Goal: Task Accomplishment & Management: Use online tool/utility

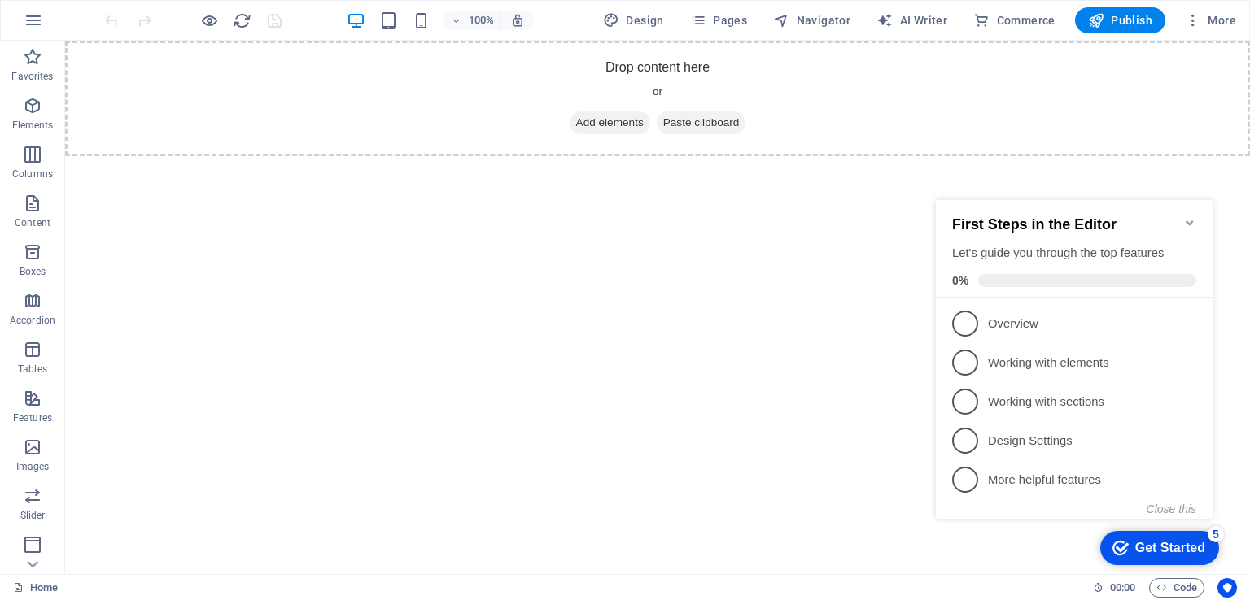
click at [1190, 216] on icon "Minimize checklist" at bounding box center [1189, 222] width 13 height 13
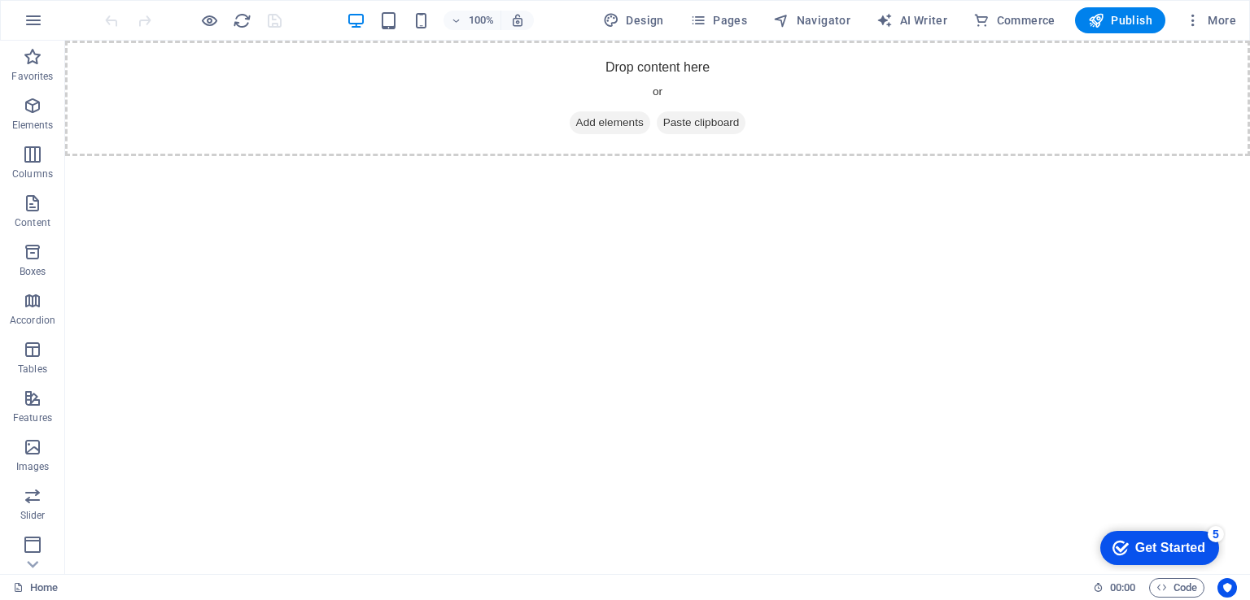
drag, startPoint x: 1249, startPoint y: 223, endPoint x: 1249, endPoint y: 190, distance: 33.4
click at [1249, 156] on html "Skip to main content Drop content here or Add elements Paste clipboard" at bounding box center [657, 99] width 1184 height 116
click at [21, 116] on span "Elements" at bounding box center [32, 115] width 65 height 39
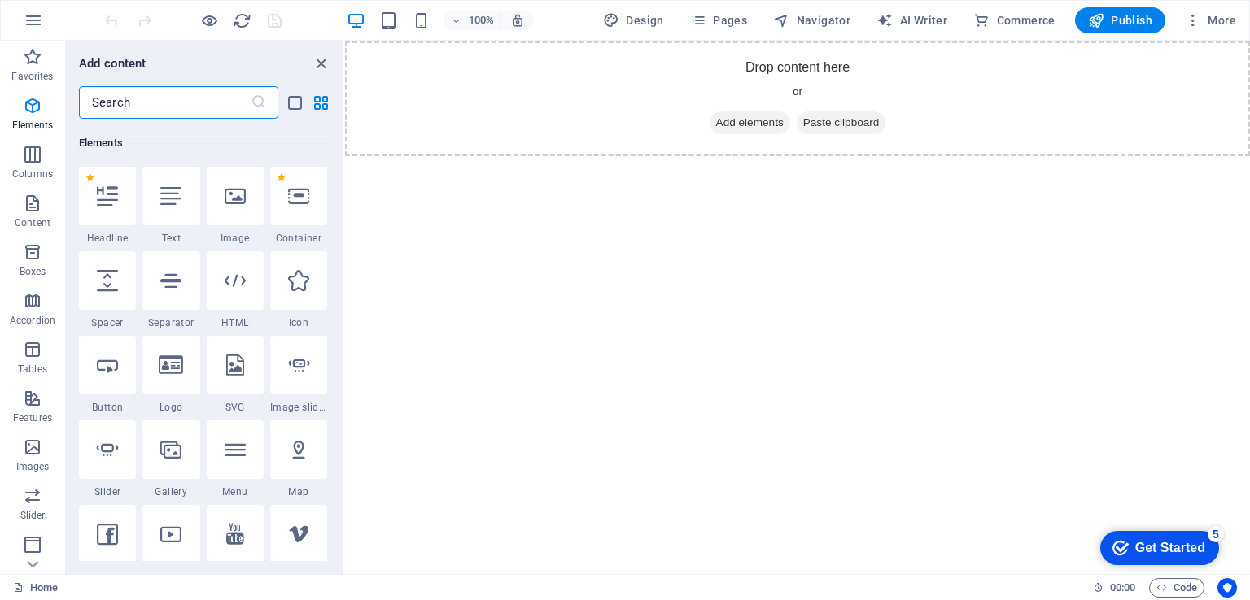
scroll to position [172, 0]
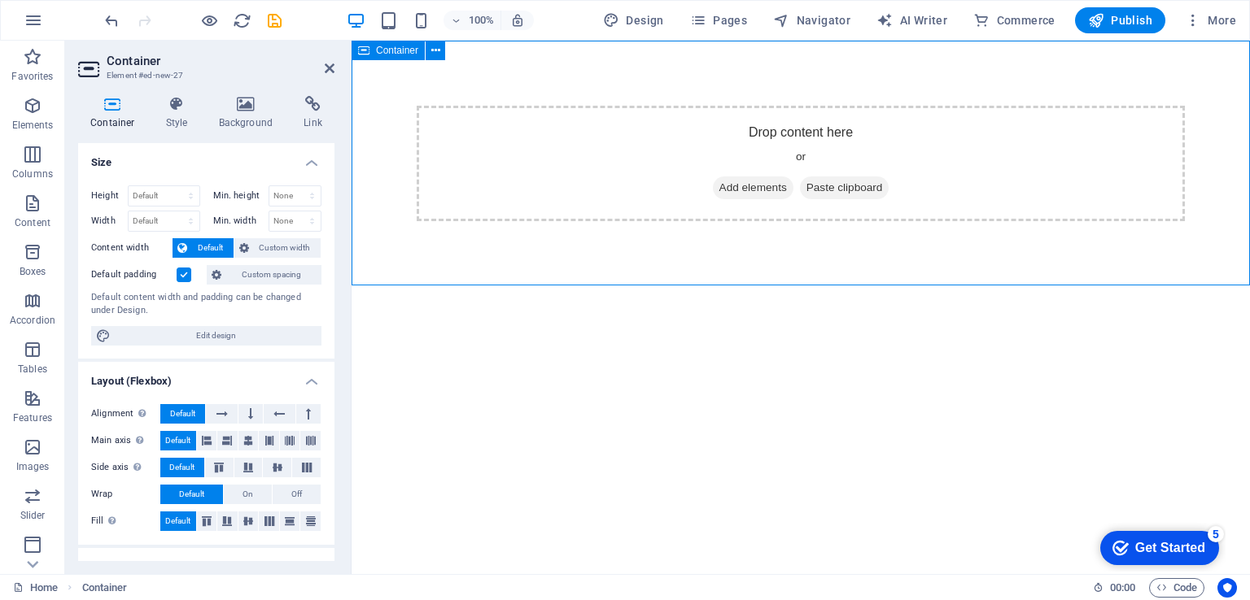
click at [735, 189] on span "Add elements" at bounding box center [753, 188] width 81 height 23
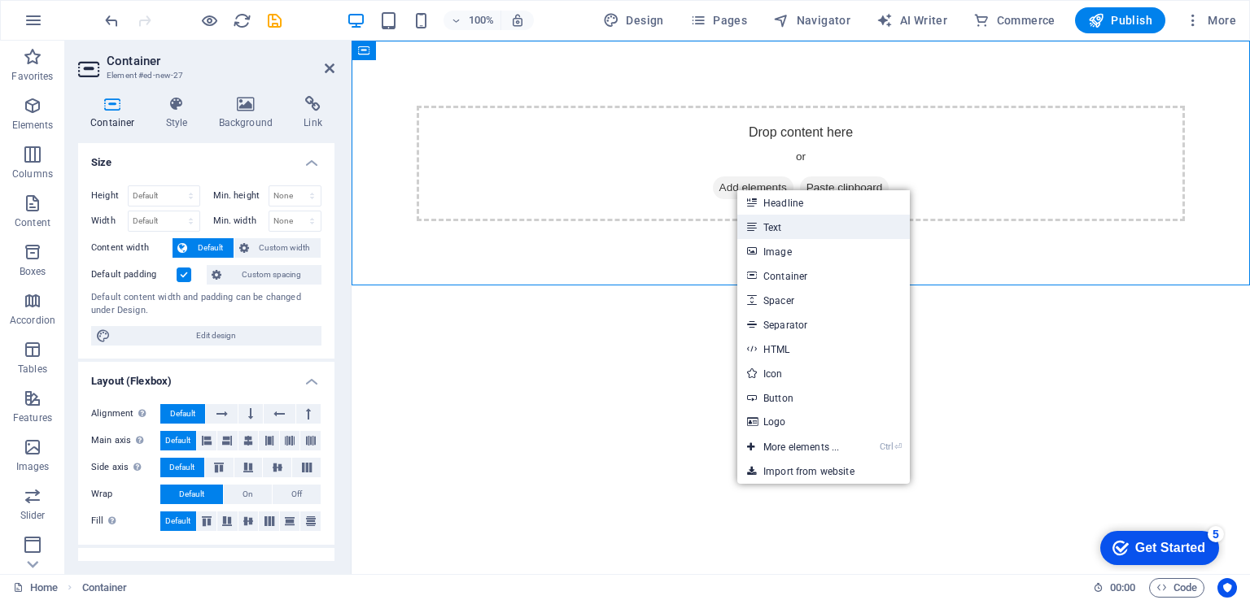
click at [844, 233] on link "Text" at bounding box center [823, 227] width 172 height 24
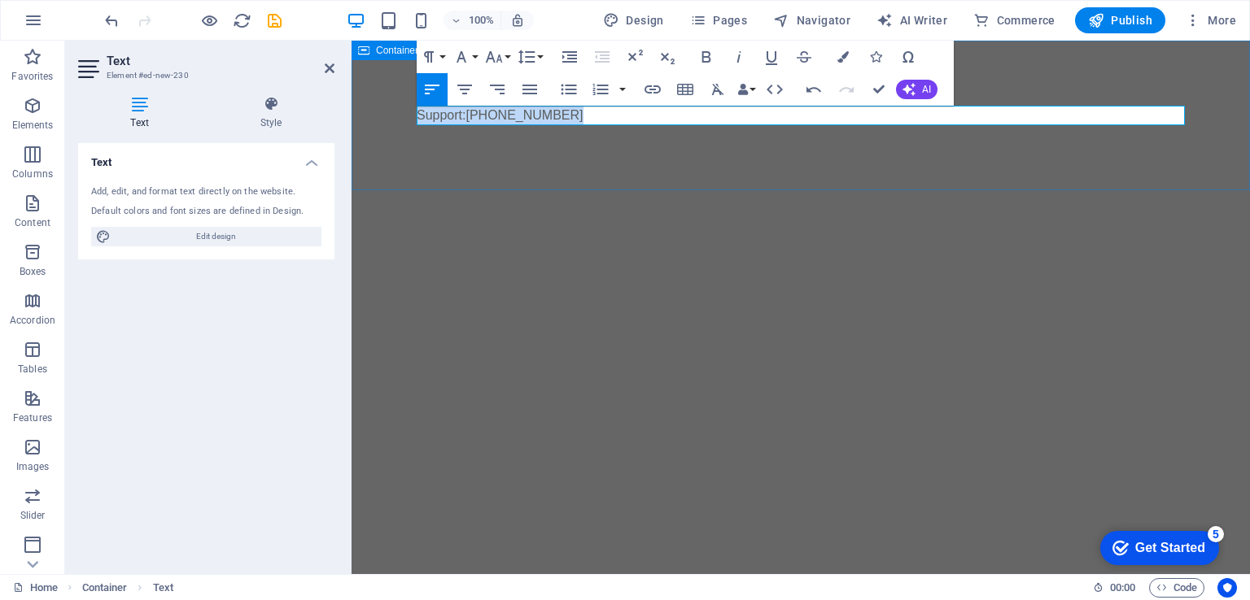
drag, startPoint x: 595, startPoint y: 113, endPoint x: 379, endPoint y: 111, distance: 216.4
click at [379, 111] on div "Support: [PHONE_NUMBER]" at bounding box center [800, 116] width 898 height 150
click at [704, 66] on icon "button" at bounding box center [706, 57] width 20 height 20
click at [499, 59] on icon "button" at bounding box center [494, 56] width 17 height 11
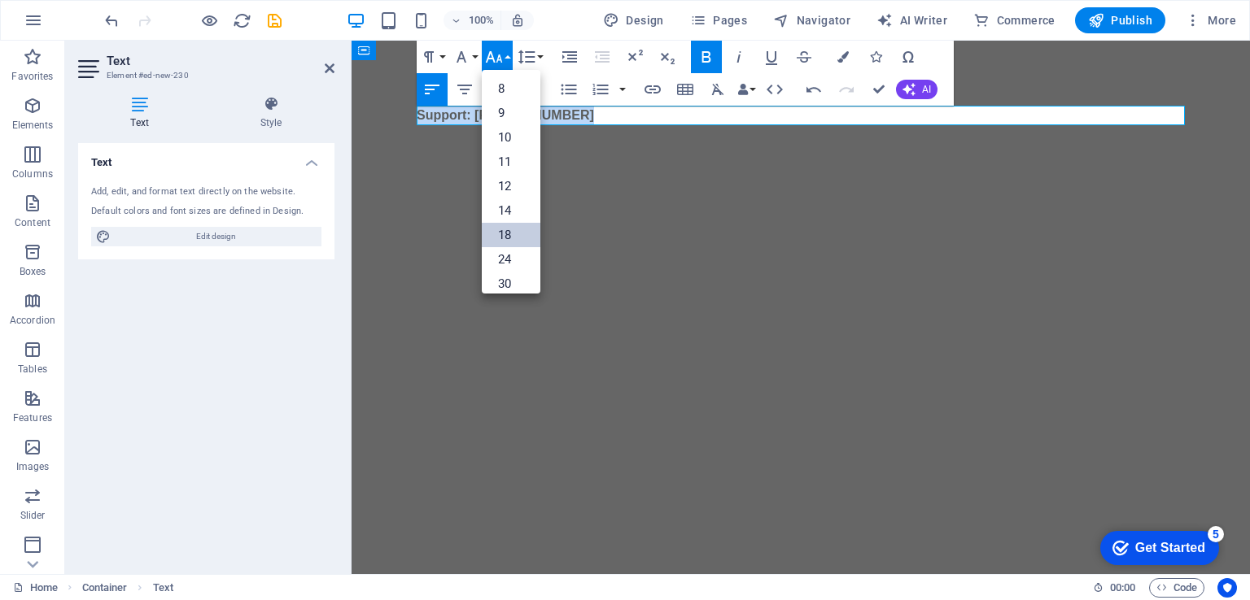
click at [511, 238] on link "18" at bounding box center [511, 235] width 59 height 24
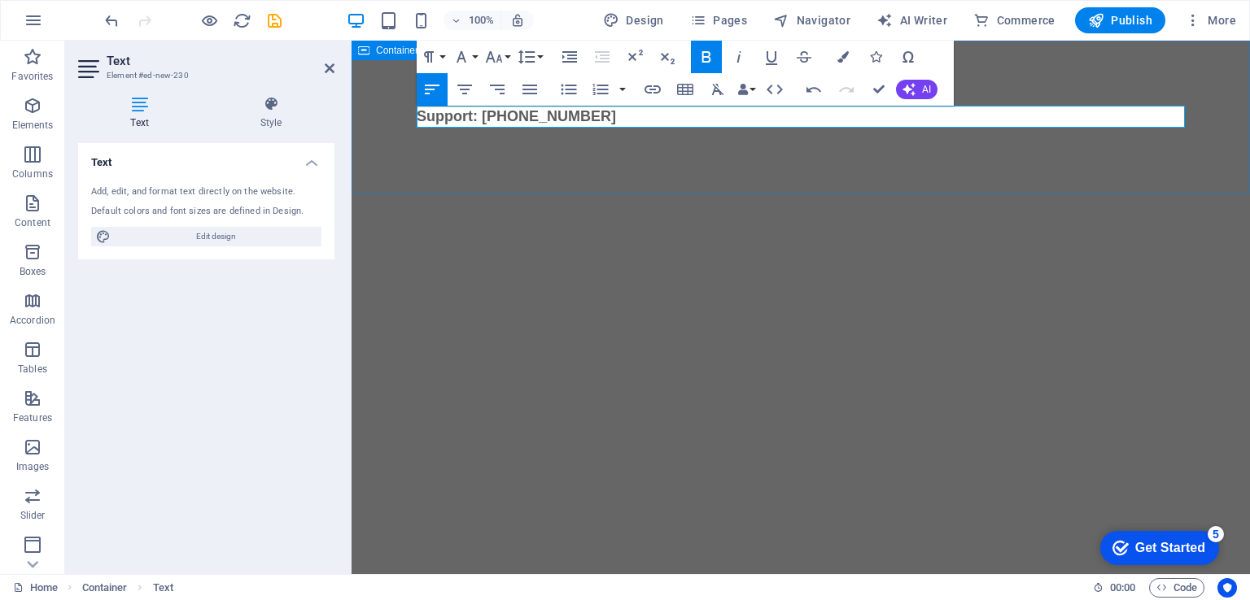
click at [704, 173] on div "Support: [PHONE_NUMBER]" at bounding box center [800, 117] width 898 height 152
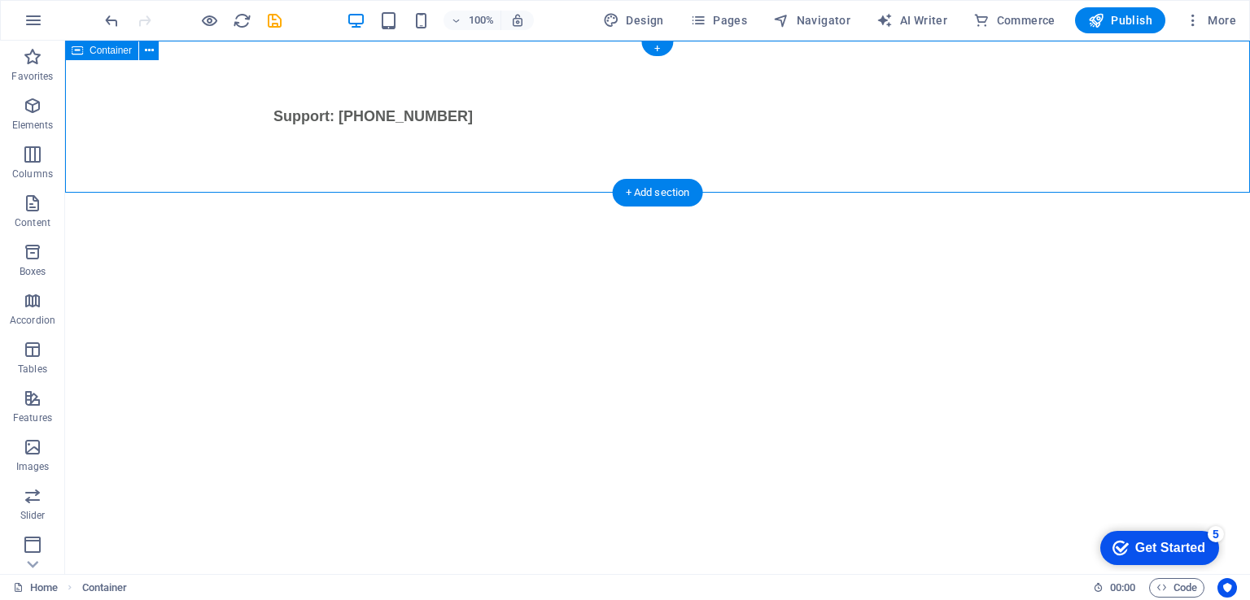
click at [576, 165] on div "Support: [PHONE_NUMBER]" at bounding box center [657, 117] width 1184 height 152
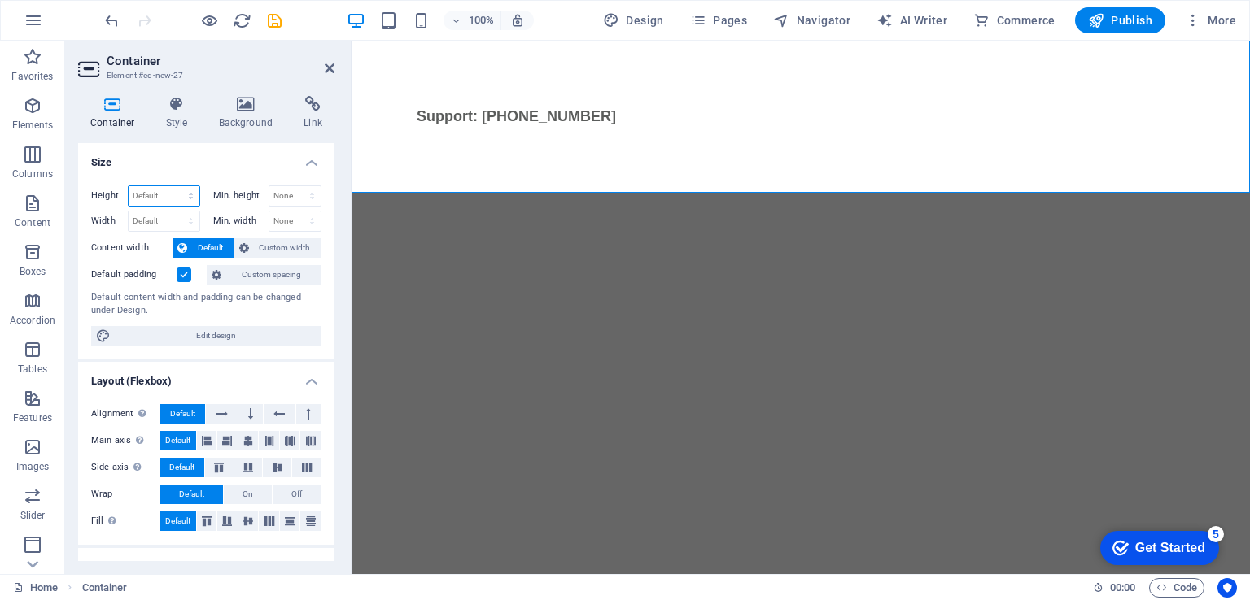
click at [149, 194] on select "Default px rem % vh vw" at bounding box center [164, 196] width 71 height 20
select select "px"
click at [174, 186] on select "Default px rem % vh vw" at bounding box center [164, 196] width 71 height 20
type input "50"
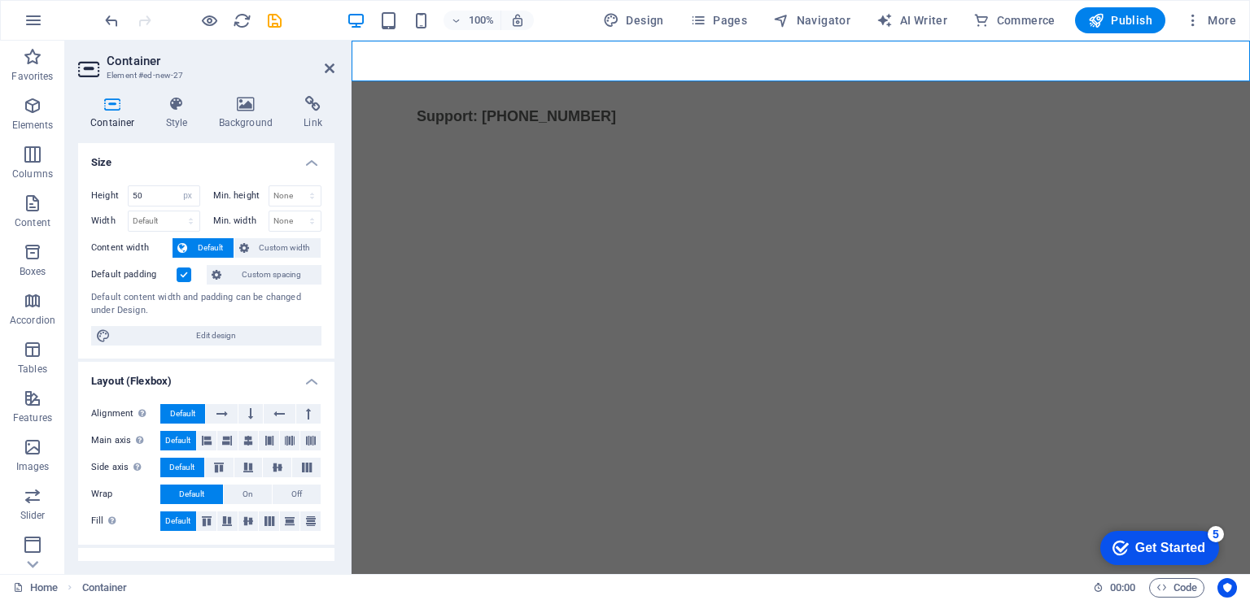
click at [181, 273] on label at bounding box center [184, 275] width 15 height 15
click at [0, 0] on input "Default padding" at bounding box center [0, 0] width 0 height 0
click at [1249, 81] on html "Skip to main content Support: [PHONE_NUMBER]" at bounding box center [800, 61] width 898 height 41
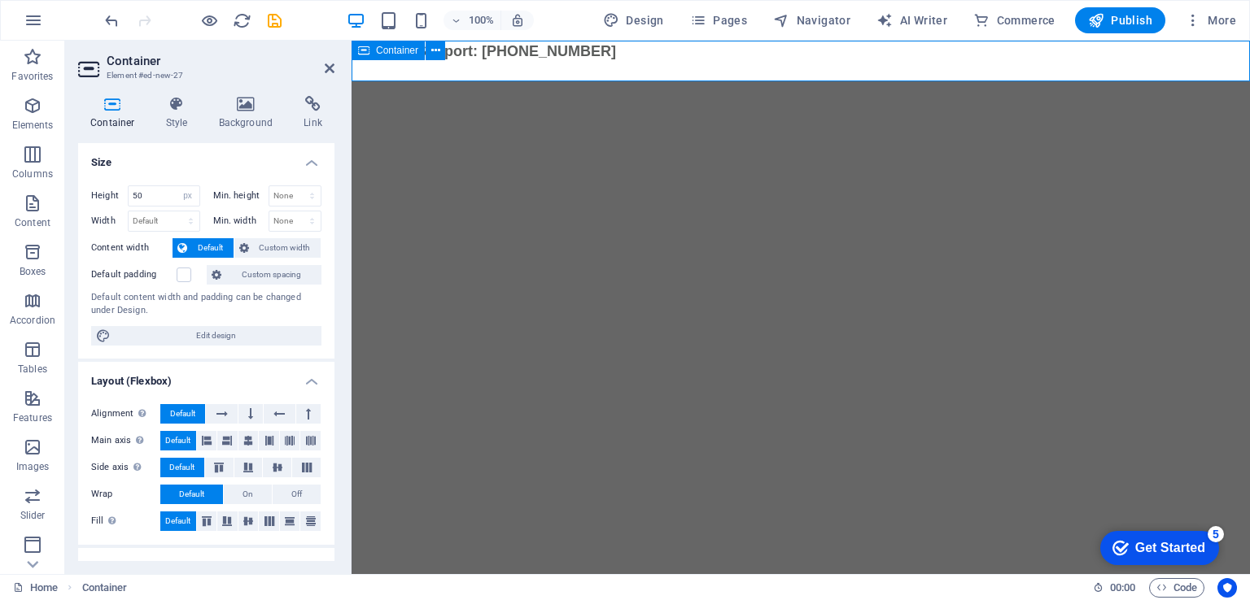
click at [595, 68] on div "Support: [PHONE_NUMBER]" at bounding box center [800, 61] width 898 height 41
click at [277, 467] on icon at bounding box center [278, 468] width 20 height 10
click at [195, 468] on button "Default" at bounding box center [182, 468] width 44 height 20
click at [254, 523] on icon at bounding box center [248, 522] width 20 height 10
click at [248, 414] on icon at bounding box center [250, 414] width 5 height 20
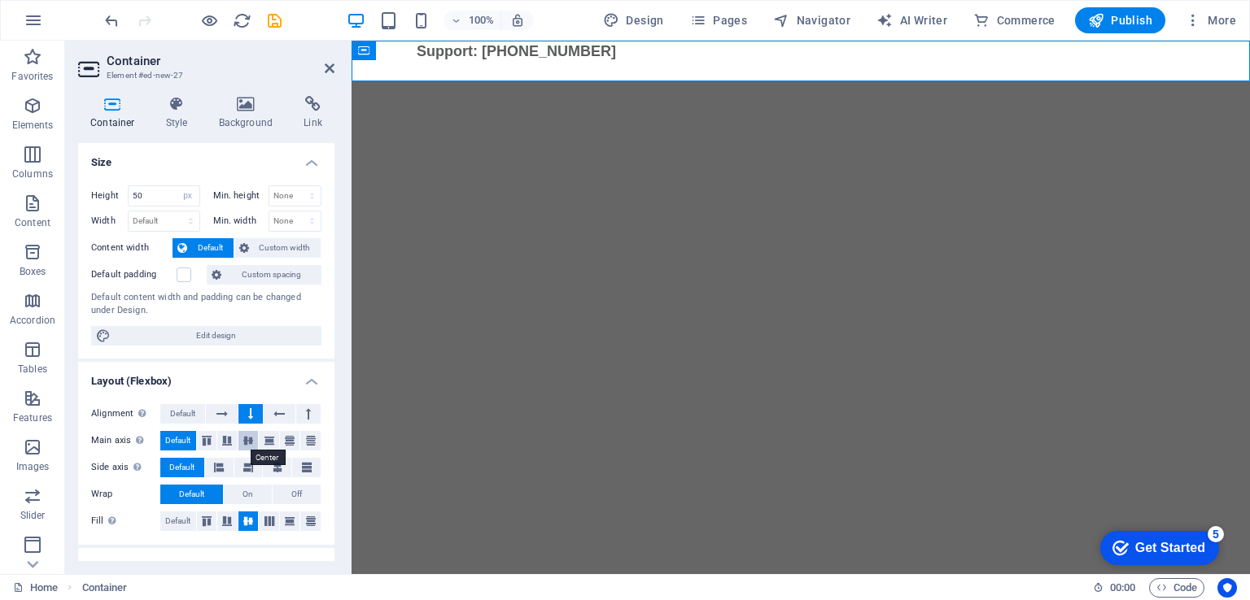
click at [244, 442] on icon at bounding box center [248, 441] width 20 height 10
click at [173, 443] on span "Default" at bounding box center [177, 441] width 25 height 20
click at [220, 417] on icon at bounding box center [221, 414] width 11 height 20
click at [612, 61] on div "Support: [PHONE_NUMBER]" at bounding box center [801, 52] width 768 height 22
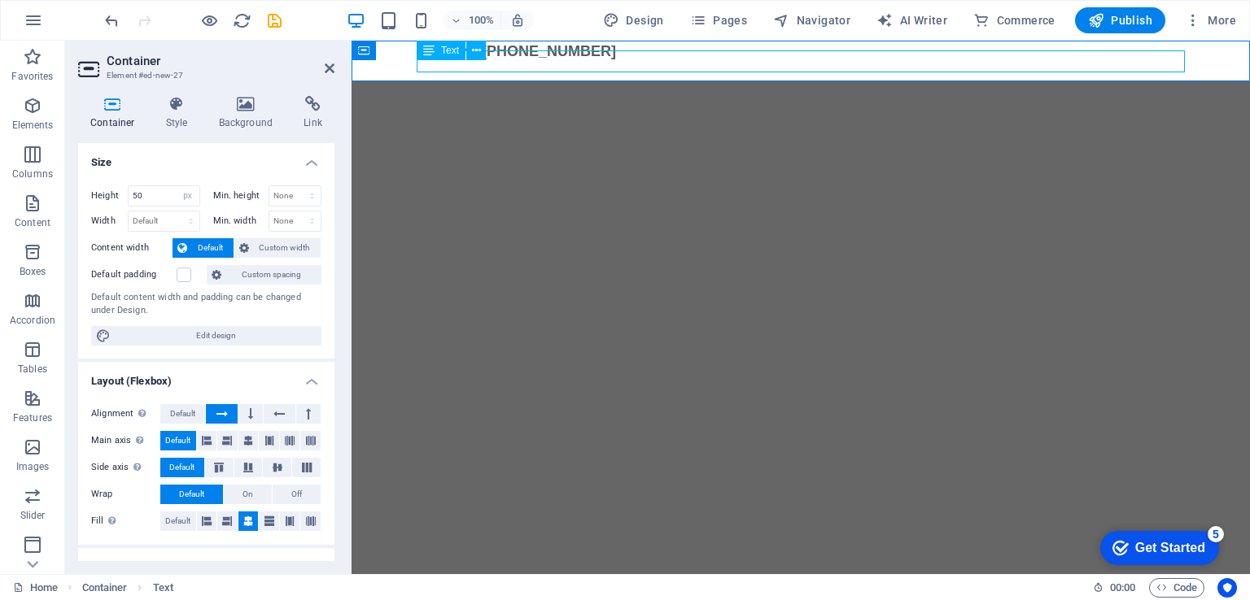
click at [529, 63] on div "Support: [PHONE_NUMBER]" at bounding box center [801, 52] width 768 height 22
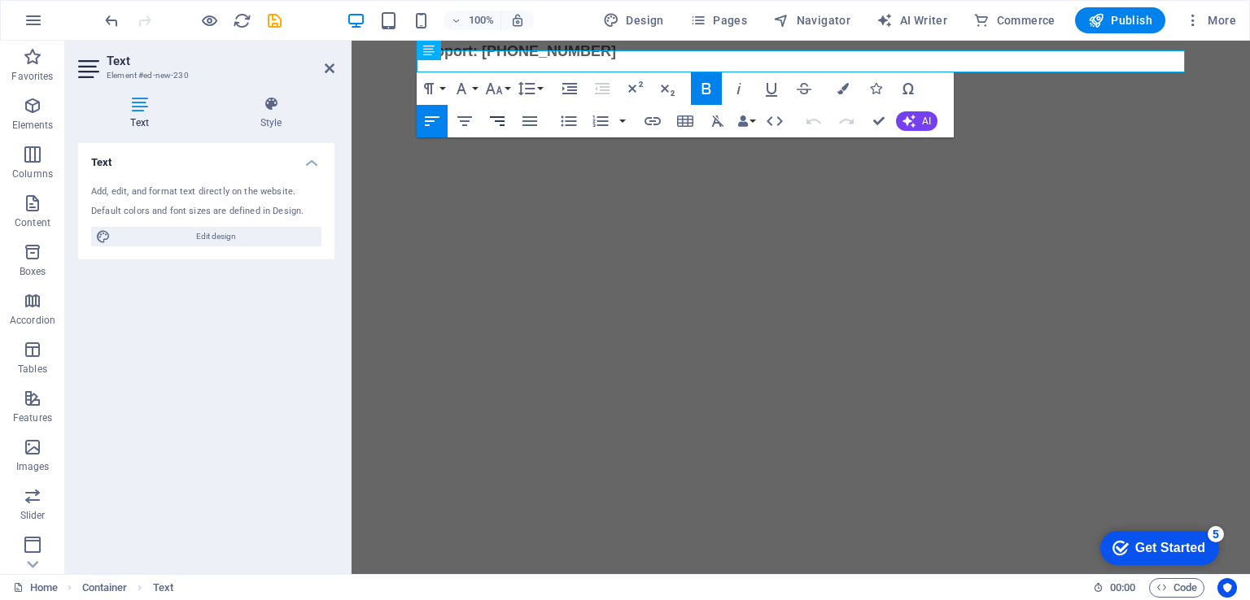
click at [502, 122] on icon "button" at bounding box center [497, 121] width 20 height 20
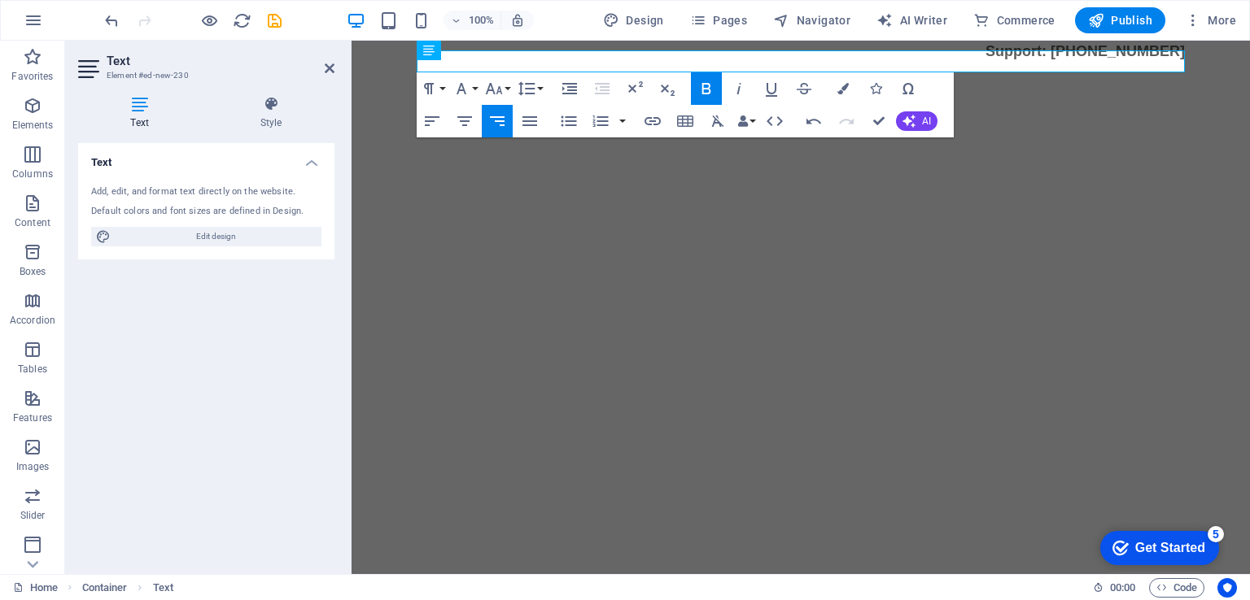
click at [1123, 81] on html "Skip to main content Support: [PHONE_NUMBER]" at bounding box center [800, 61] width 898 height 41
click at [951, 81] on html "Skip to main content Support: [PHONE_NUMBER]" at bounding box center [800, 61] width 898 height 41
click at [329, 68] on icon at bounding box center [330, 68] width 10 height 13
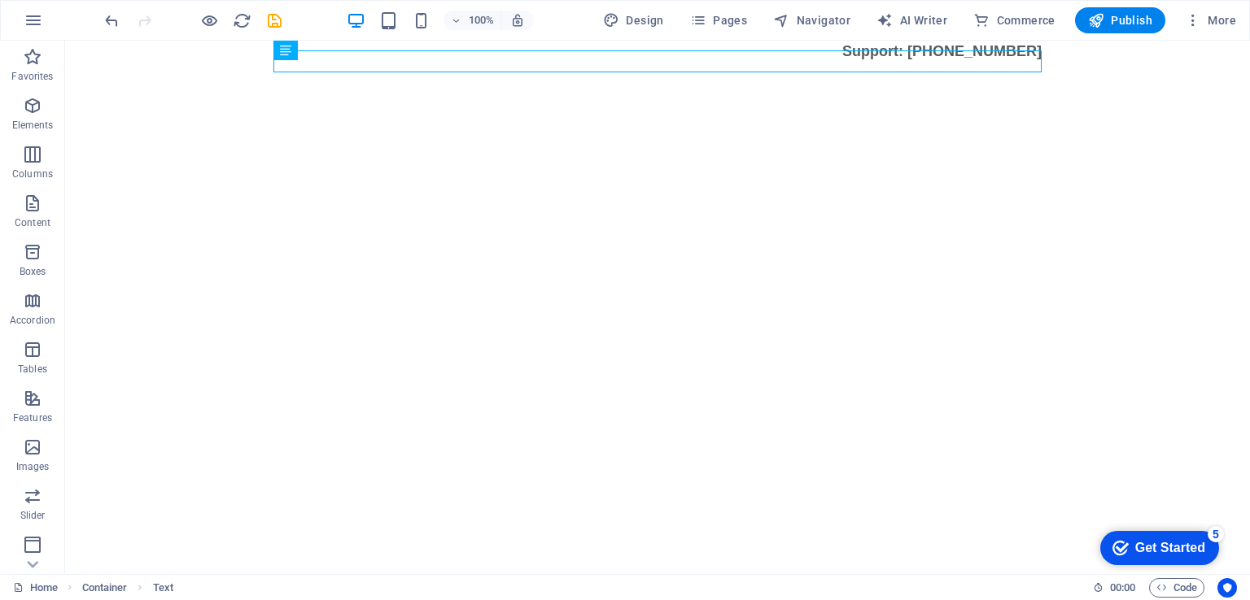
click at [923, 81] on html "Skip to main content Support: [PHONE_NUMBER]" at bounding box center [657, 61] width 1184 height 41
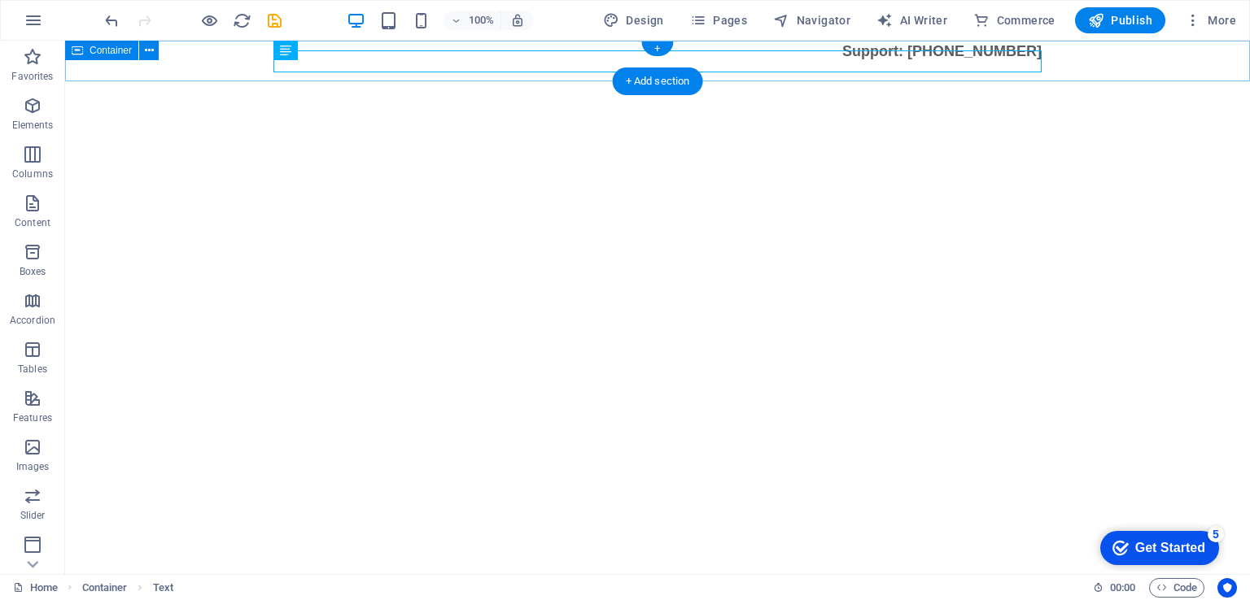
click at [1086, 69] on div "Support: [PHONE_NUMBER]" at bounding box center [657, 61] width 1184 height 41
select select "px"
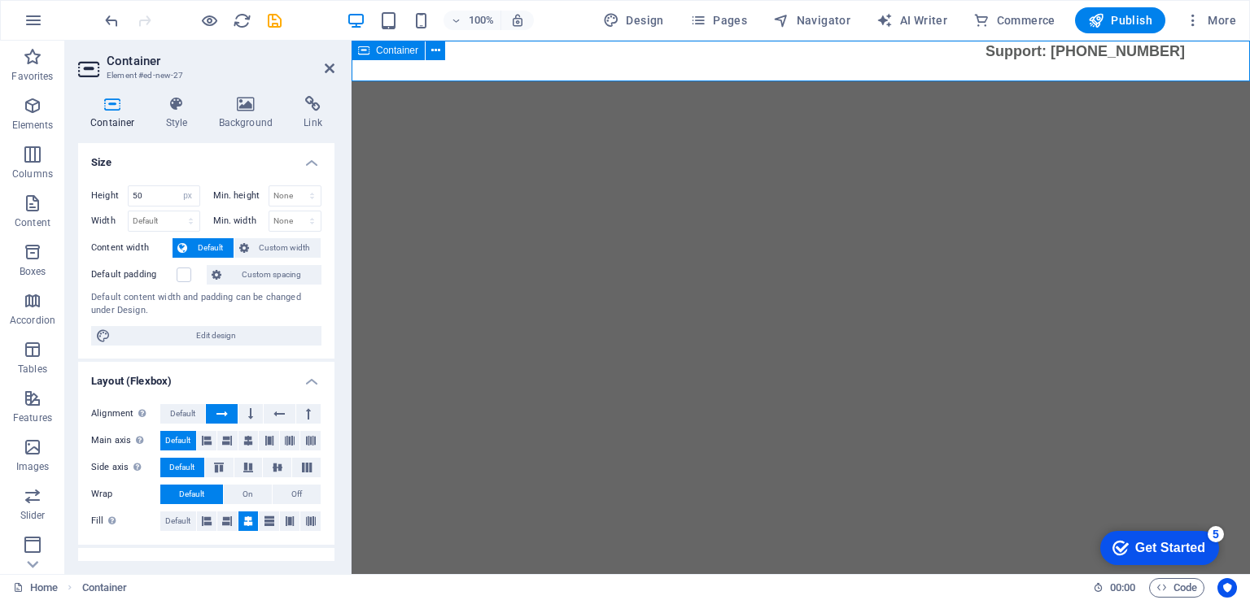
click at [1083, 76] on div "Support: [PHONE_NUMBER]" at bounding box center [800, 61] width 898 height 41
click at [164, 103] on icon at bounding box center [177, 104] width 46 height 16
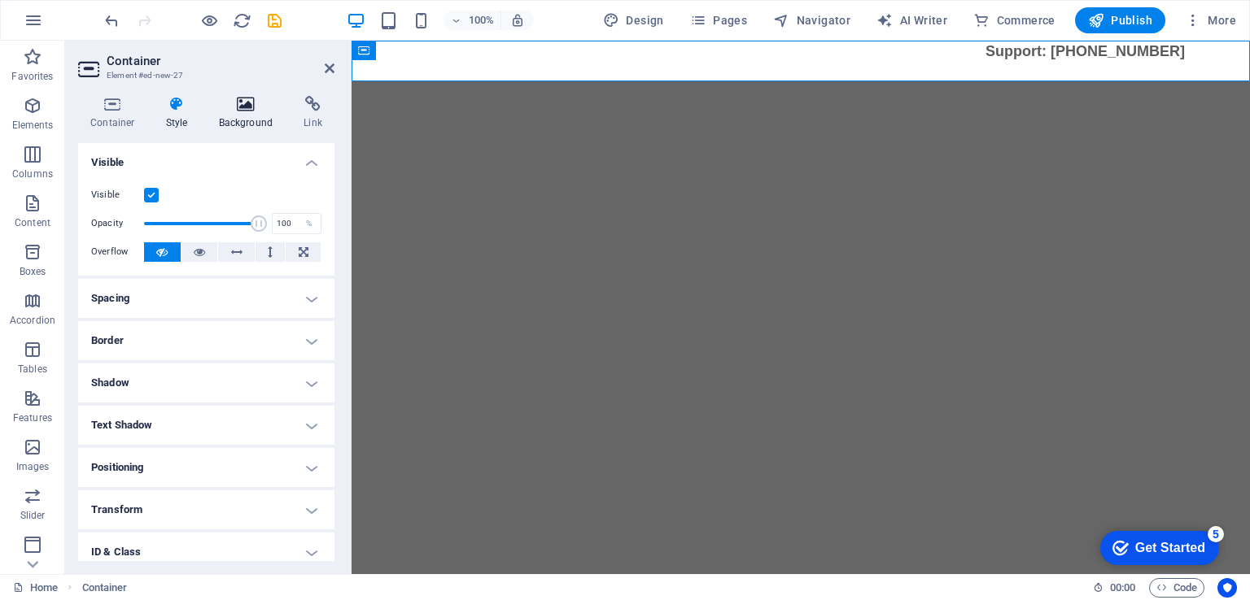
click at [253, 107] on icon at bounding box center [246, 104] width 79 height 16
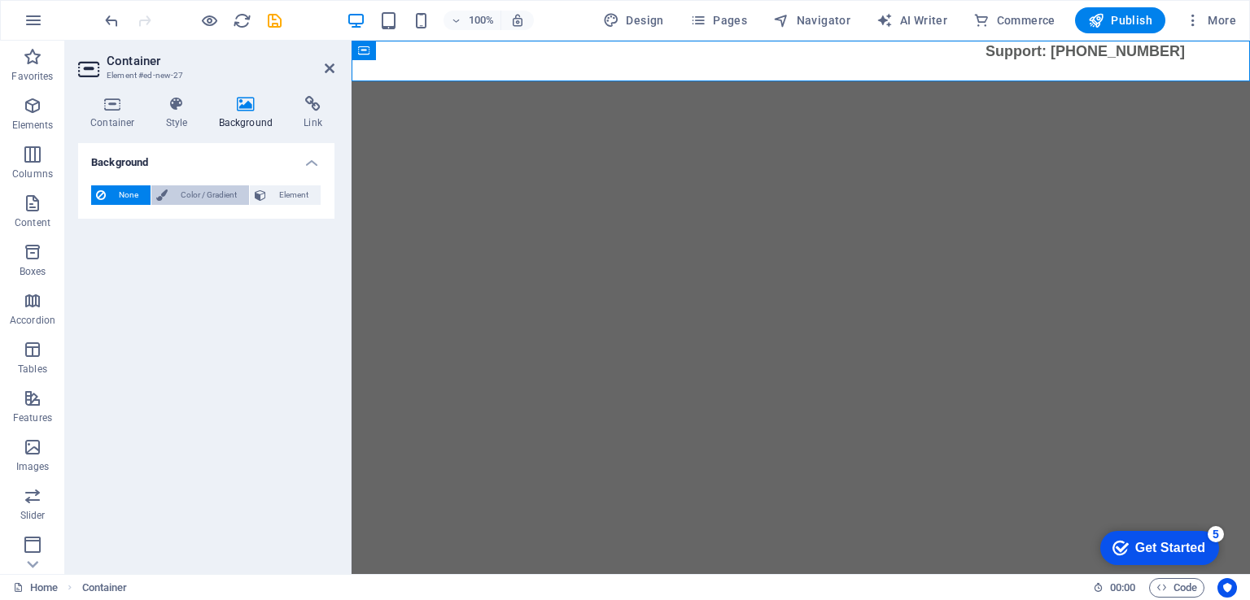
click at [176, 198] on span "Color / Gradient" at bounding box center [208, 195] width 72 height 20
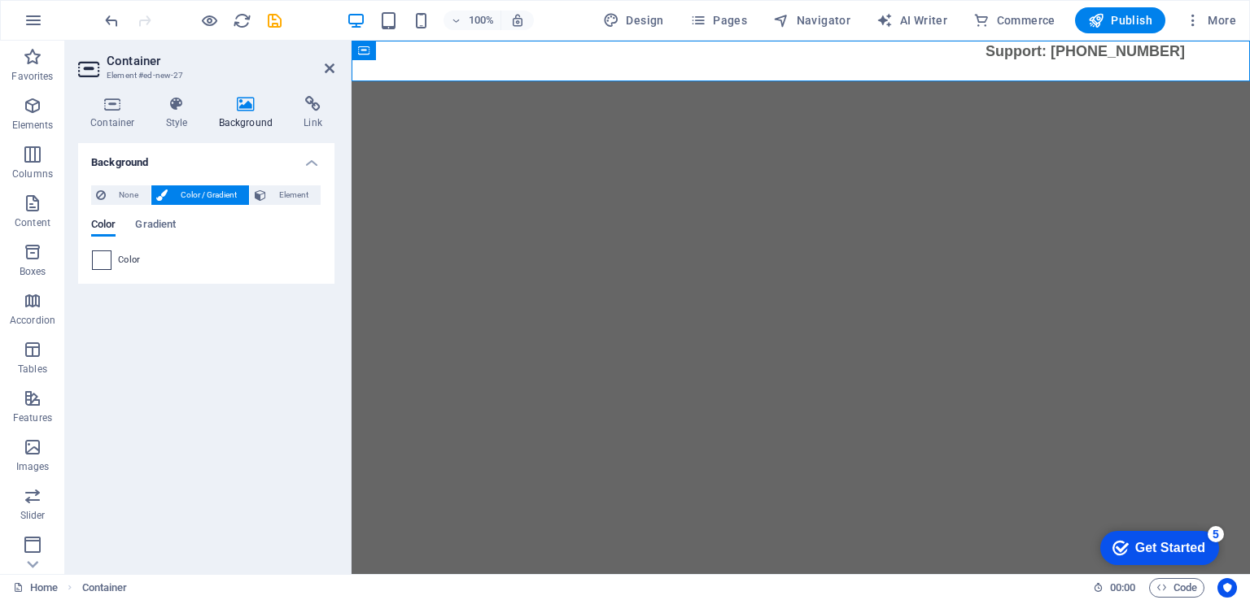
click at [106, 260] on span at bounding box center [102, 260] width 18 height 18
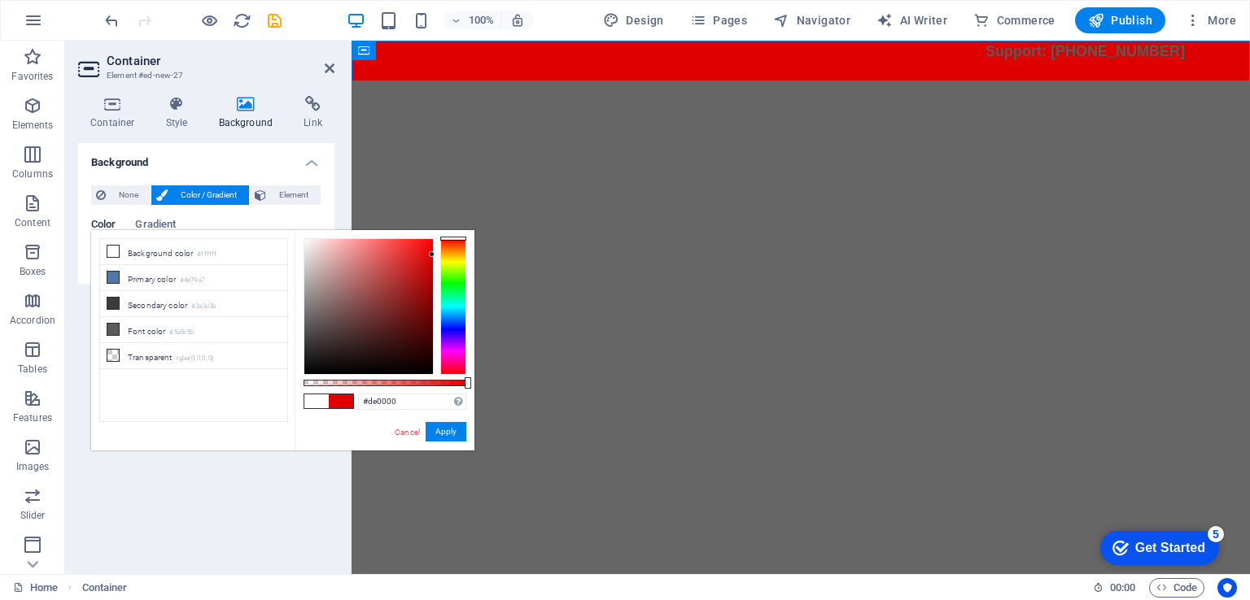
drag, startPoint x: 357, startPoint y: 277, endPoint x: 454, endPoint y: 255, distance: 99.3
click at [454, 255] on div at bounding box center [384, 306] width 163 height 137
click at [178, 224] on div "Color Gradient" at bounding box center [206, 234] width 230 height 31
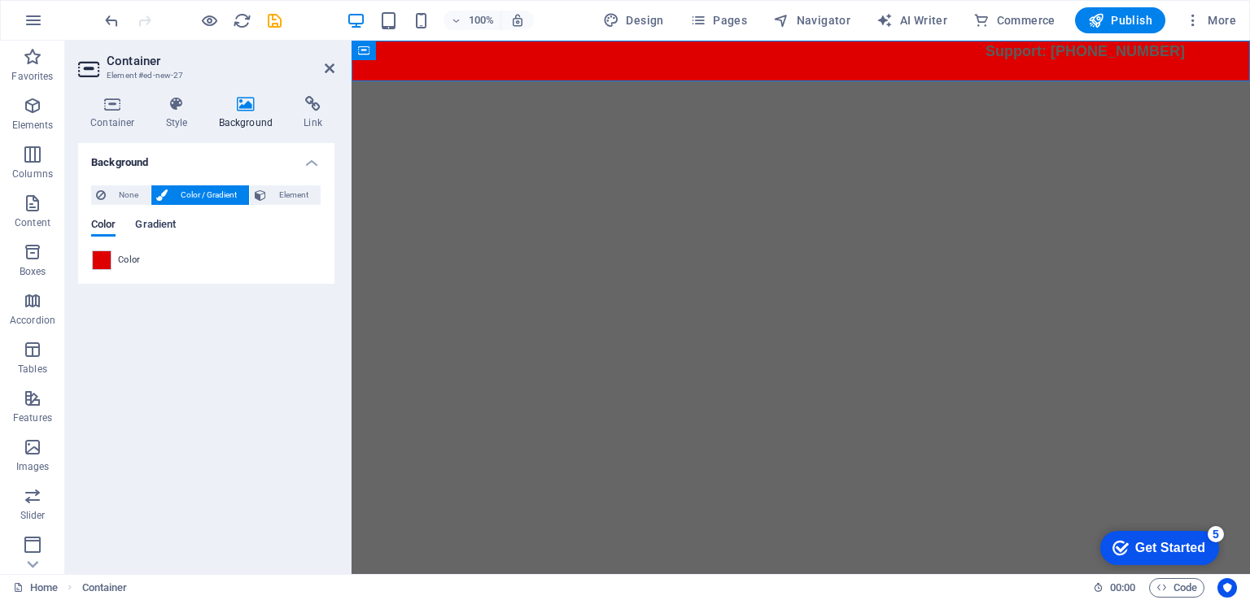
click at [159, 225] on span "Gradient" at bounding box center [155, 226] width 41 height 23
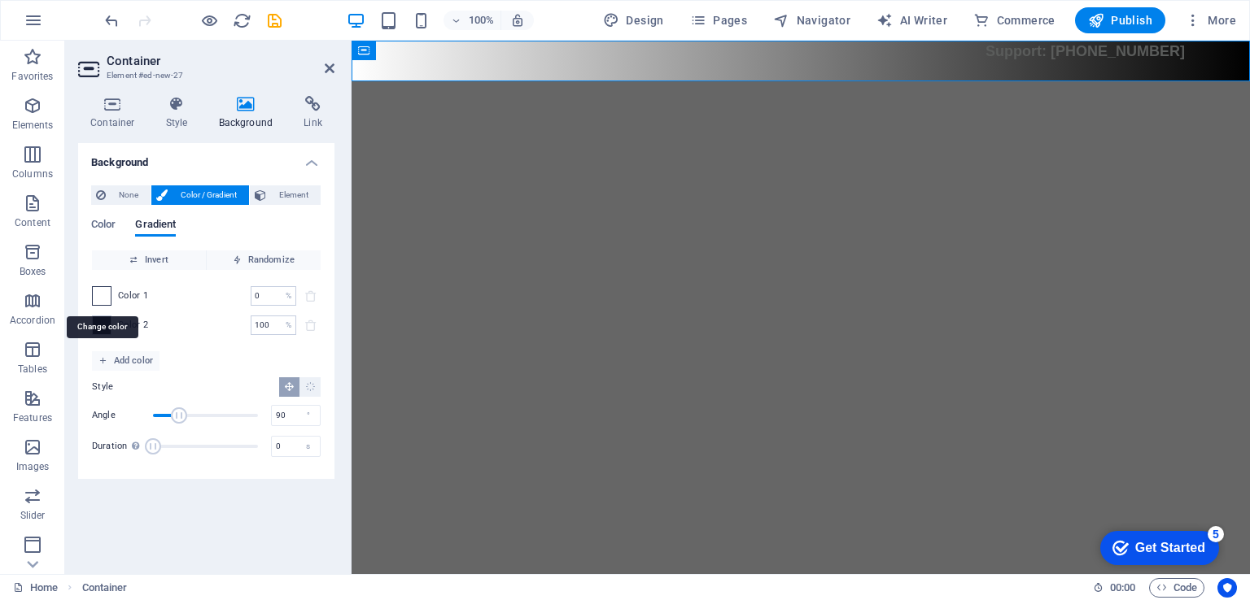
click at [97, 299] on span at bounding box center [102, 296] width 18 height 18
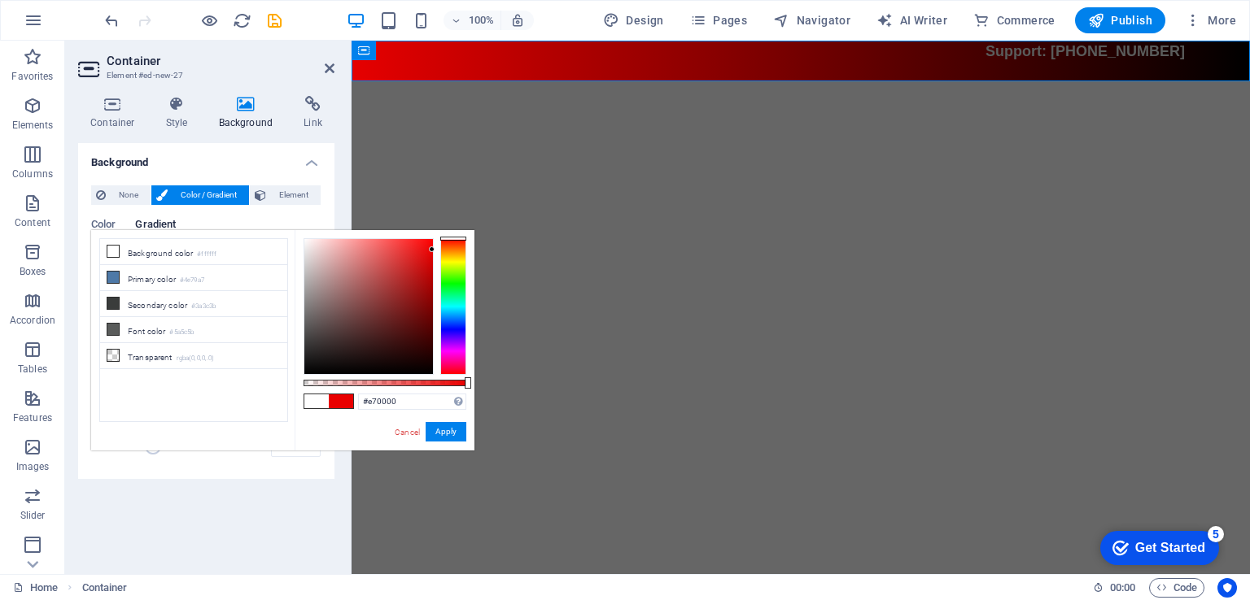
drag, startPoint x: 403, startPoint y: 284, endPoint x: 434, endPoint y: 251, distance: 46.0
click at [434, 251] on div at bounding box center [384, 306] width 163 height 137
click at [442, 436] on button "Apply" at bounding box center [445, 432] width 41 height 20
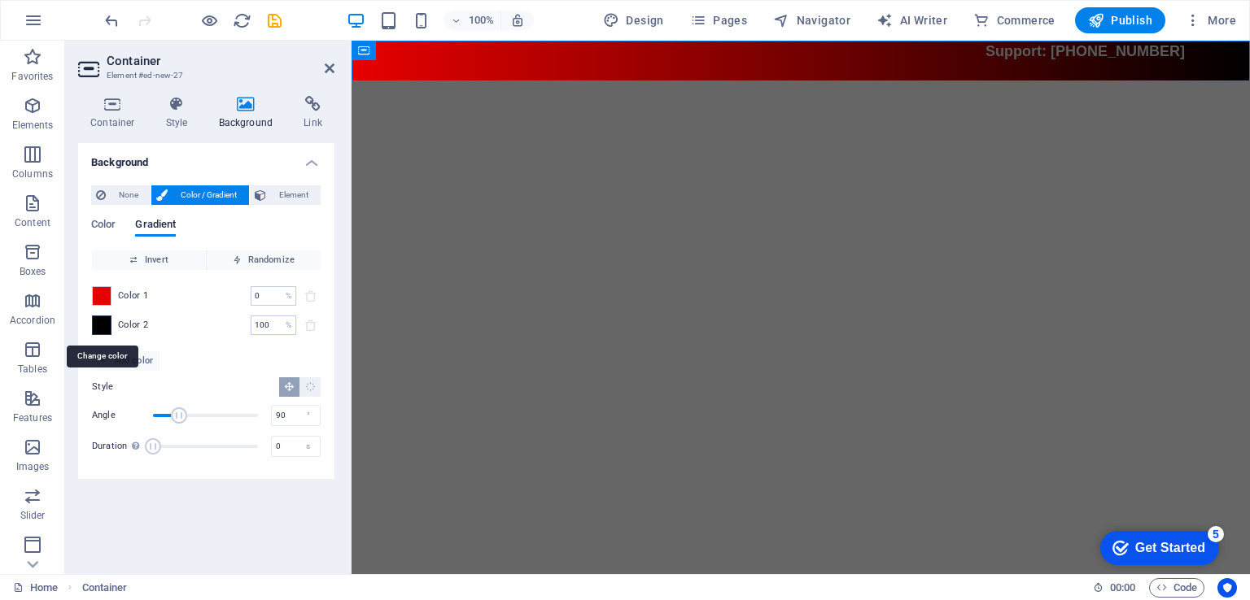
click at [106, 329] on span at bounding box center [102, 325] width 18 height 18
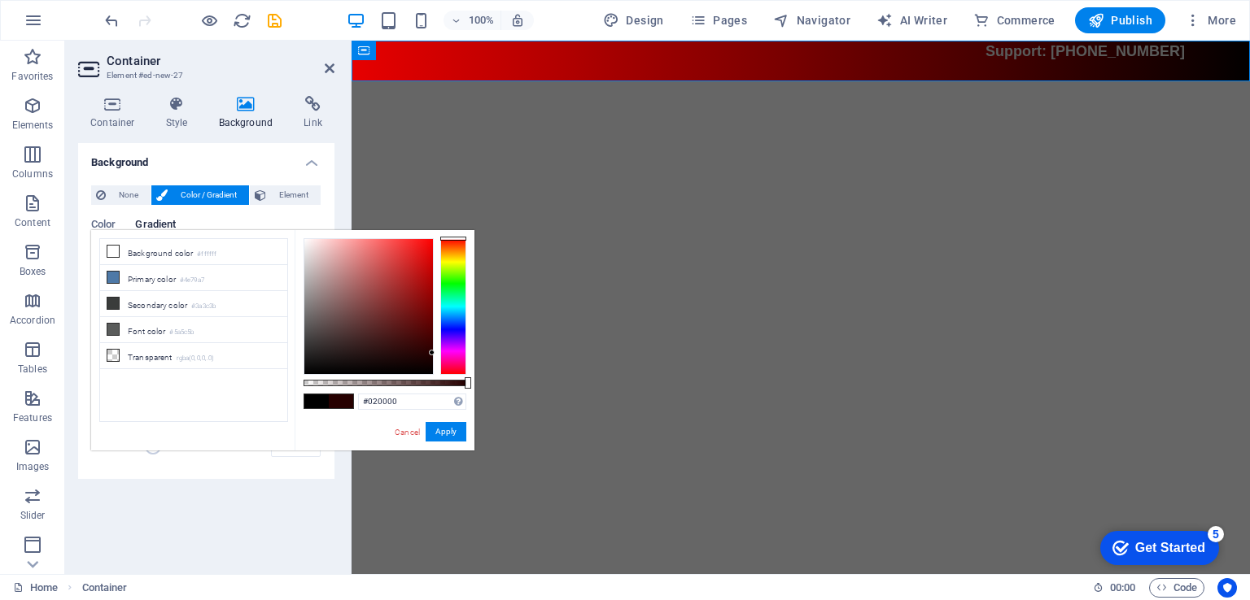
type input "#000000"
drag, startPoint x: 420, startPoint y: 312, endPoint x: 544, endPoint y: 466, distance: 198.5
click at [544, 466] on body "[DOMAIN_NAME] Home Favorites Elements Columns Content Boxes Accordion Tables Fe…" at bounding box center [625, 300] width 1250 height 600
click at [454, 435] on button "Apply" at bounding box center [445, 432] width 41 height 20
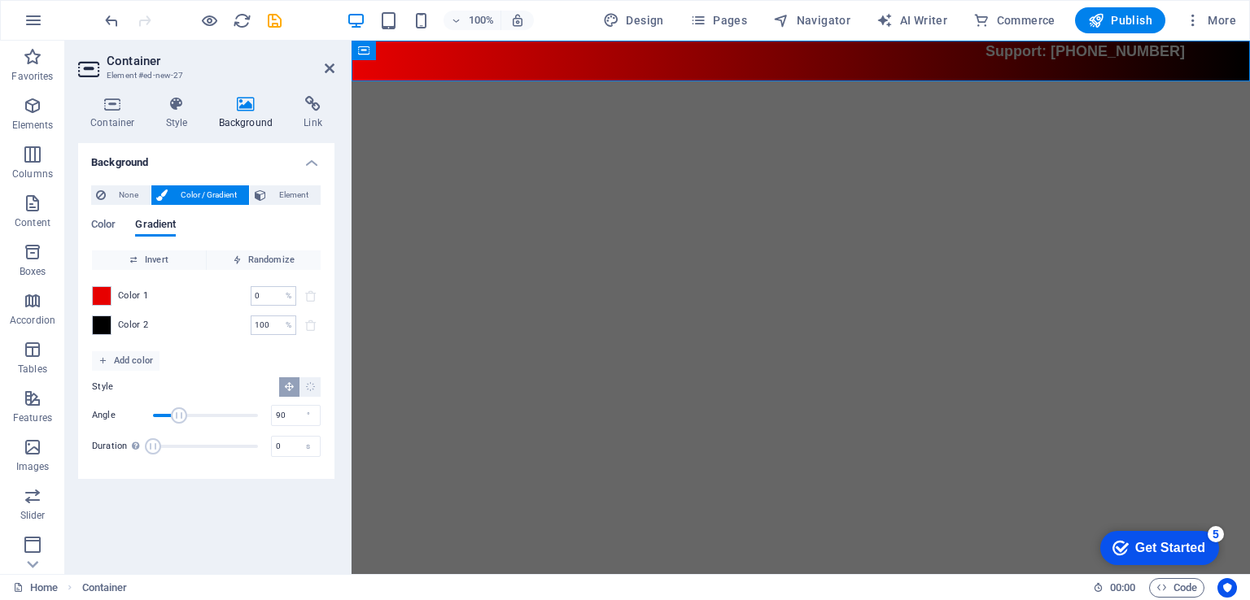
click at [988, 81] on html "Skip to main content Support: [PHONE_NUMBER]" at bounding box center [800, 61] width 898 height 41
click at [1123, 63] on div "Support: [PHONE_NUMBER]" at bounding box center [801, 52] width 768 height 22
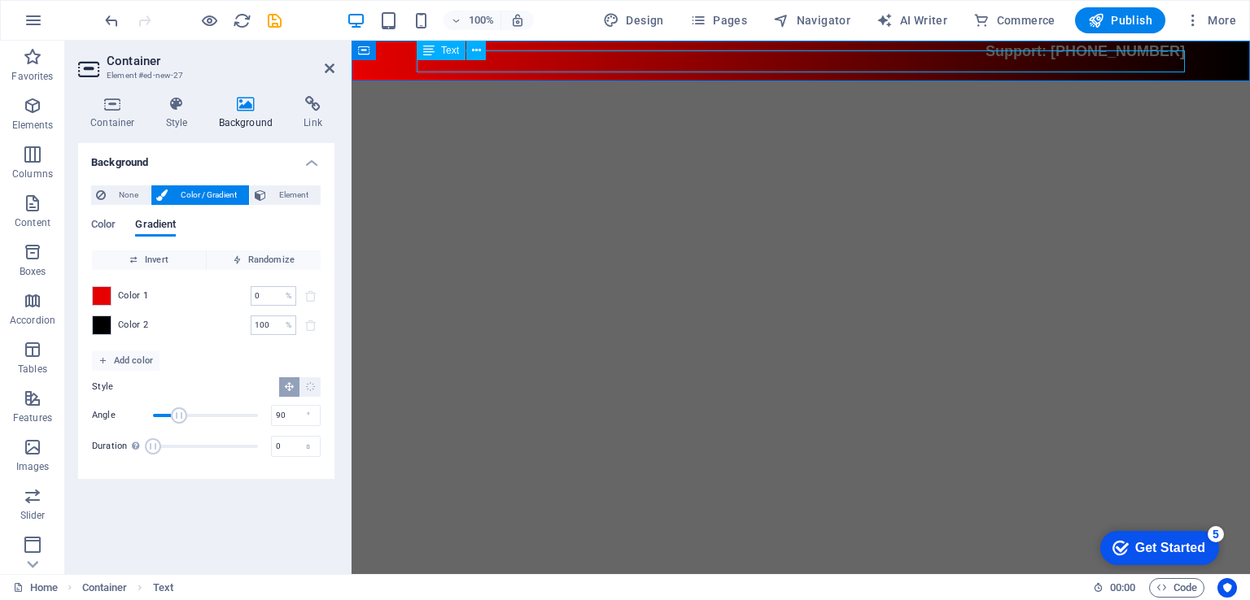
click at [1123, 63] on div "Support: [PHONE_NUMBER]" at bounding box center [801, 52] width 768 height 22
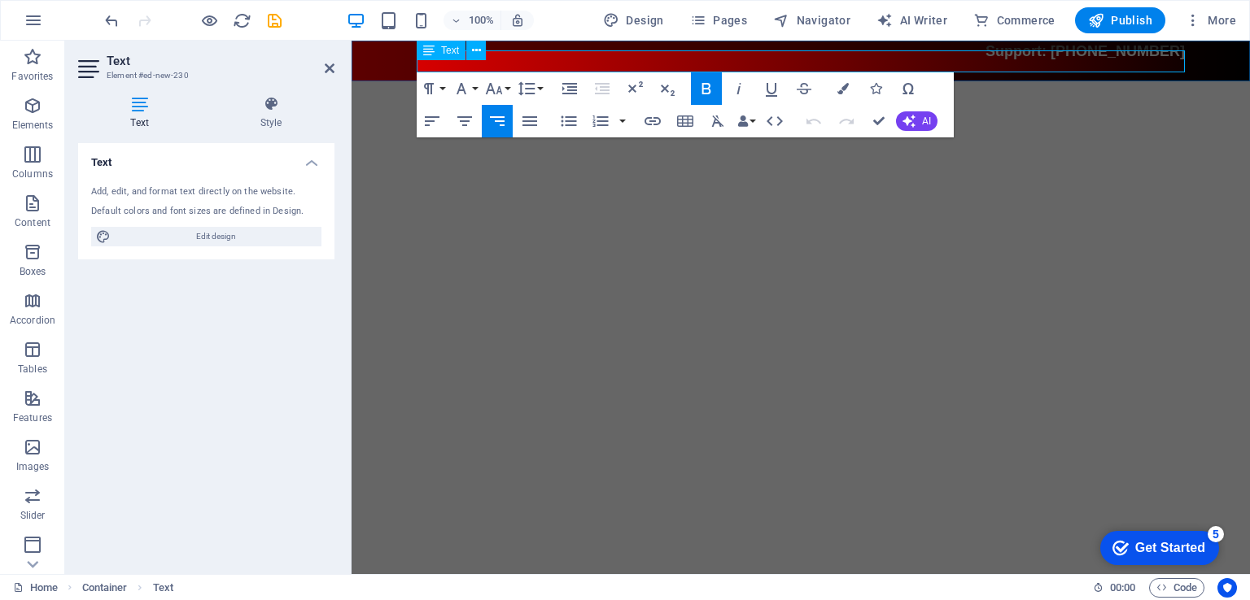
click at [1123, 59] on span "Support: [PHONE_NUMBER]" at bounding box center [1084, 51] width 199 height 16
click at [472, 90] on button "Font Family" at bounding box center [464, 88] width 31 height 33
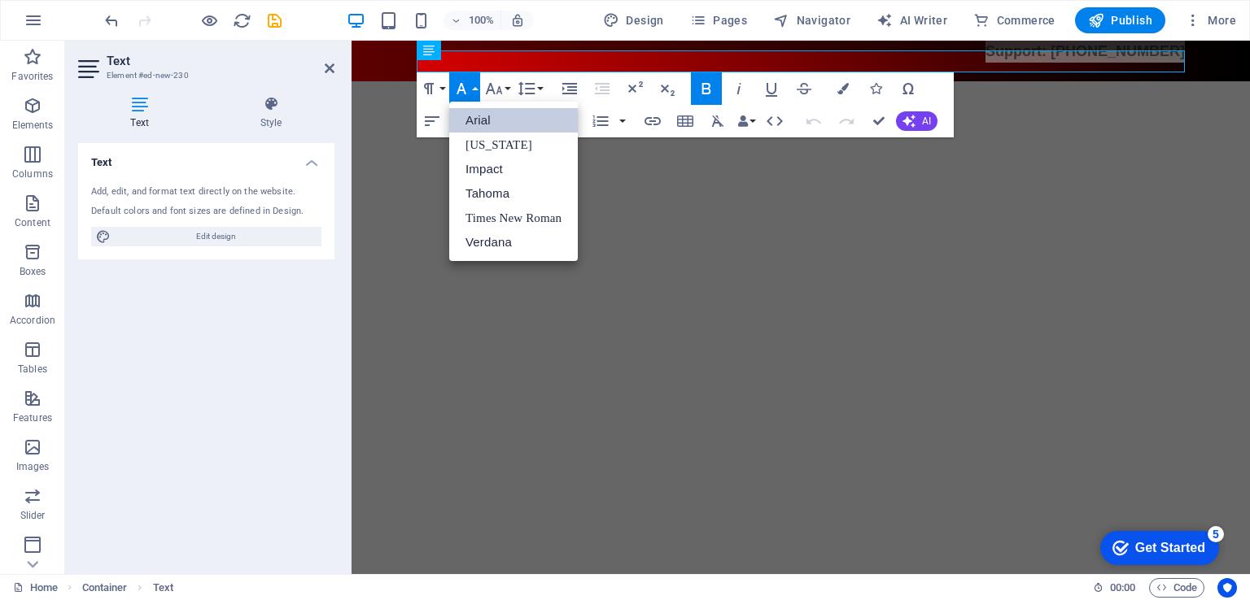
scroll to position [0, 0]
click at [846, 98] on button "Colors" at bounding box center [842, 88] width 31 height 33
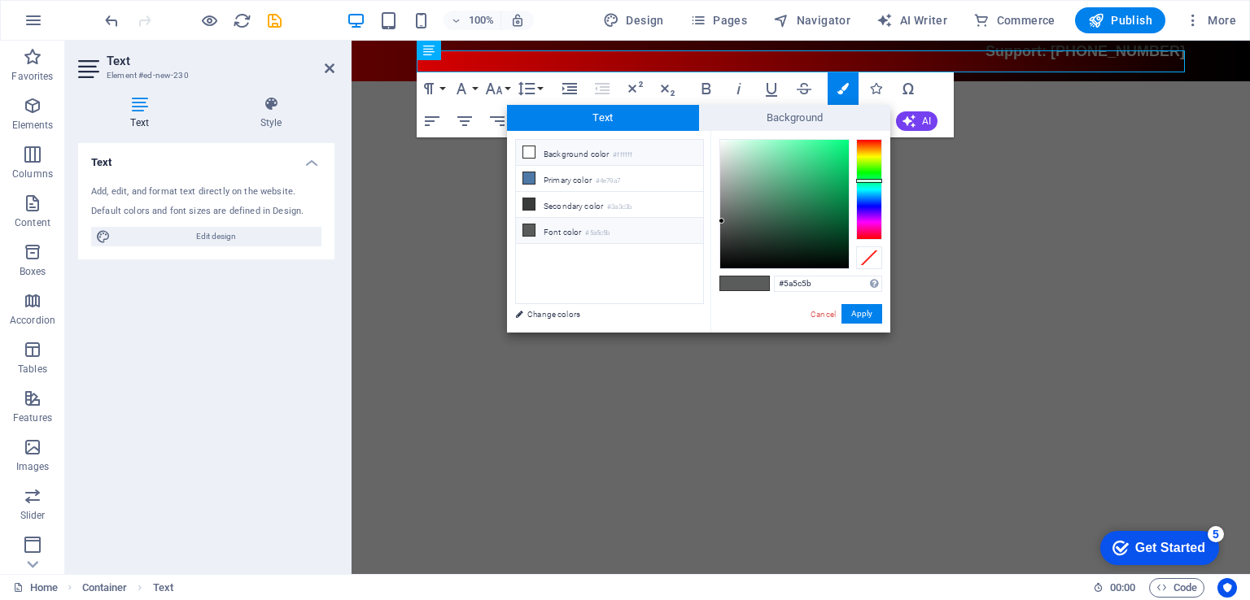
click at [556, 150] on li "Background color #ffffff" at bounding box center [609, 153] width 187 height 26
type input "#ffffff"
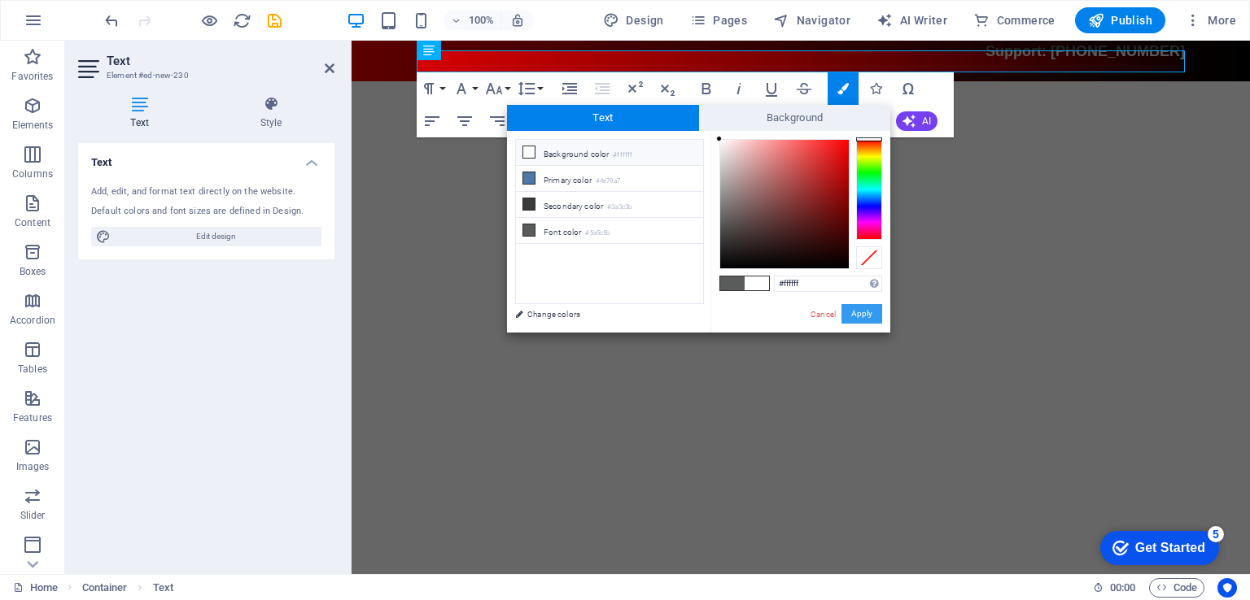
click at [853, 314] on button "Apply" at bounding box center [861, 314] width 41 height 20
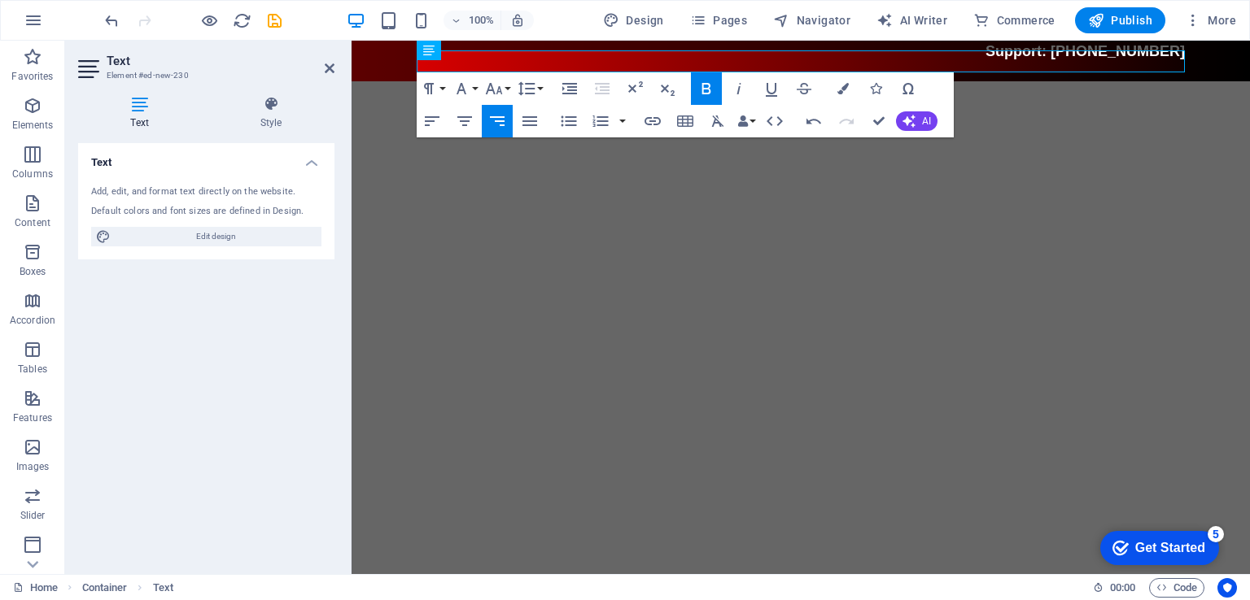
click at [983, 81] on html "Skip to main content Support: [PHONE_NUMBER]" at bounding box center [800, 61] width 898 height 41
click at [929, 81] on html "Skip to main content Support: [PHONE_NUMBER]" at bounding box center [800, 61] width 898 height 41
click at [325, 69] on icon at bounding box center [330, 68] width 10 height 13
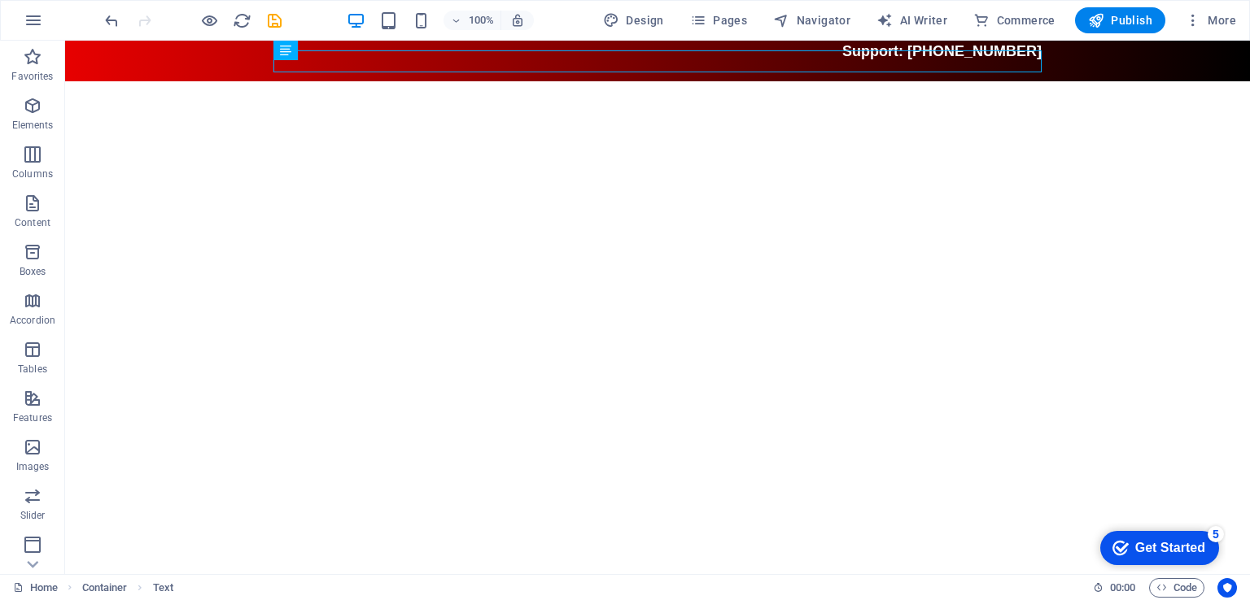
click at [775, 81] on html "Skip to main content Support: [PHONE_NUMBER]" at bounding box center [657, 61] width 1184 height 41
click at [36, 104] on icon "button" at bounding box center [33, 106] width 20 height 20
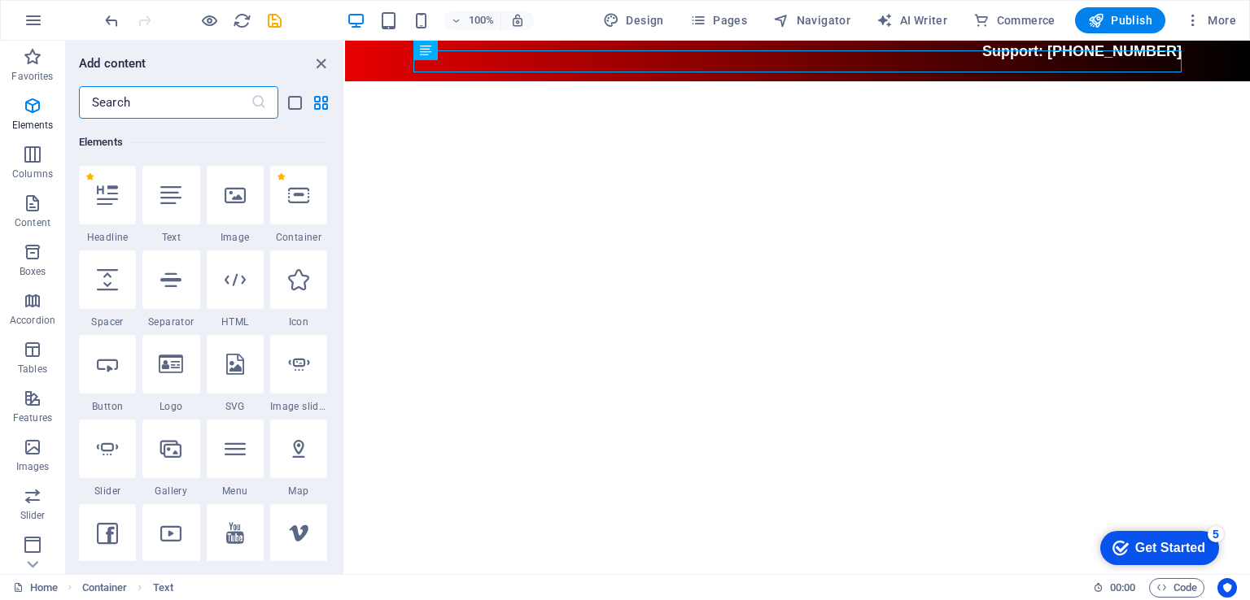
scroll to position [172, 0]
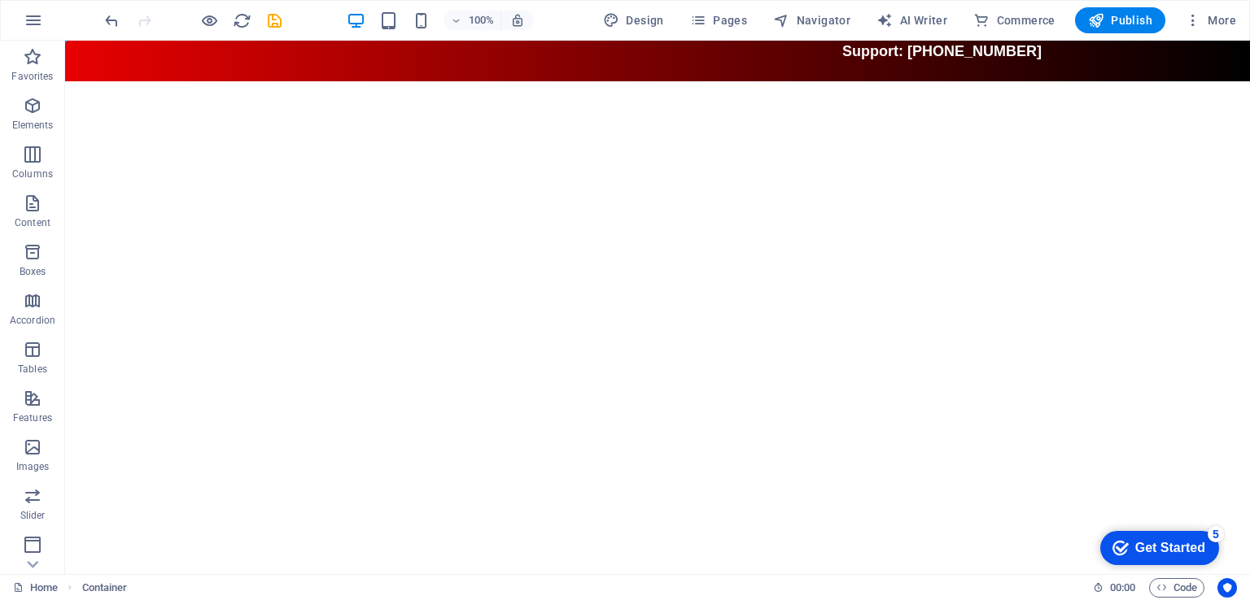
click at [530, 81] on html "Skip to main content Support: [PHONE_NUMBER]" at bounding box center [657, 61] width 1184 height 41
click at [476, 81] on html "Skip to main content Support: [PHONE_NUMBER]" at bounding box center [657, 61] width 1184 height 41
click at [23, 164] on icon "button" at bounding box center [33, 155] width 20 height 20
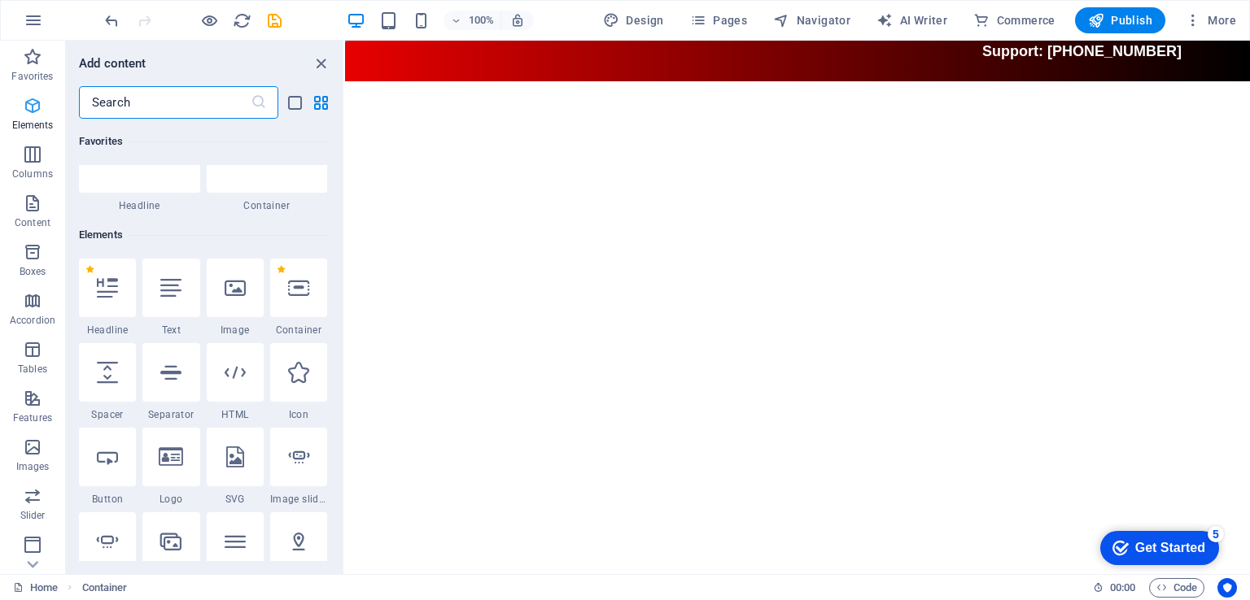
scroll to position [641, 0]
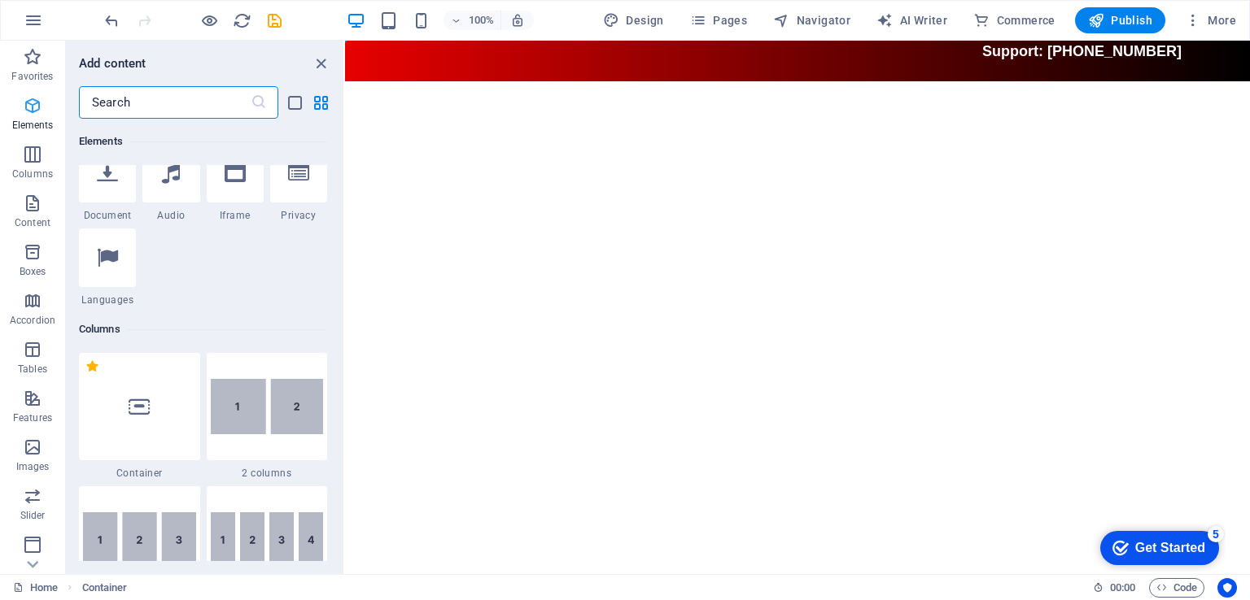
click at [37, 111] on icon "button" at bounding box center [33, 106] width 20 height 20
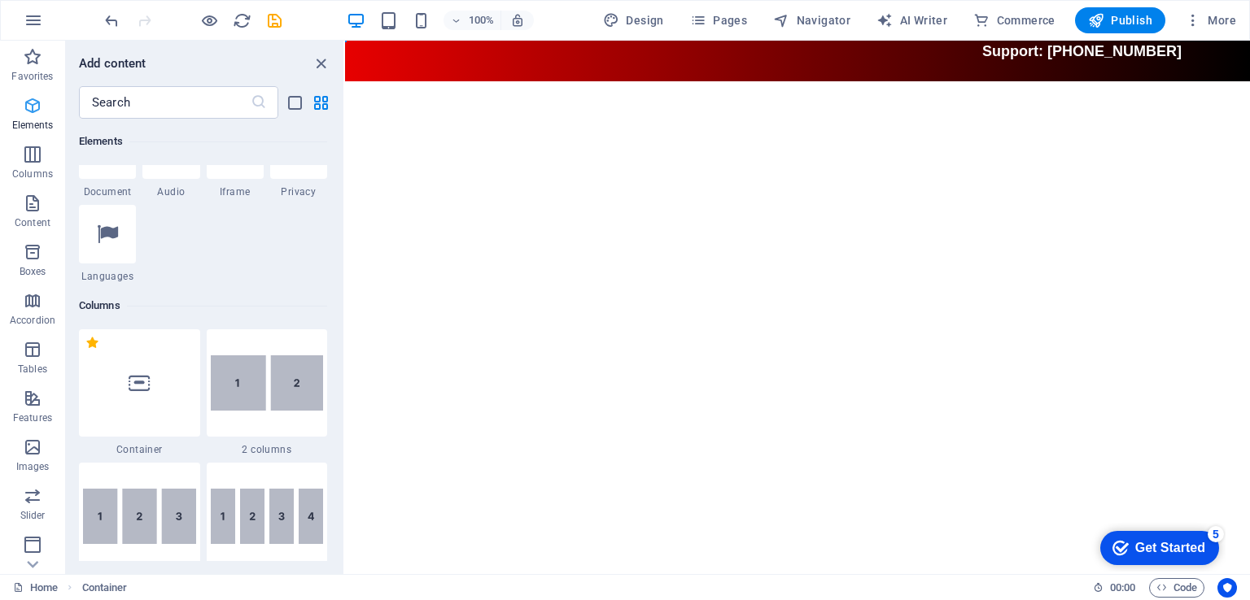
click at [42, 116] on span "Elements" at bounding box center [32, 115] width 65 height 39
click at [43, 154] on span "Columns" at bounding box center [32, 164] width 65 height 39
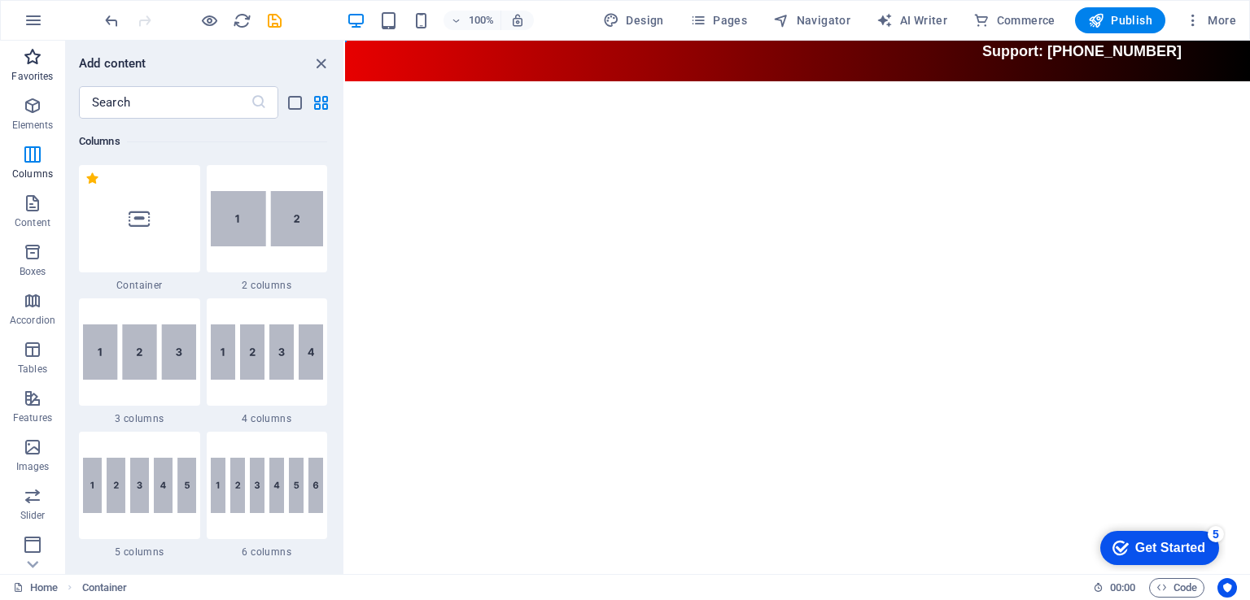
click at [39, 72] on p "Favorites" at bounding box center [31, 76] width 41 height 13
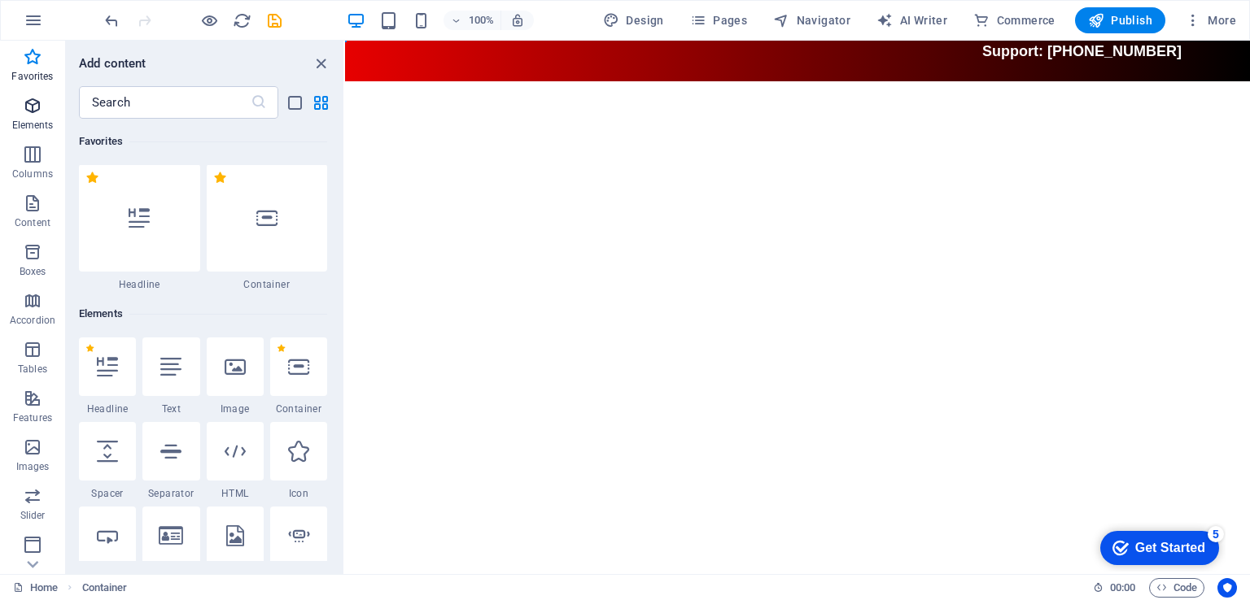
scroll to position [0, 0]
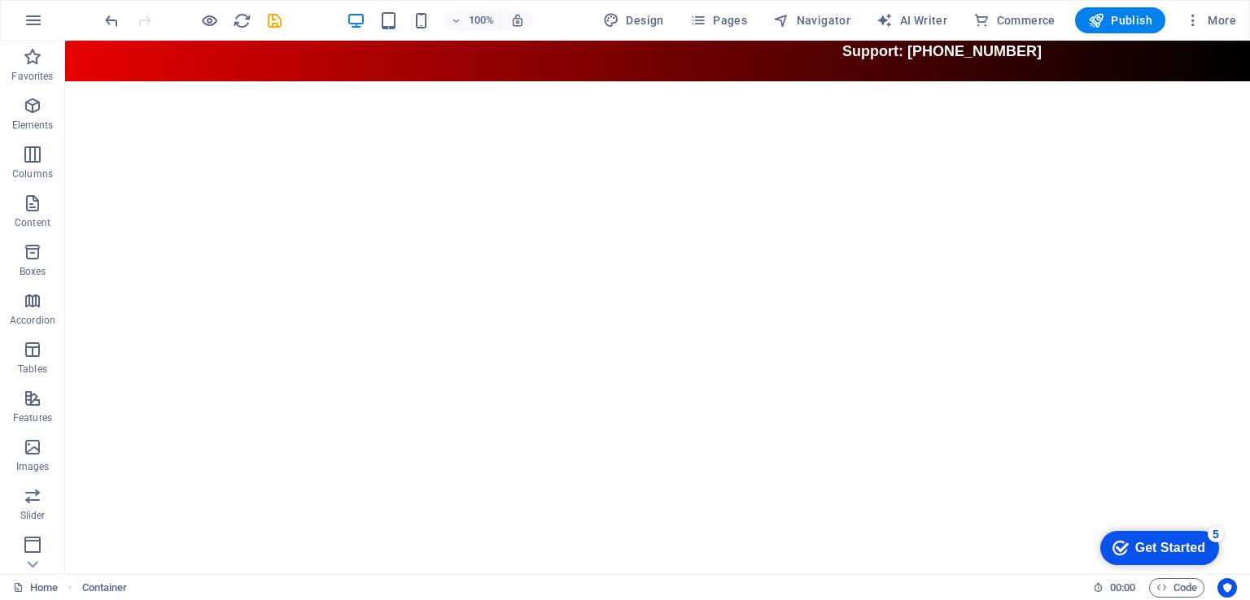
click at [615, 81] on html "Skip to main content Support: [PHONE_NUMBER]" at bounding box center [657, 61] width 1184 height 41
click at [26, 82] on p "Favorites" at bounding box center [31, 76] width 41 height 13
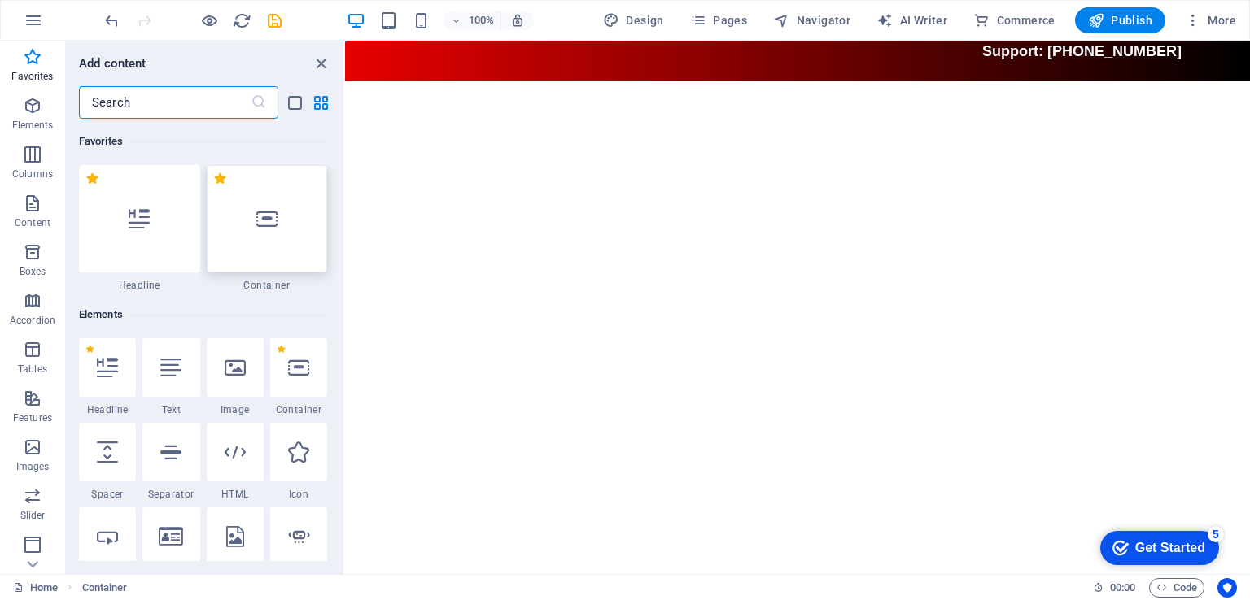
click at [273, 213] on icon at bounding box center [266, 218] width 21 height 21
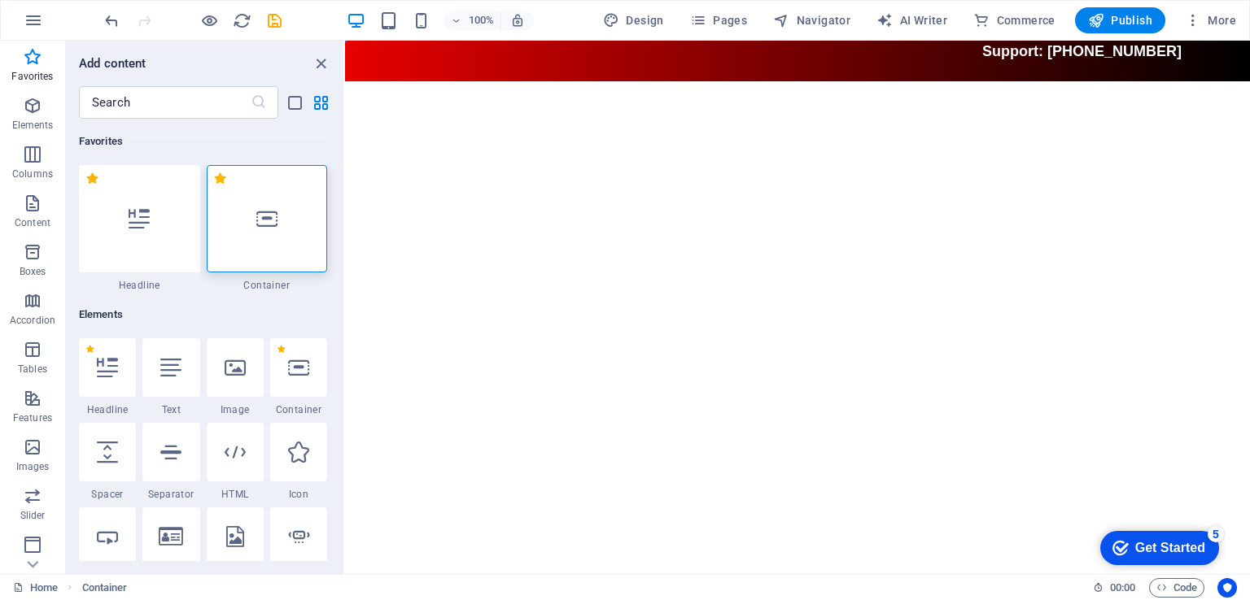
click at [273, 213] on icon at bounding box center [266, 218] width 21 height 21
click at [703, 81] on html "Skip to main content Support: [PHONE_NUMBER]" at bounding box center [797, 61] width 905 height 41
click at [790, 80] on div "+ Add section" at bounding box center [797, 82] width 90 height 28
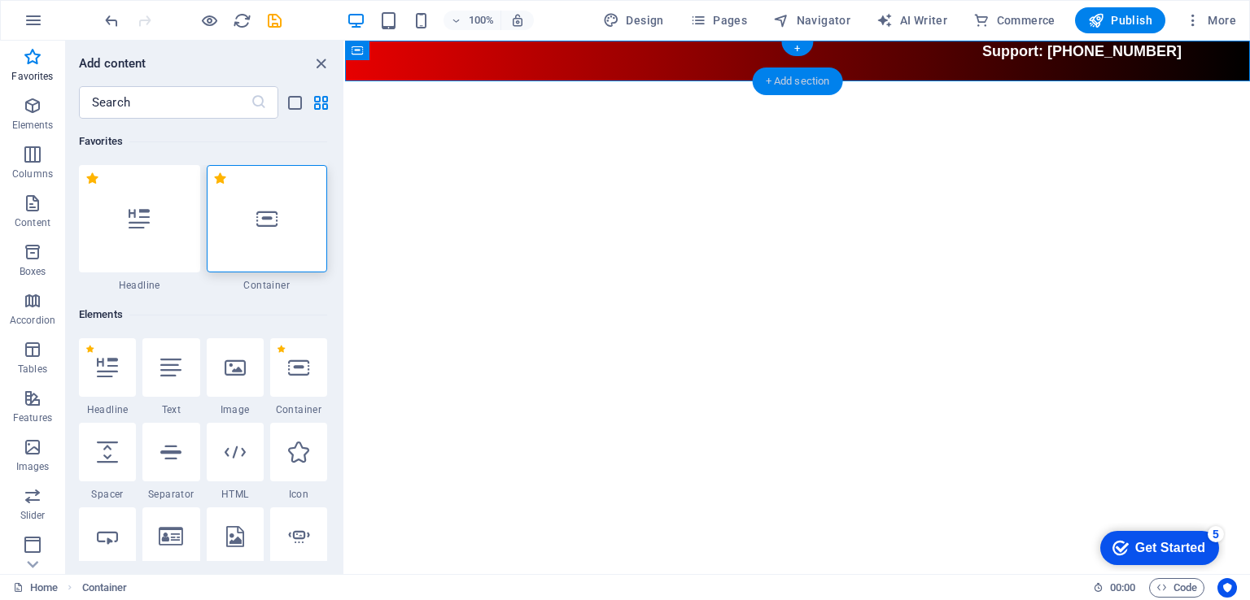
click at [782, 77] on div "+ Add section" at bounding box center [797, 82] width 90 height 28
drag, startPoint x: 1249, startPoint y: 243, endPoint x: 1123, endPoint y: 127, distance: 171.0
click at [1248, 81] on html "Skip to main content Support: [PHONE_NUMBER]" at bounding box center [797, 61] width 905 height 41
click at [793, 46] on div "+" at bounding box center [797, 48] width 32 height 15
click at [325, 59] on icon "close panel" at bounding box center [321, 64] width 19 height 19
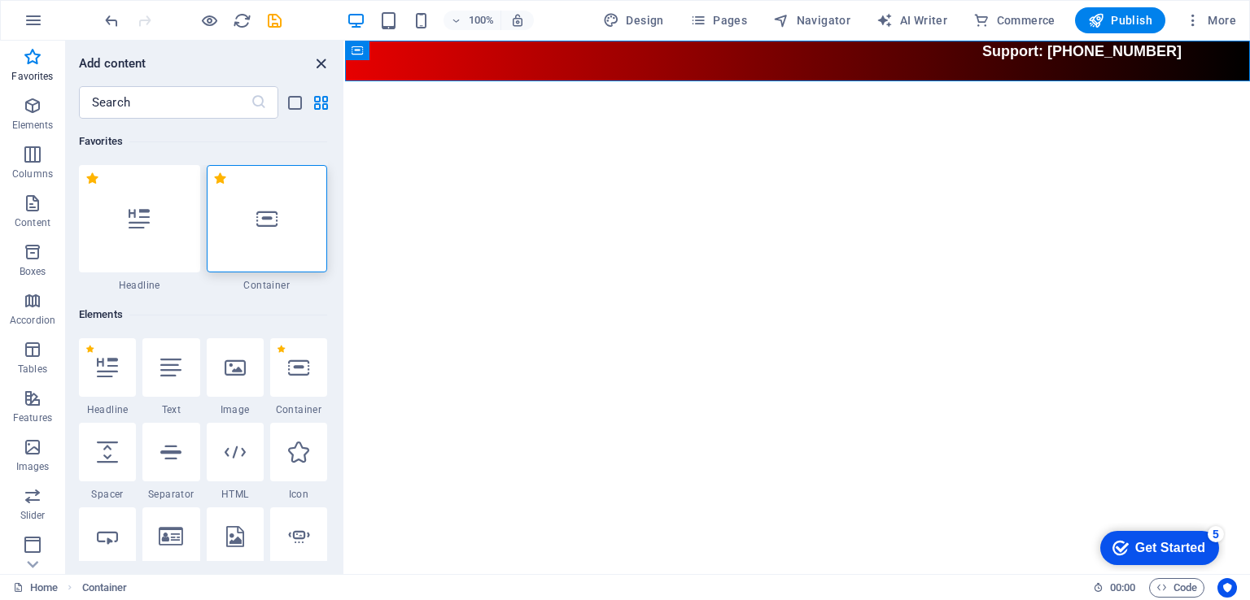
click at [319, 63] on icon "close panel" at bounding box center [321, 64] width 19 height 19
click at [268, 18] on icon "save" at bounding box center [274, 20] width 19 height 19
click at [325, 59] on icon "close panel" at bounding box center [321, 64] width 19 height 19
click at [23, 111] on icon "button" at bounding box center [33, 106] width 20 height 20
click at [29, 168] on p "Columns" at bounding box center [32, 174] width 41 height 13
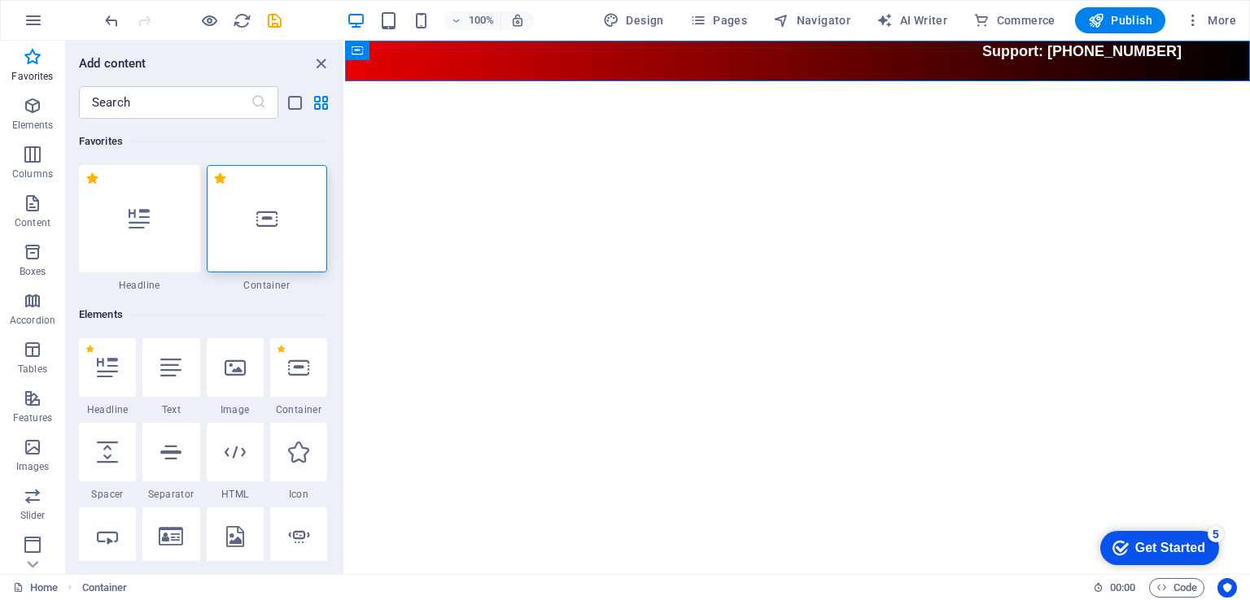
click at [713, 81] on html "Skip to main content Support: [PHONE_NUMBER]" at bounding box center [797, 61] width 905 height 41
click at [317, 68] on icon "close panel" at bounding box center [321, 64] width 19 height 19
click at [277, 22] on icon "save" at bounding box center [274, 20] width 19 height 19
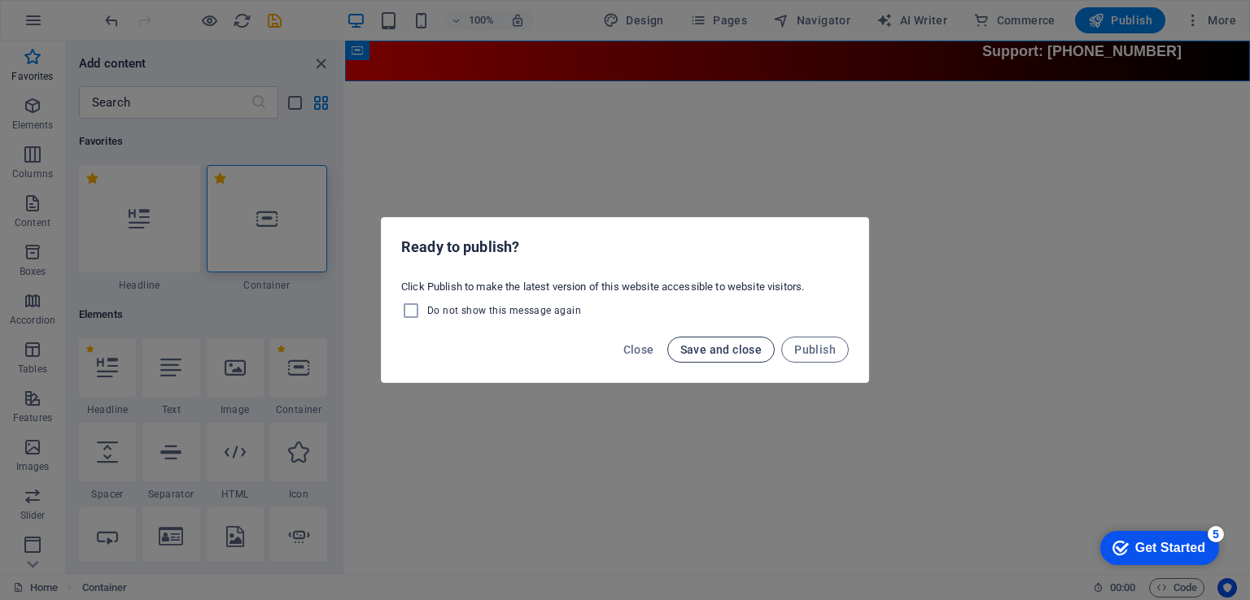
click at [739, 351] on span "Save and close" at bounding box center [721, 349] width 82 height 13
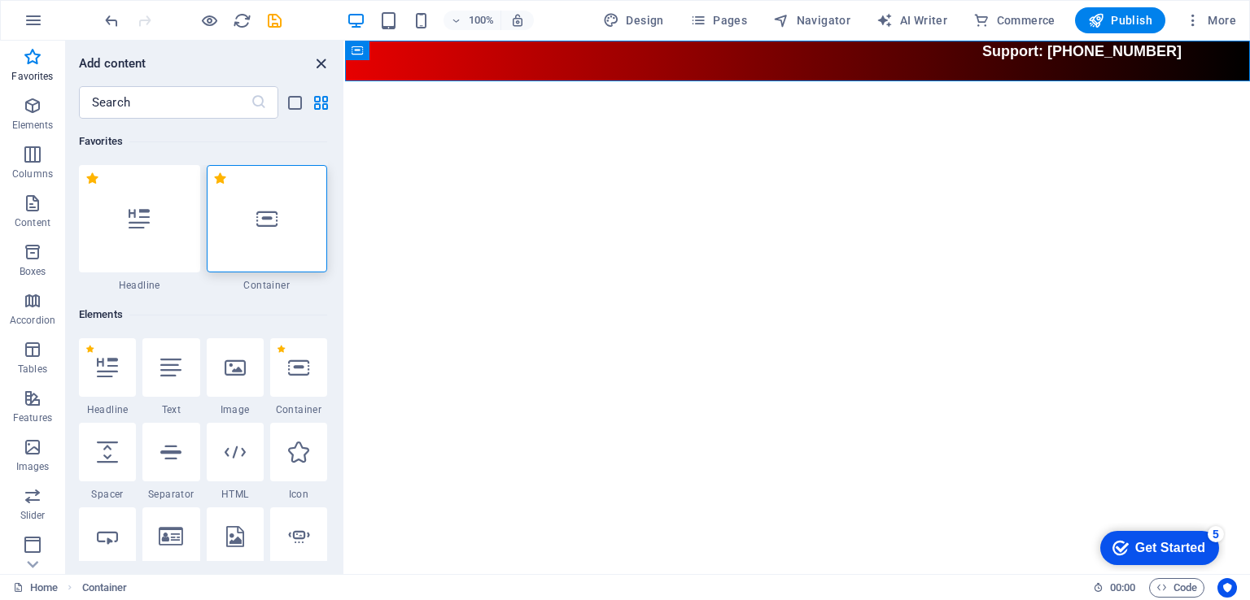
click at [318, 66] on icon "close panel" at bounding box center [321, 64] width 19 height 19
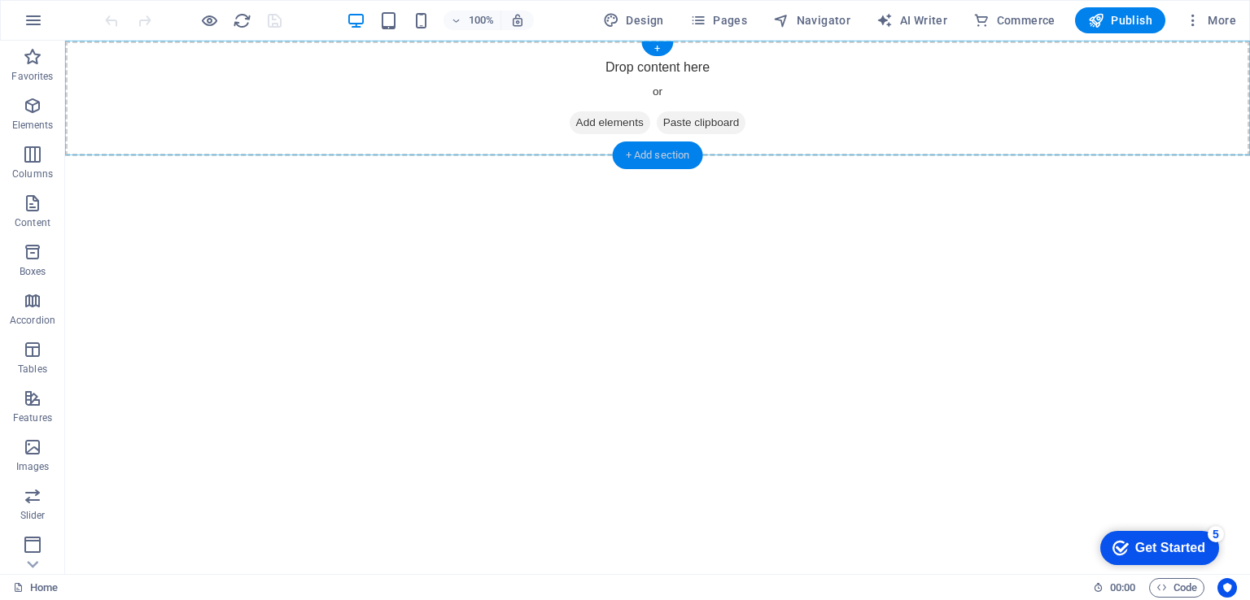
click at [648, 158] on div "+ Add section" at bounding box center [658, 156] width 90 height 28
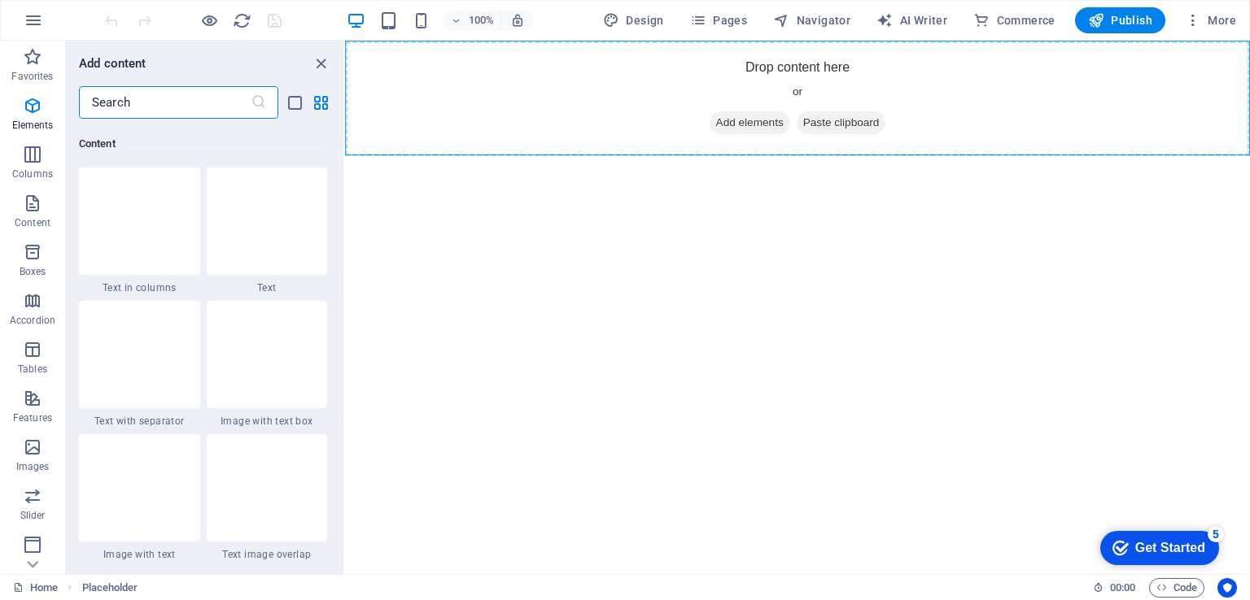
scroll to position [2846, 0]
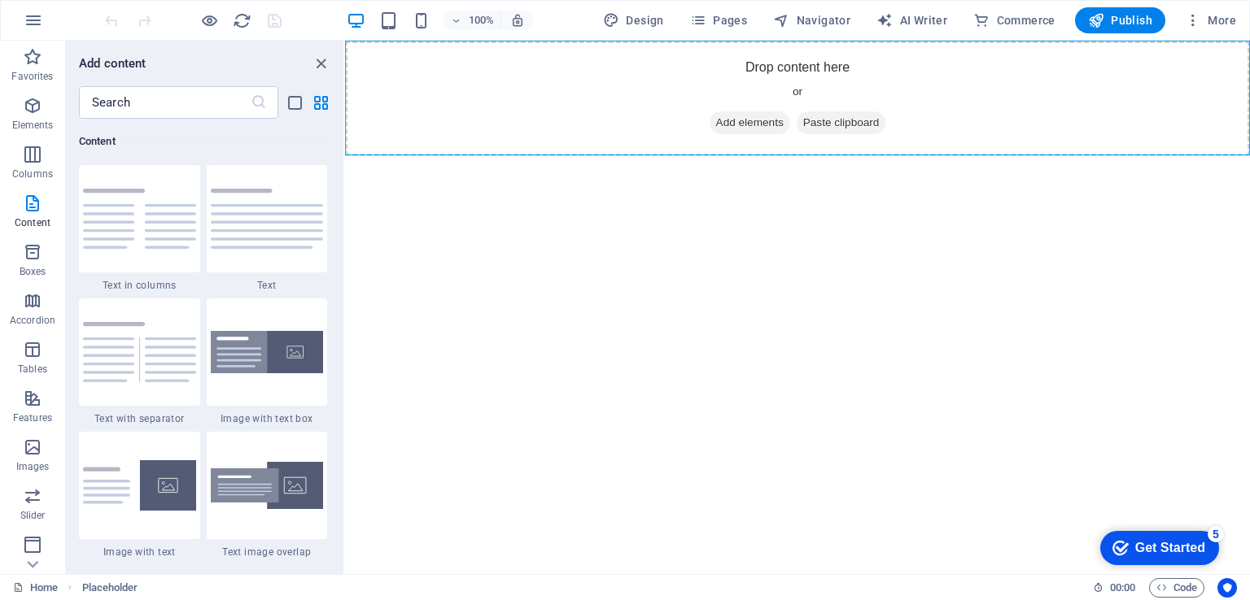
drag, startPoint x: 1249, startPoint y: 210, endPoint x: 1249, endPoint y: 193, distance: 17.1
click at [1249, 156] on html "Skip to main content Drop content here or Add elements Paste clipboard" at bounding box center [797, 99] width 905 height 116
click at [744, 128] on span "Add elements" at bounding box center [749, 122] width 81 height 23
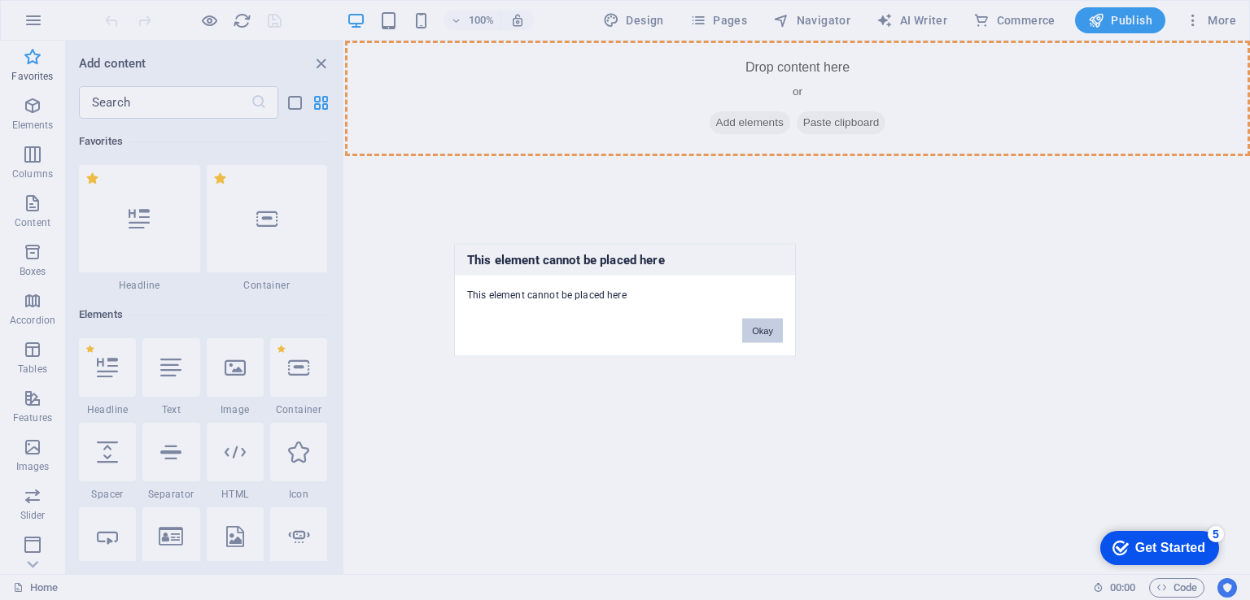
click at [758, 332] on button "Okay" at bounding box center [762, 331] width 41 height 24
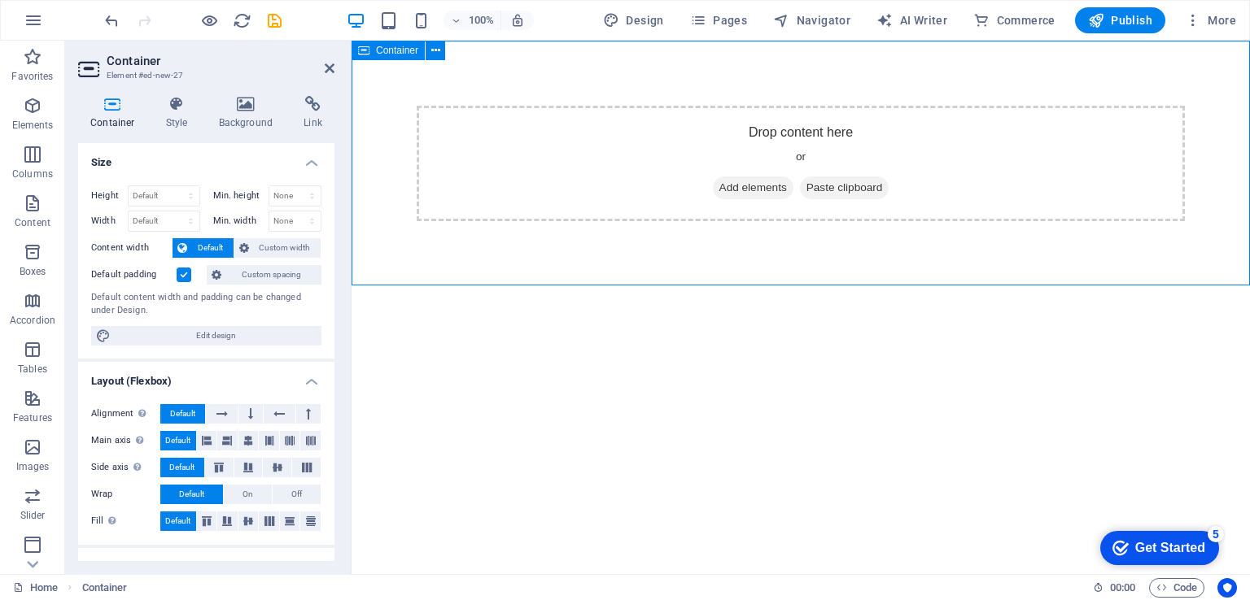
click at [723, 149] on div "Drop content here or Add elements Paste clipboard" at bounding box center [801, 164] width 768 height 116
click at [194, 115] on h4 "Style" at bounding box center [180, 113] width 53 height 34
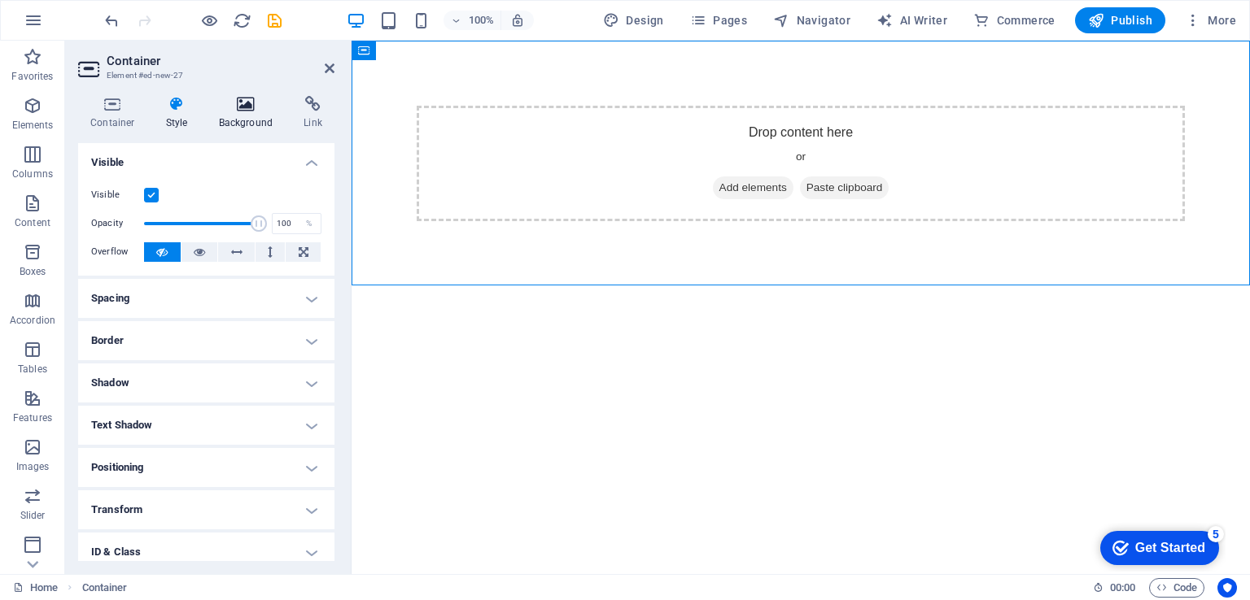
click at [251, 112] on h4 "Background" at bounding box center [249, 113] width 85 height 34
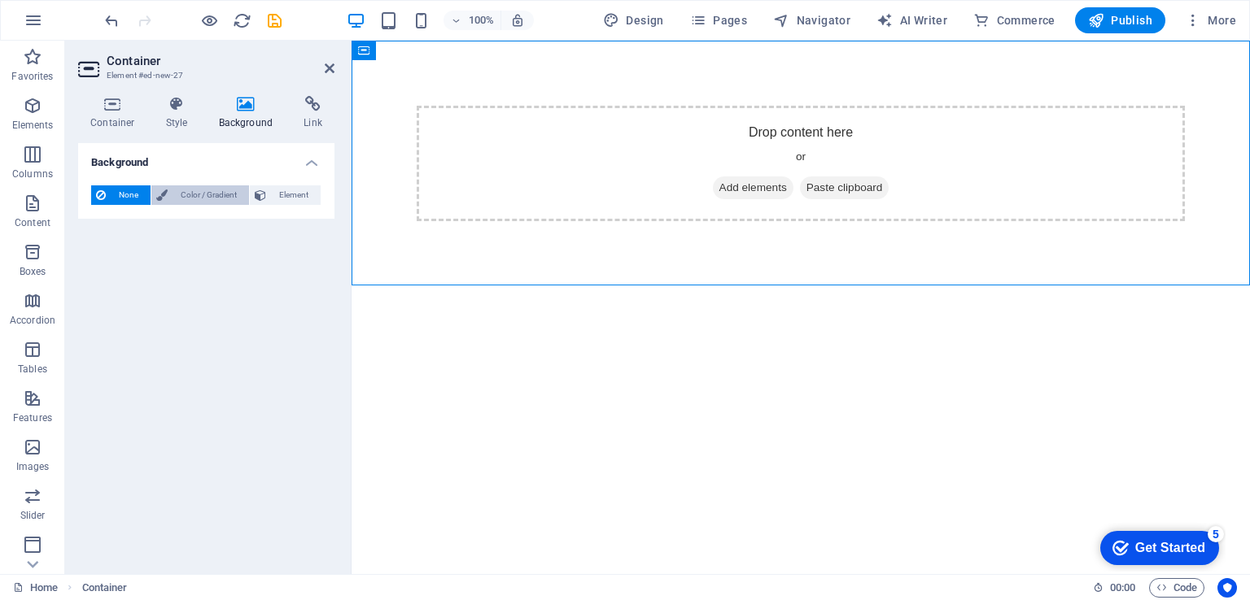
click at [208, 198] on span "Color / Gradient" at bounding box center [208, 195] width 72 height 20
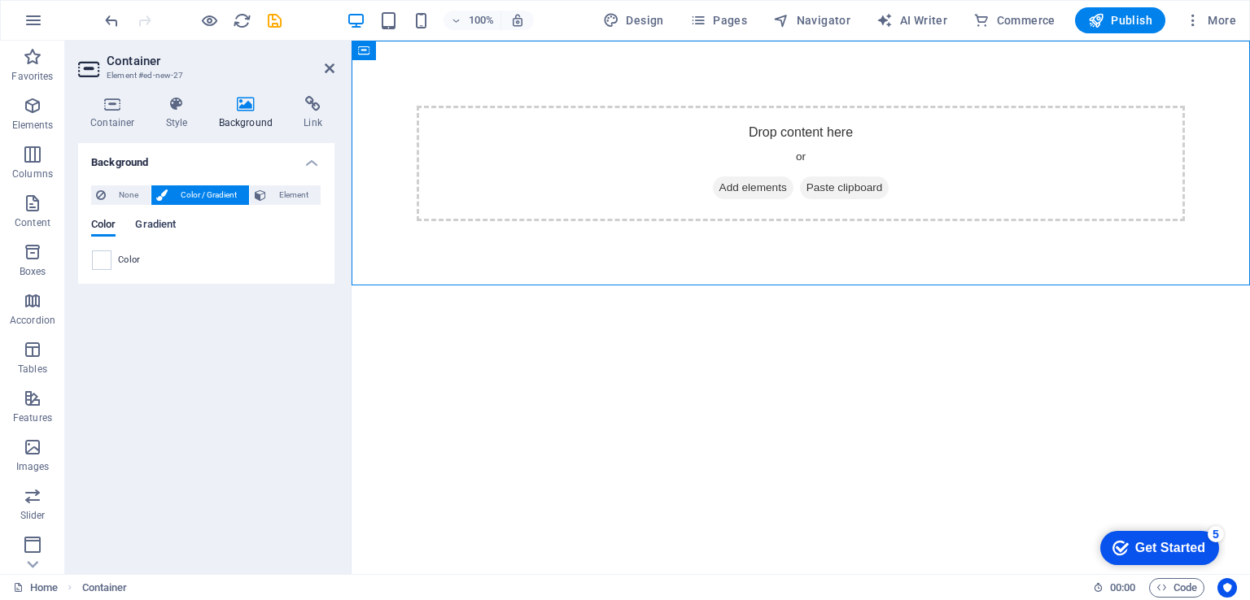
click at [153, 225] on span "Gradient" at bounding box center [155, 226] width 41 height 23
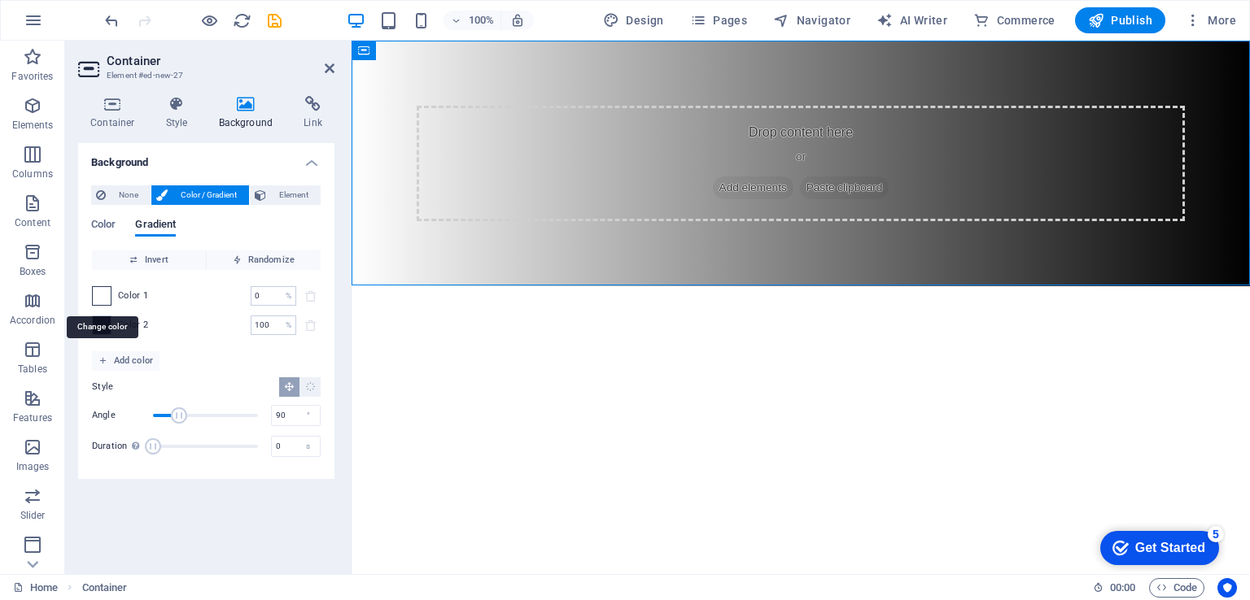
click at [98, 297] on span at bounding box center [102, 296] width 18 height 18
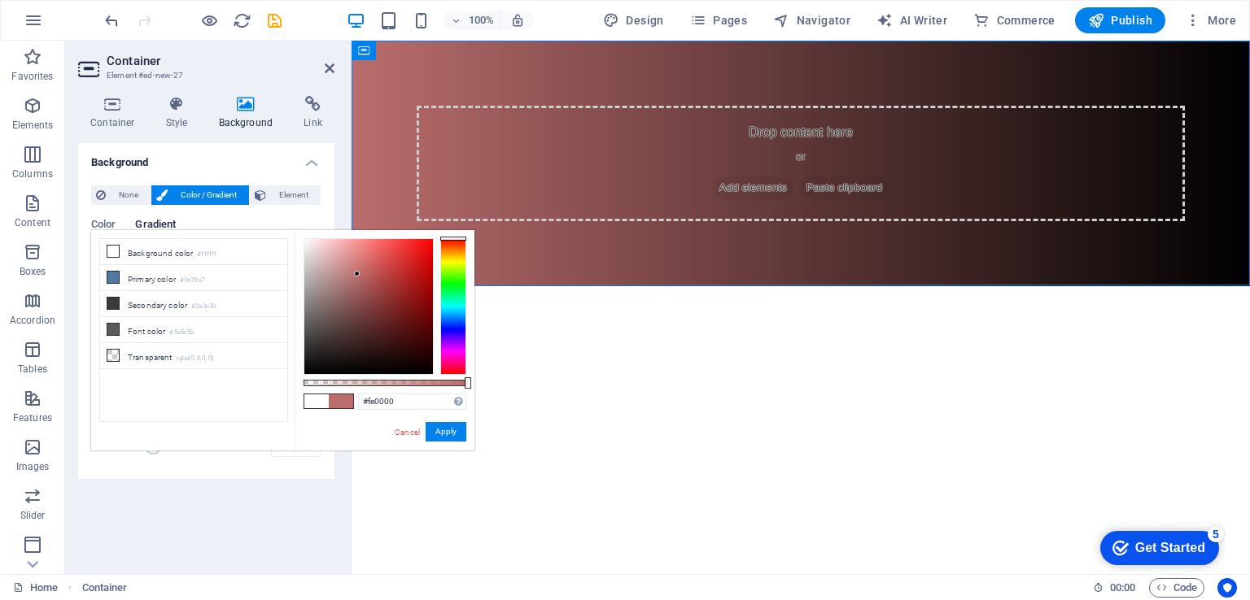
type input "#ff0000"
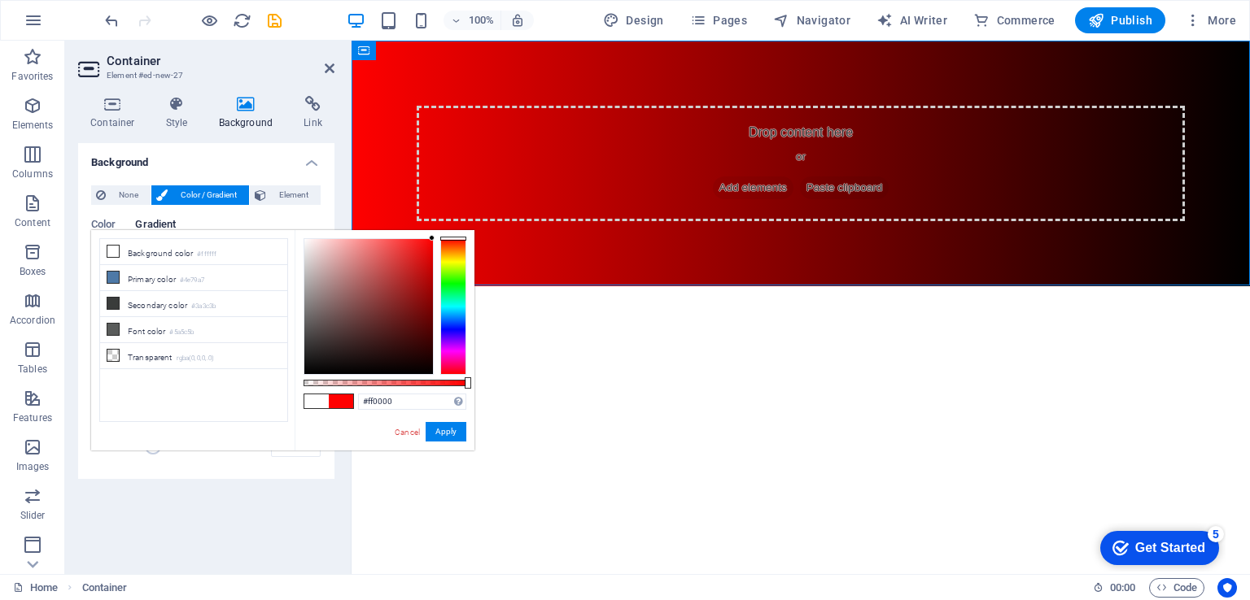
drag, startPoint x: 357, startPoint y: 274, endPoint x: 112, endPoint y: 187, distance: 259.9
click at [464, 228] on body "rritjax.net Home Favorites Elements Columns Content Boxes Accordion Tables Feat…" at bounding box center [625, 300] width 1250 height 600
click at [458, 438] on button "Apply" at bounding box center [445, 432] width 41 height 20
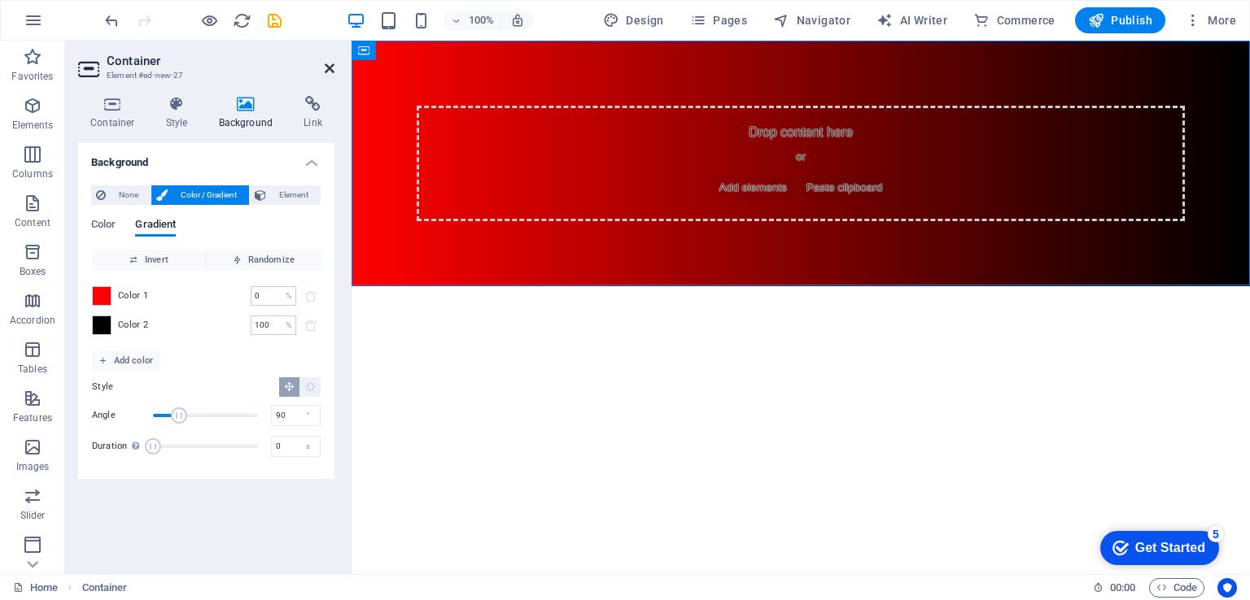
drag, startPoint x: 325, startPoint y: 63, endPoint x: 613, endPoint y: 8, distance: 292.3
click at [325, 63] on icon at bounding box center [330, 68] width 10 height 13
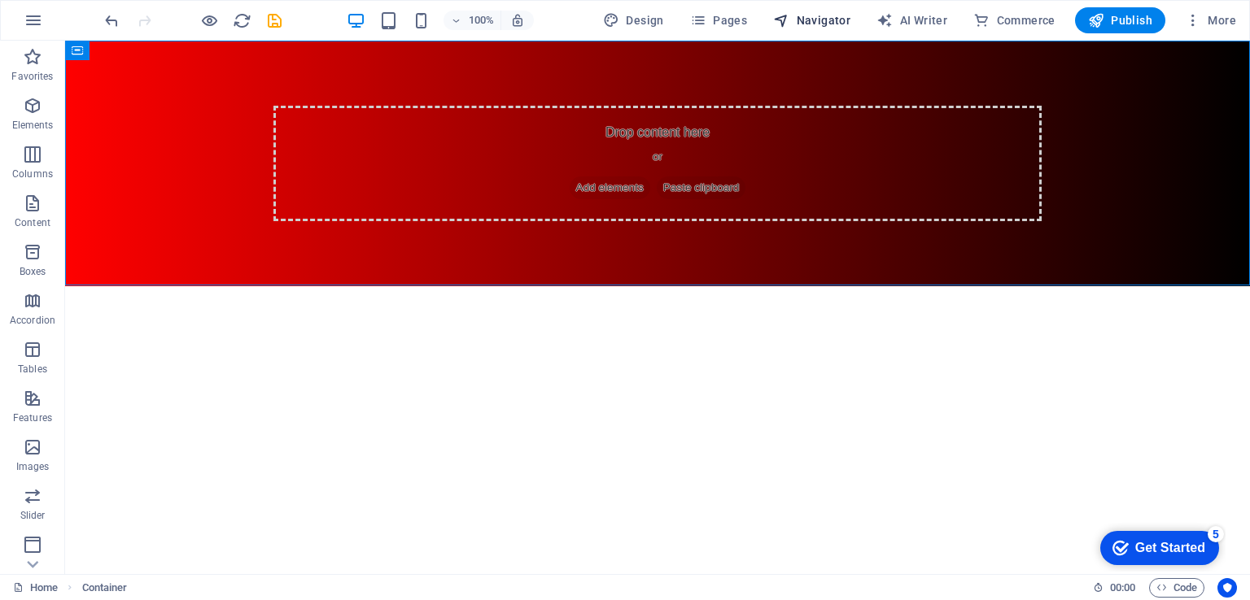
click at [789, 24] on icon "button" at bounding box center [781, 20] width 16 height 16
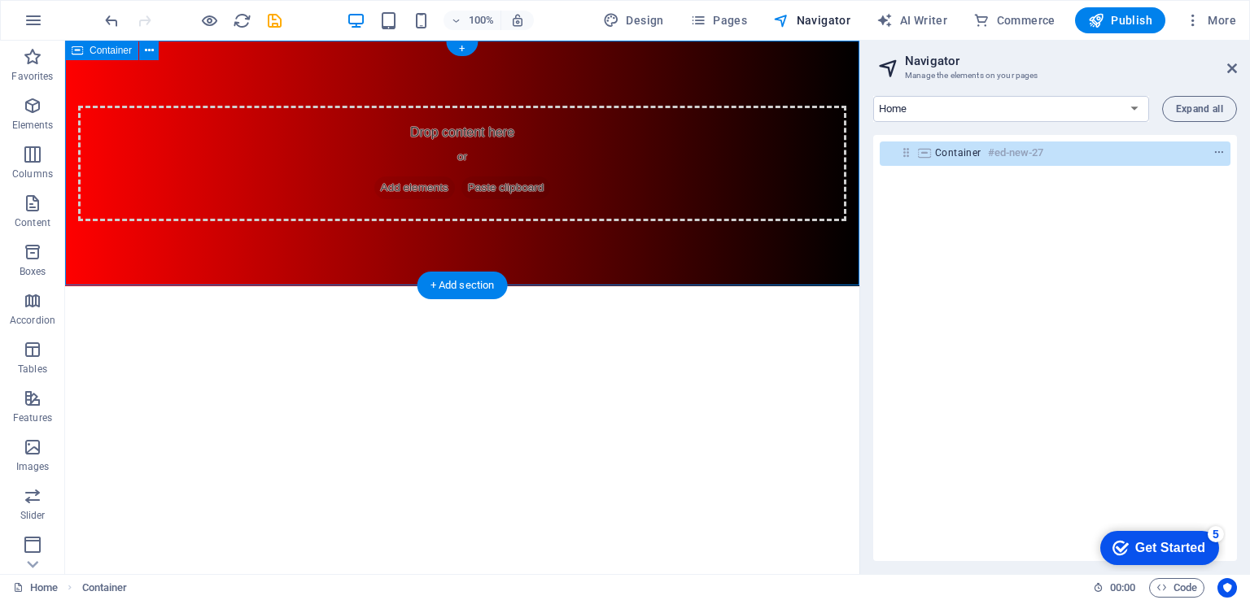
click at [903, 154] on icon at bounding box center [906, 153] width 14 height 14
click at [1219, 152] on icon "context-menu" at bounding box center [1218, 152] width 11 height 11
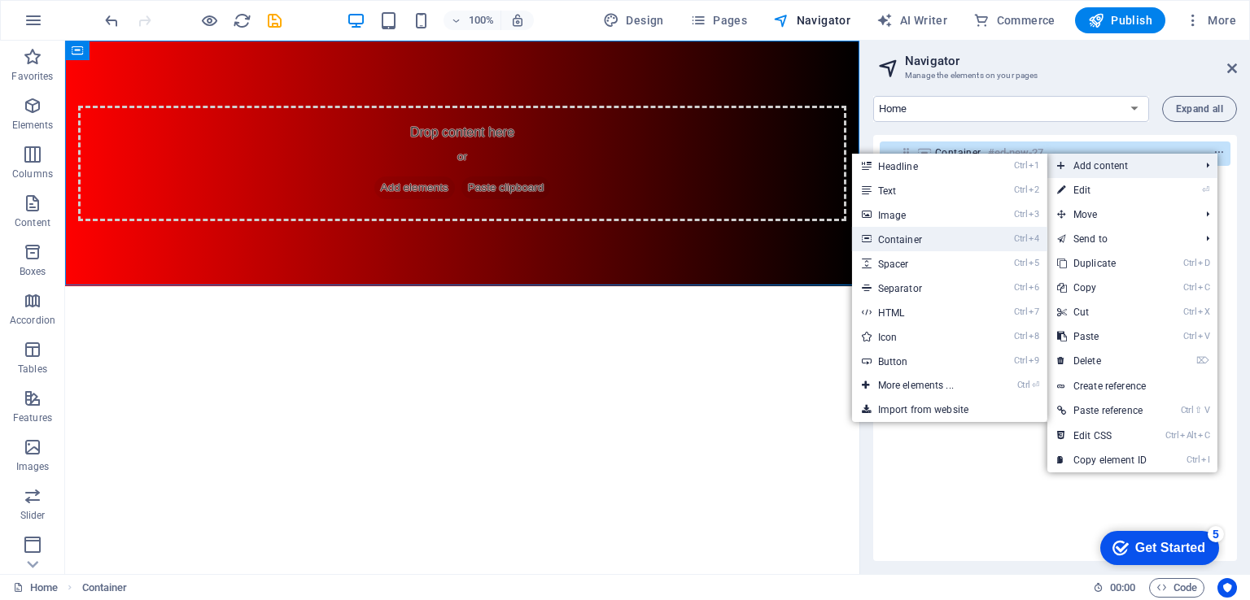
click at [911, 242] on link "Ctrl 4 Container" at bounding box center [919, 239] width 134 height 24
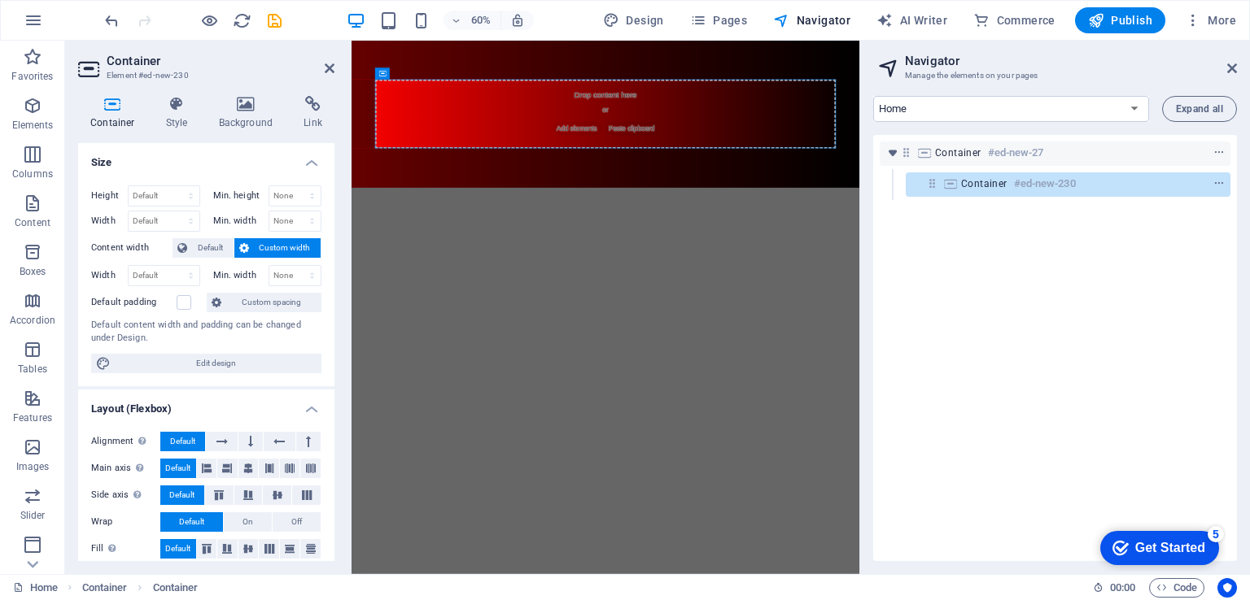
click at [703, 286] on html "Skip to main content Drop content here or Add elements Paste clipboard" at bounding box center [774, 164] width 846 height 246
click at [1227, 69] on icon at bounding box center [1232, 68] width 10 height 13
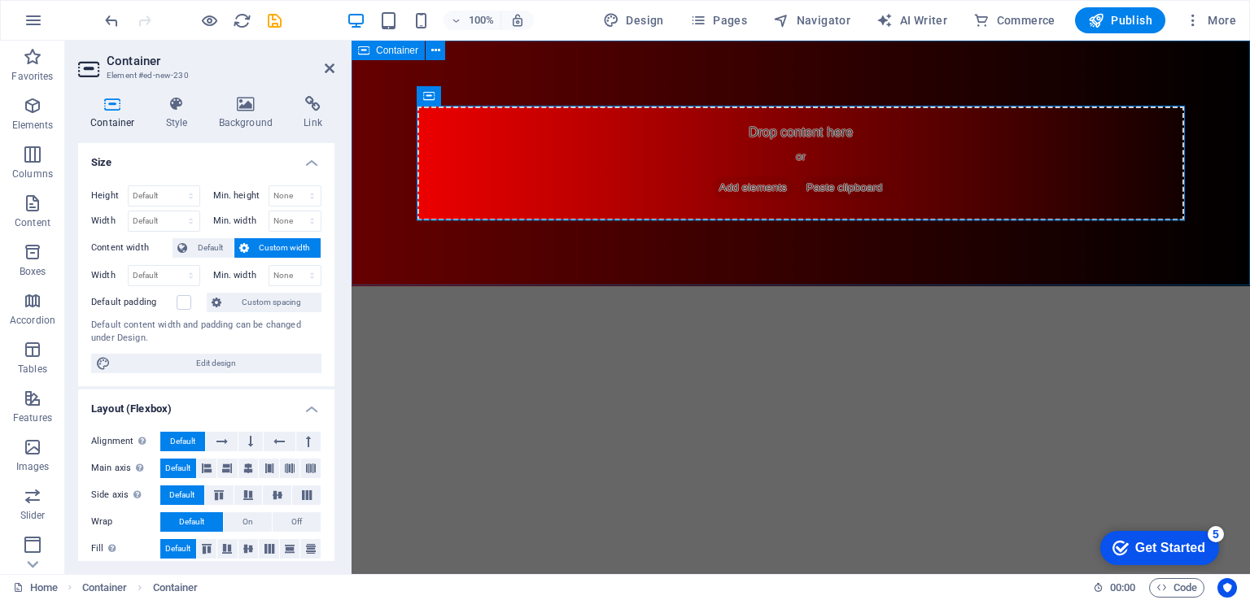
click at [792, 238] on div "Drop content here or Add elements Paste clipboard" at bounding box center [800, 164] width 898 height 246
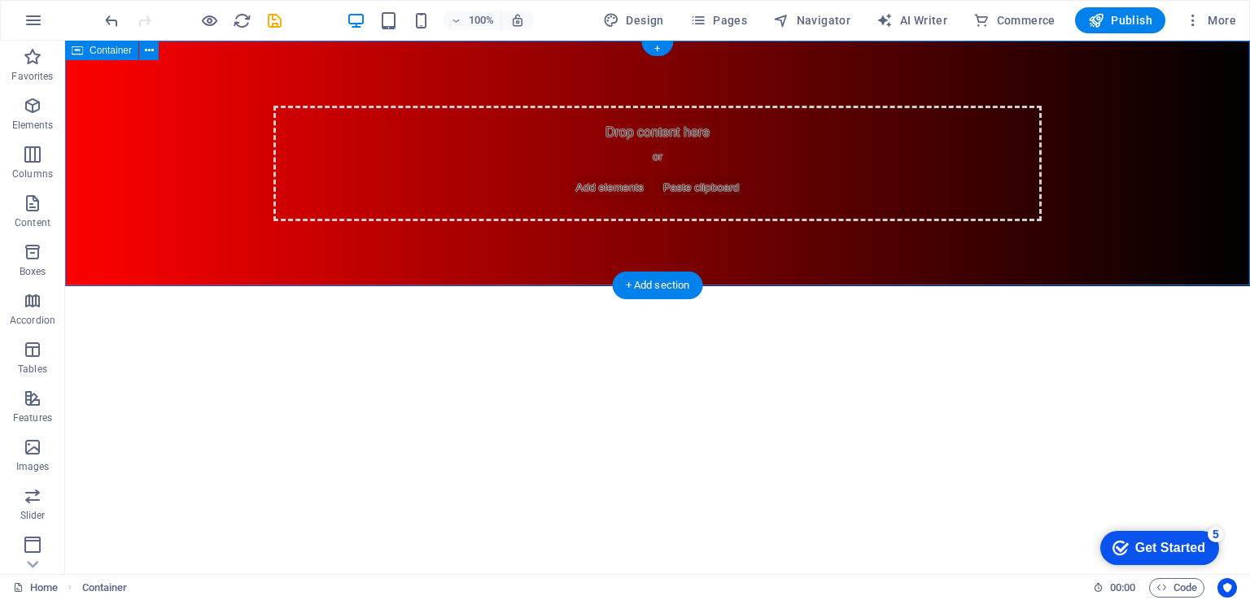
click at [555, 245] on div "Drop content here or Add elements Paste clipboard" at bounding box center [657, 164] width 1184 height 246
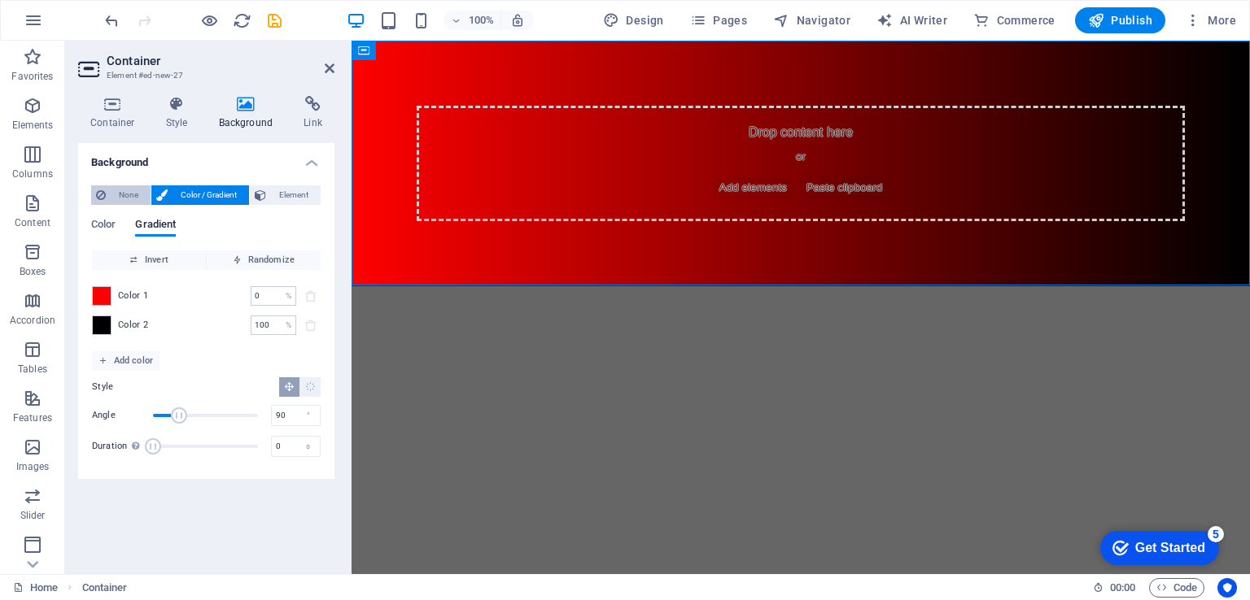
click at [120, 187] on span "None" at bounding box center [128, 195] width 35 height 20
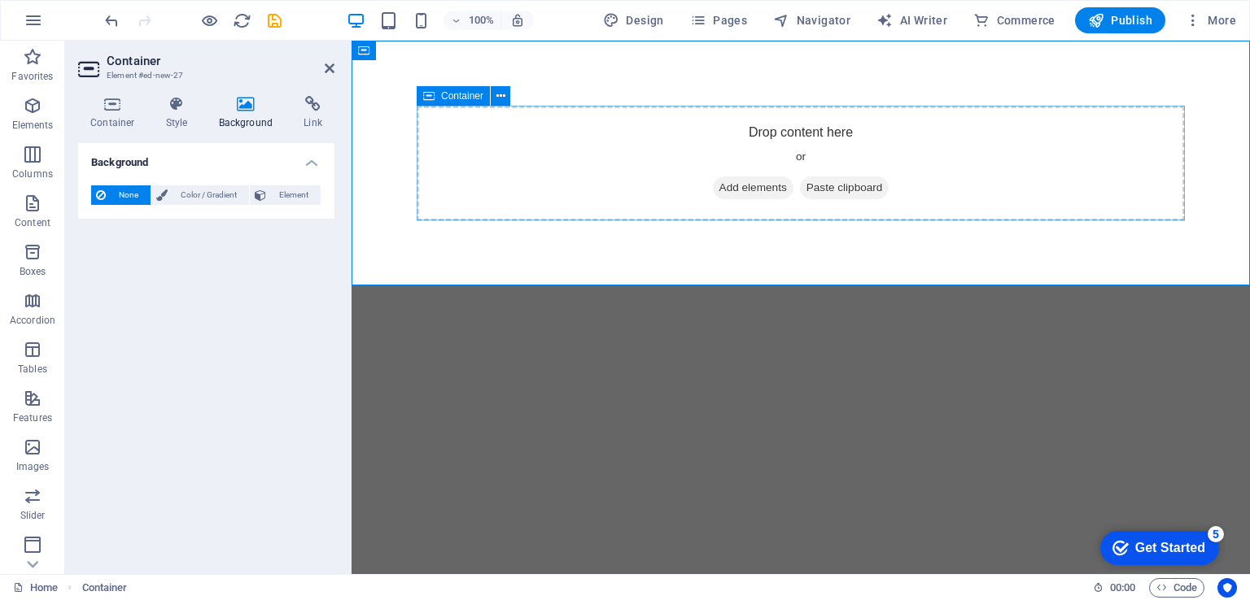
click at [652, 154] on div "Drop content here or Add elements Paste clipboard" at bounding box center [801, 164] width 768 height 116
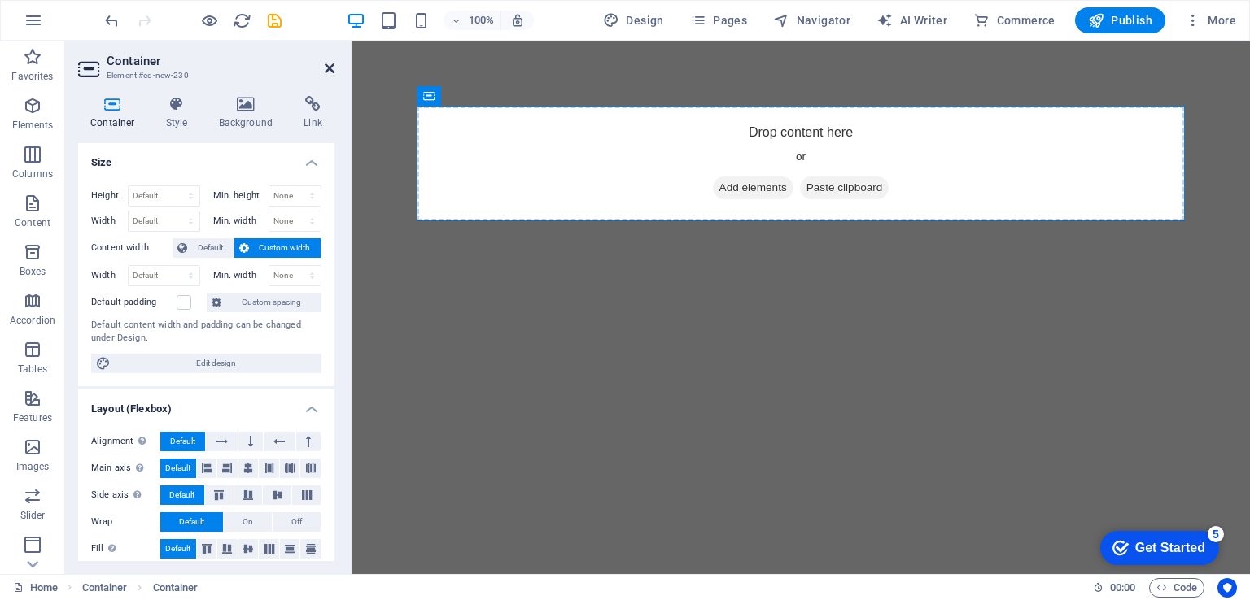
click at [331, 66] on icon at bounding box center [330, 68] width 10 height 13
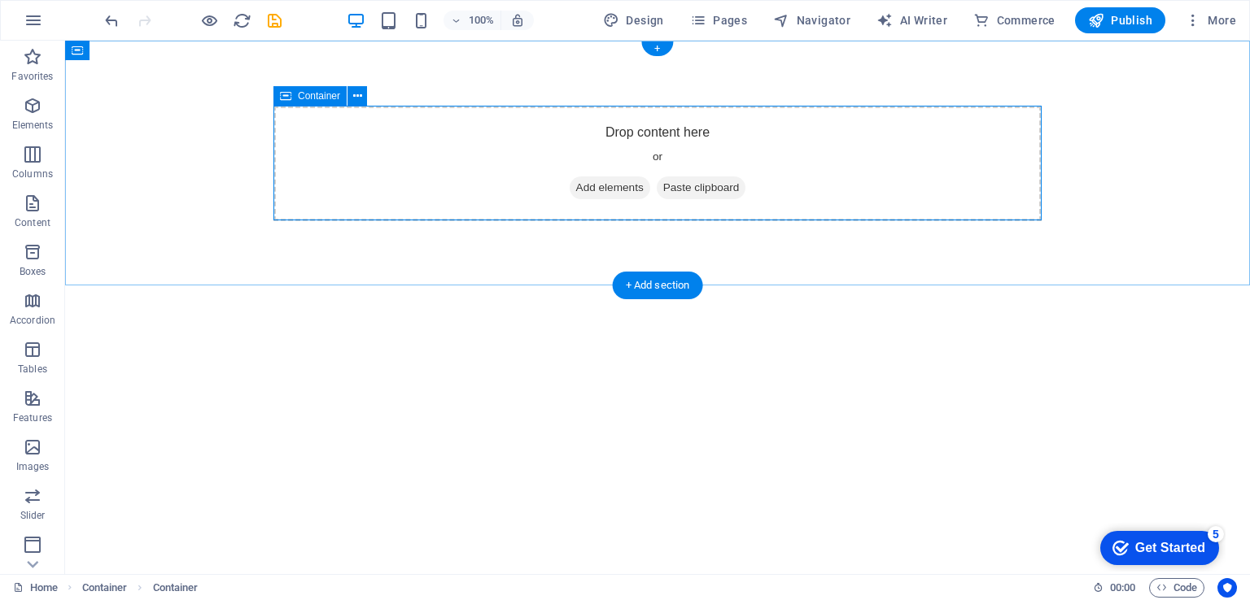
click at [502, 181] on div "Drop content here or Add elements Paste clipboard" at bounding box center [657, 164] width 768 height 116
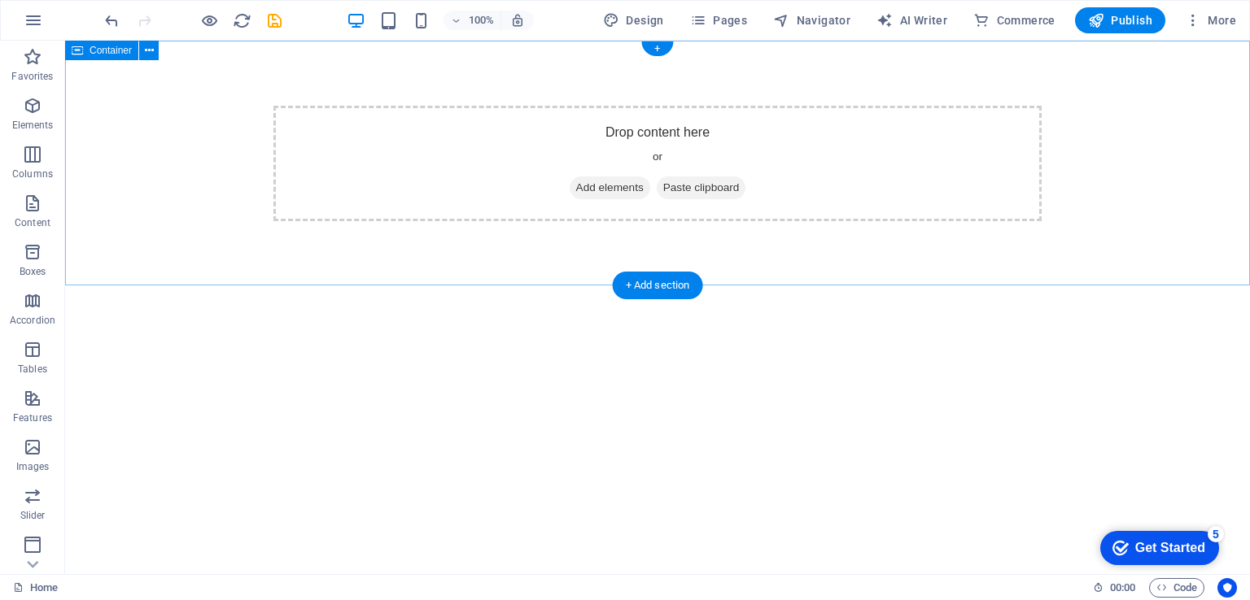
click at [667, 146] on div "Drop content here or Add elements Paste clipboard" at bounding box center [657, 164] width 768 height 116
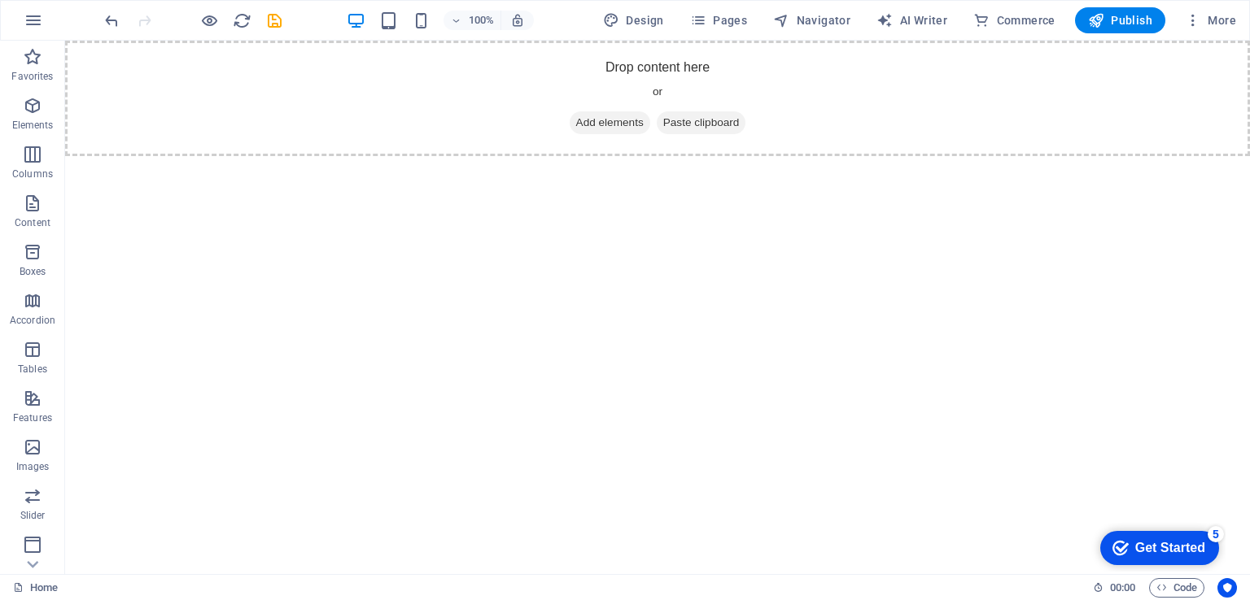
drag, startPoint x: 1249, startPoint y: 318, endPoint x: 1044, endPoint y: 117, distance: 287.1
click at [1237, 156] on html "Skip to main content Drop content here or Add elements Paste clipboard" at bounding box center [657, 99] width 1184 height 116
click at [815, 36] on div "100% Design Pages Navigator AI Writer Commerce Publish More" at bounding box center [625, 20] width 1248 height 39
click at [815, 29] on button "Navigator" at bounding box center [811, 20] width 90 height 26
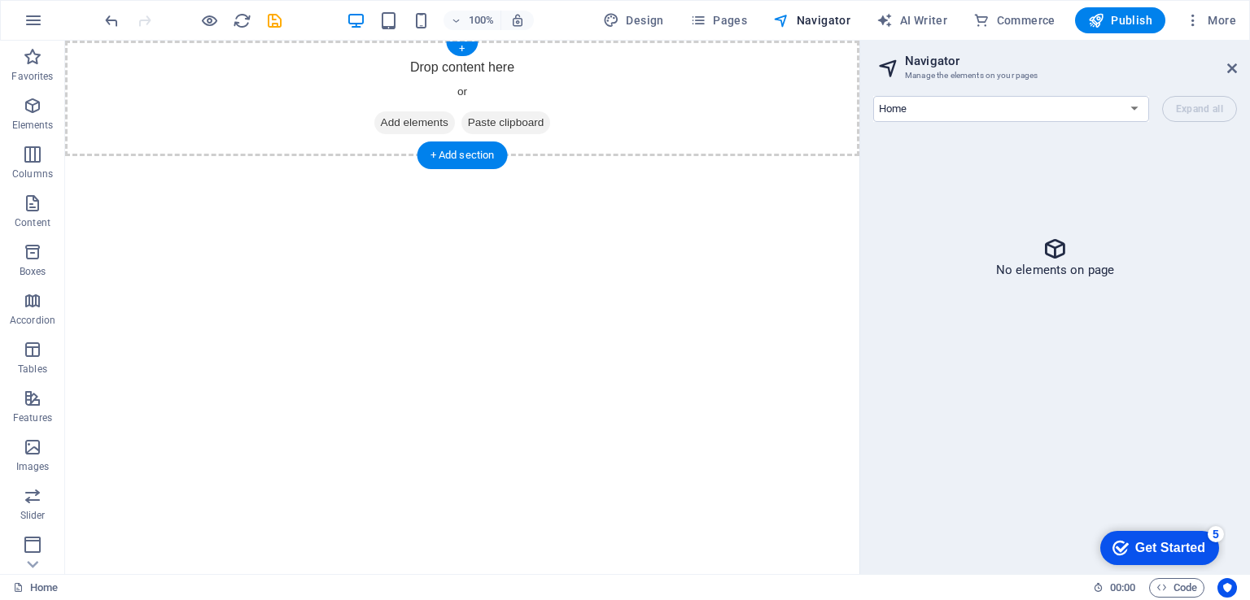
click at [763, 84] on div "Drop content here or Add elements Paste clipboard" at bounding box center [462, 99] width 794 height 116
click at [24, 359] on icon "button" at bounding box center [33, 350] width 20 height 20
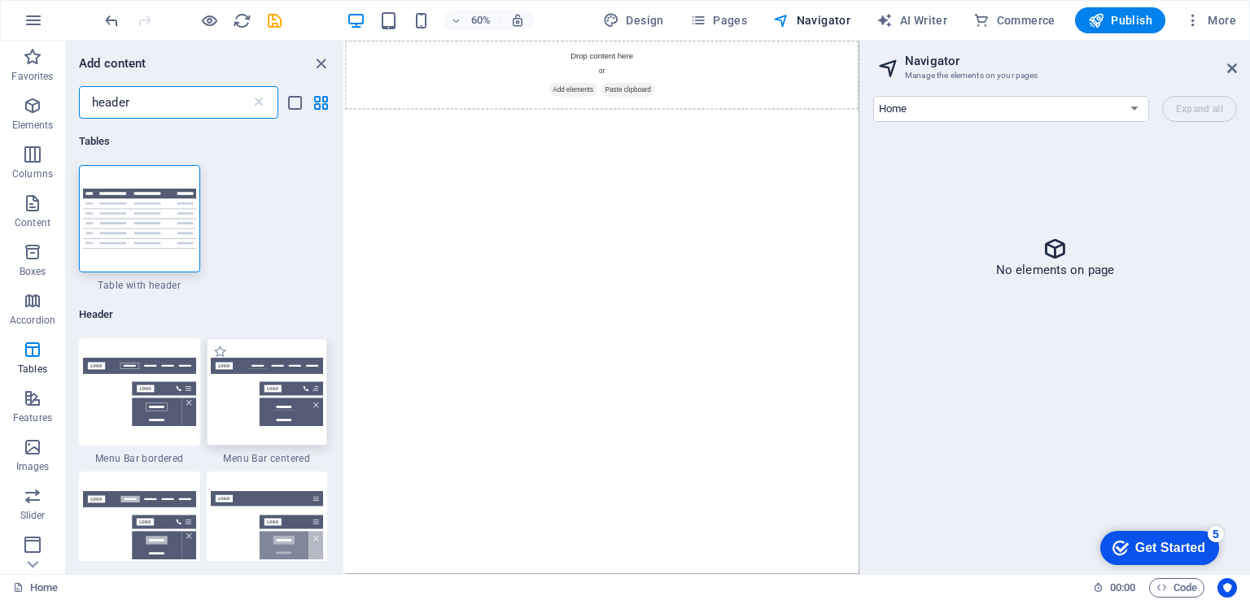
type input "header"
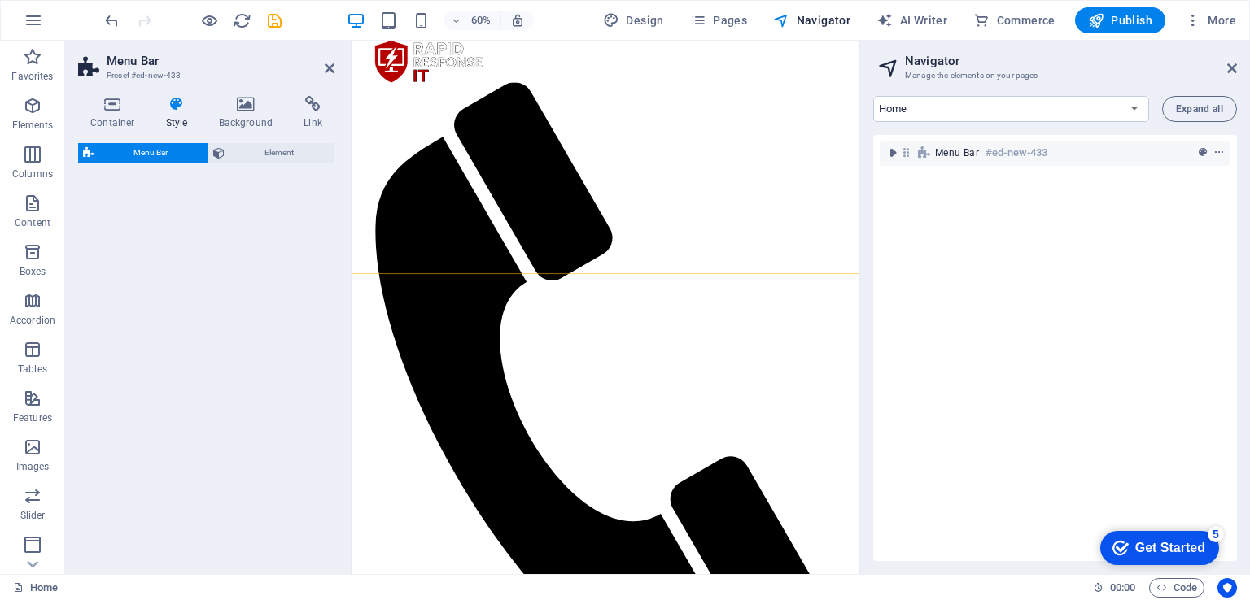
select select "rem"
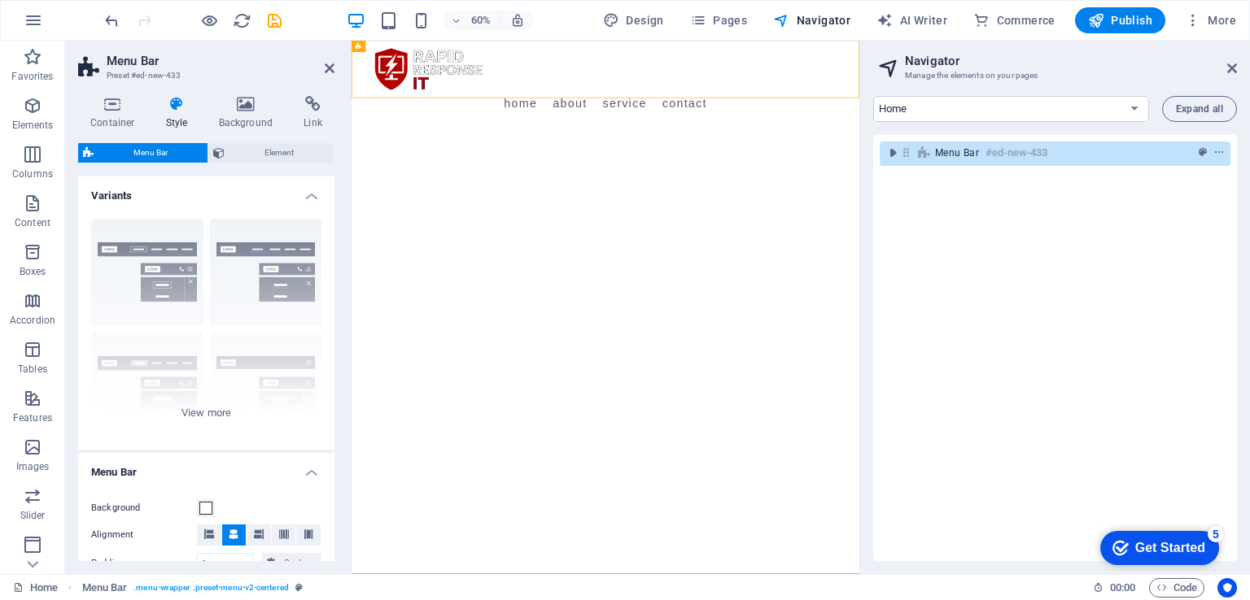
click at [1240, 73] on aside "Navigator Manage the elements on your pages Home Legal Notice Privacy Expand al…" at bounding box center [1054, 308] width 390 height 534
click at [1232, 72] on icon at bounding box center [1232, 68] width 10 height 13
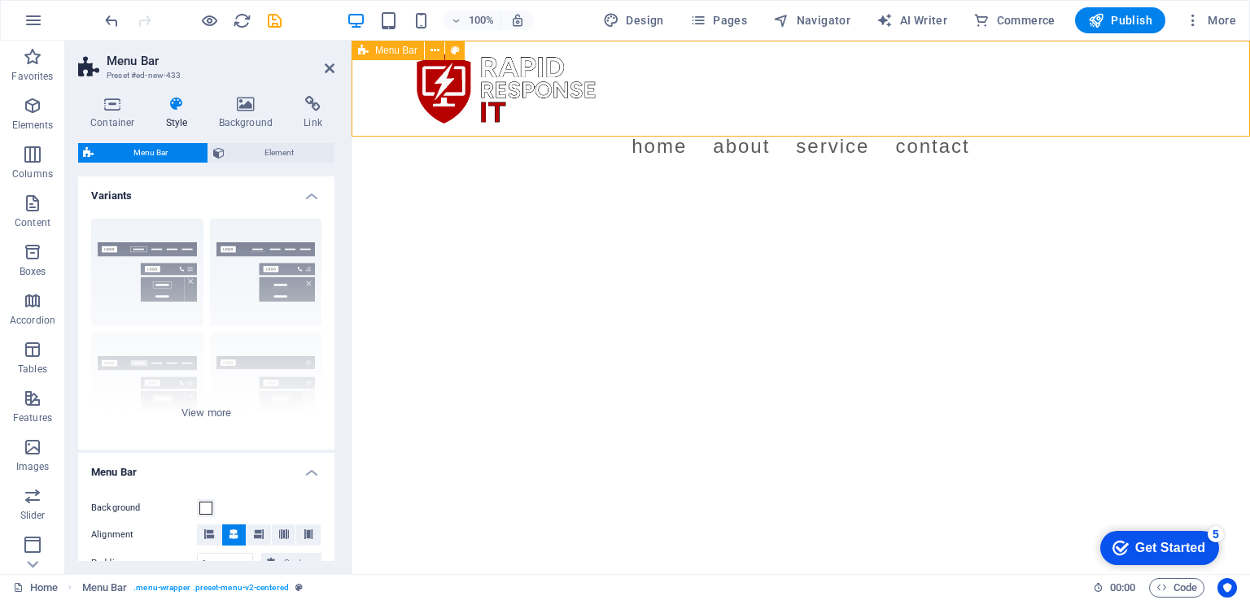
click at [635, 119] on div "Menu Home About Service Contact" at bounding box center [800, 112] width 898 height 142
click at [115, 118] on h4 "Container" at bounding box center [116, 113] width 76 height 34
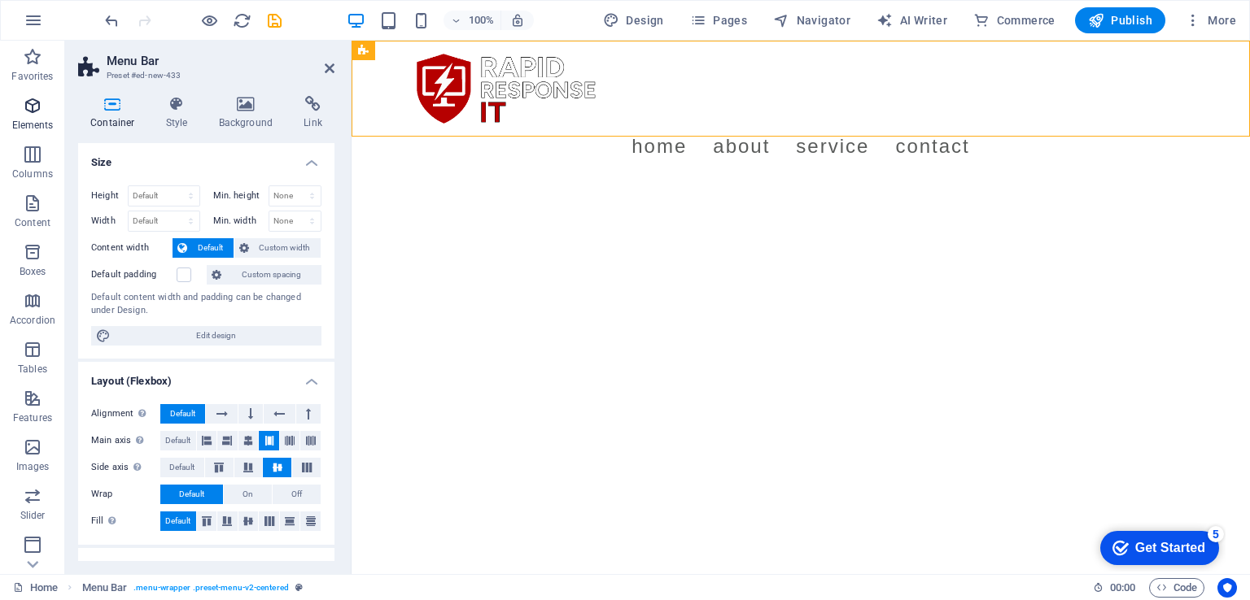
click at [20, 120] on p "Elements" at bounding box center [32, 125] width 41 height 13
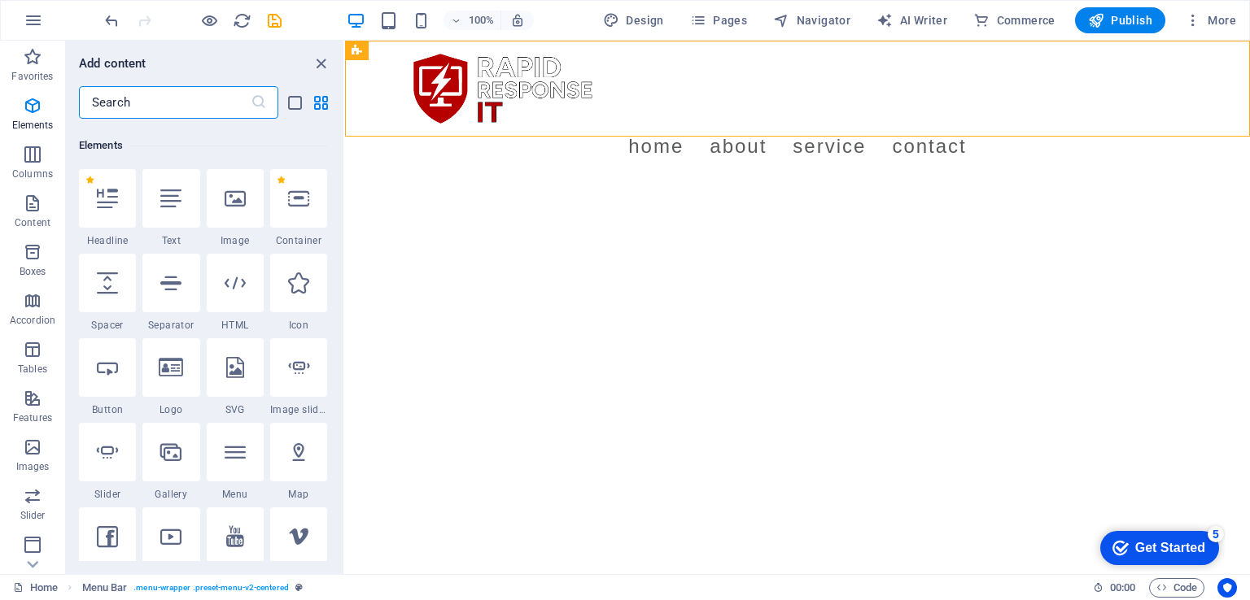
scroll to position [172, 0]
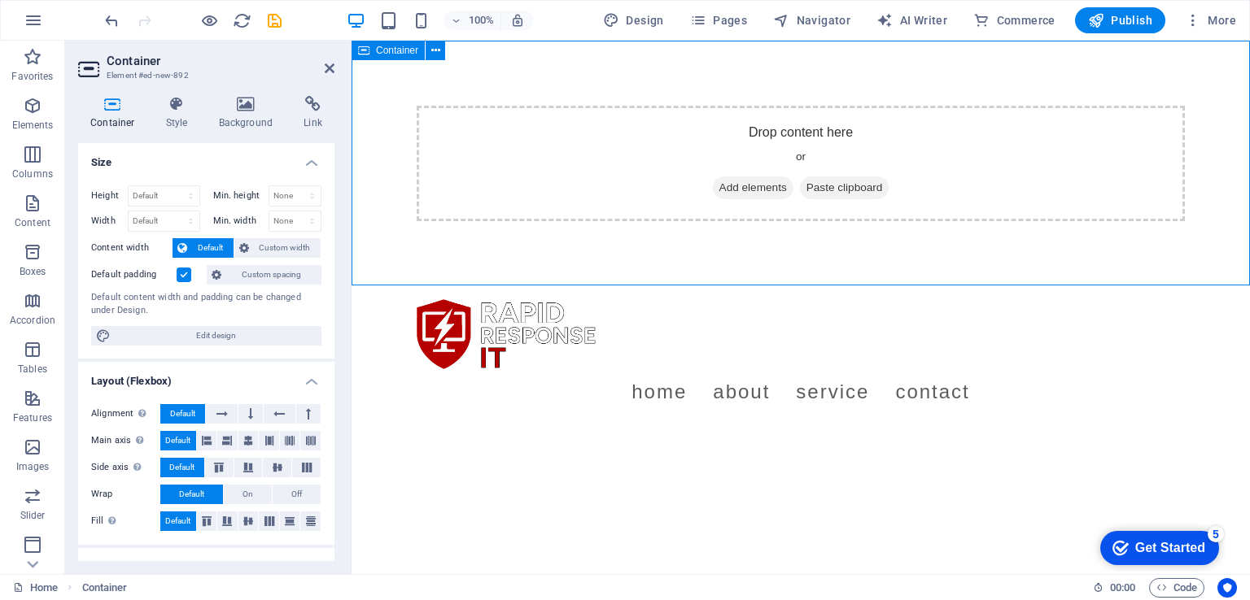
click at [645, 83] on div "Drop content here or Add elements Paste clipboard" at bounding box center [800, 164] width 898 height 246
click at [249, 121] on h4 "Background" at bounding box center [249, 113] width 85 height 34
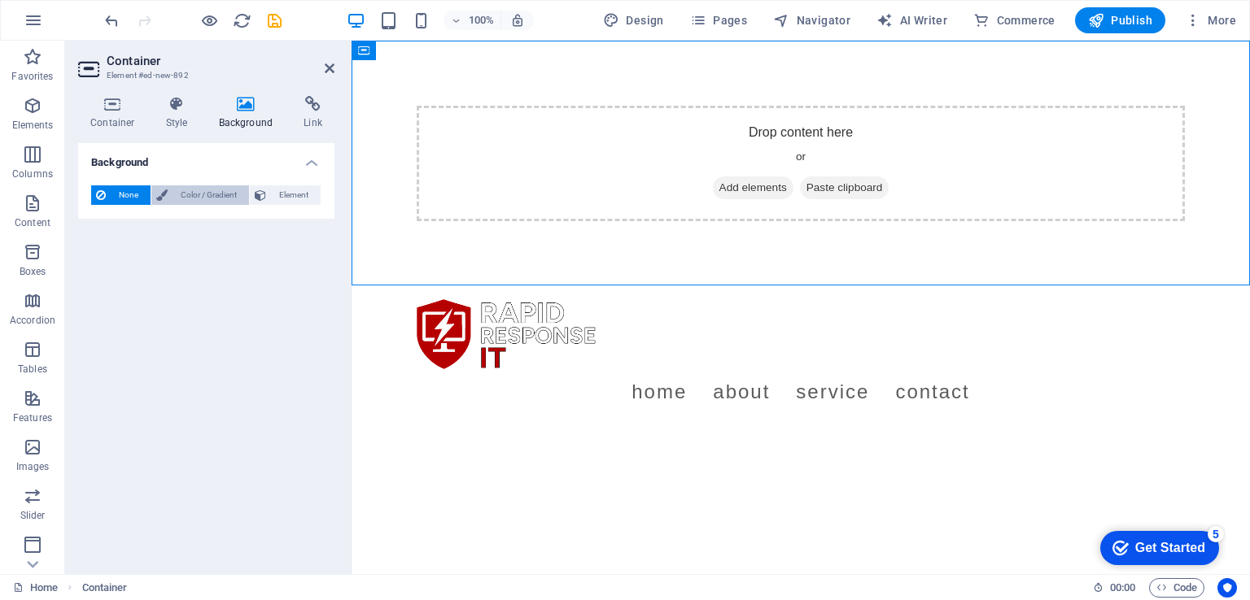
click at [192, 193] on span "Color / Gradient" at bounding box center [208, 195] width 72 height 20
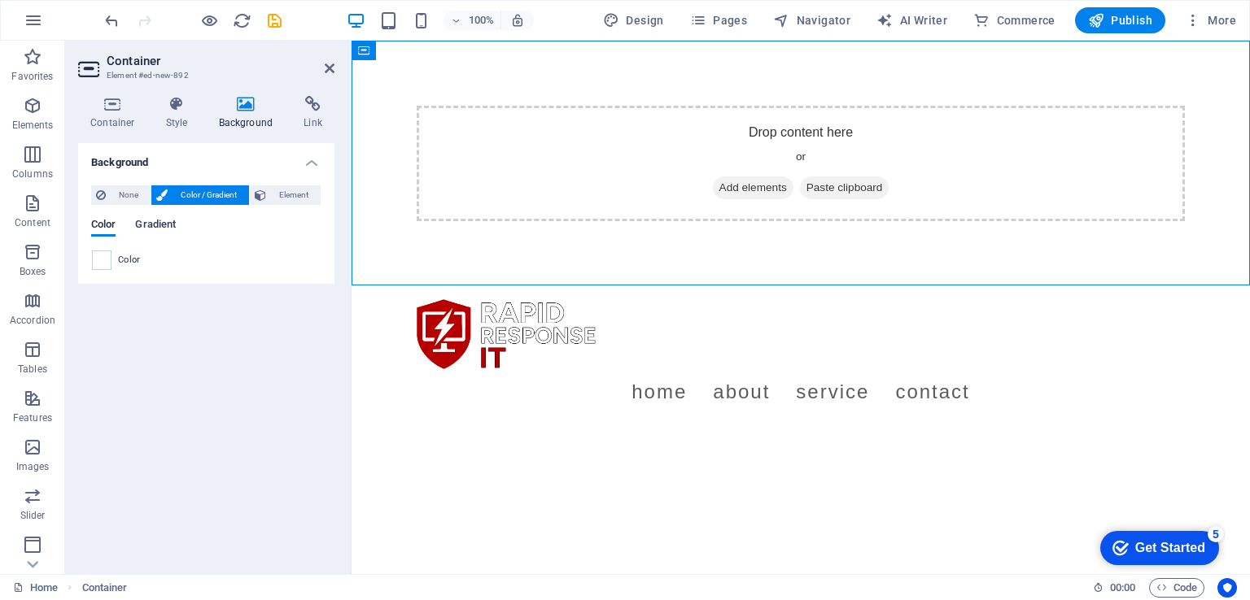
click at [157, 220] on span "Gradient" at bounding box center [155, 226] width 41 height 23
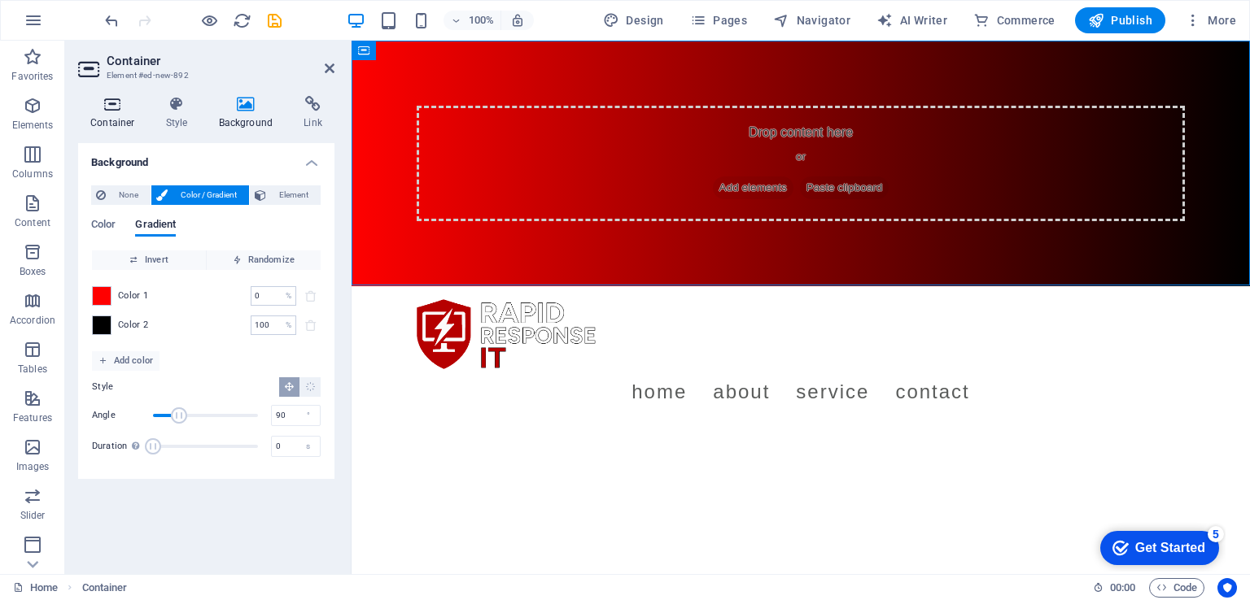
click at [117, 118] on h4 "Container" at bounding box center [116, 113] width 76 height 34
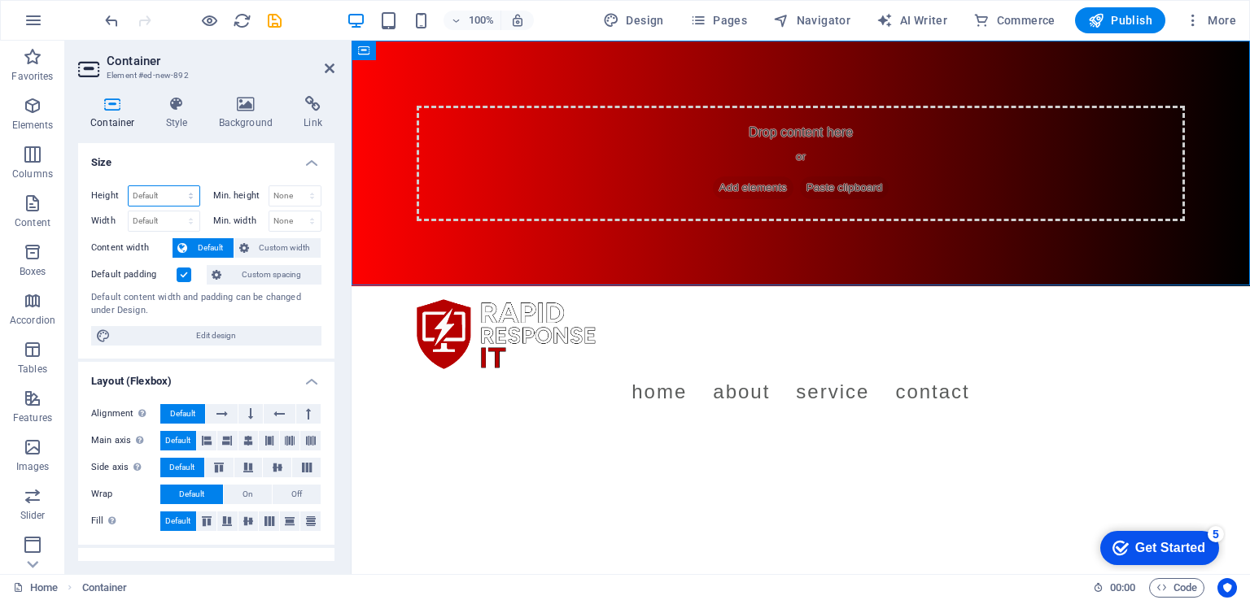
click at [159, 196] on select "Default px rem % vh vw" at bounding box center [164, 196] width 71 height 20
select select "px"
click at [174, 186] on select "Default px rem % vh vw" at bounding box center [164, 196] width 71 height 20
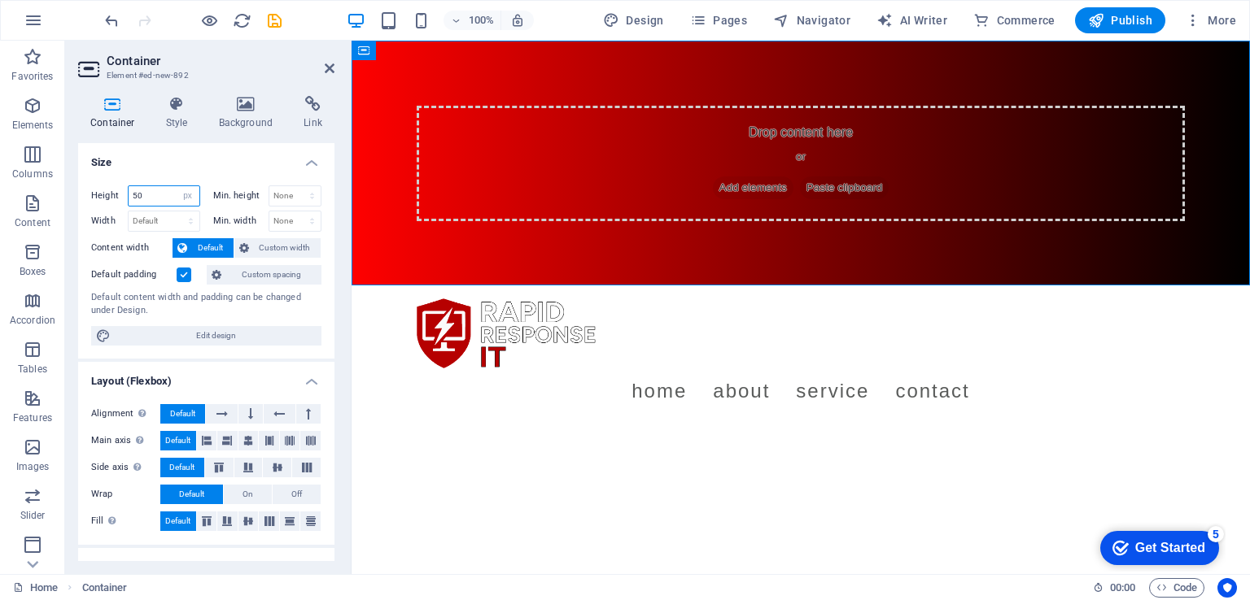
type input "50"
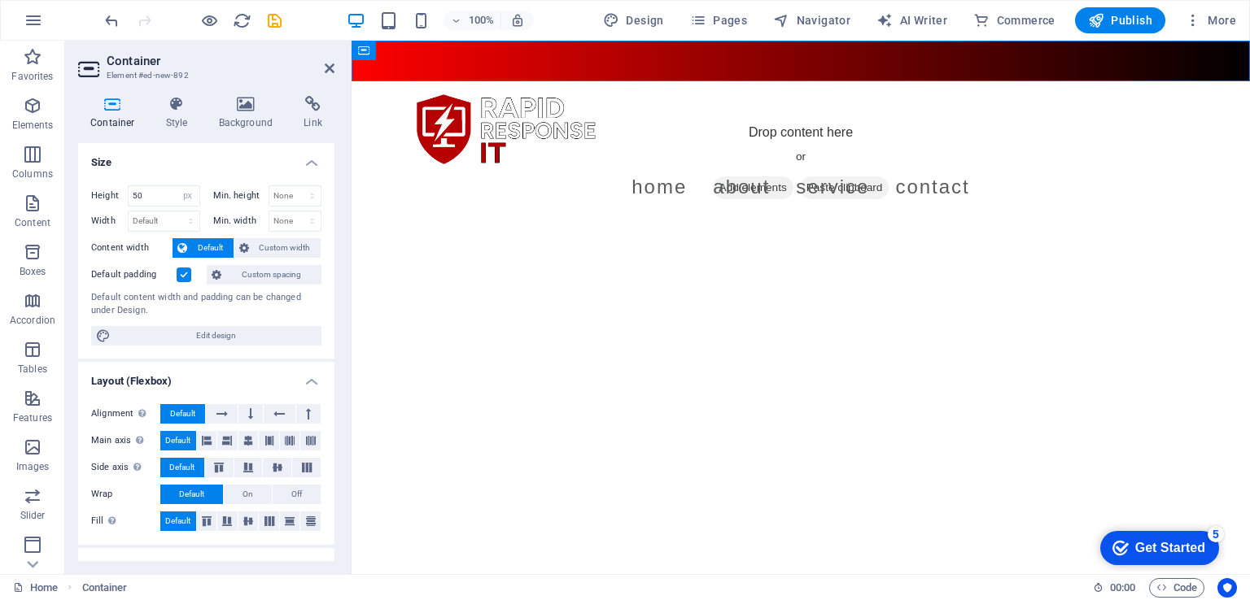
click at [185, 274] on label at bounding box center [184, 275] width 15 height 15
click at [0, 0] on input "Default padding" at bounding box center [0, 0] width 0 height 0
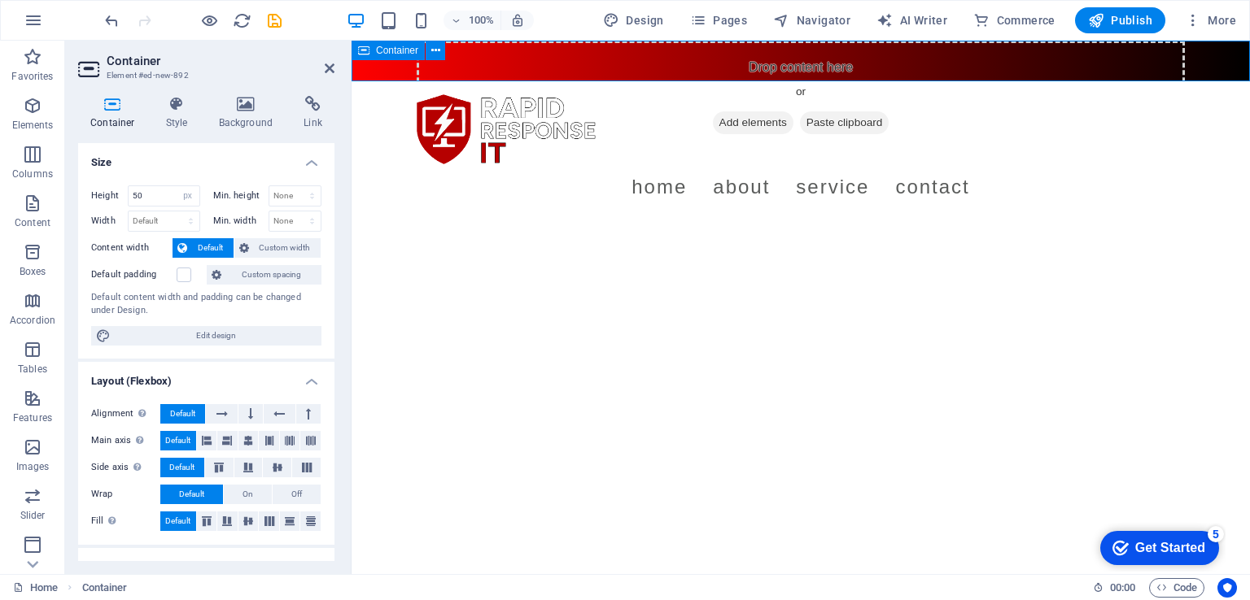
click at [799, 69] on div "Drop content here or Add elements Paste clipboard" at bounding box center [801, 99] width 768 height 116
click at [48, 94] on button "Elements" at bounding box center [32, 113] width 65 height 49
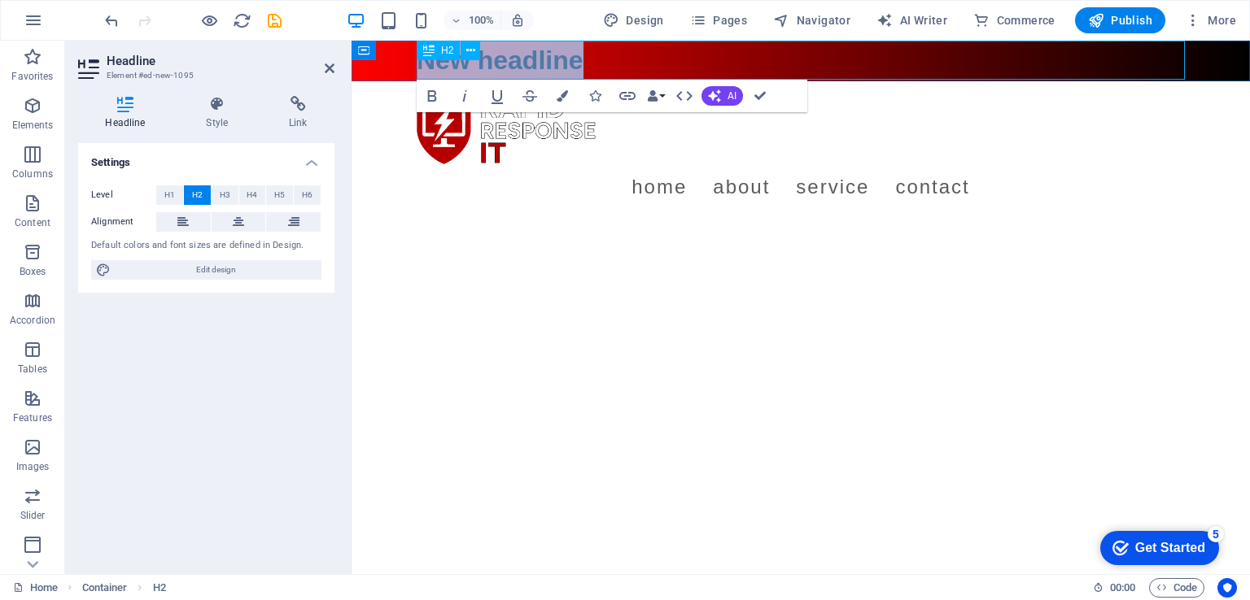
click at [510, 55] on h2 "New headline" at bounding box center [801, 60] width 768 height 39
drag, startPoint x: 622, startPoint y: 56, endPoint x: 370, endPoint y: 63, distance: 251.5
click at [370, 63] on div "[PHONE_NUMBER]" at bounding box center [800, 61] width 898 height 41
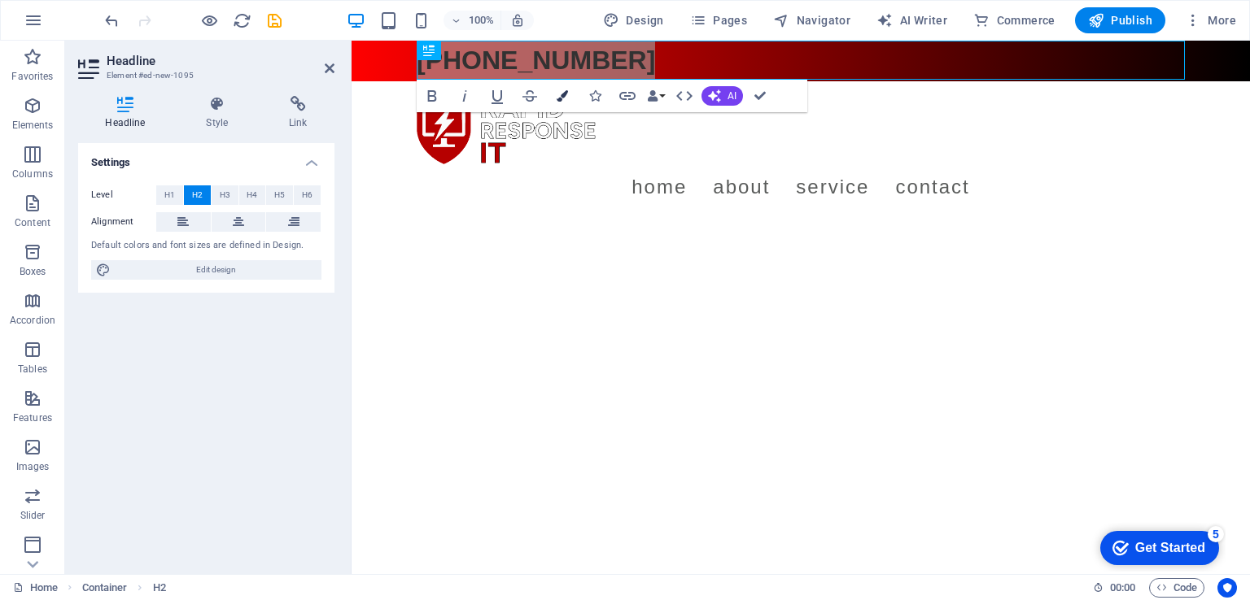
click at [569, 98] on button "Colors" at bounding box center [562, 96] width 31 height 33
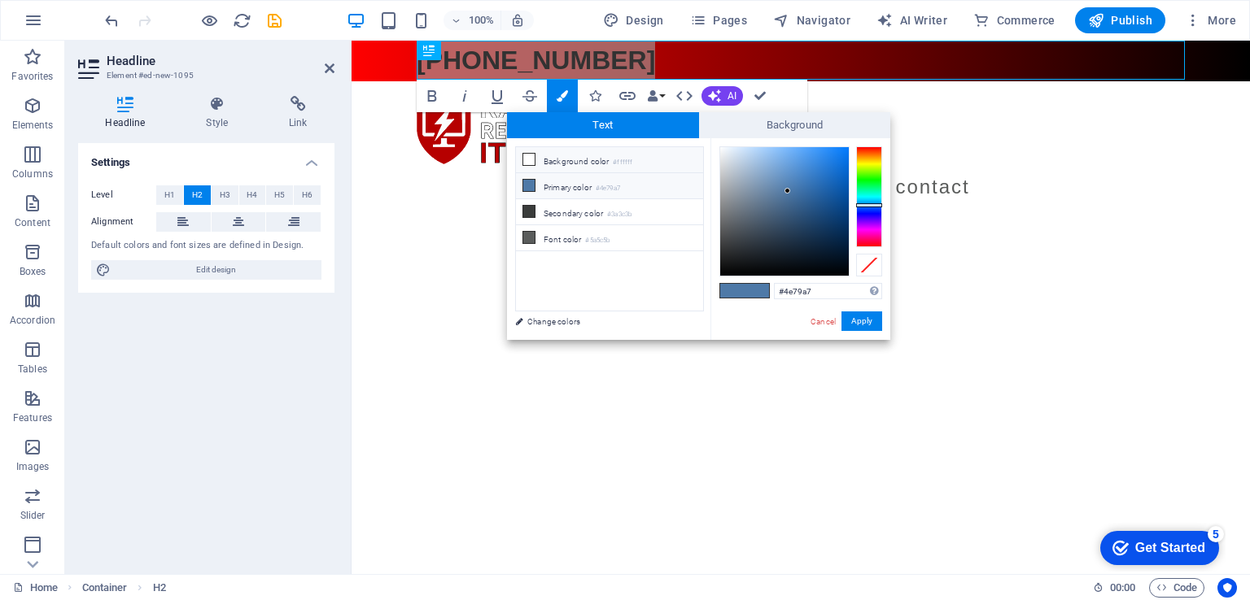
click at [592, 160] on li "Background color #ffffff" at bounding box center [609, 160] width 187 height 26
type input "#ffffff"
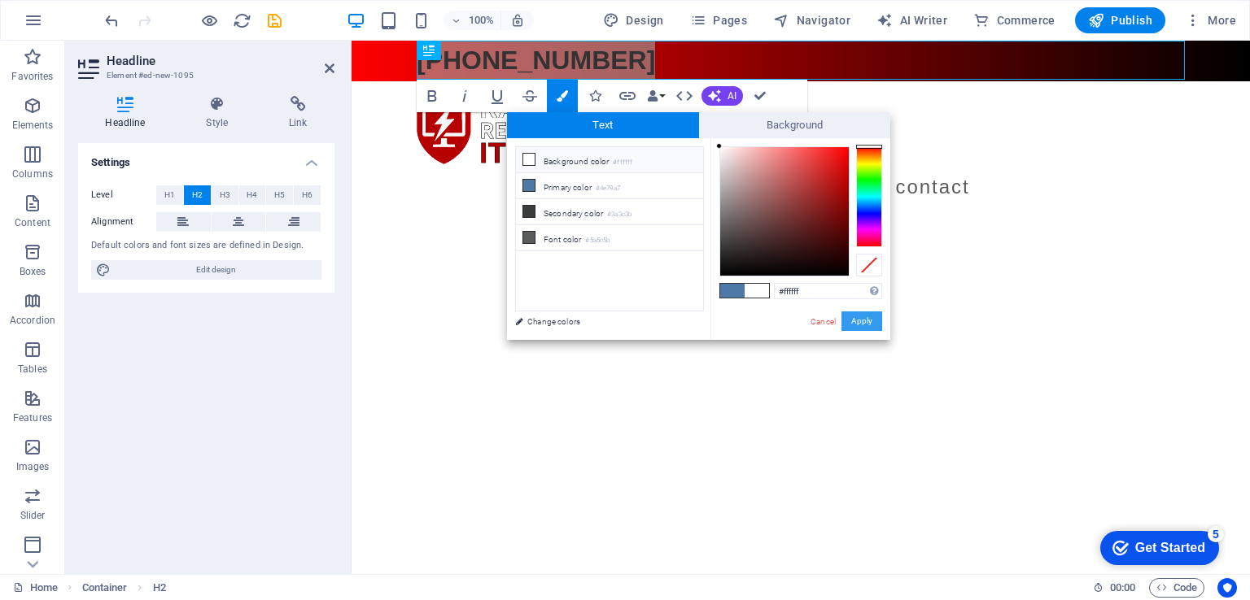
click at [851, 329] on button "Apply" at bounding box center [861, 322] width 41 height 20
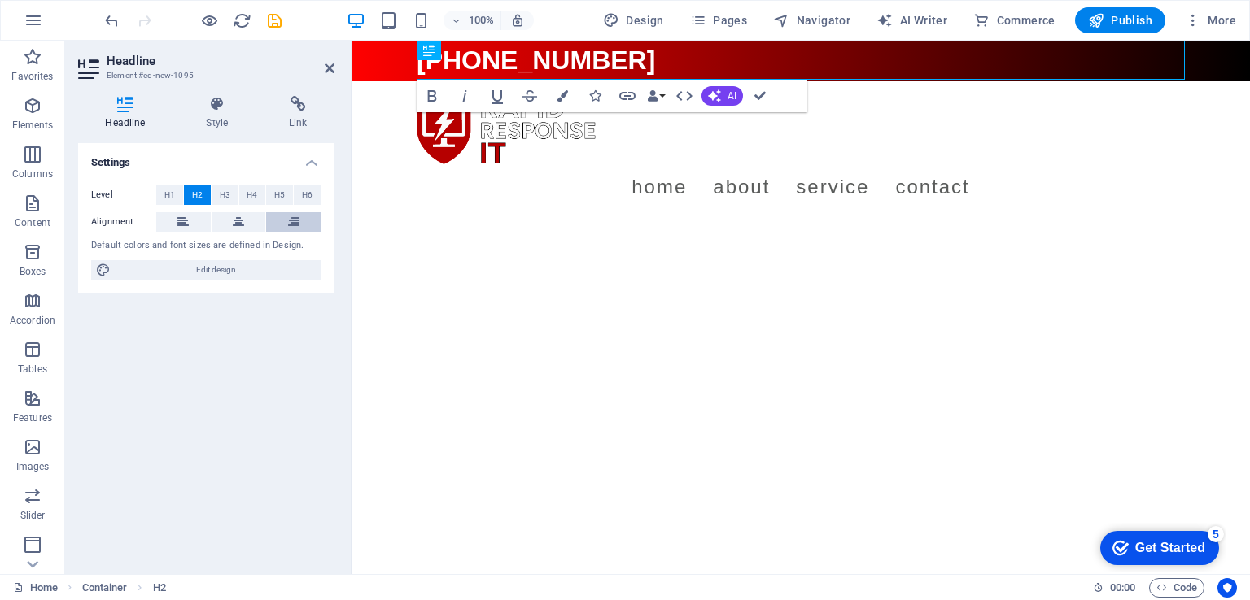
click at [290, 224] on icon at bounding box center [293, 222] width 11 height 20
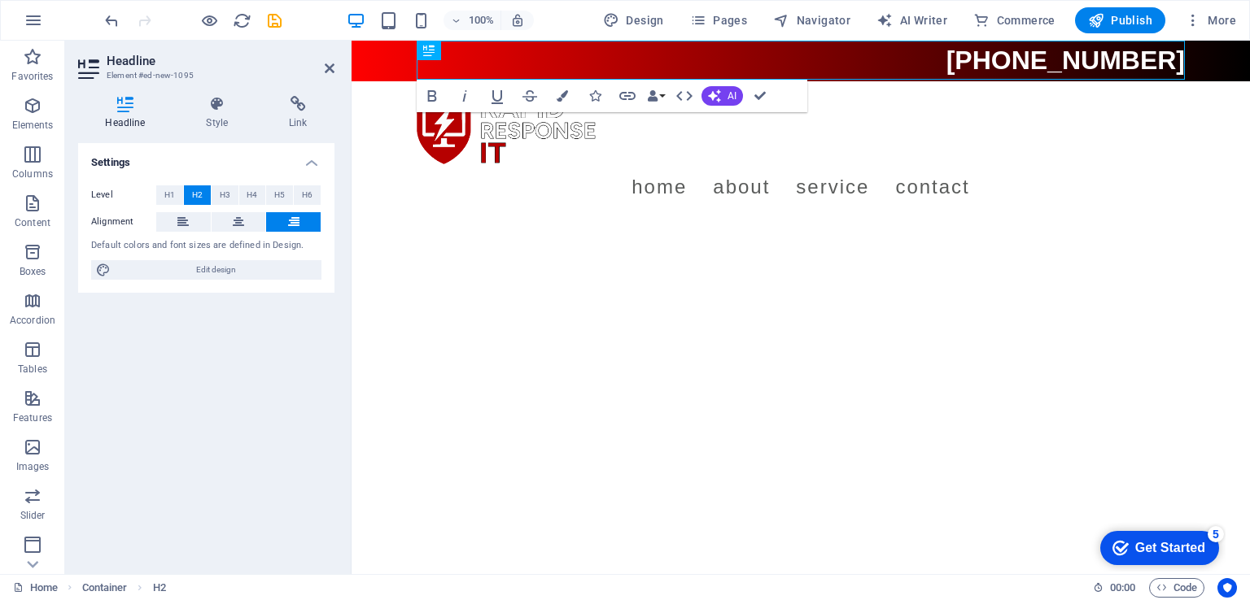
click at [905, 223] on html "Skip to main content (904) 580-0763 Menu Home About Service Contact" at bounding box center [800, 132] width 898 height 182
click at [1176, 66] on span "[PHONE_NUMBER]" at bounding box center [1065, 60] width 238 height 29
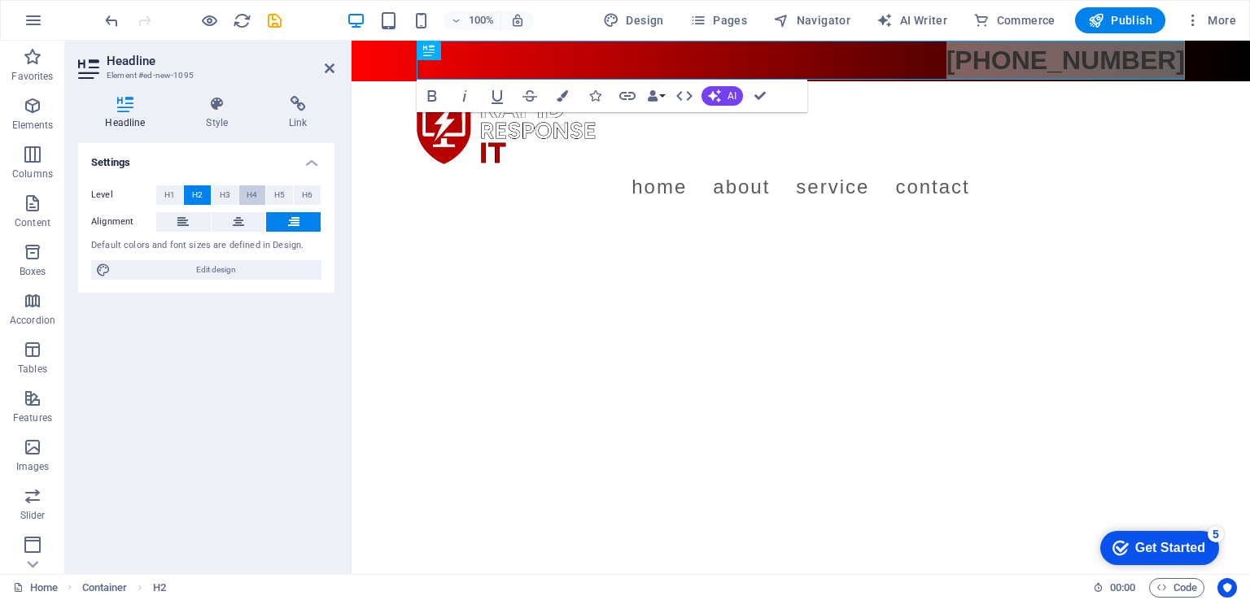
click at [257, 190] on span "H4" at bounding box center [251, 195] width 11 height 20
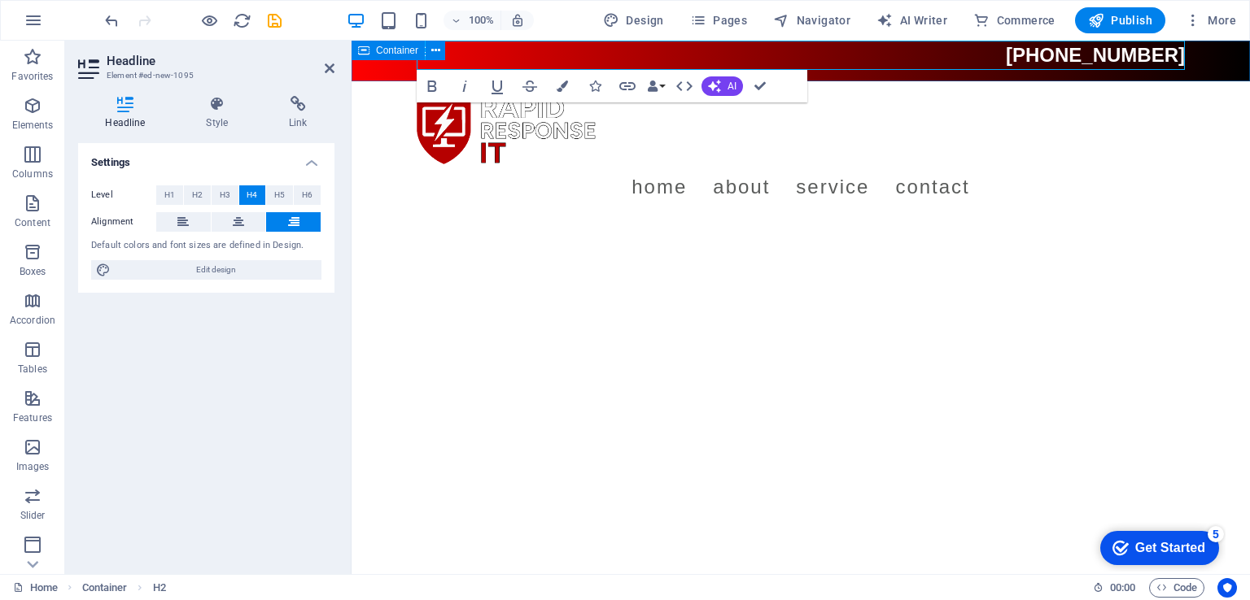
click at [391, 63] on div "[PHONE_NUMBER]" at bounding box center [800, 61] width 898 height 41
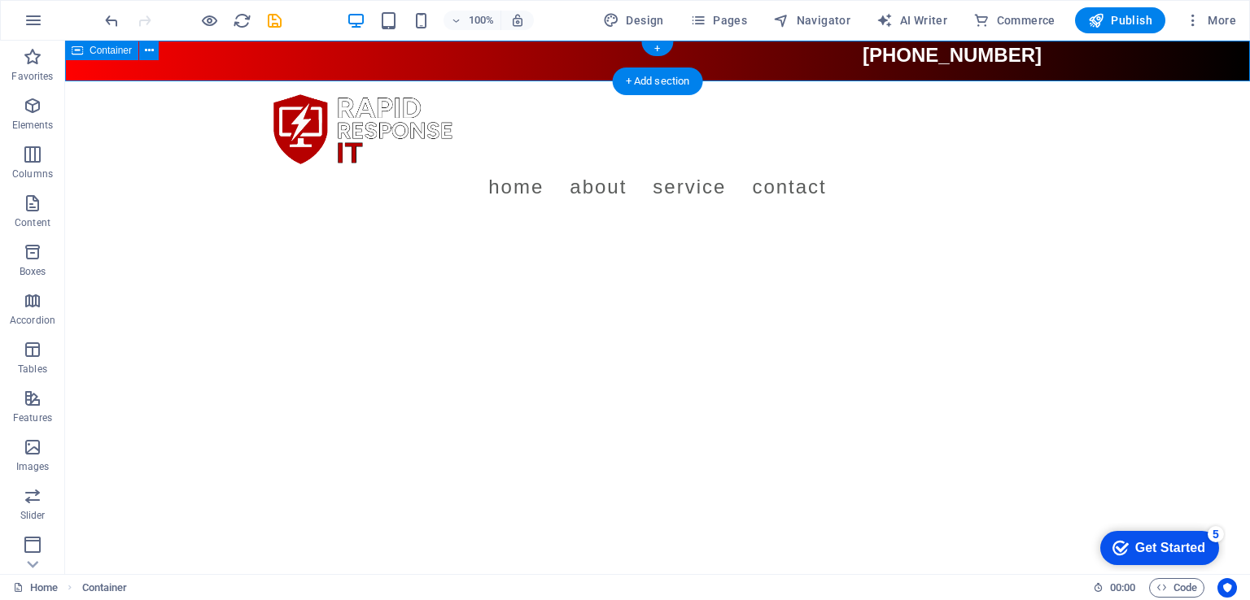
click at [217, 58] on div "[PHONE_NUMBER]" at bounding box center [657, 61] width 1184 height 41
select select "px"
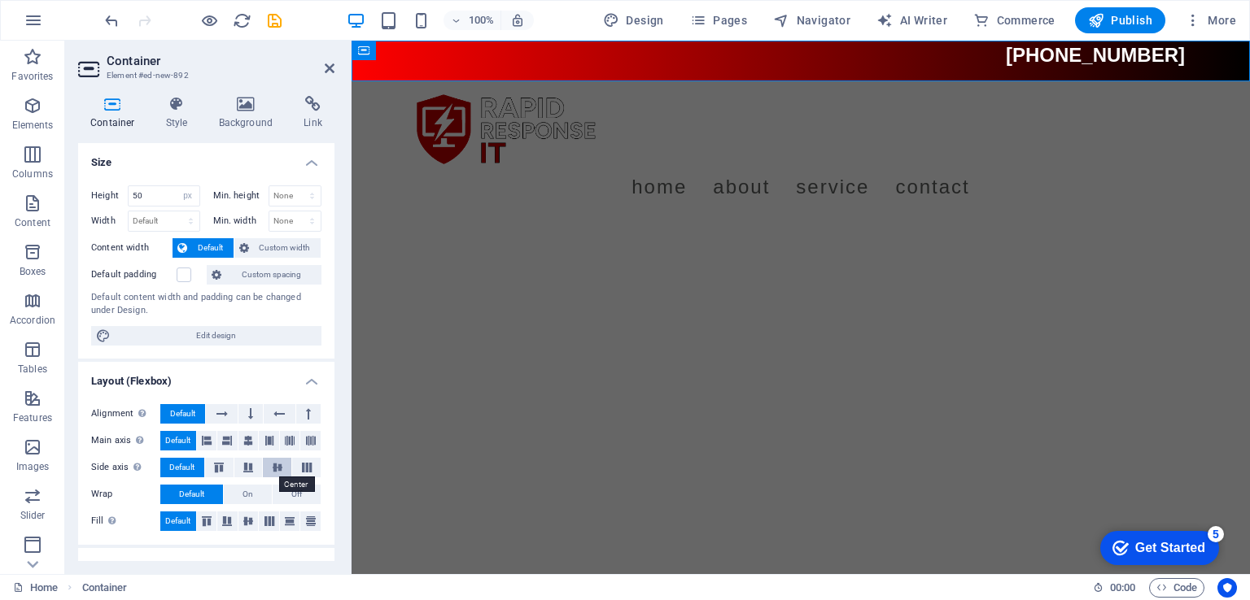
click at [270, 465] on icon at bounding box center [278, 468] width 20 height 10
click at [246, 438] on icon at bounding box center [248, 441] width 10 height 20
click at [246, 521] on icon at bounding box center [248, 522] width 20 height 10
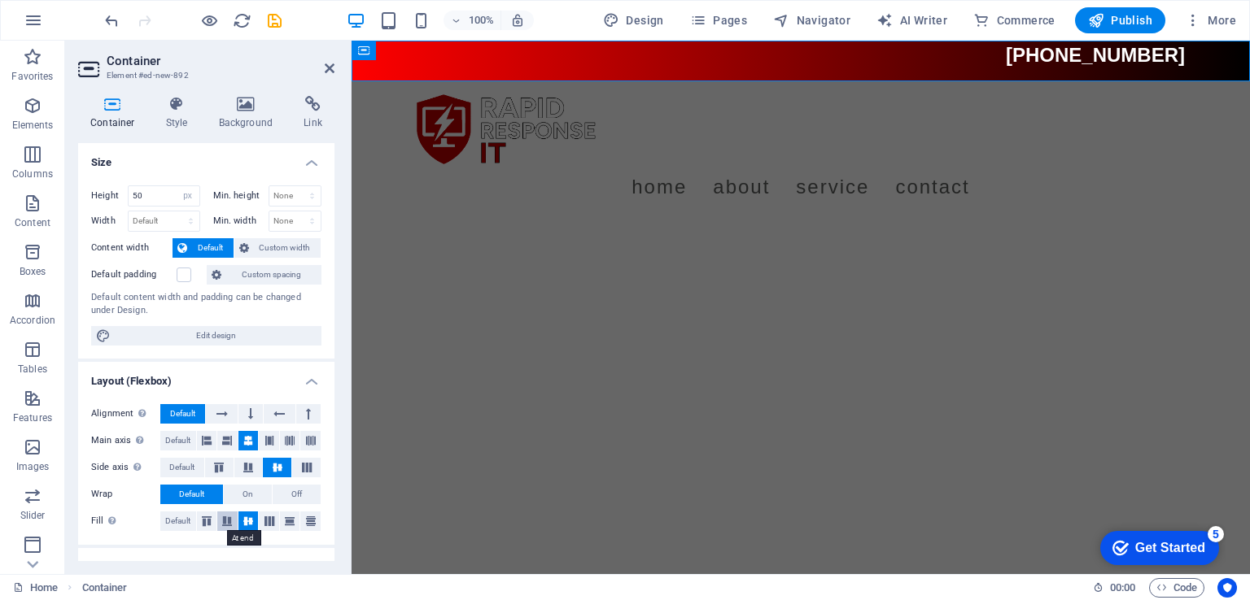
click at [219, 521] on icon at bounding box center [227, 522] width 20 height 10
click at [252, 521] on icon at bounding box center [248, 522] width 20 height 10
click at [837, 223] on html "Skip to main content (904) 580-0763 Menu Home About Service Contact" at bounding box center [800, 132] width 898 height 182
click at [1113, 63] on div "[PHONE_NUMBER]" at bounding box center [801, 55] width 768 height 29
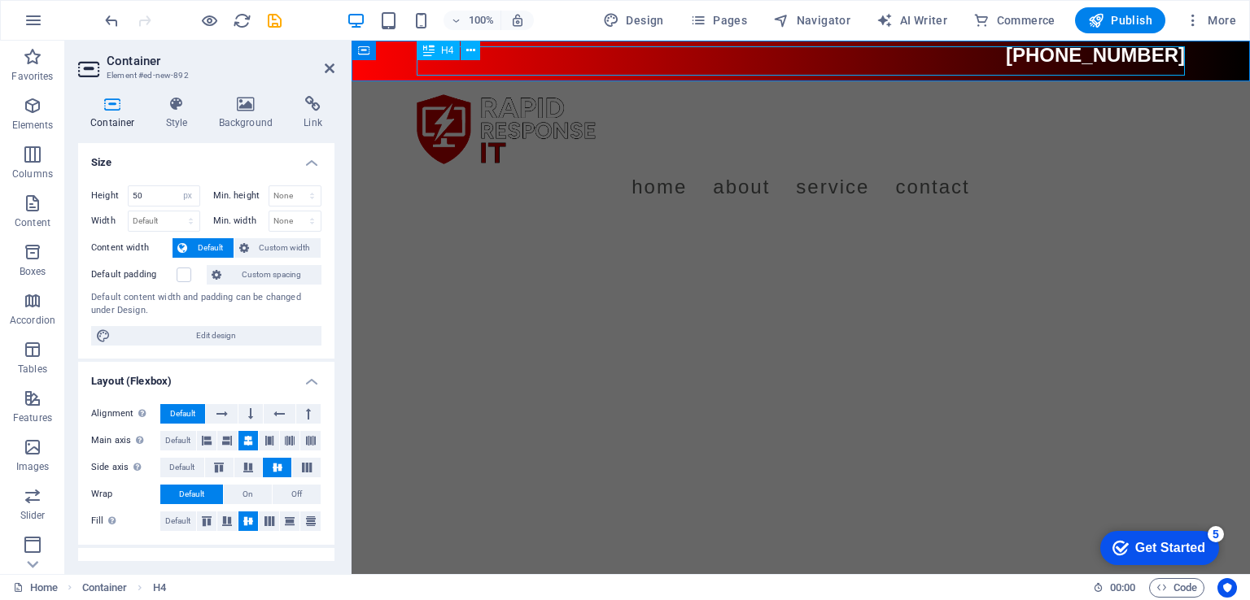
click at [1113, 63] on div "[PHONE_NUMBER]" at bounding box center [801, 55] width 768 height 29
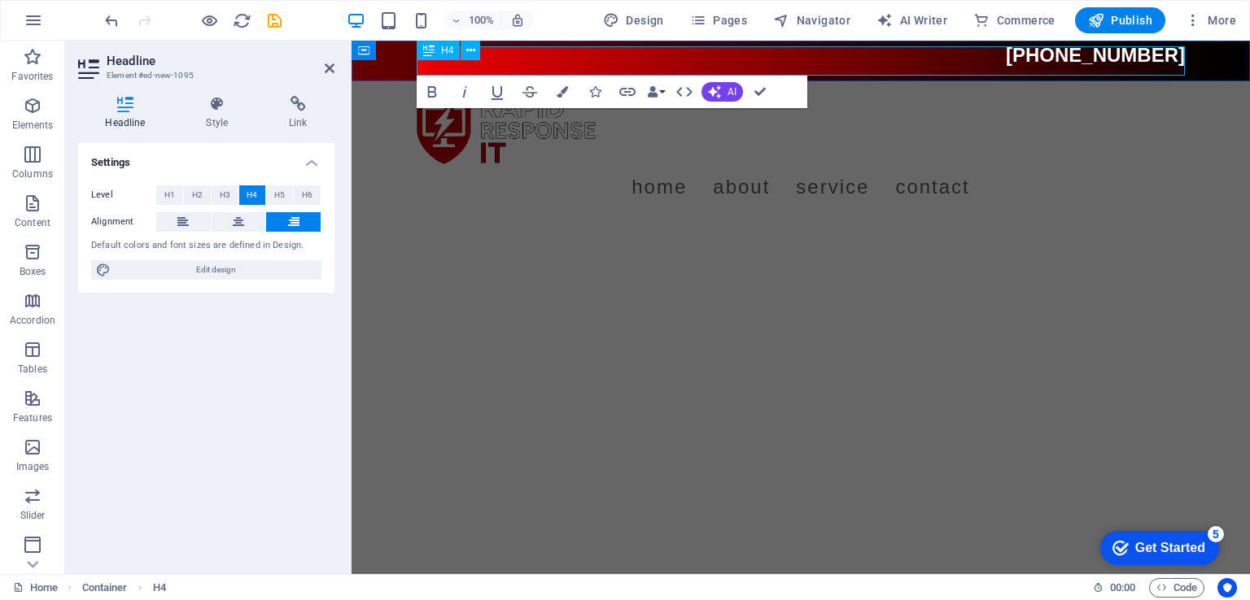
click at [1050, 60] on span "[PHONE_NUMBER]" at bounding box center [1094, 55] width 179 height 22
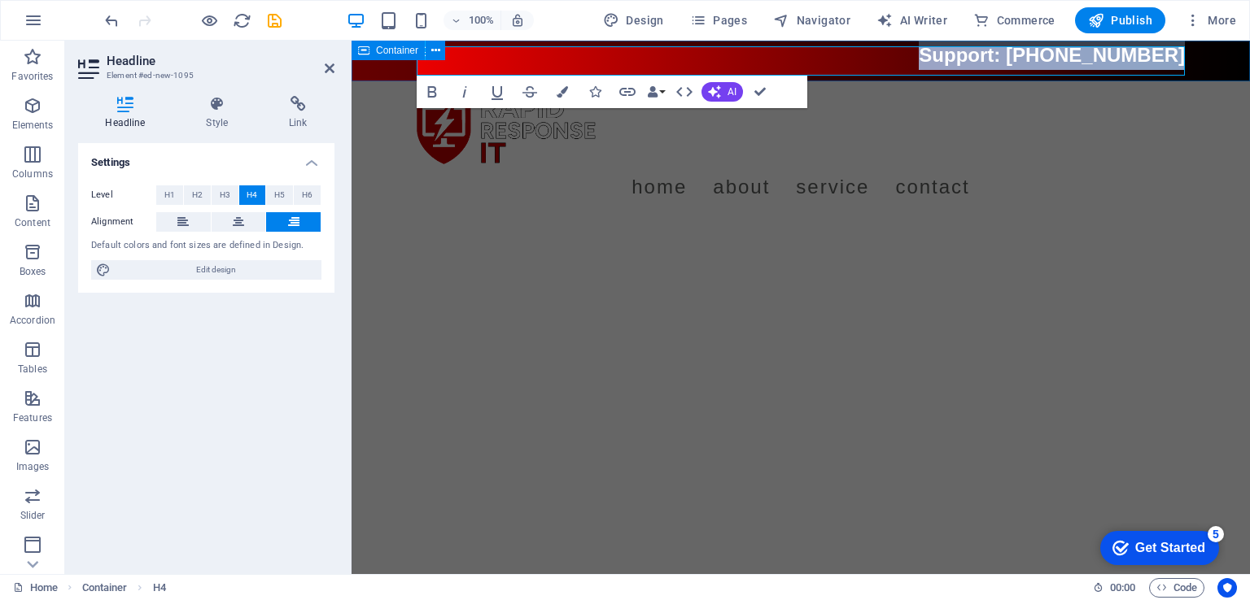
drag, startPoint x: 960, startPoint y: 63, endPoint x: 1249, endPoint y: 80, distance: 289.3
click at [1249, 80] on div "Support: [PHONE_NUMBER]" at bounding box center [800, 61] width 898 height 41
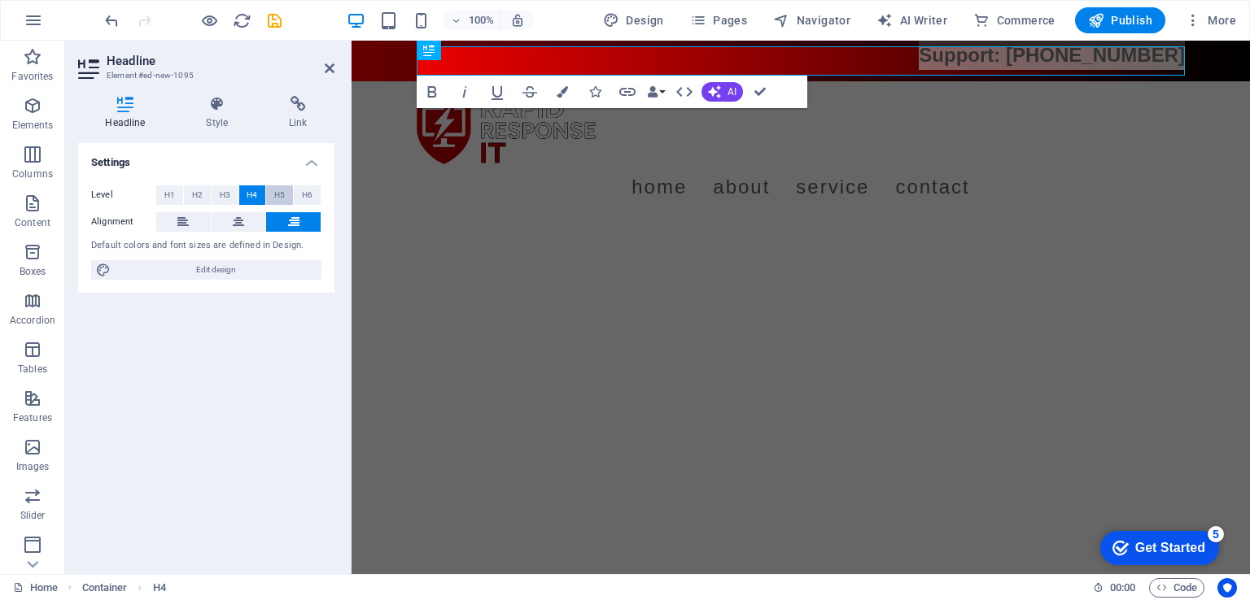
click at [285, 194] on button "H5" at bounding box center [279, 195] width 27 height 20
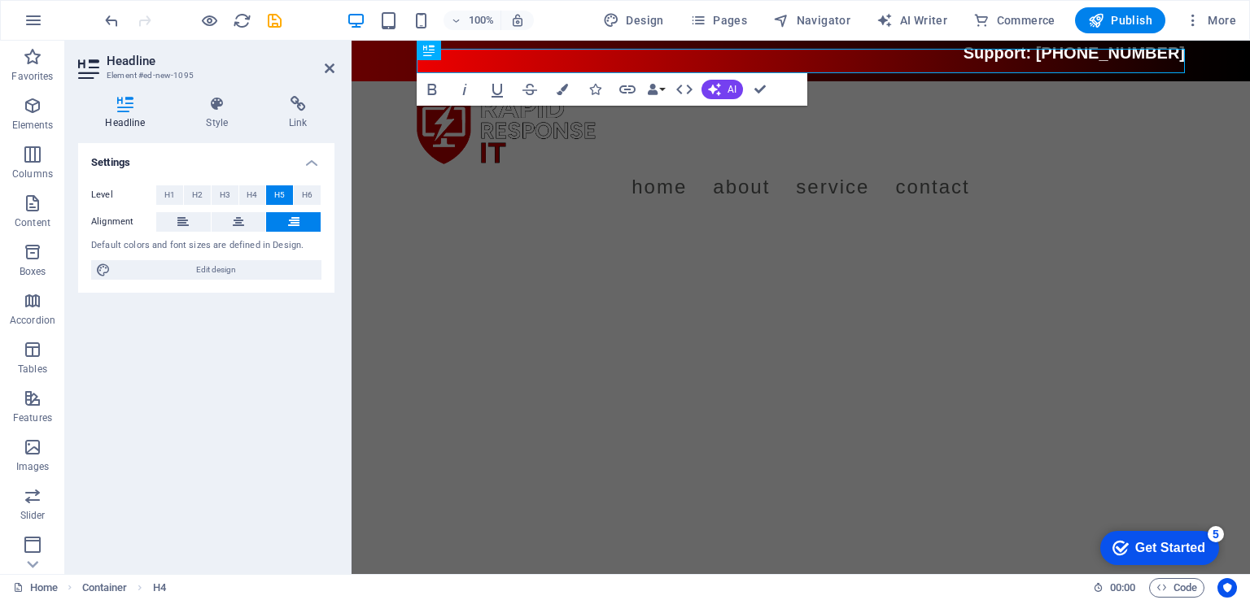
click at [824, 223] on html "Skip to main content Support: (904) 580-0763 Menu Home About Service Contact" at bounding box center [800, 132] width 898 height 182
click at [1061, 61] on span "Support: [PHONE_NUMBER]" at bounding box center [1073, 53] width 221 height 18
click at [1067, 61] on span "Support: [PHONE_NUMBER]" at bounding box center [1073, 53] width 221 height 18
drag, startPoint x: 1067, startPoint y: 61, endPoint x: 988, endPoint y: 59, distance: 79.8
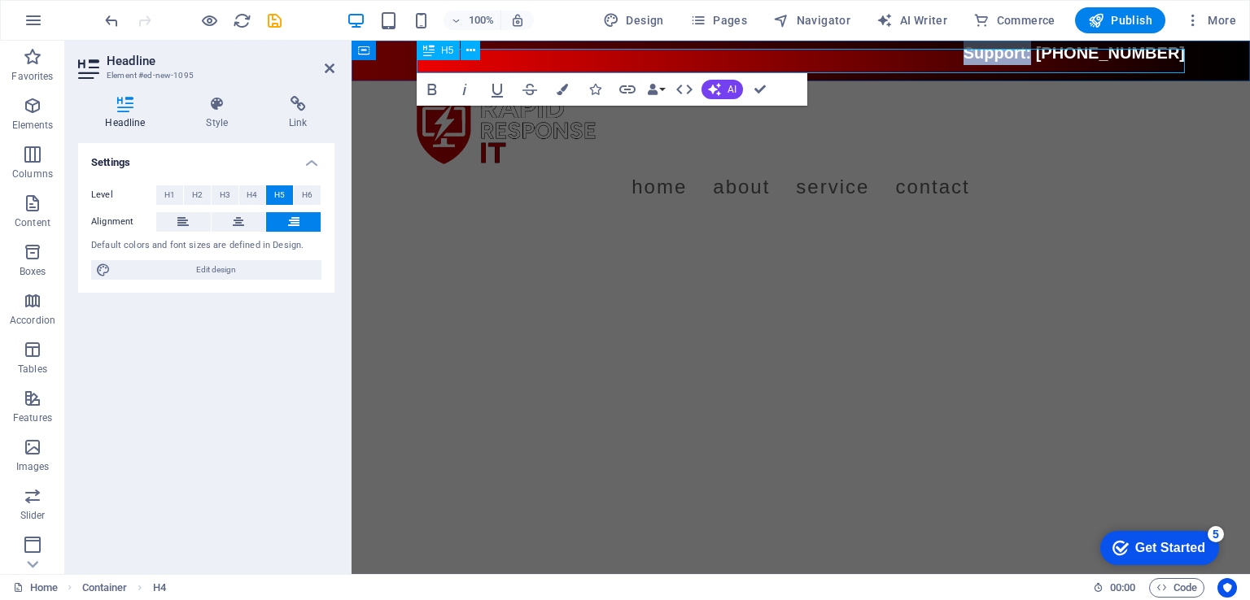
click at [988, 59] on h5 "Support: [PHONE_NUMBER]" at bounding box center [801, 53] width 768 height 24
click at [596, 92] on icon "button" at bounding box center [594, 89] width 11 height 11
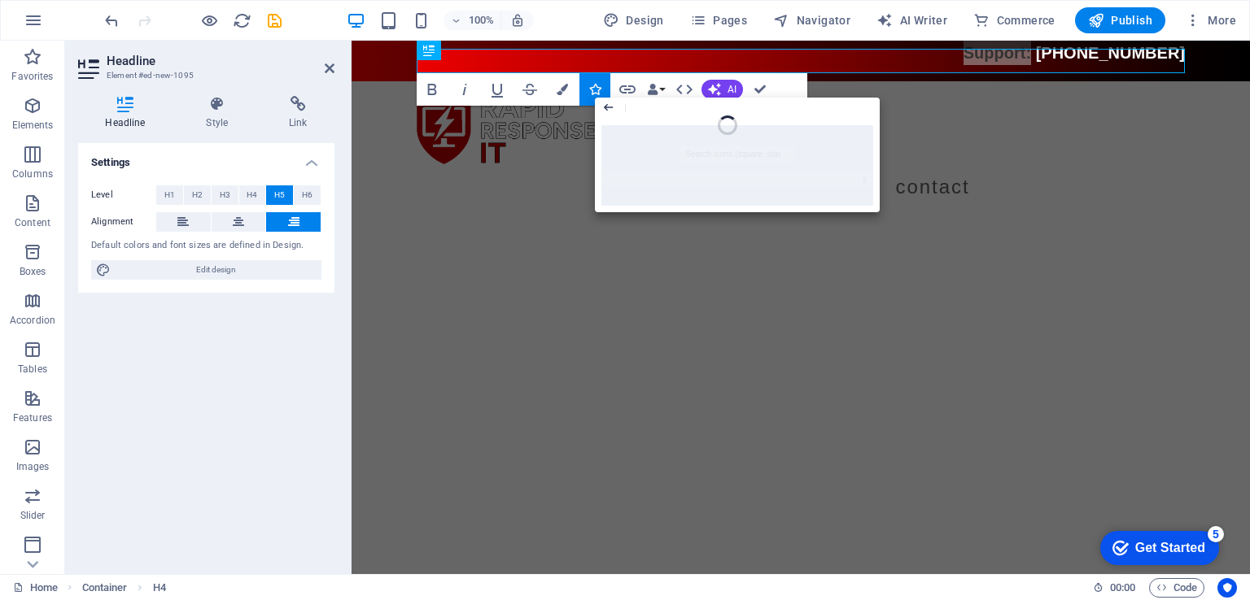
click at [603, 109] on icon "button" at bounding box center [608, 108] width 14 height 20
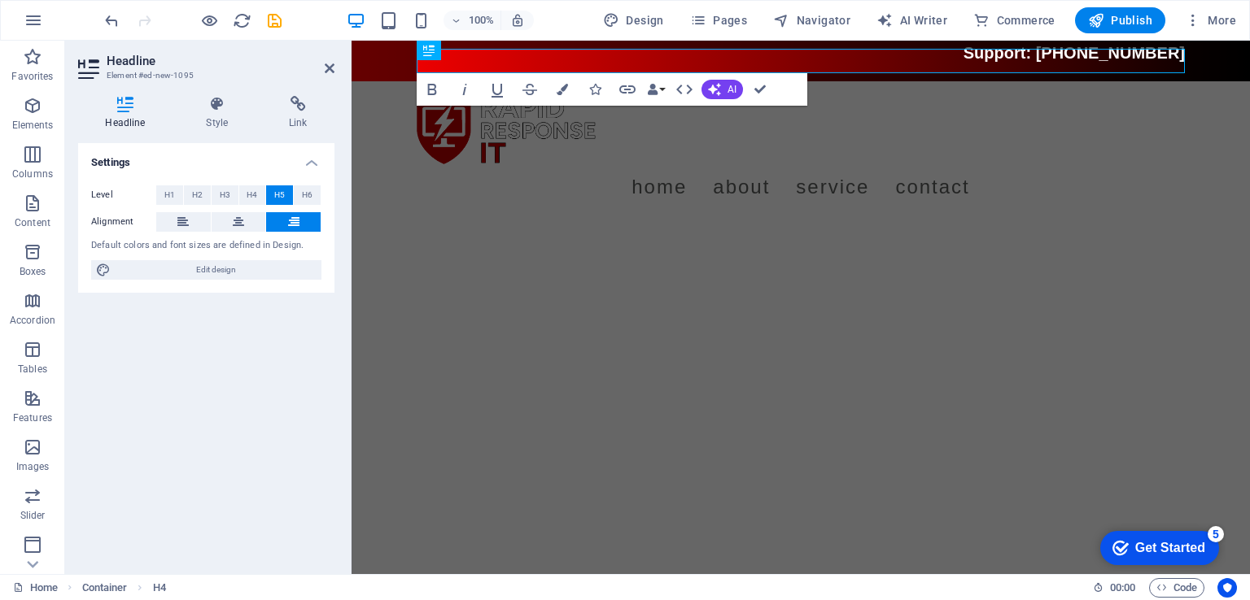
click at [677, 223] on html "Skip to main content Support: (904) 580-0763 Menu Home About Service Contact" at bounding box center [800, 132] width 898 height 182
click at [938, 223] on html "Skip to main content Support: (904) 580-0763 Menu Home About Service Contact" at bounding box center [800, 132] width 898 height 182
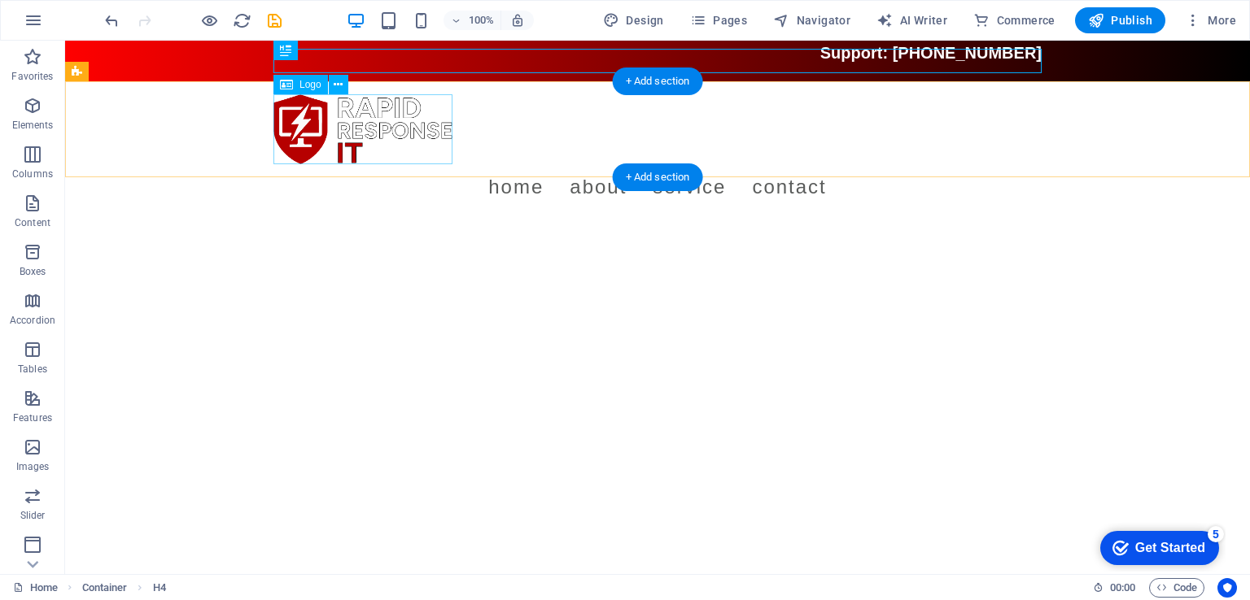
click at [399, 124] on div at bounding box center [657, 129] width 768 height 70
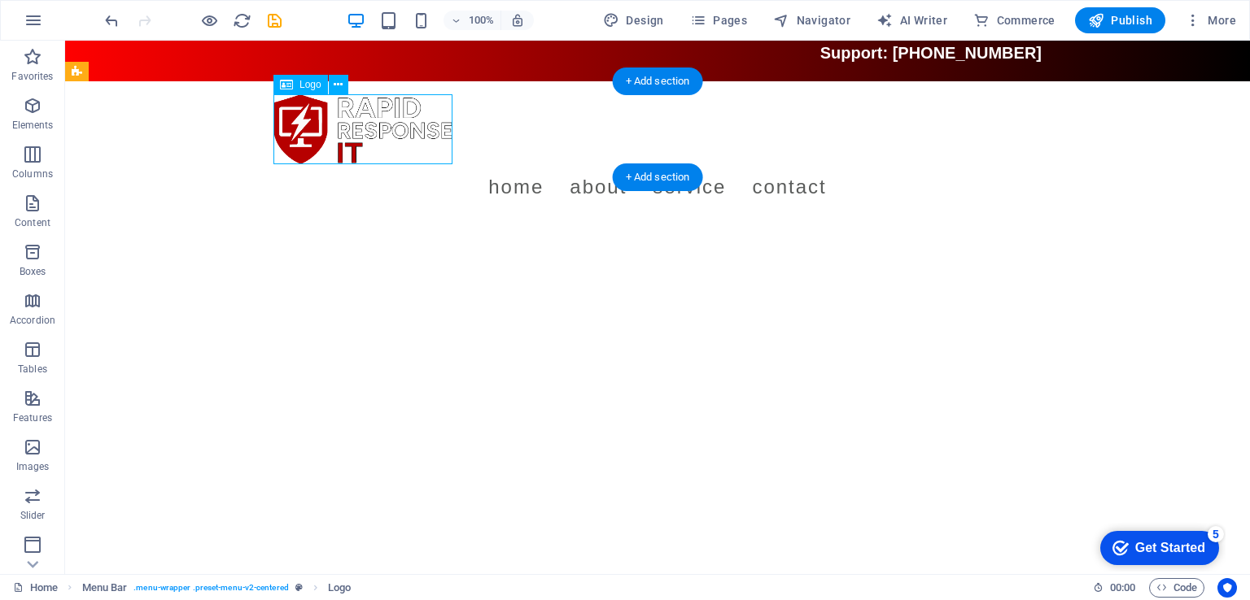
click at [399, 124] on div at bounding box center [657, 129] width 768 height 70
select select "px"
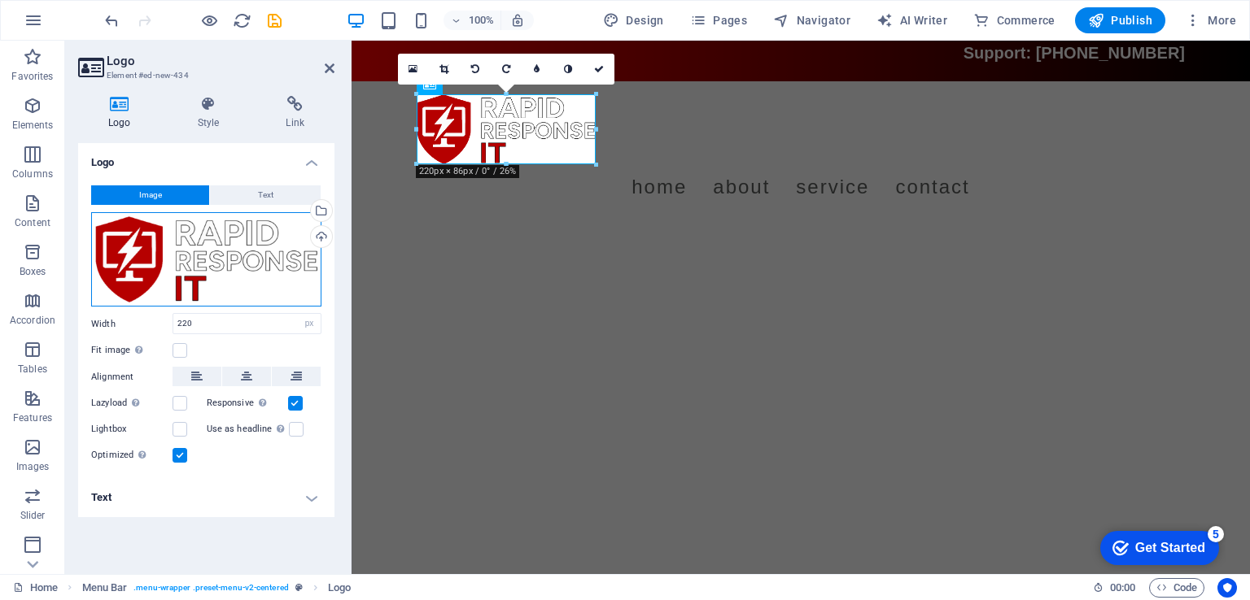
click at [218, 266] on div "Drag files here, click to choose files or select files from Files or our free s…" at bounding box center [206, 259] width 230 height 94
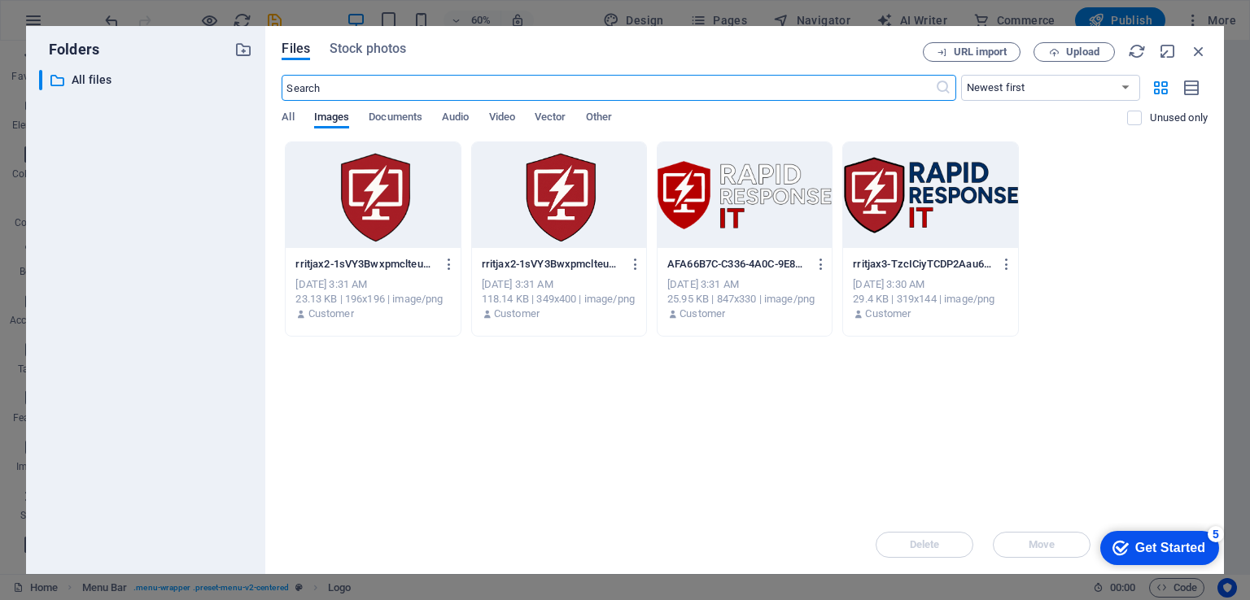
click at [943, 203] on div at bounding box center [930, 195] width 174 height 106
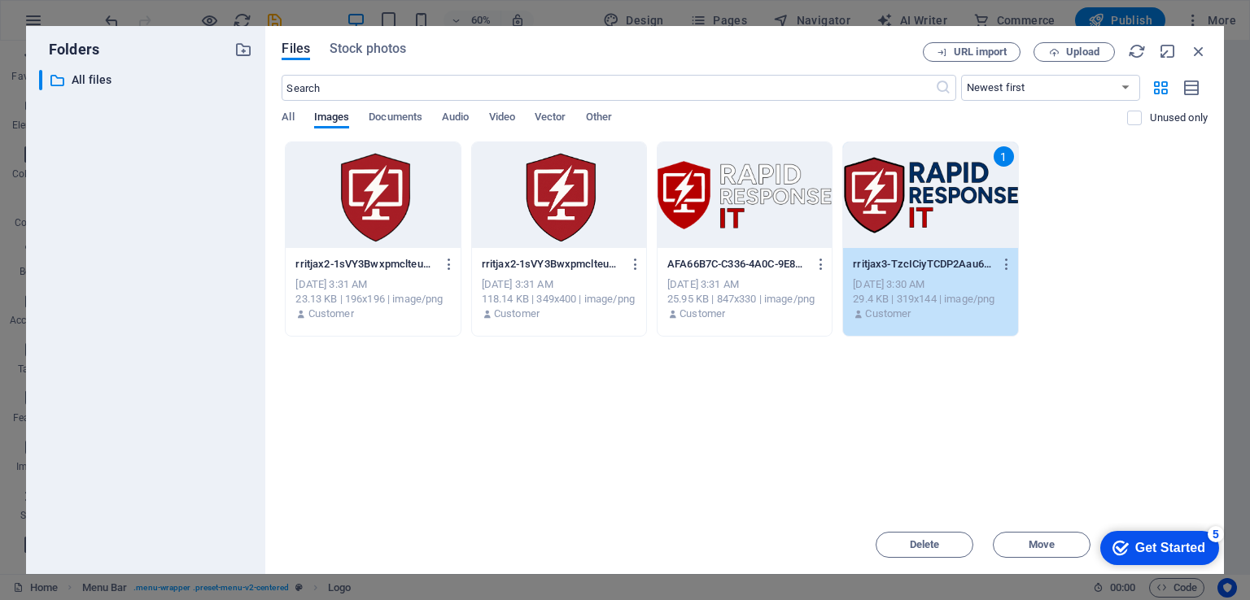
click at [1156, 544] on div "Get Started" at bounding box center [1170, 548] width 70 height 15
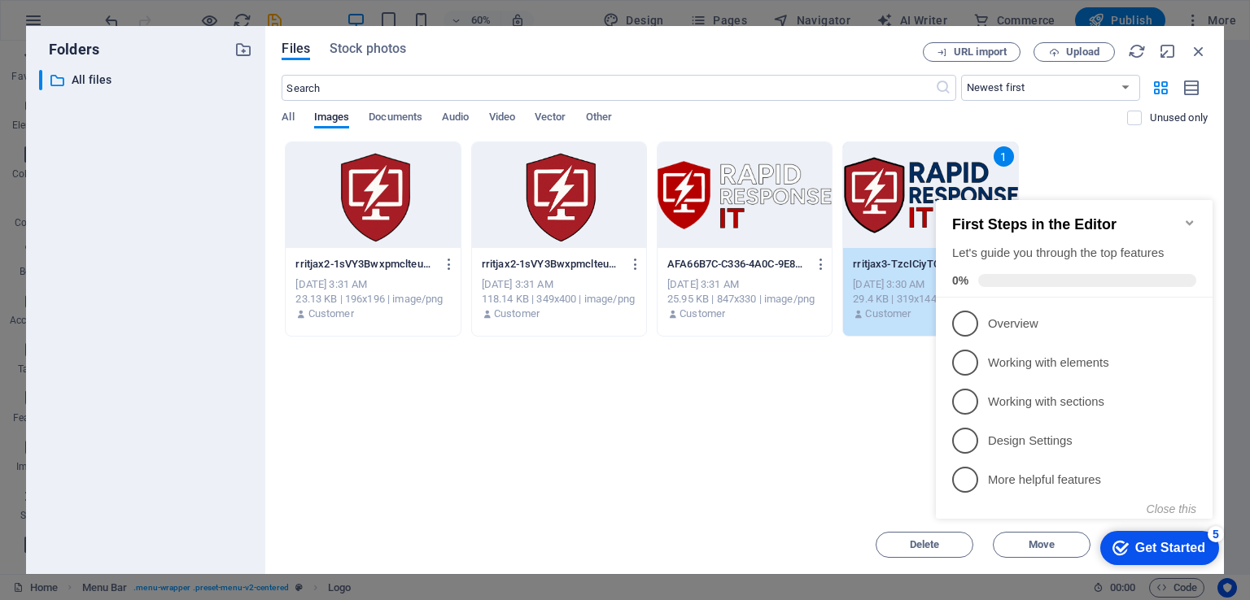
click at [1178, 216] on h2 "First Steps in the Editor" at bounding box center [1074, 224] width 244 height 17
click at [1189, 220] on icon "Minimize checklist" at bounding box center [1188, 222] width 7 height 5
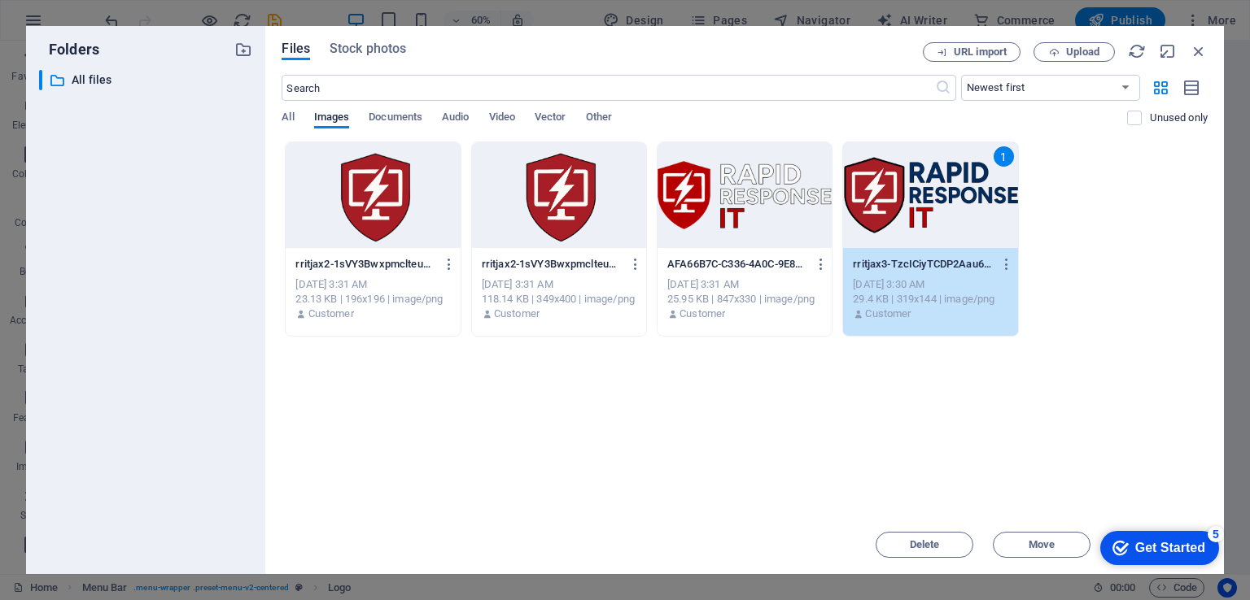
click at [914, 237] on div "1" at bounding box center [930, 195] width 174 height 106
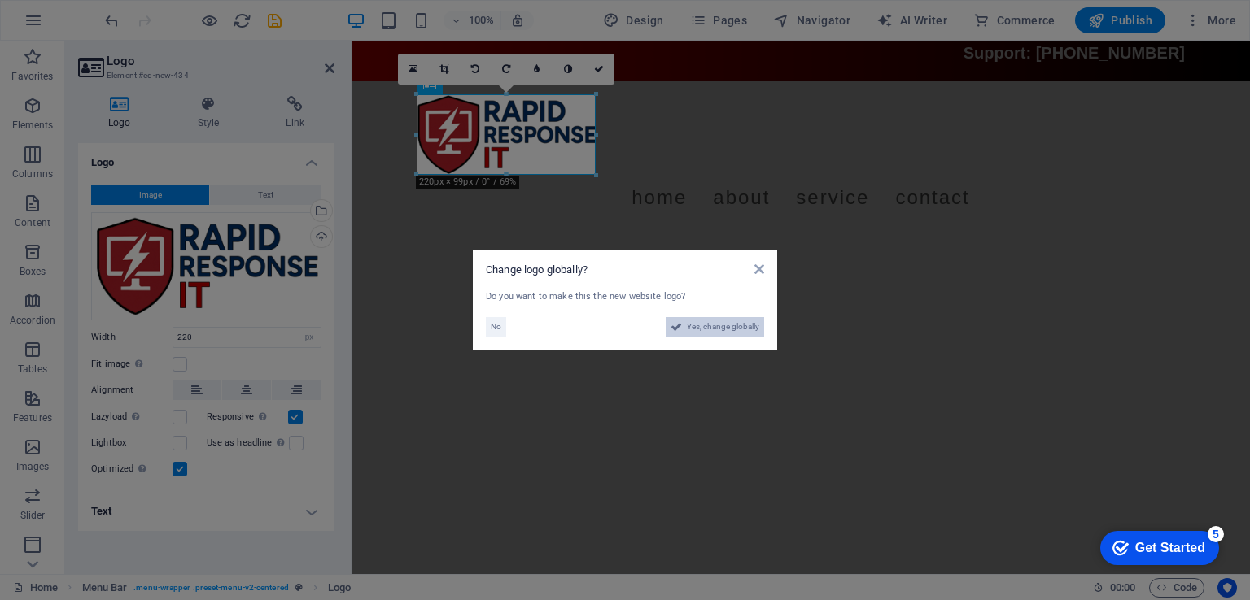
click at [695, 325] on span "Yes, change globally" at bounding box center [723, 327] width 72 height 20
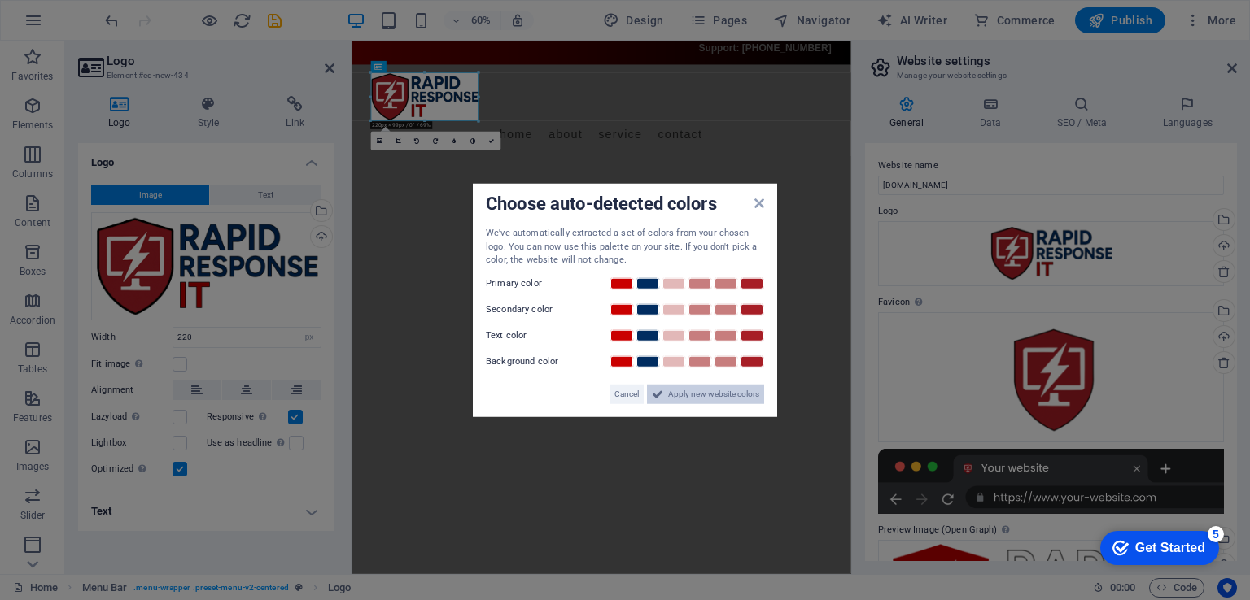
click at [696, 393] on span "Apply new website colors" at bounding box center [713, 394] width 91 height 20
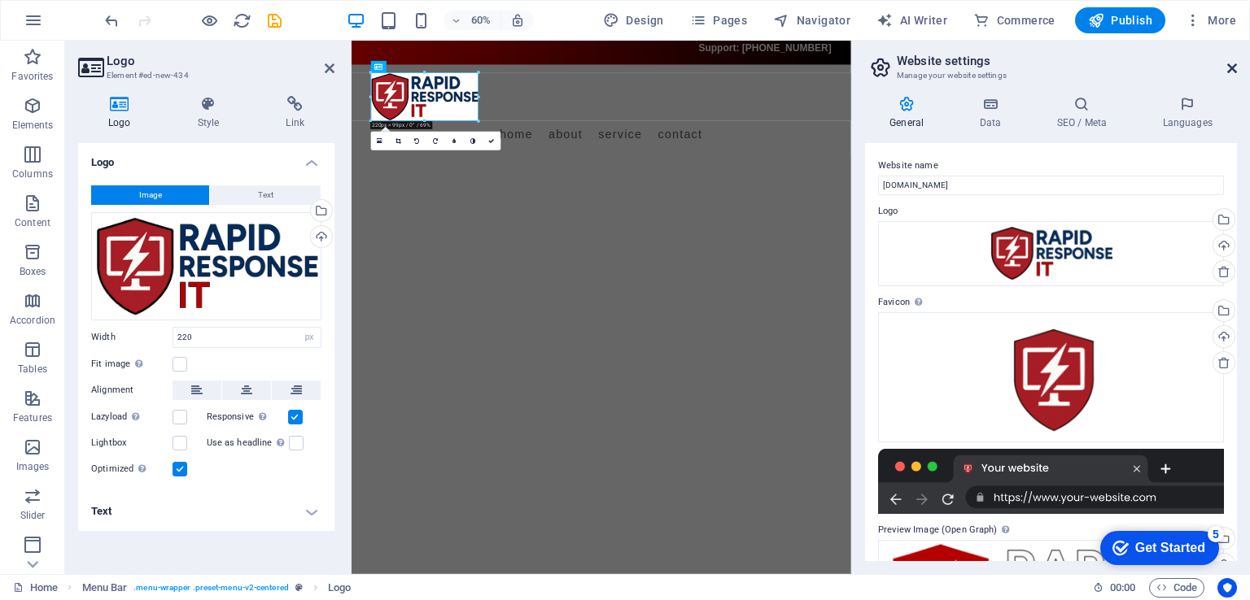
click at [1230, 71] on icon at bounding box center [1232, 68] width 10 height 13
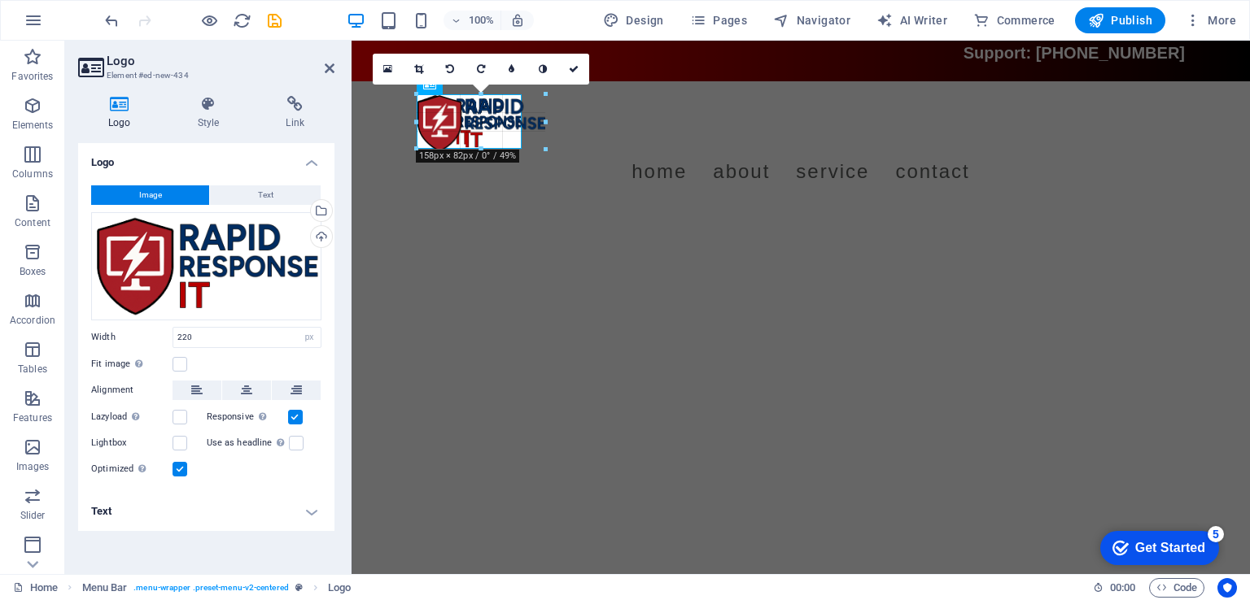
drag, startPoint x: 595, startPoint y: 176, endPoint x: 521, endPoint y: 118, distance: 93.9
type input "129"
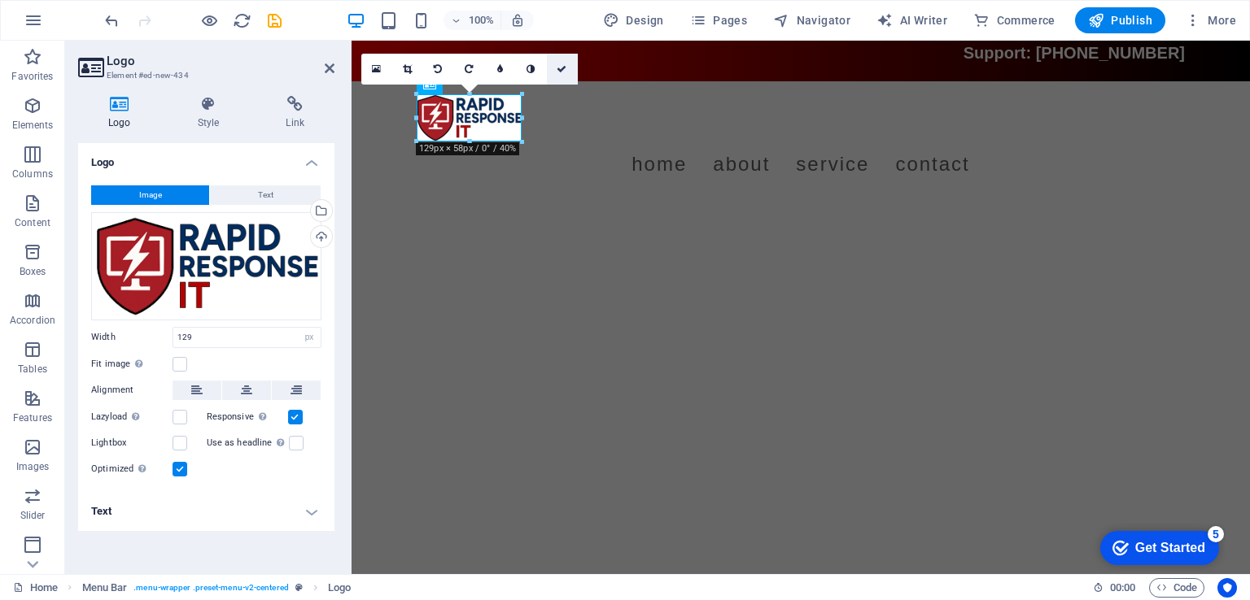
click at [559, 72] on icon at bounding box center [561, 69] width 10 height 10
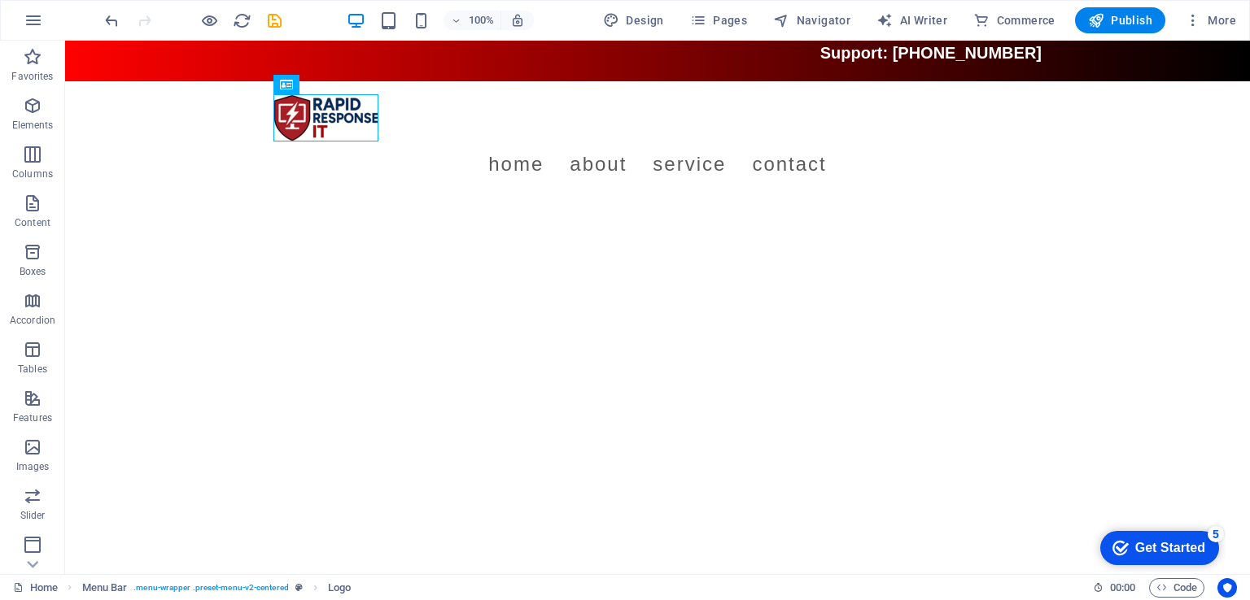
click at [657, 200] on html "Skip to main content Support: (904) 580-0763 Menu Home About Service Contact" at bounding box center [657, 120] width 1184 height 159
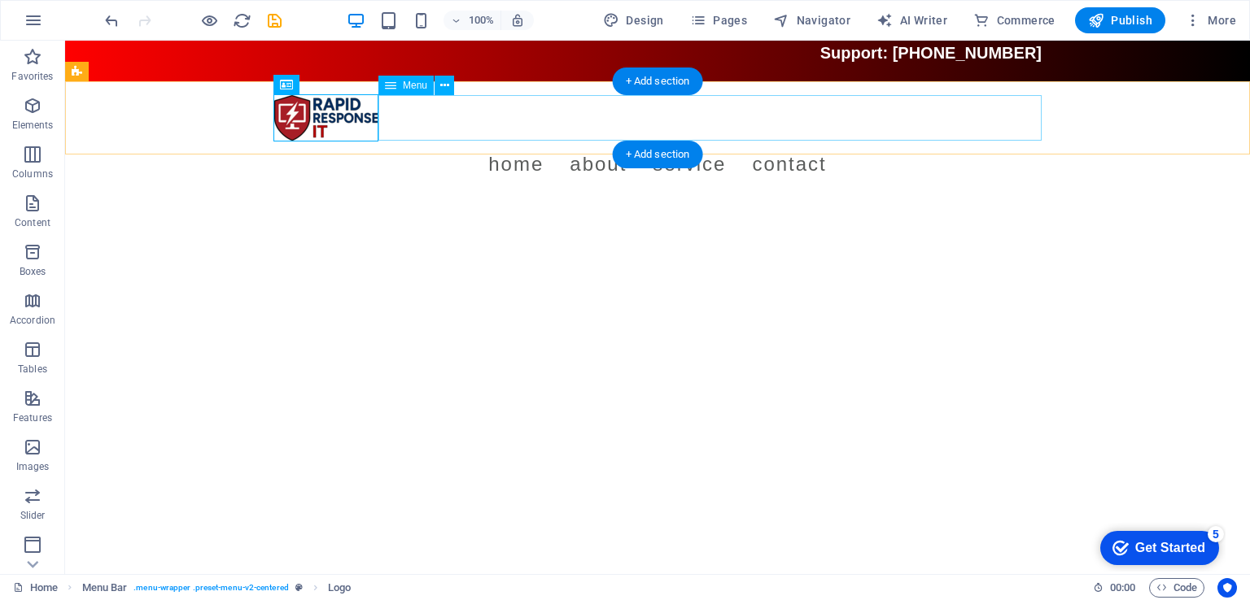
click at [552, 142] on nav "Home About Service Contact" at bounding box center [657, 165] width 768 height 46
select select
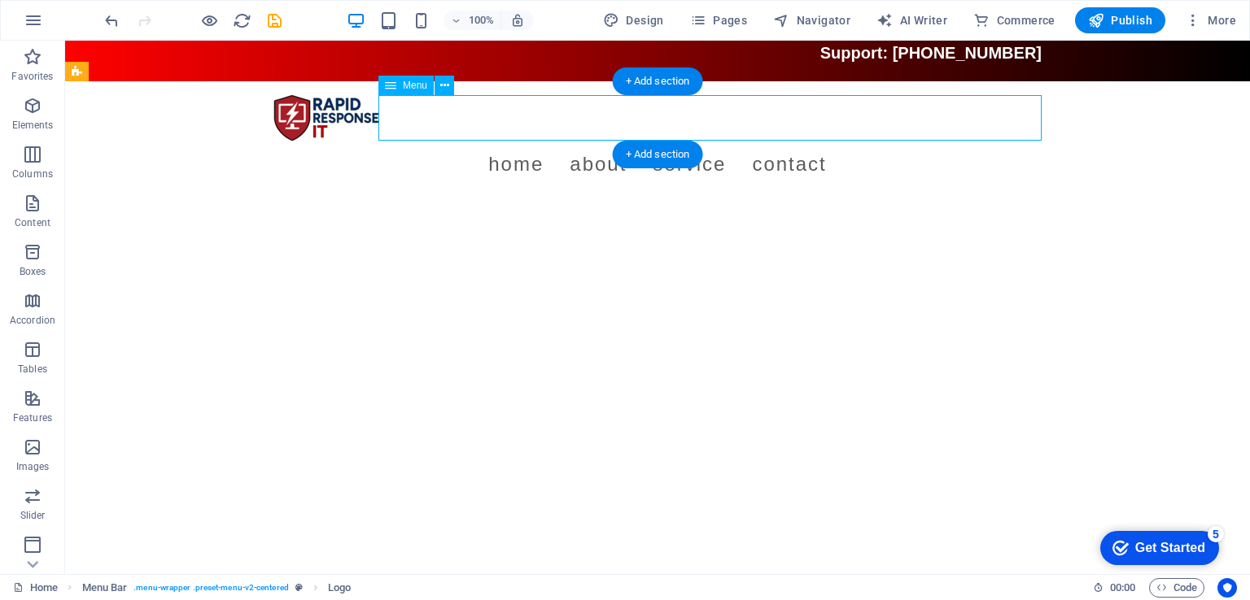
select select
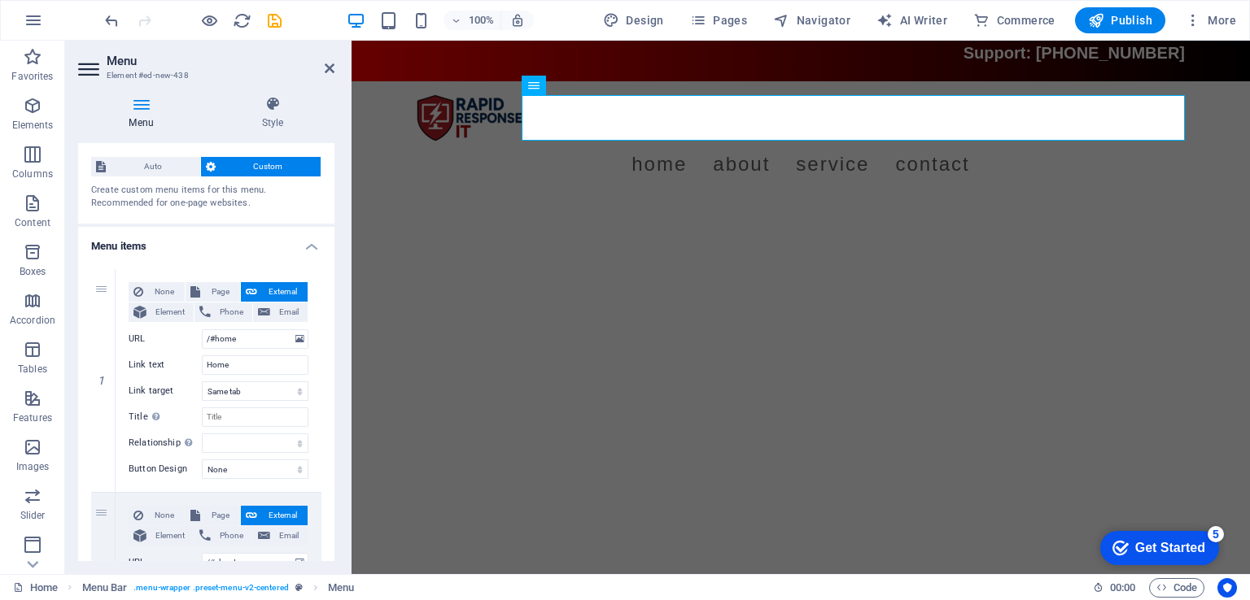
scroll to position [0, 0]
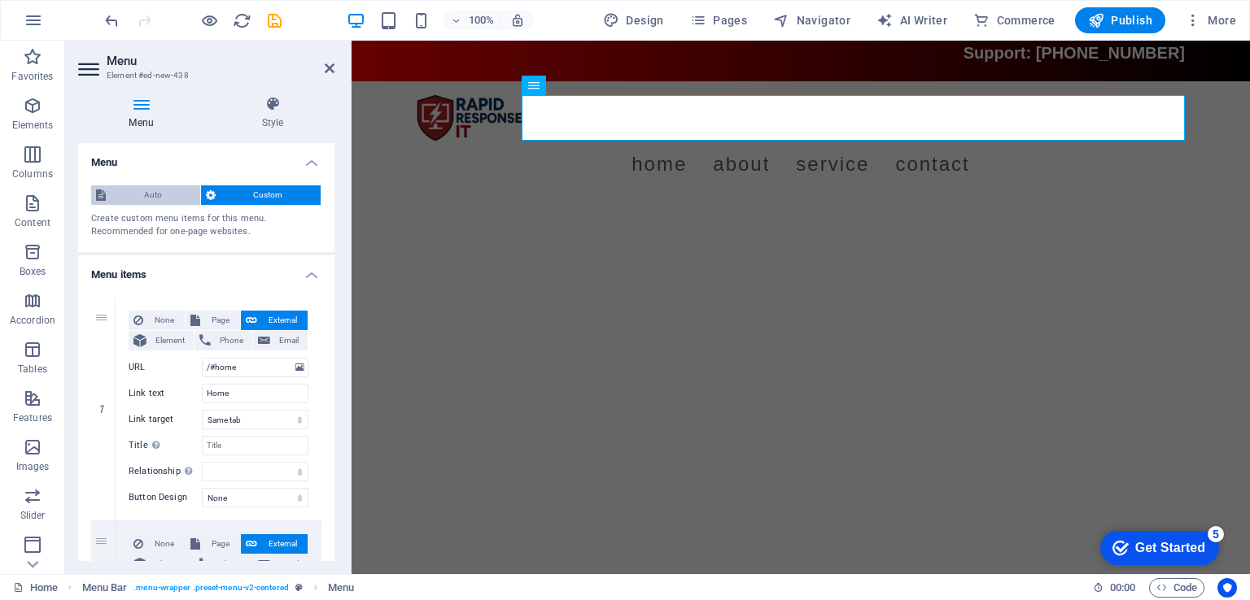
click at [169, 199] on span "Auto" at bounding box center [153, 195] width 85 height 20
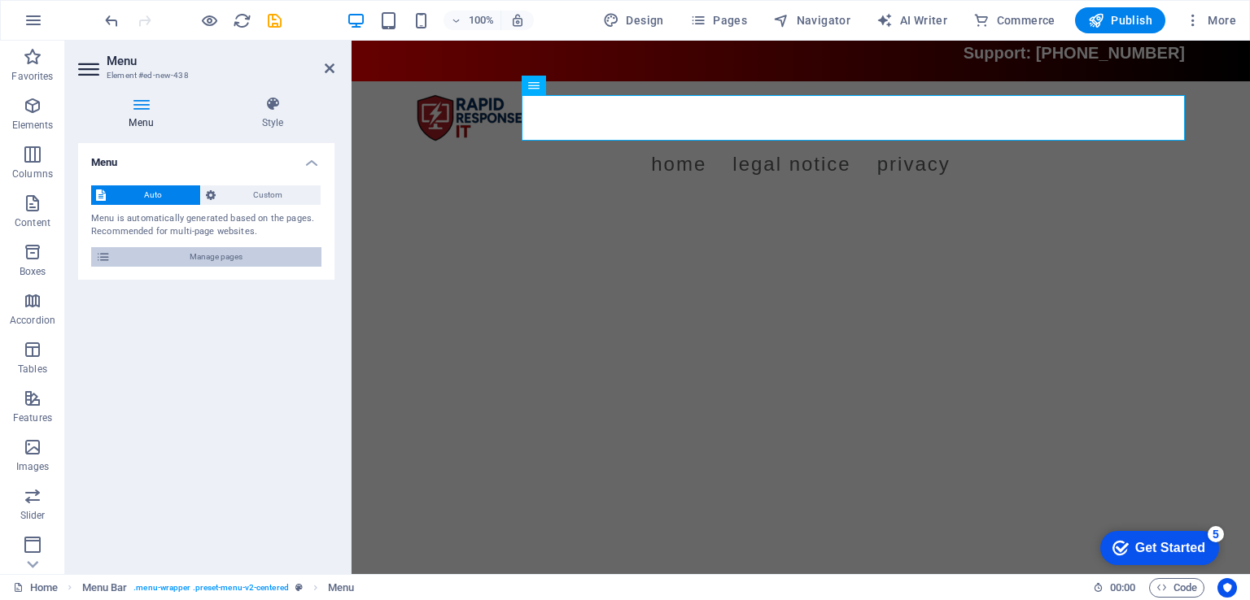
click at [232, 260] on span "Manage pages" at bounding box center [216, 257] width 201 height 20
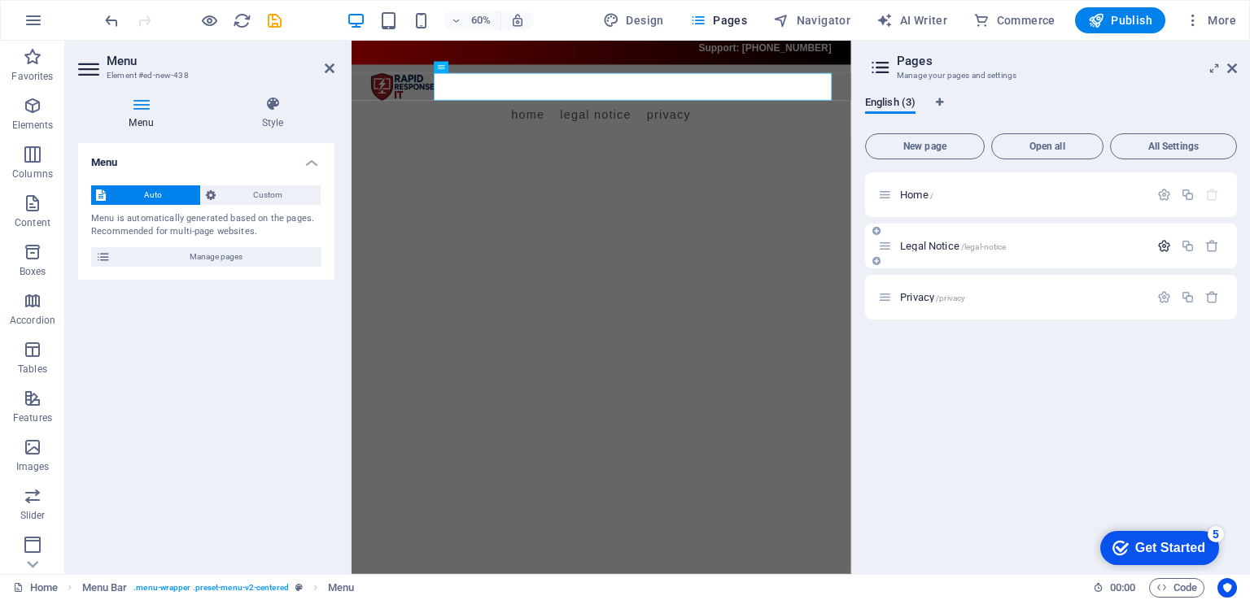
click at [1166, 248] on icon "button" at bounding box center [1164, 246] width 14 height 14
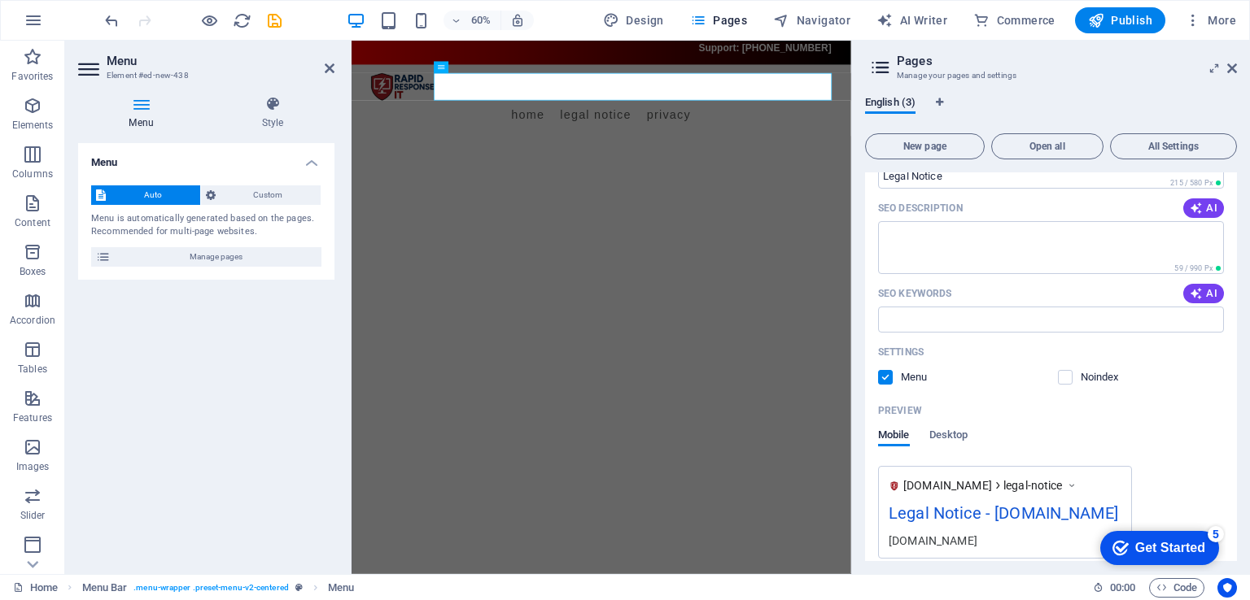
scroll to position [258, 0]
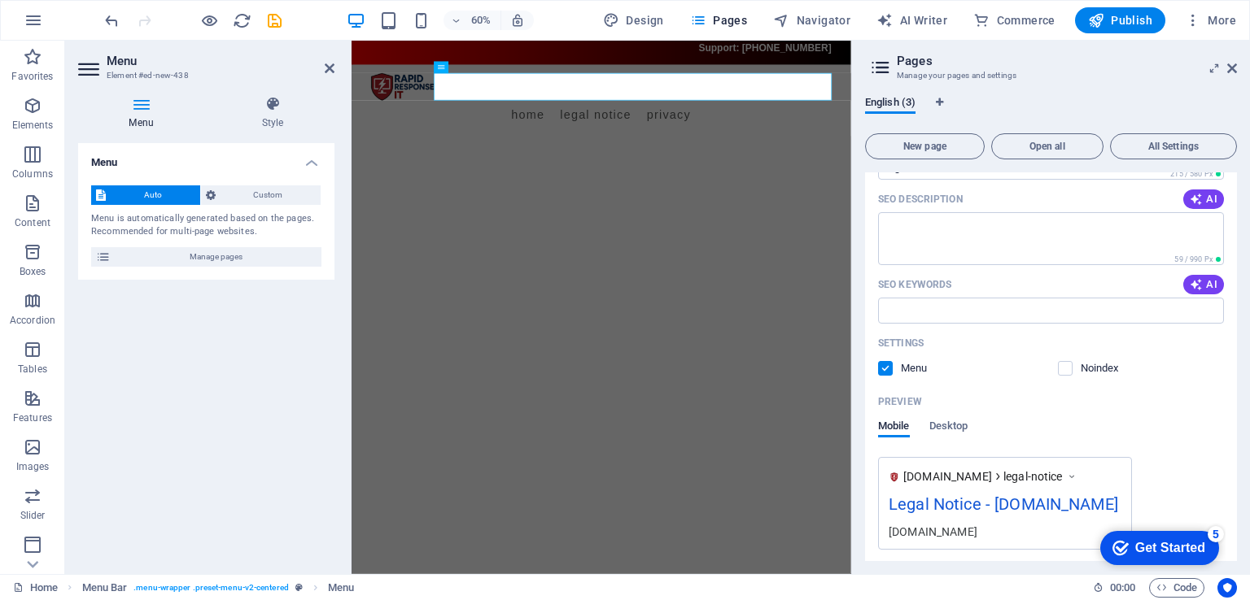
click at [882, 369] on label at bounding box center [885, 368] width 15 height 15
click at [0, 0] on input "checkbox" at bounding box center [0, 0] width 0 height 0
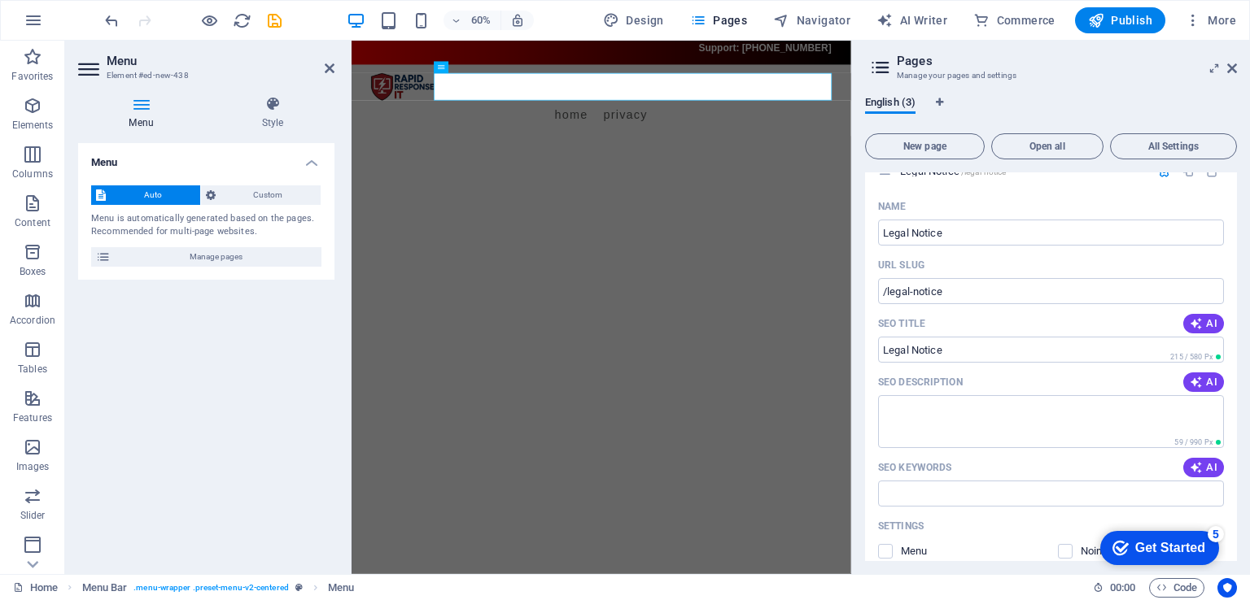
scroll to position [371, 0]
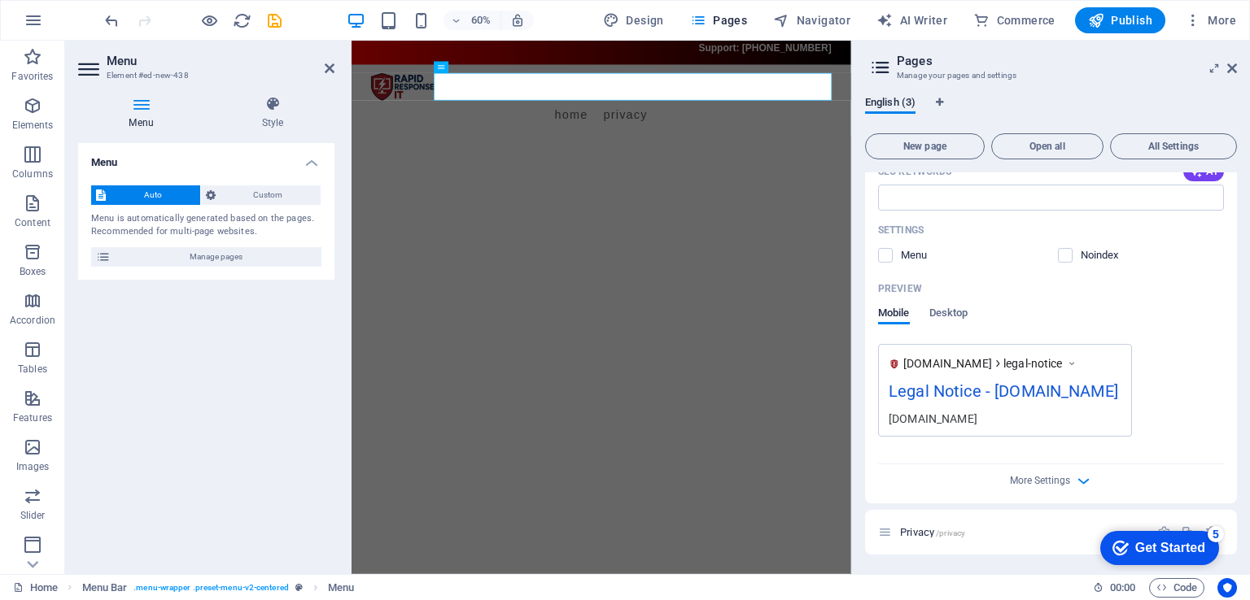
drag, startPoint x: 1234, startPoint y: 329, endPoint x: 119, endPoint y: 28, distance: 1155.0
drag, startPoint x: 1184, startPoint y: 543, endPoint x: 931, endPoint y: 513, distance: 254.8
click at [1087, 523] on html "checkmark Get Started 5 First Steps in the Editor Let's guide you through the t…" at bounding box center [1156, 547] width 138 height 49
click at [926, 534] on span "Privacy /privacy" at bounding box center [932, 532] width 65 height 12
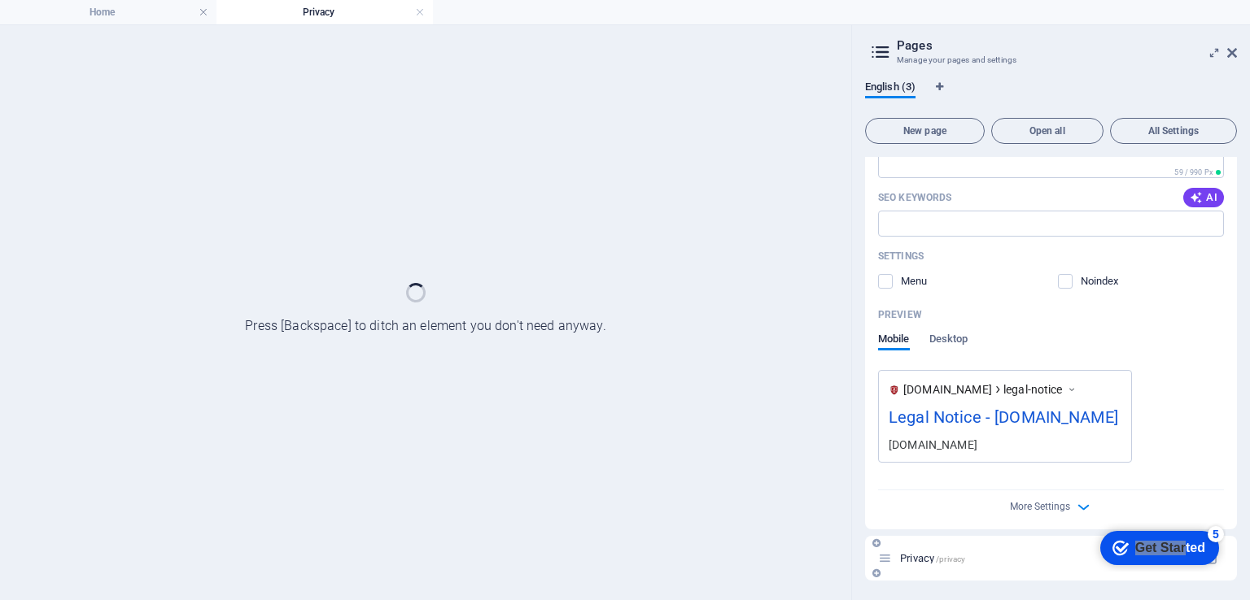
scroll to position [329, 0]
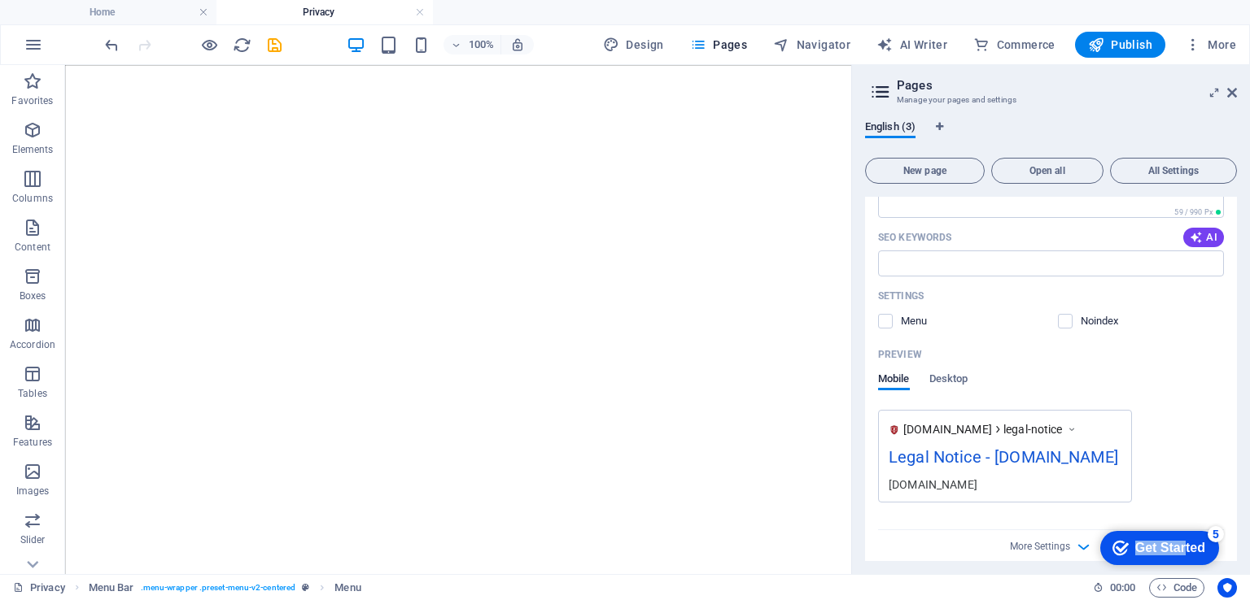
click at [1184, 543] on div "Get Started" at bounding box center [1170, 548] width 70 height 15
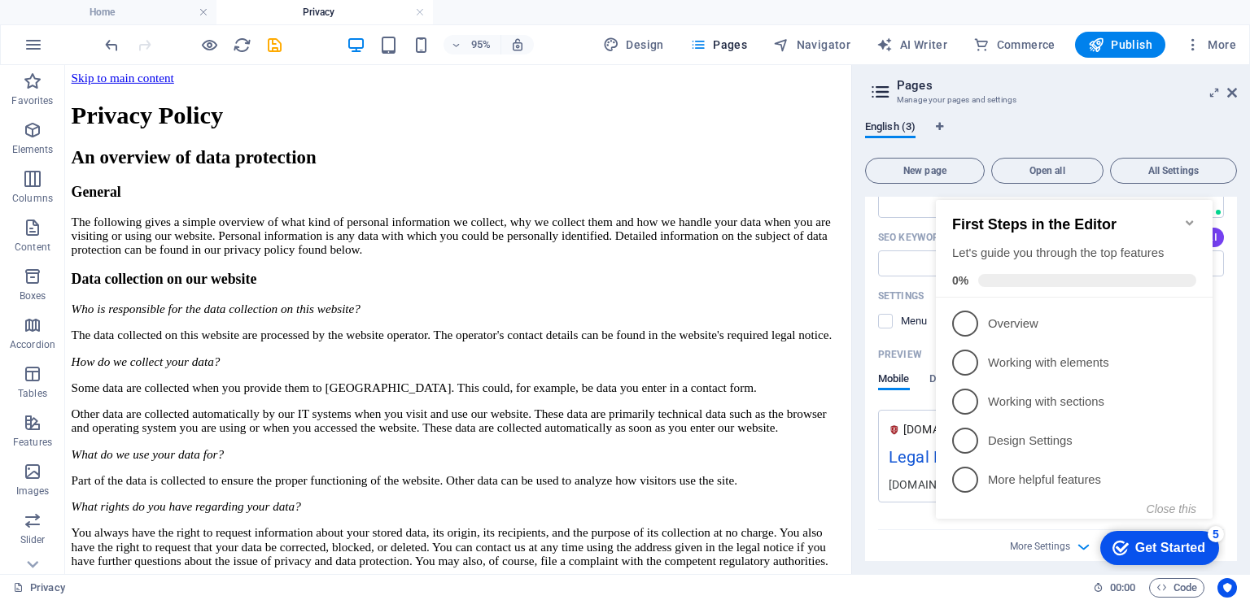
scroll to position [0, 0]
click at [964, 325] on span "1" at bounding box center [965, 324] width 26 height 26
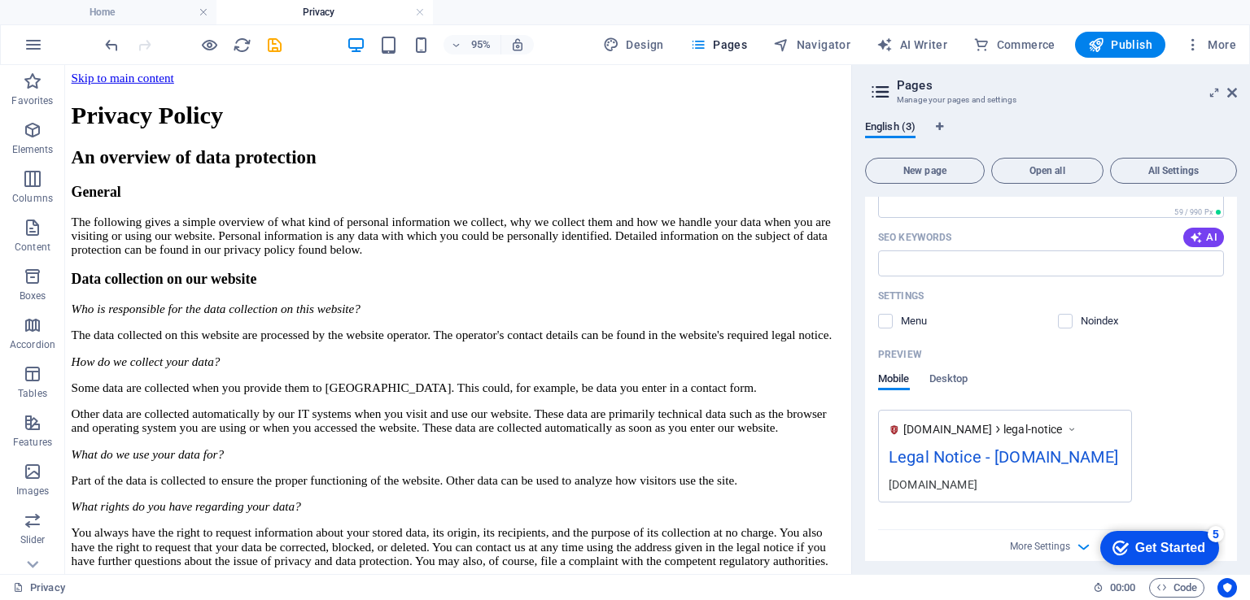
click at [1169, 549] on div "Get Started" at bounding box center [1170, 548] width 70 height 15
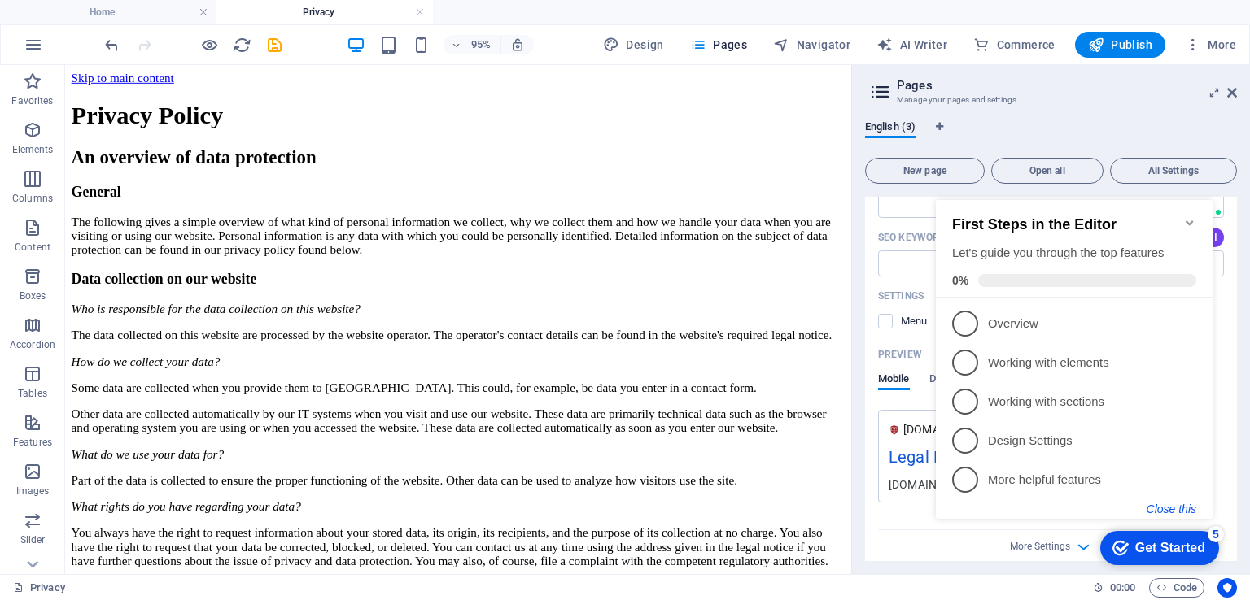
click at [1180, 509] on button "Close this" at bounding box center [1171, 509] width 50 height 13
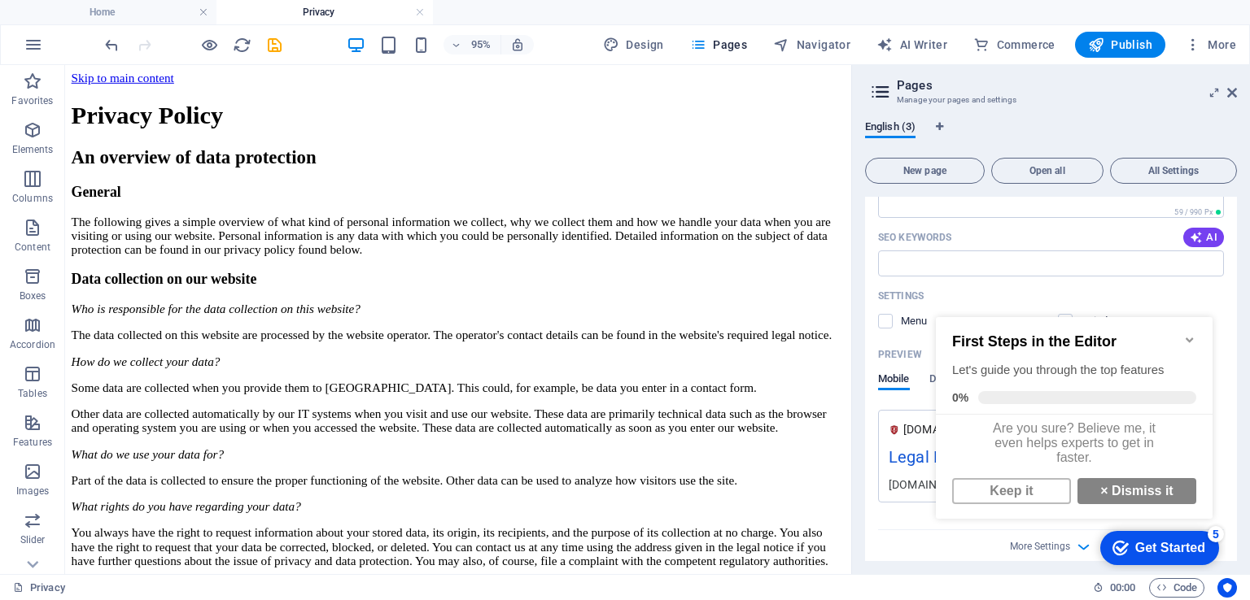
click at [1123, 486] on div "Keep it × Dismiss it" at bounding box center [1074, 491] width 251 height 33
click at [1115, 504] on link "× Dismiss it" at bounding box center [1136, 491] width 119 height 26
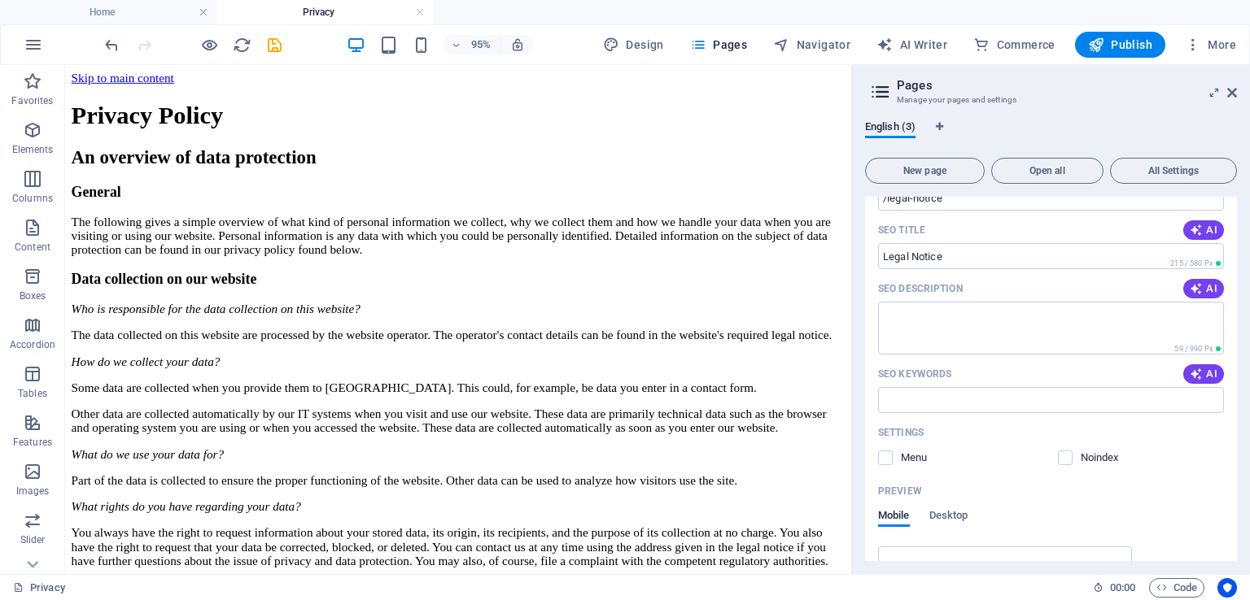
scroll to position [395, 0]
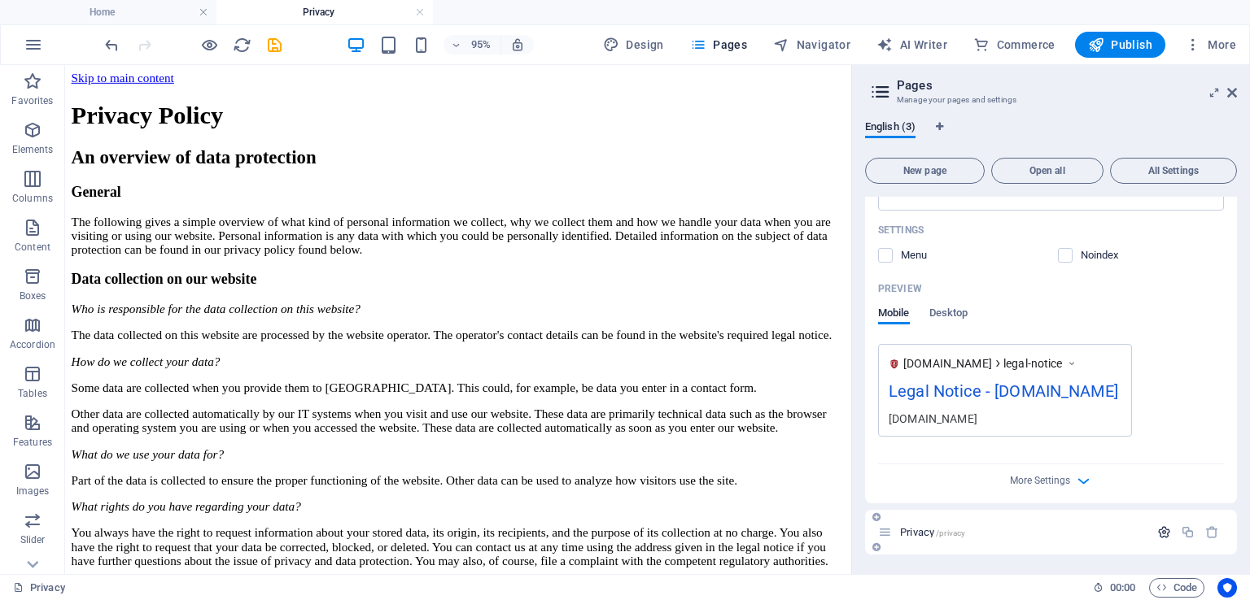
click at [1167, 532] on icon "button" at bounding box center [1164, 533] width 14 height 14
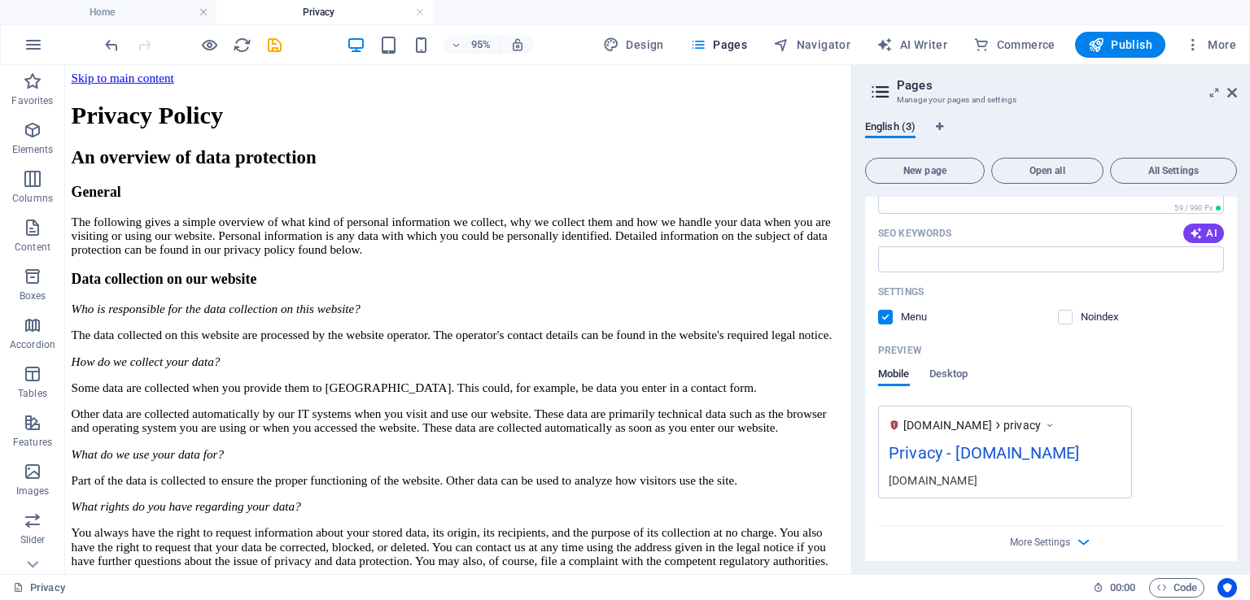
scroll to position [999, 0]
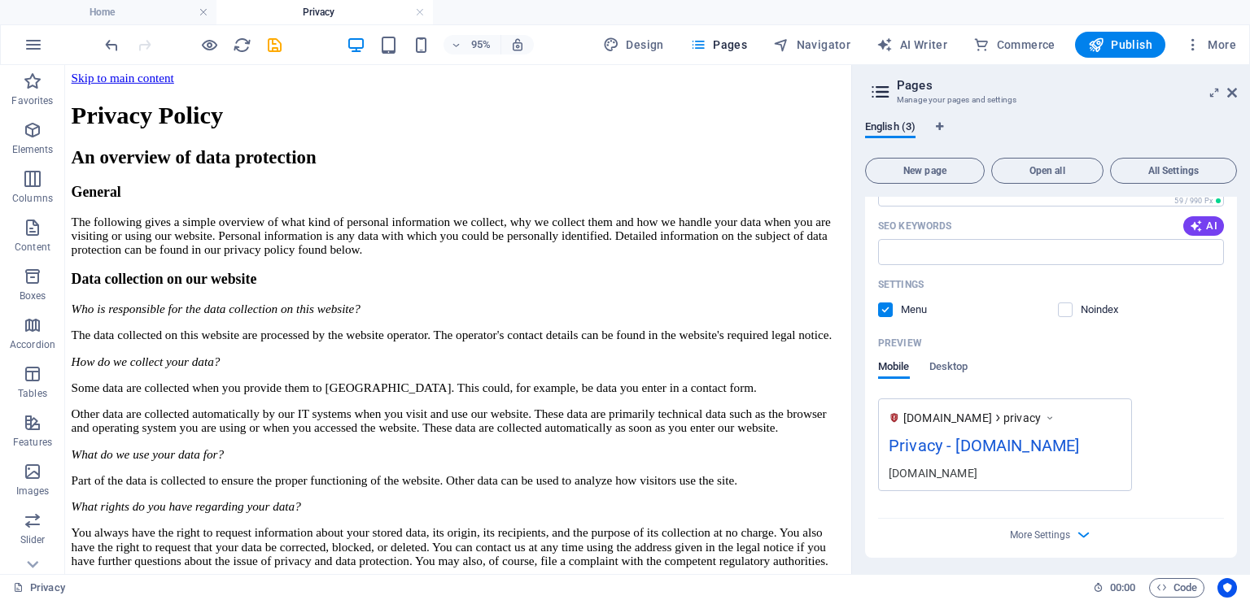
click at [885, 310] on label at bounding box center [885, 310] width 15 height 15
click at [0, 0] on input "checkbox" at bounding box center [0, 0] width 0 height 0
click at [277, 43] on icon "save" at bounding box center [274, 45] width 19 height 19
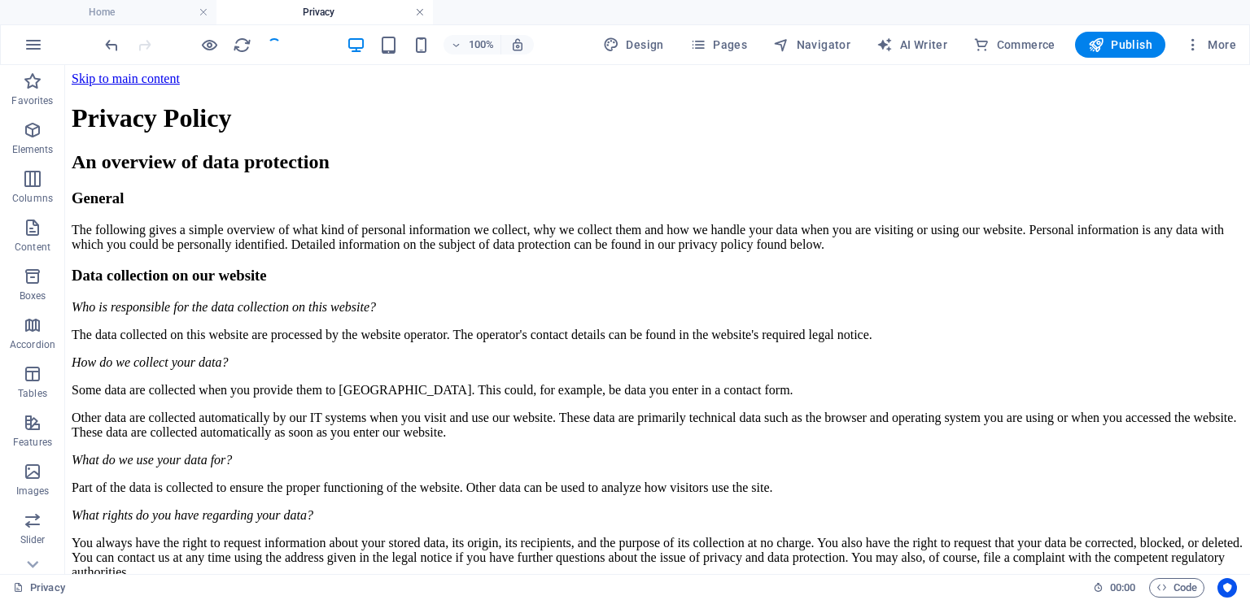
click at [420, 12] on link at bounding box center [420, 12] width 10 height 15
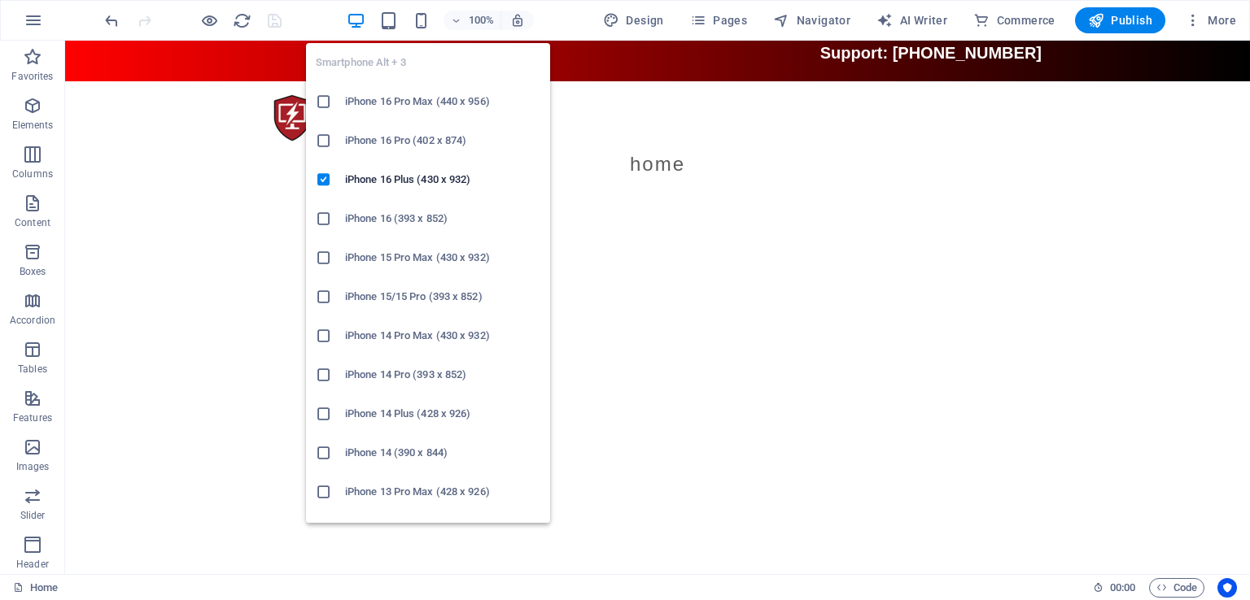
scroll to position [0, 0]
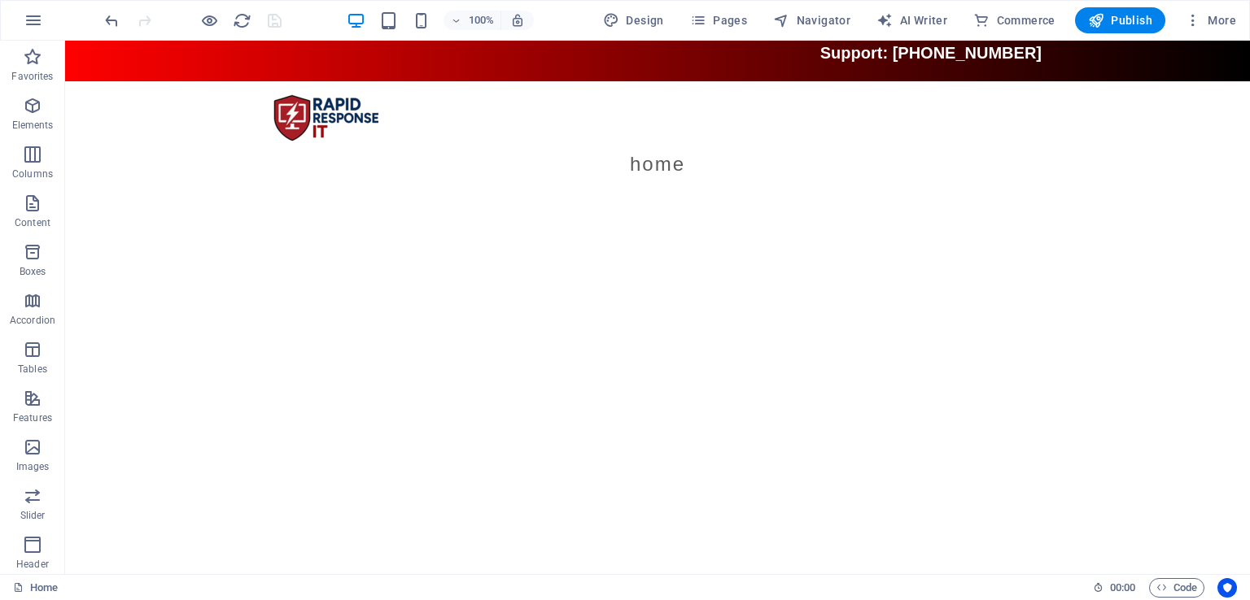
click at [818, 200] on html "Skip to main content Support: (904) 580-0763 Menu Home" at bounding box center [657, 120] width 1184 height 159
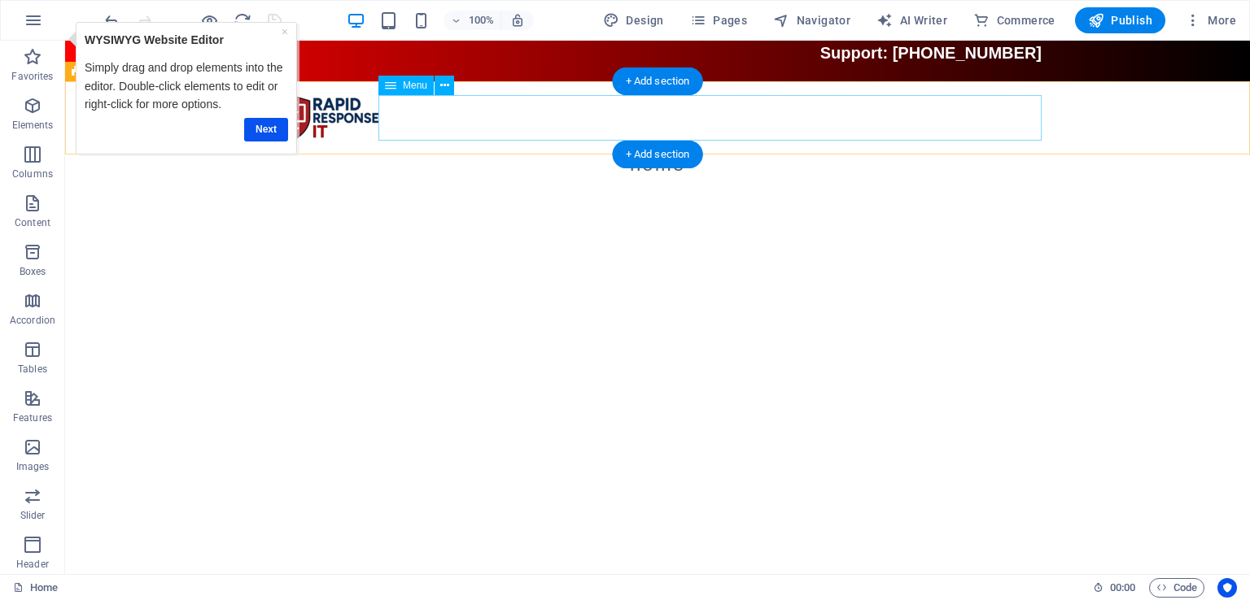
click at [705, 142] on nav "Home" at bounding box center [657, 165] width 768 height 46
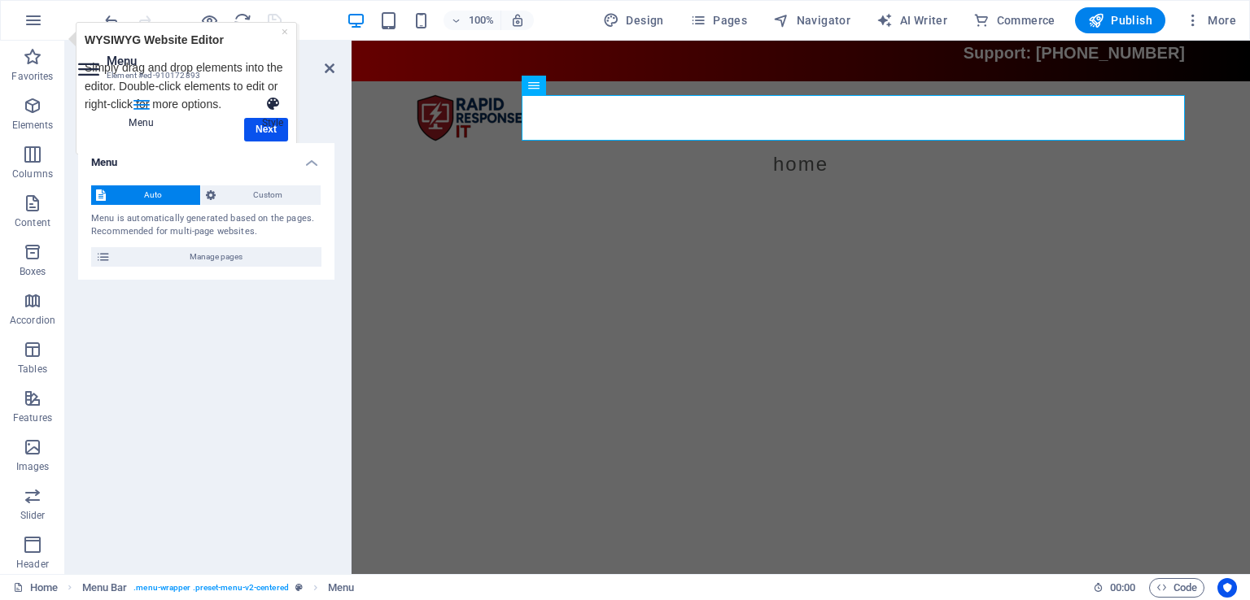
click at [269, 121] on h4 "Style" at bounding box center [273, 113] width 124 height 34
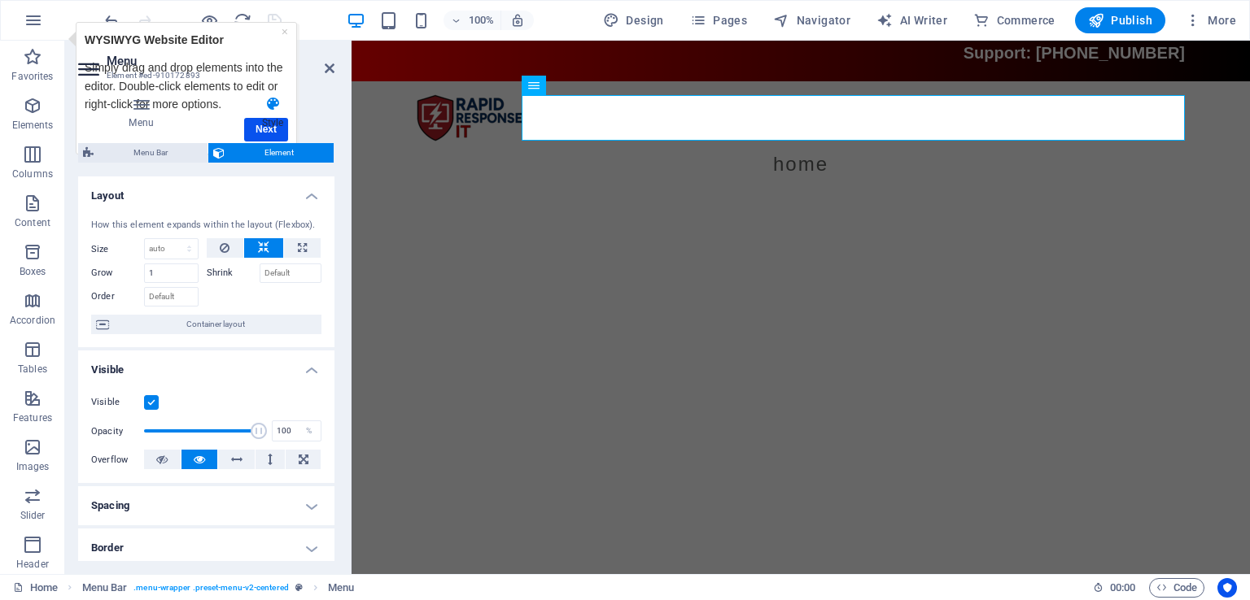
click at [313, 76] on header "Menu Element #ed-910172893" at bounding box center [206, 62] width 256 height 42
click at [283, 31] on link "×" at bounding box center [284, 30] width 7 height 13
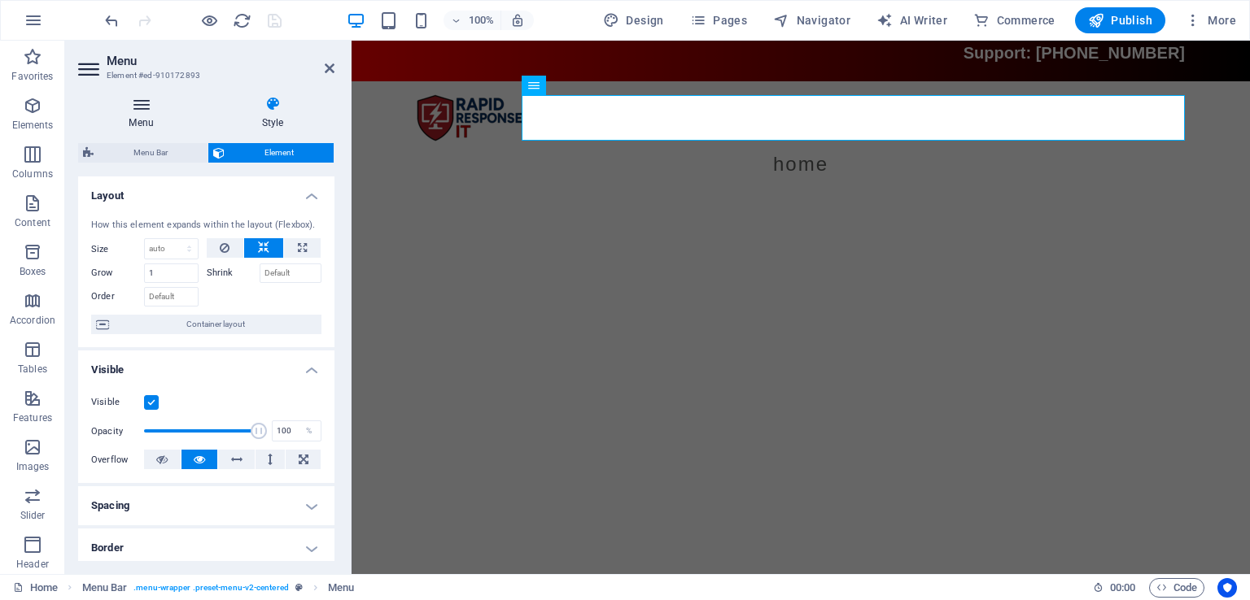
click at [146, 129] on h4 "Menu" at bounding box center [144, 113] width 133 height 34
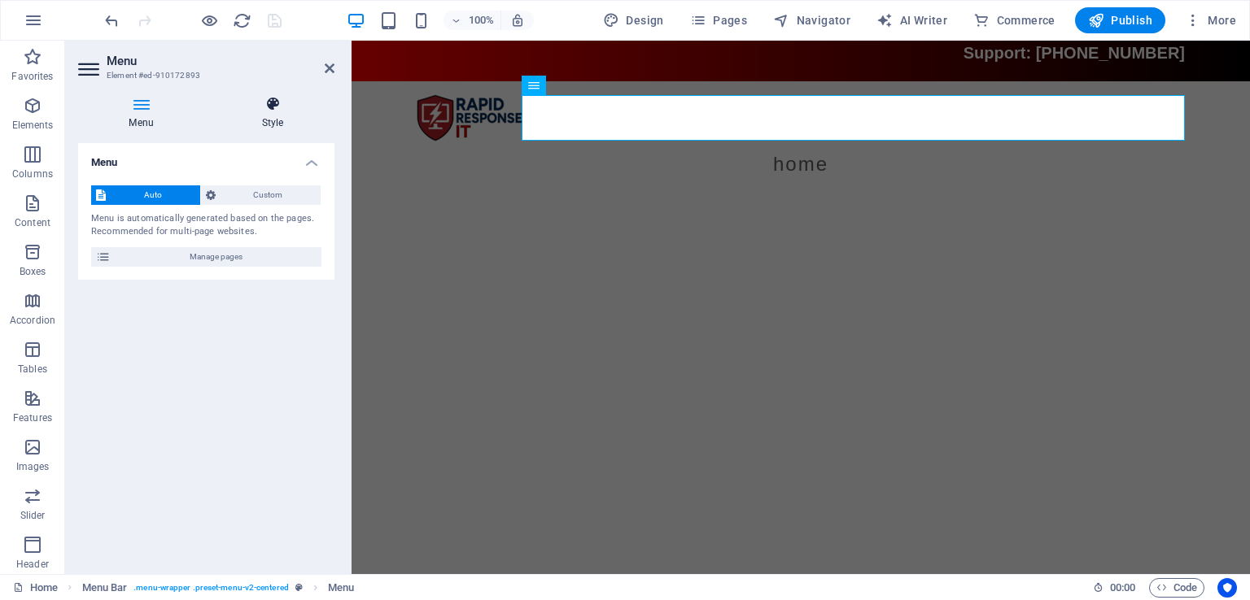
click at [271, 117] on h4 "Style" at bounding box center [273, 113] width 124 height 34
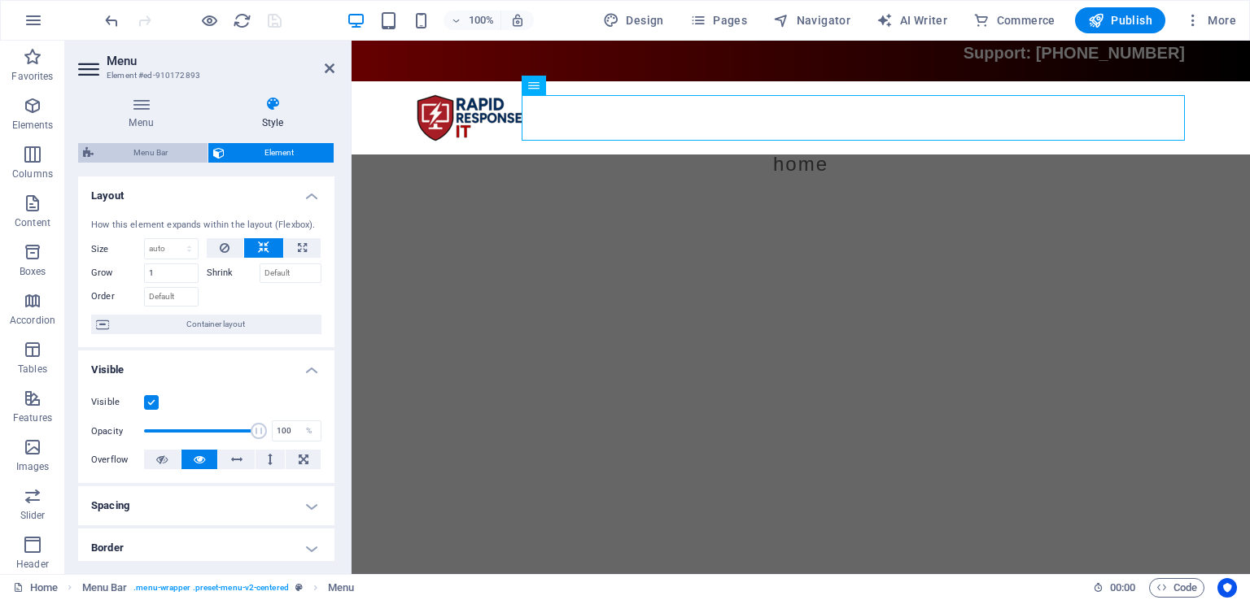
click at [166, 151] on span "Menu Bar" at bounding box center [150, 153] width 104 height 20
select select "rem"
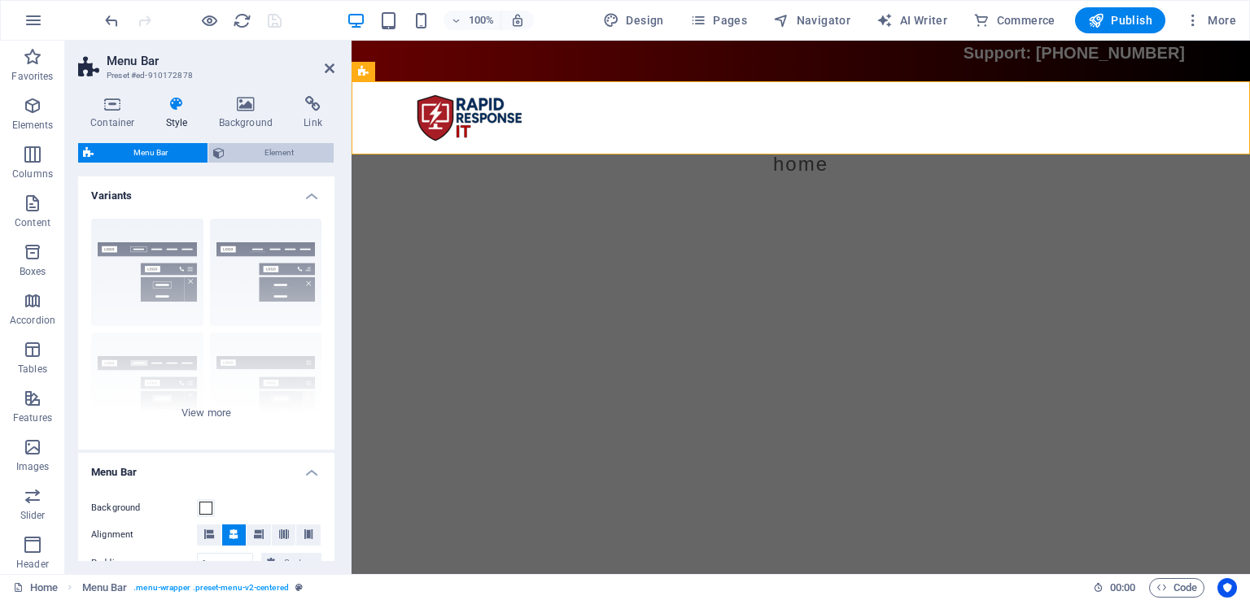
click at [297, 157] on span "Element" at bounding box center [278, 153] width 99 height 20
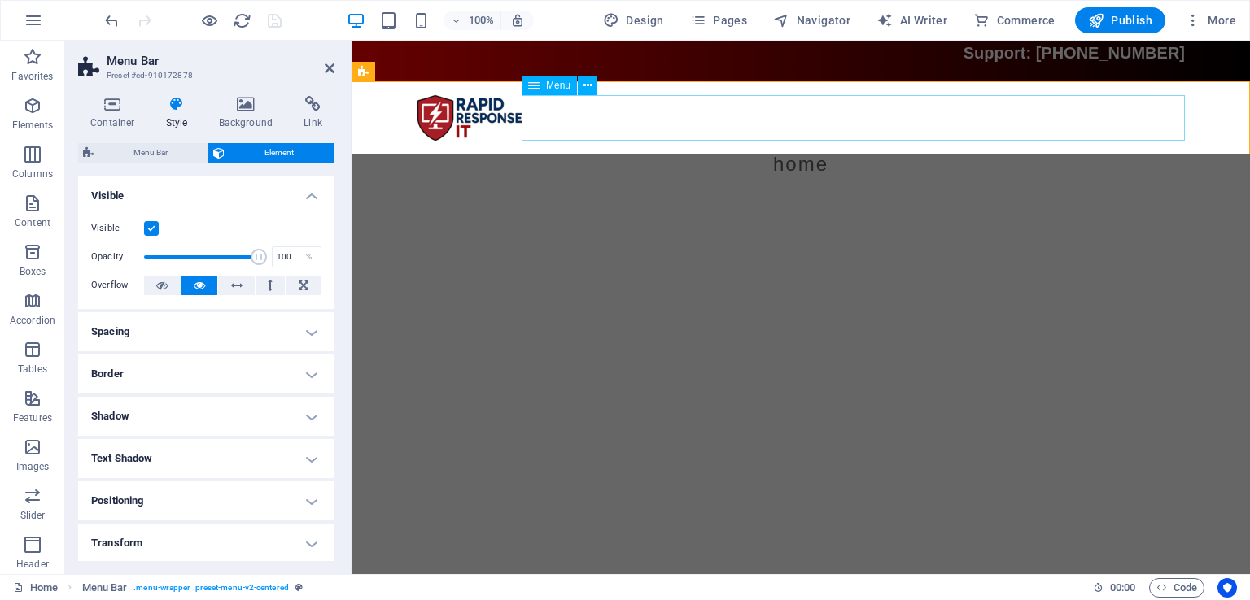
click at [811, 142] on nav "Home" at bounding box center [801, 165] width 768 height 46
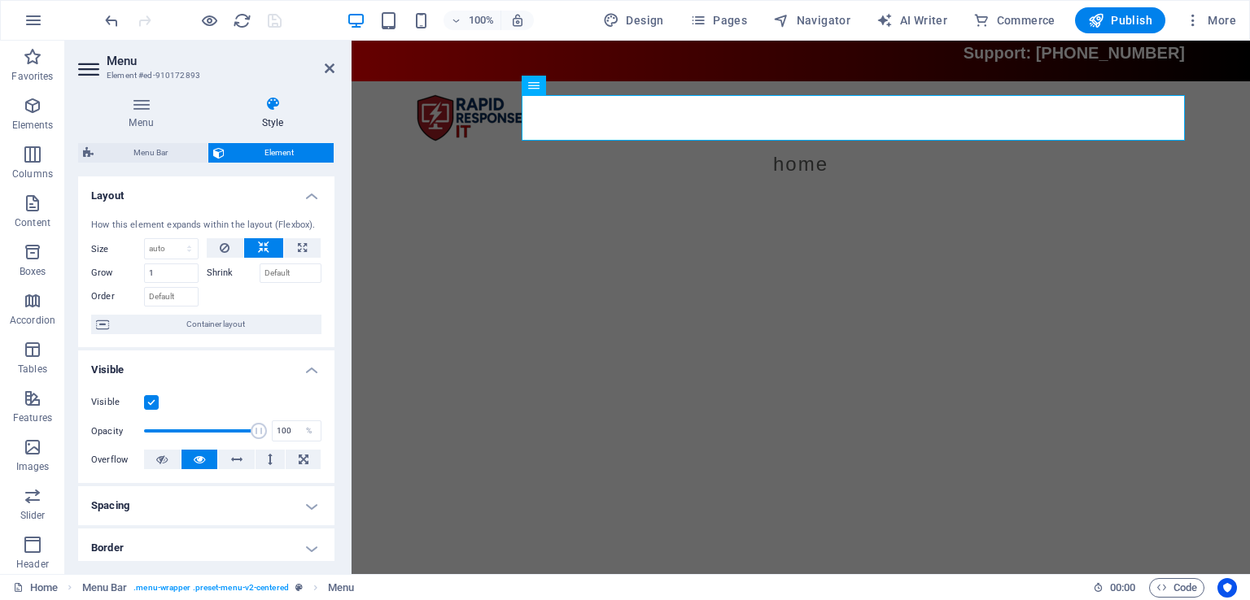
drag, startPoint x: 331, startPoint y: 199, endPoint x: 2, endPoint y: 81, distance: 349.5
click at [143, 120] on h4 "Menu" at bounding box center [144, 113] width 133 height 34
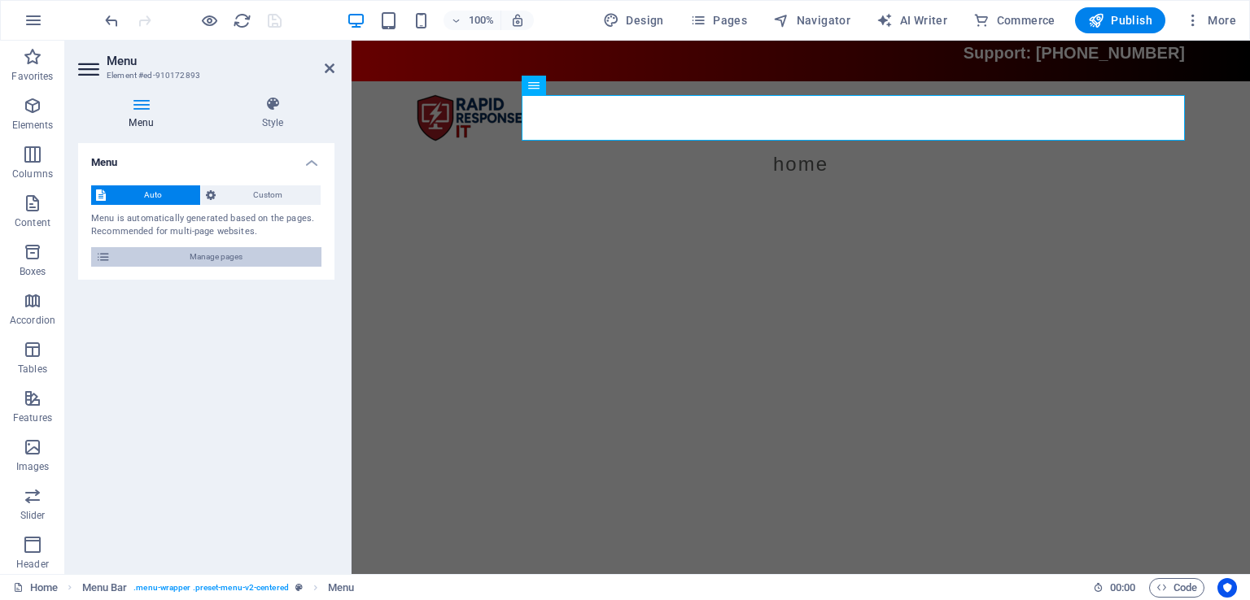
click at [218, 250] on span "Manage pages" at bounding box center [216, 257] width 201 height 20
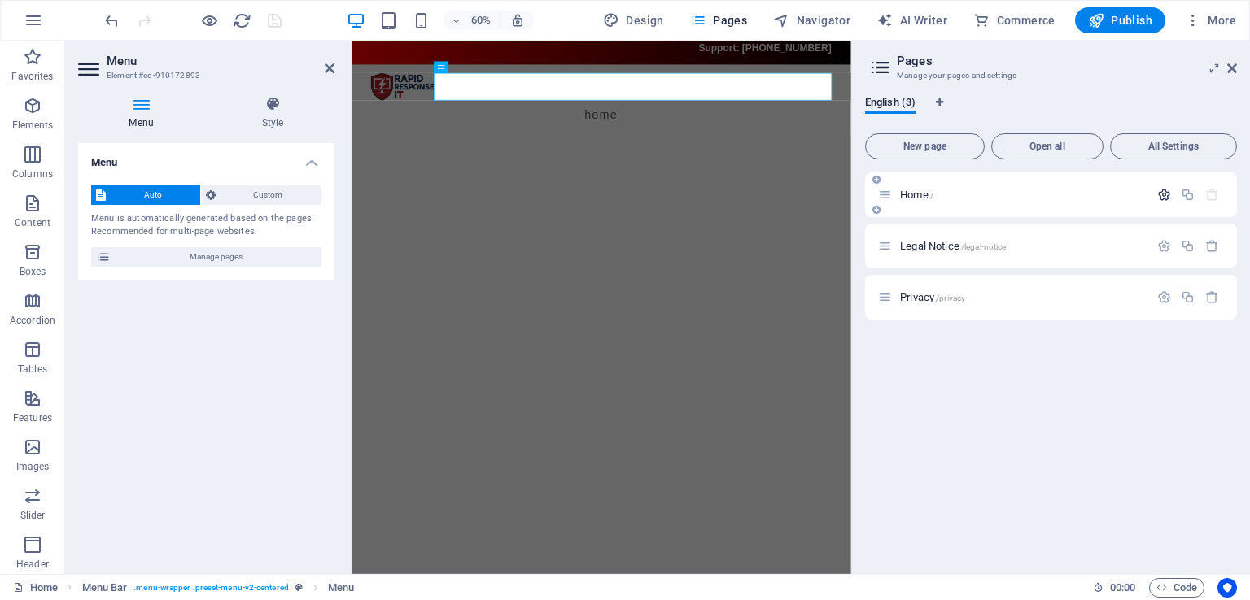
click at [1164, 196] on icon "button" at bounding box center [1164, 195] width 14 height 14
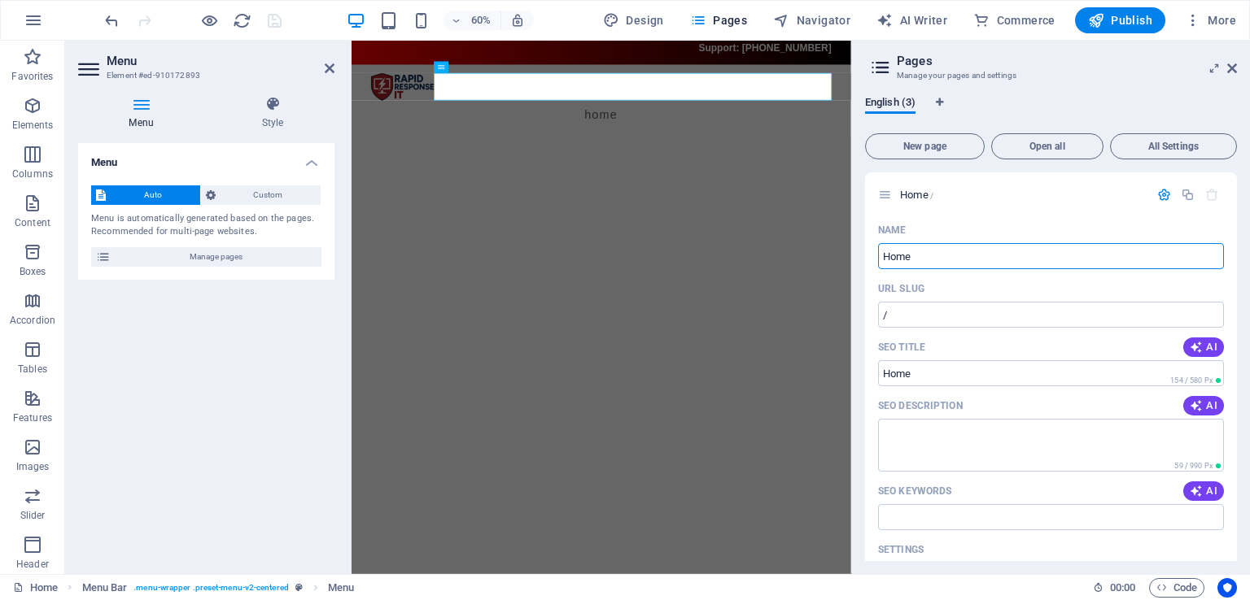
click at [655, 200] on html "Skip to main content Support: (904) 580-0763 Menu Home" at bounding box center [767, 120] width 832 height 159
click at [270, 120] on h4 "Style" at bounding box center [273, 113] width 124 height 34
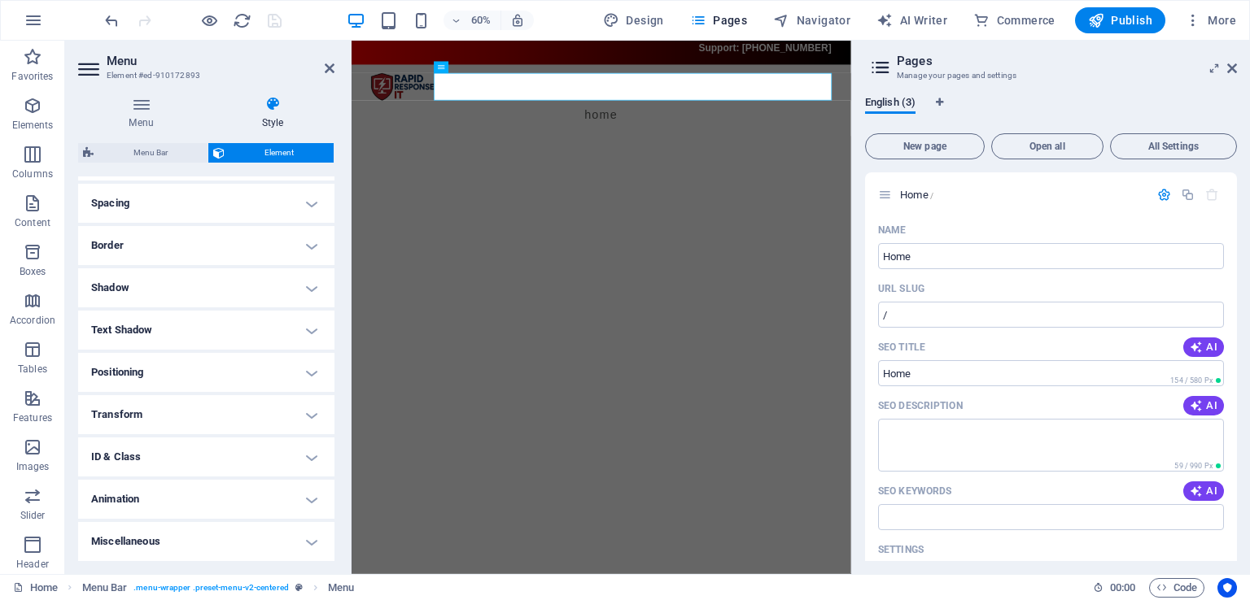
scroll to position [283, 0]
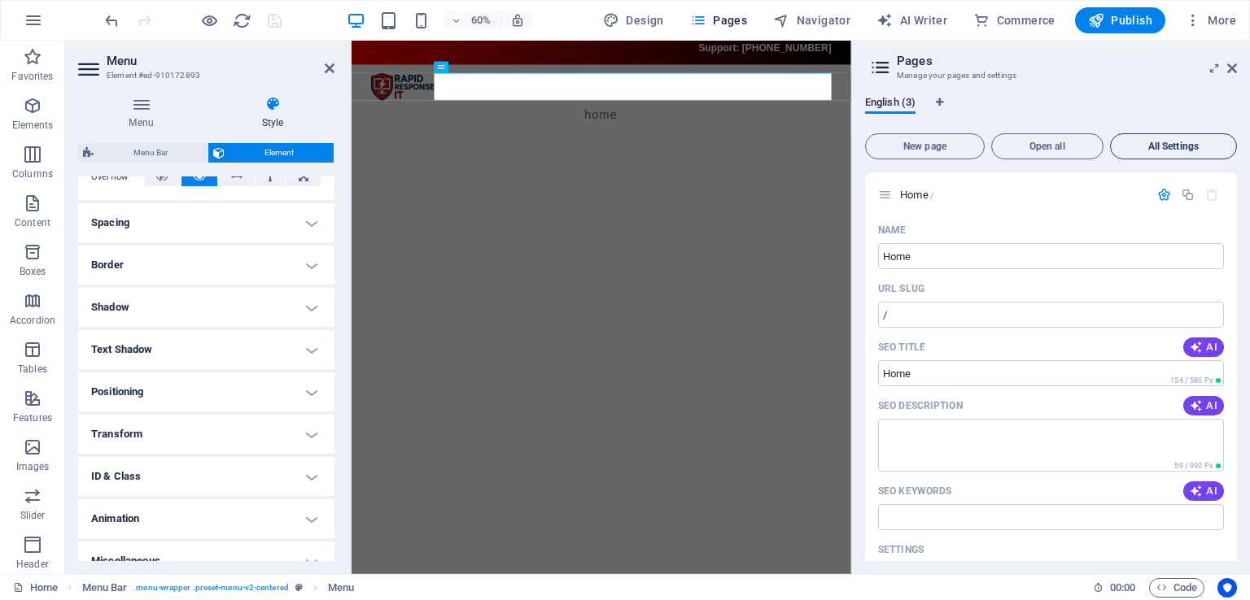
click at [1142, 147] on span "All Settings" at bounding box center [1173, 147] width 112 height 10
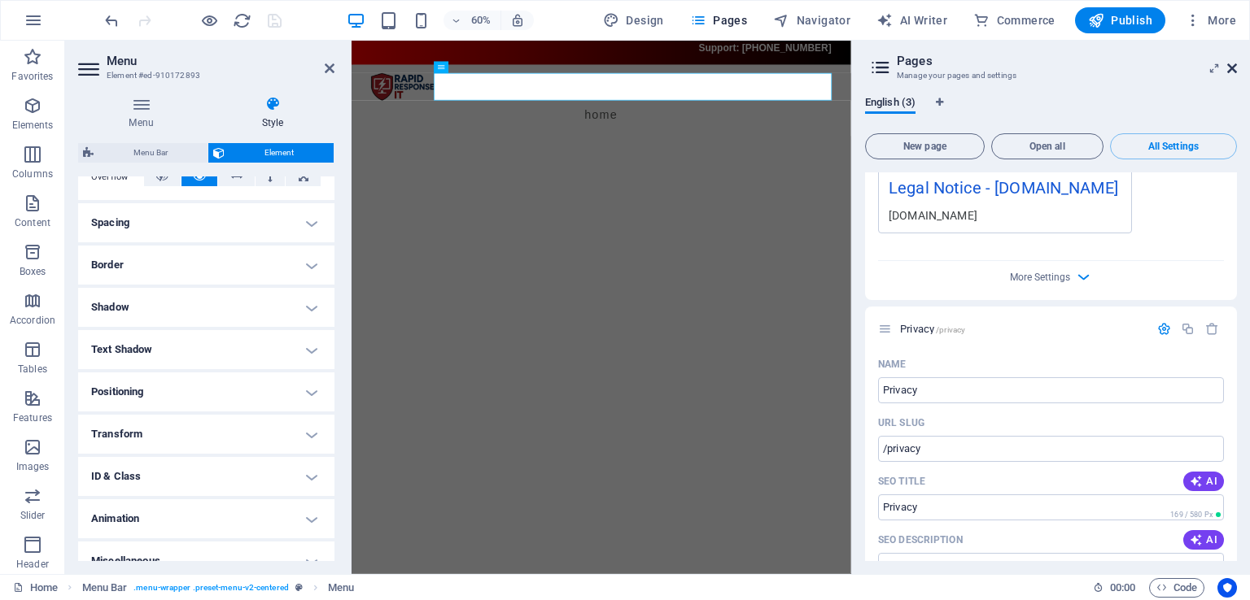
click at [1231, 68] on icon at bounding box center [1232, 68] width 10 height 13
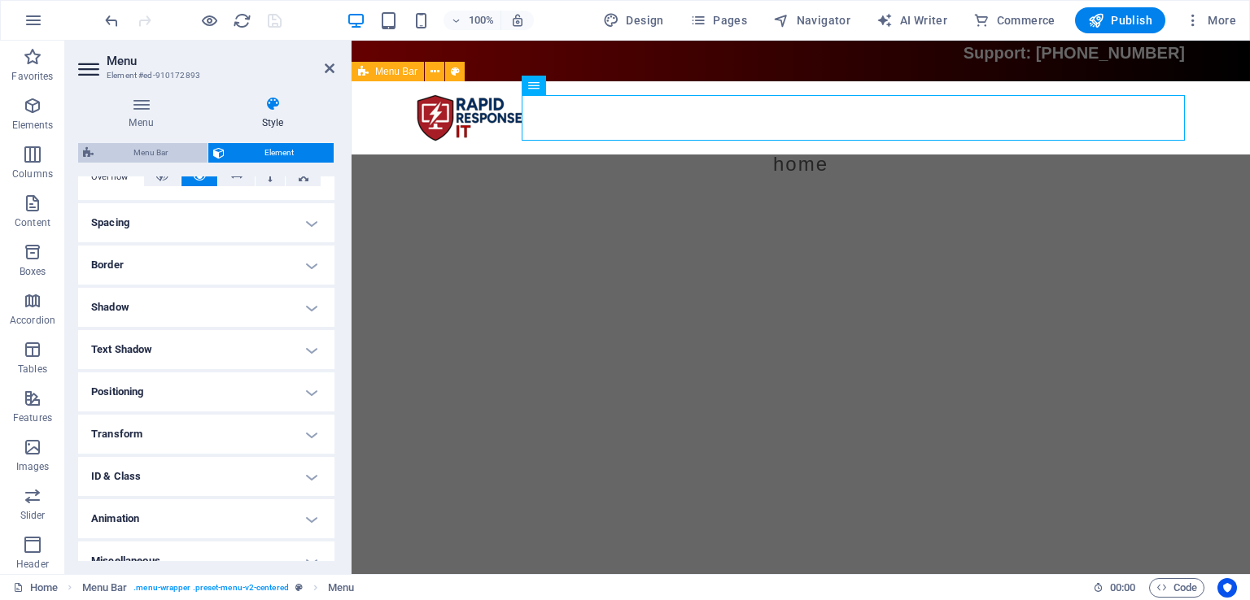
click at [175, 148] on span "Menu Bar" at bounding box center [150, 153] width 104 height 20
select select "rem"
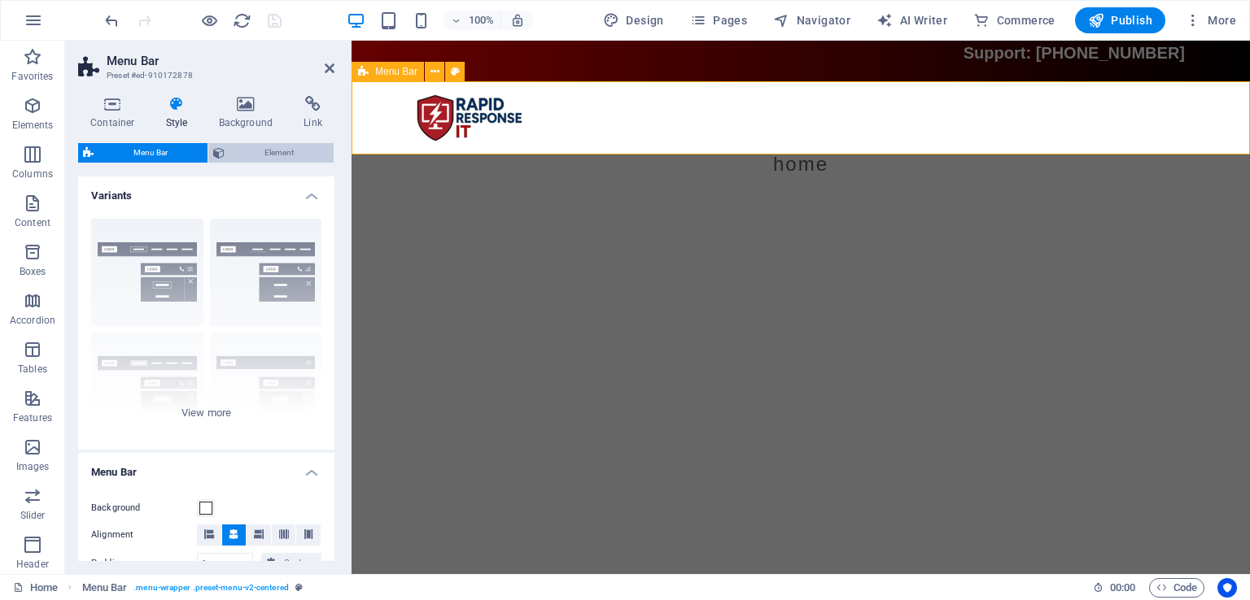
click at [248, 143] on span "Element" at bounding box center [278, 153] width 99 height 20
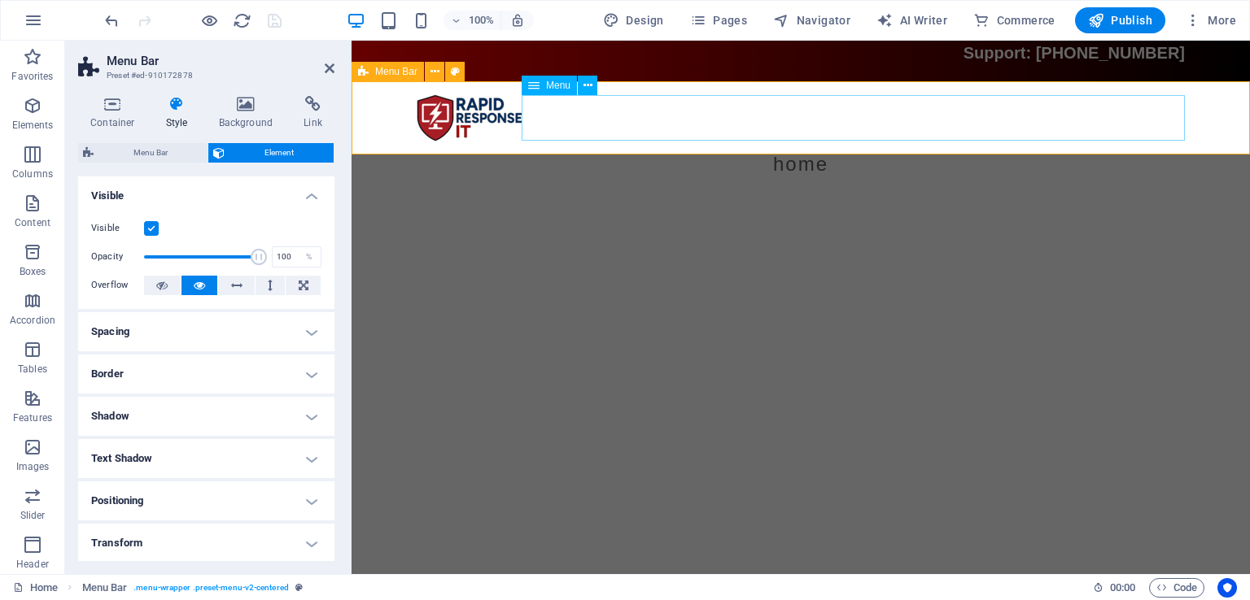
click at [844, 142] on nav "Home" at bounding box center [801, 165] width 768 height 46
select select
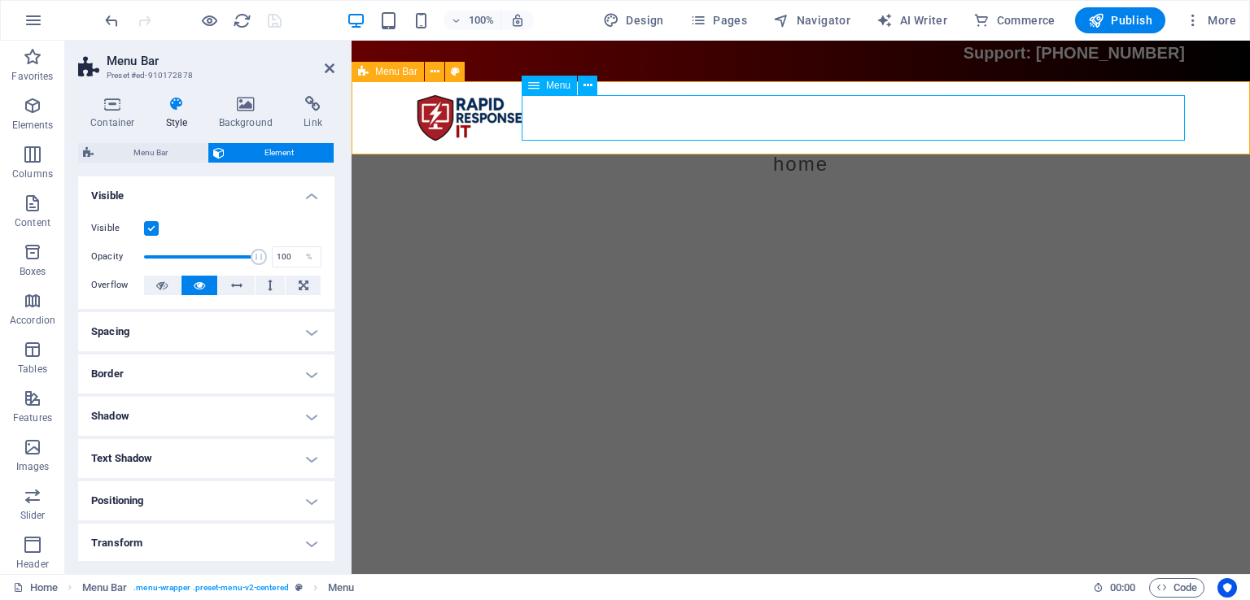
select select
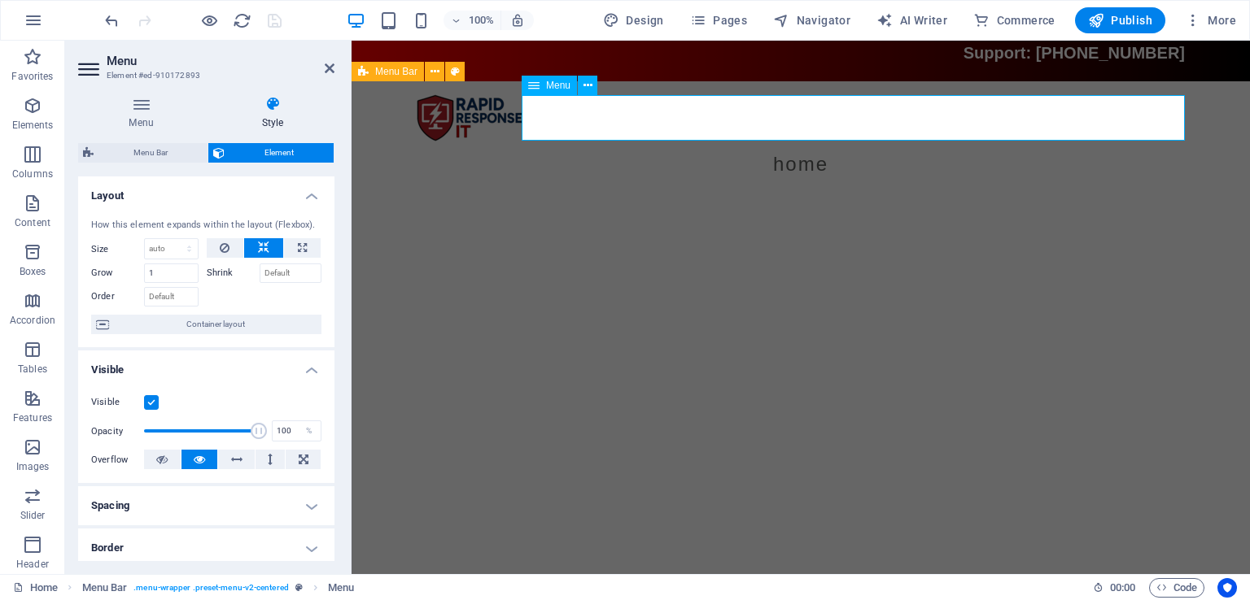
click at [844, 142] on nav "Home" at bounding box center [801, 165] width 768 height 46
click at [128, 116] on h4 "Menu" at bounding box center [144, 113] width 133 height 34
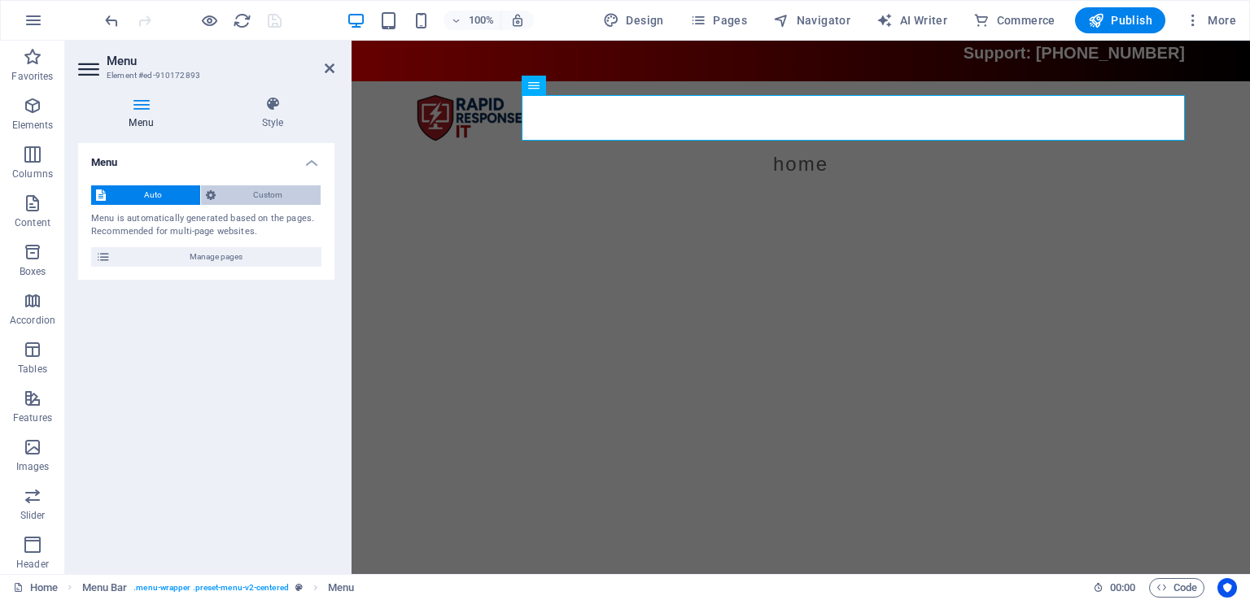
click at [257, 192] on span "Custom" at bounding box center [268, 195] width 96 height 20
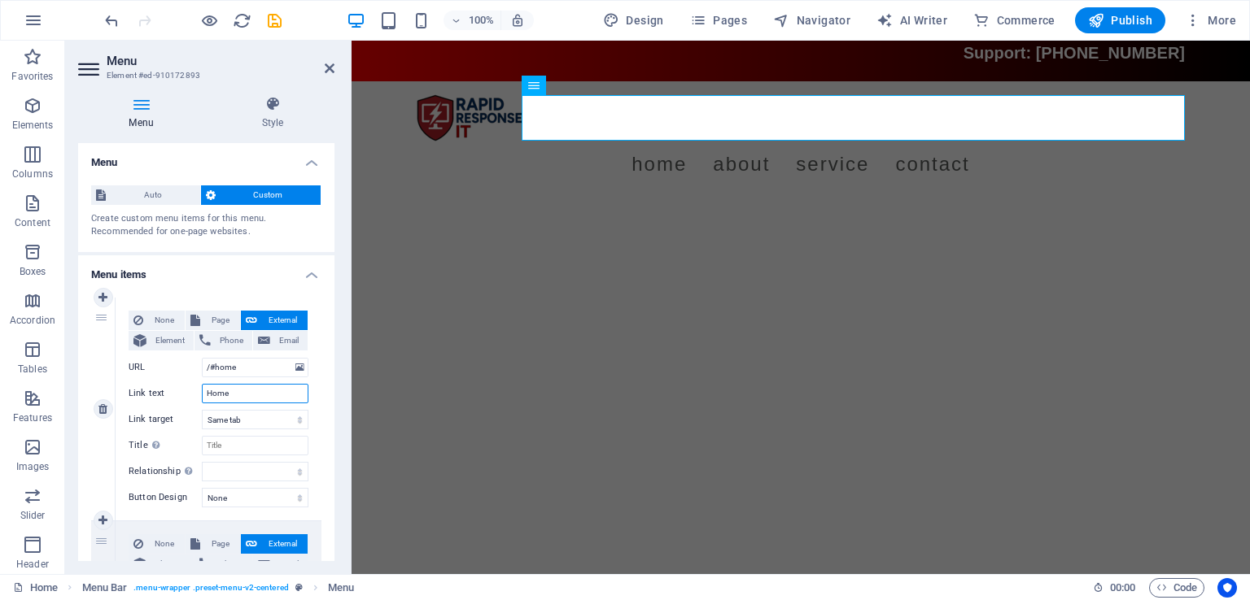
click at [244, 395] on input "Home" at bounding box center [255, 394] width 107 height 20
click at [247, 447] on input "Title Additional link description, should not be the same as the link text. The…" at bounding box center [255, 446] width 107 height 20
type input "Home"
select select
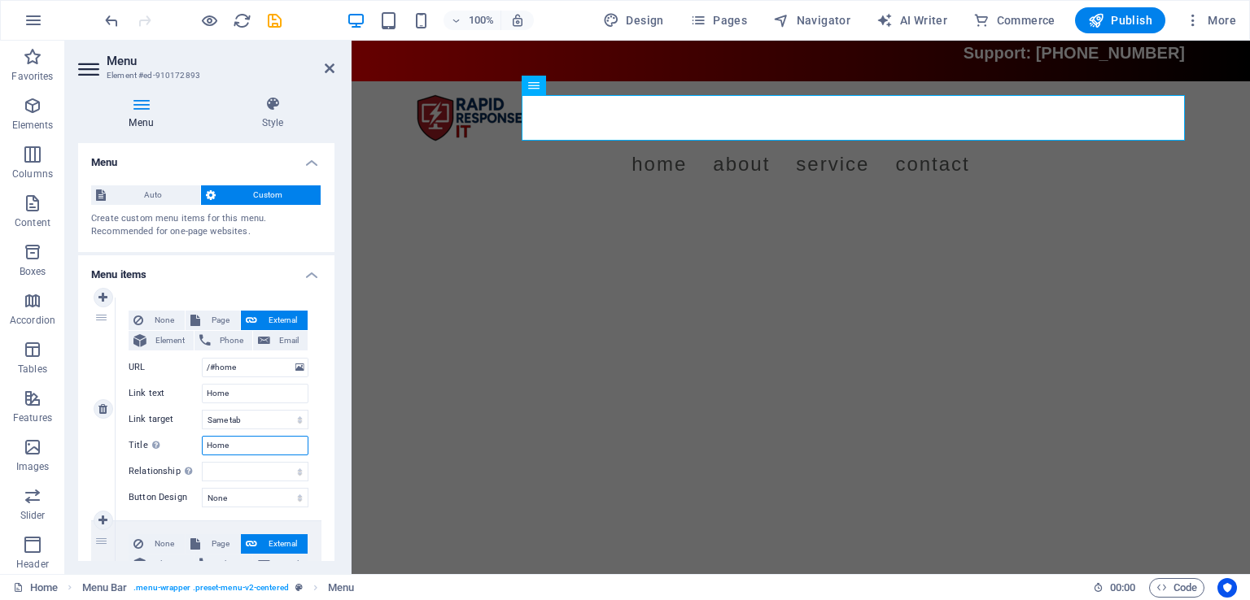
select select
type input "Home"
drag, startPoint x: 273, startPoint y: 369, endPoint x: 171, endPoint y: 363, distance: 101.8
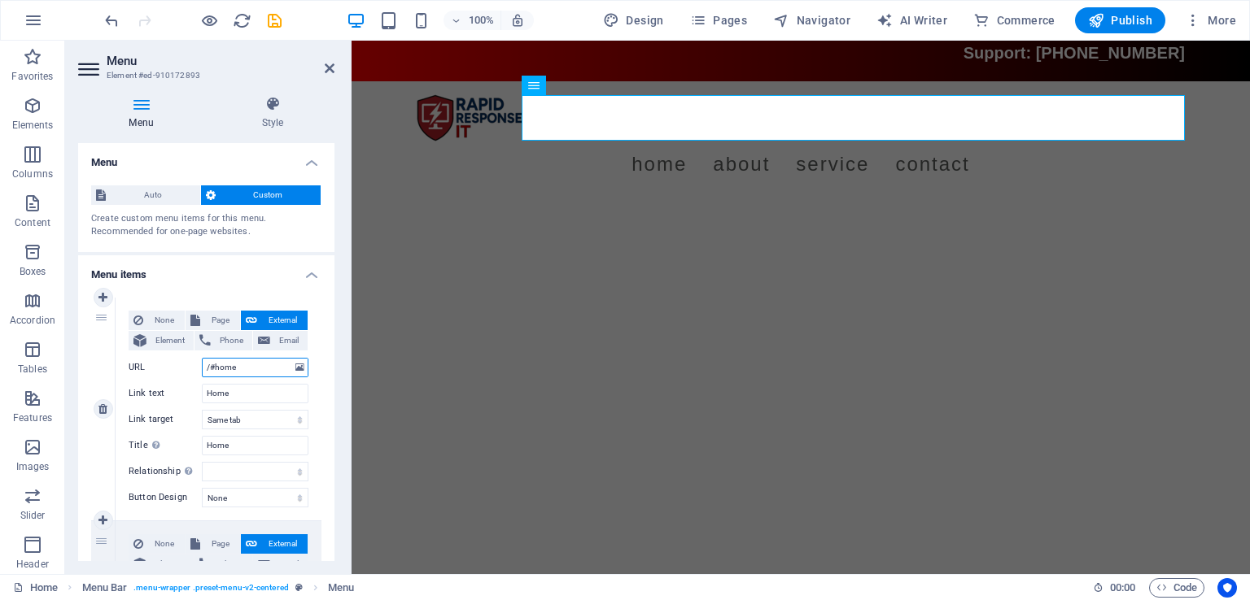
click at [171, 363] on div "URL /#home" at bounding box center [219, 368] width 180 height 20
type input "Home"
select select
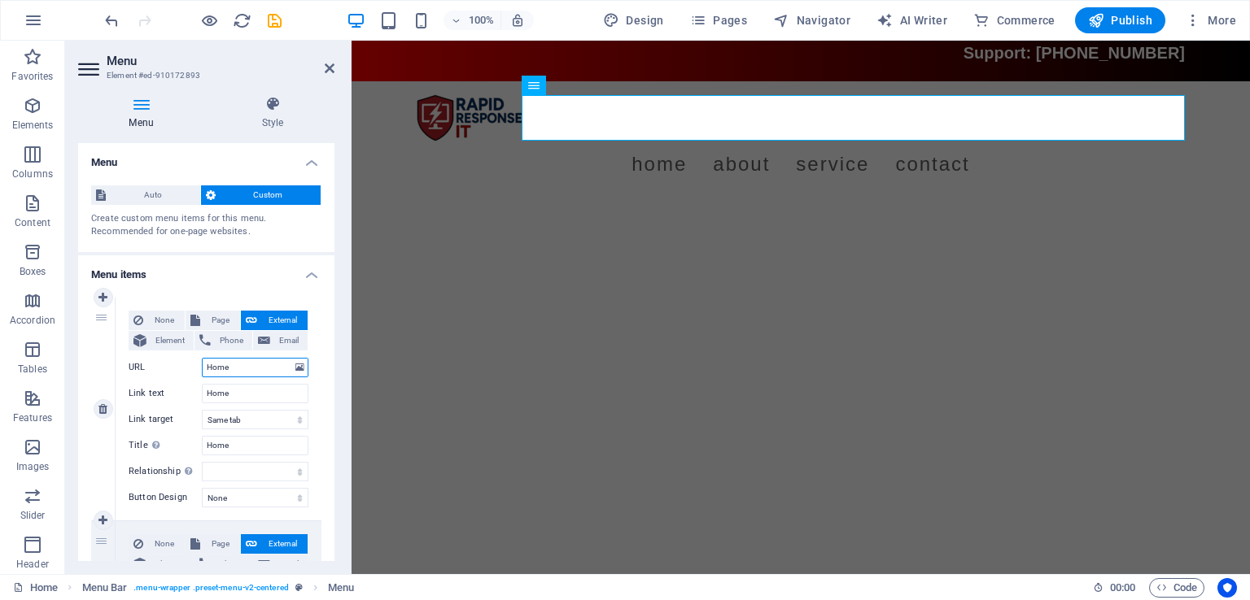
select select
click at [316, 332] on div "None Page External Element Phone Email Page Home Legal Notice Privacy Element U…" at bounding box center [219, 409] width 206 height 223
click at [102, 408] on icon at bounding box center [102, 409] width 9 height 11
type input "/#about-us"
type input "About"
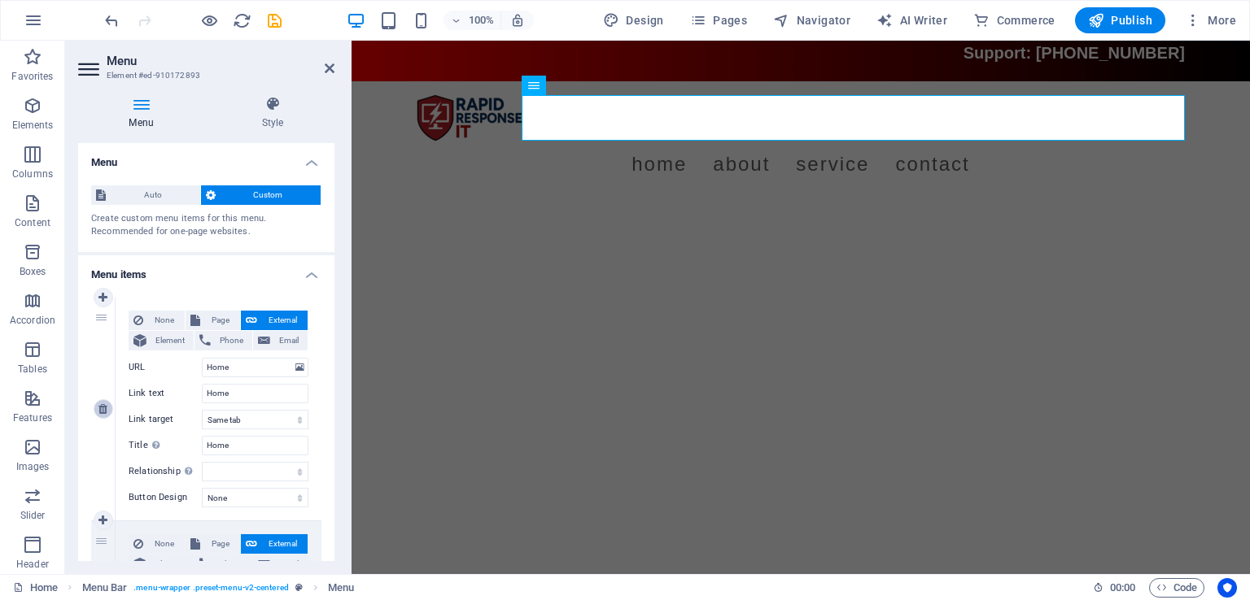
select select
type input "/#service"
type input "Service"
select select
type input "/#contact"
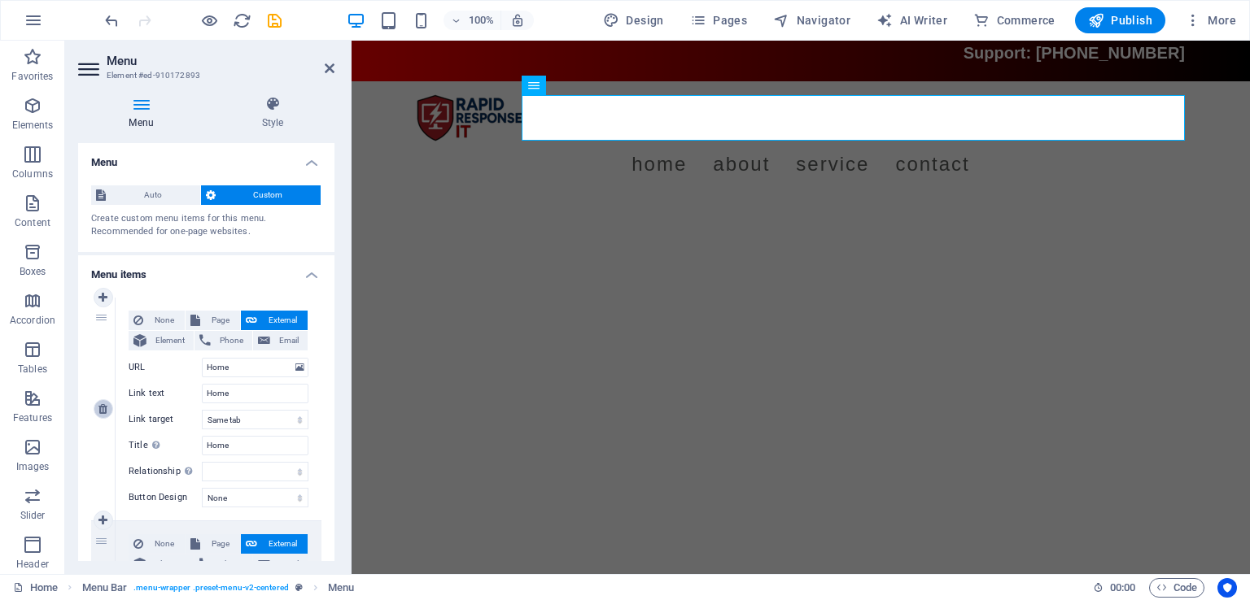
type input "Contact"
select select
click at [102, 408] on icon at bounding box center [102, 409] width 9 height 11
type input "/#service"
type input "Service"
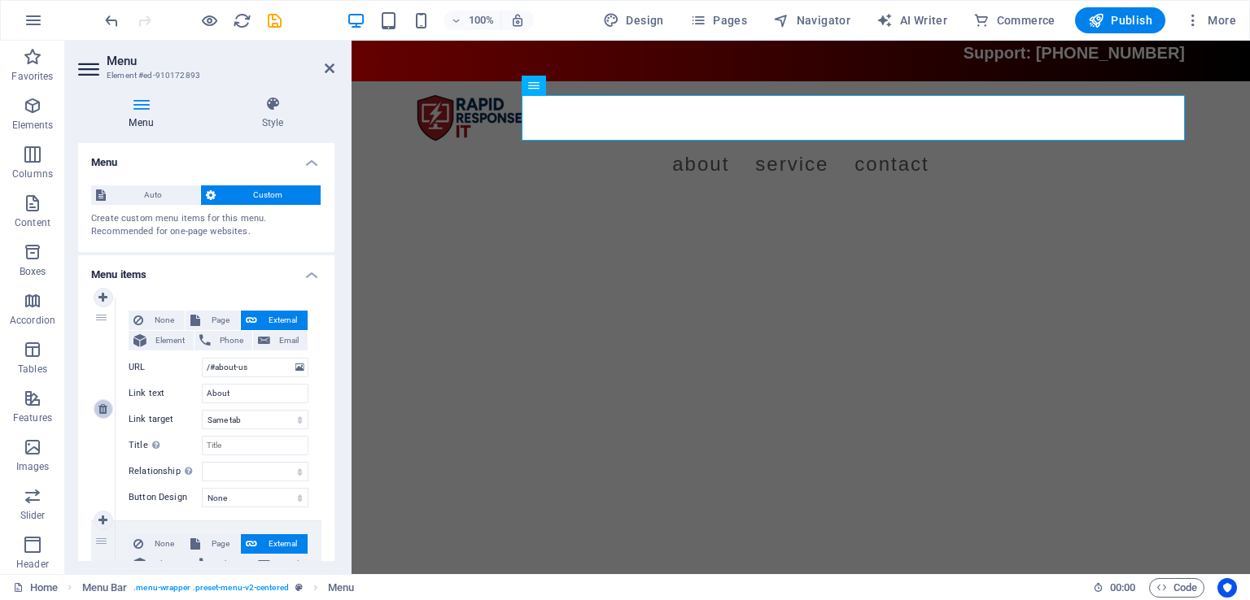
select select
type input "/#contact"
type input "Contact"
select select
click at [102, 408] on icon at bounding box center [102, 409] width 9 height 11
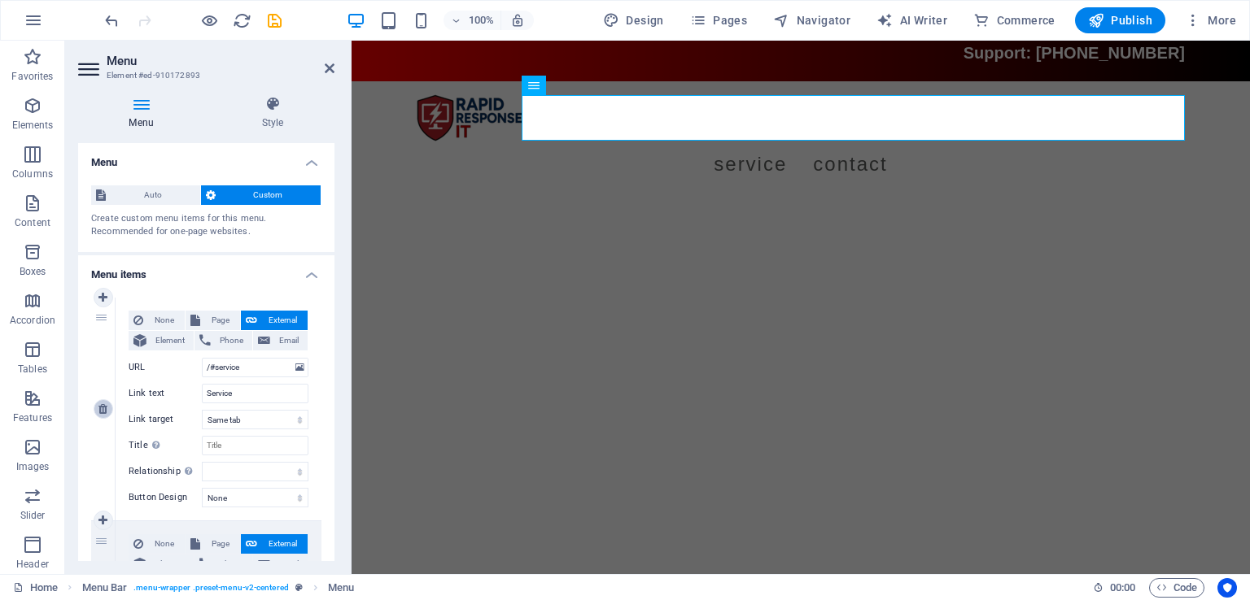
type input "/#contact"
type input "Contact"
select select
click at [102, 408] on icon at bounding box center [102, 409] width 9 height 11
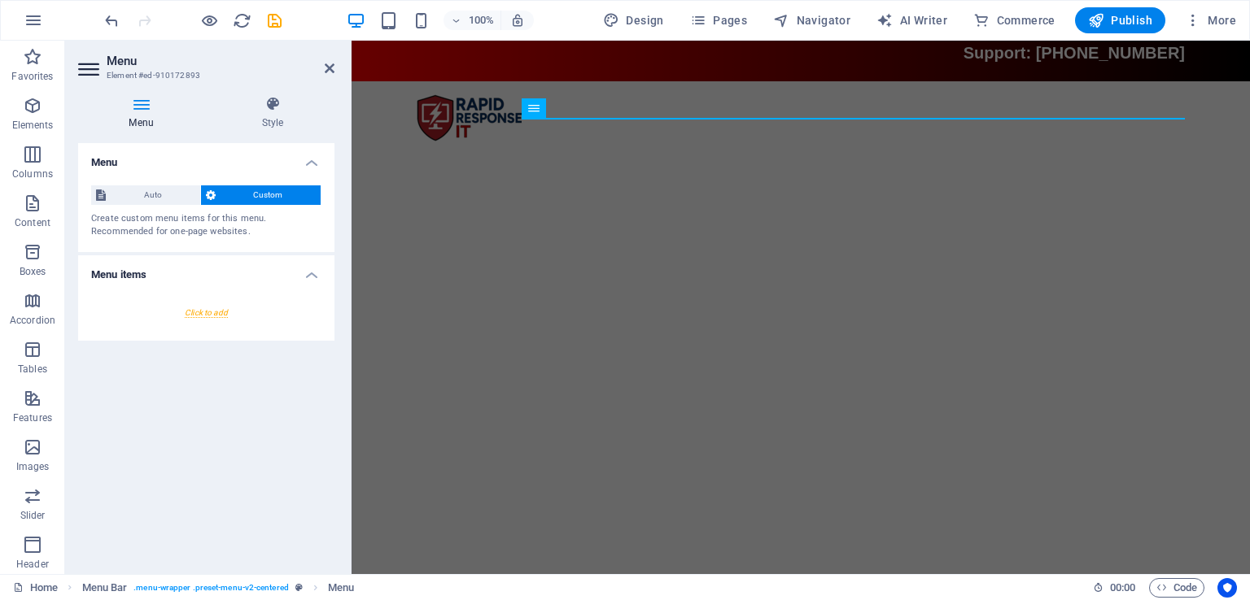
click at [208, 313] on div at bounding box center [206, 313] width 230 height 30
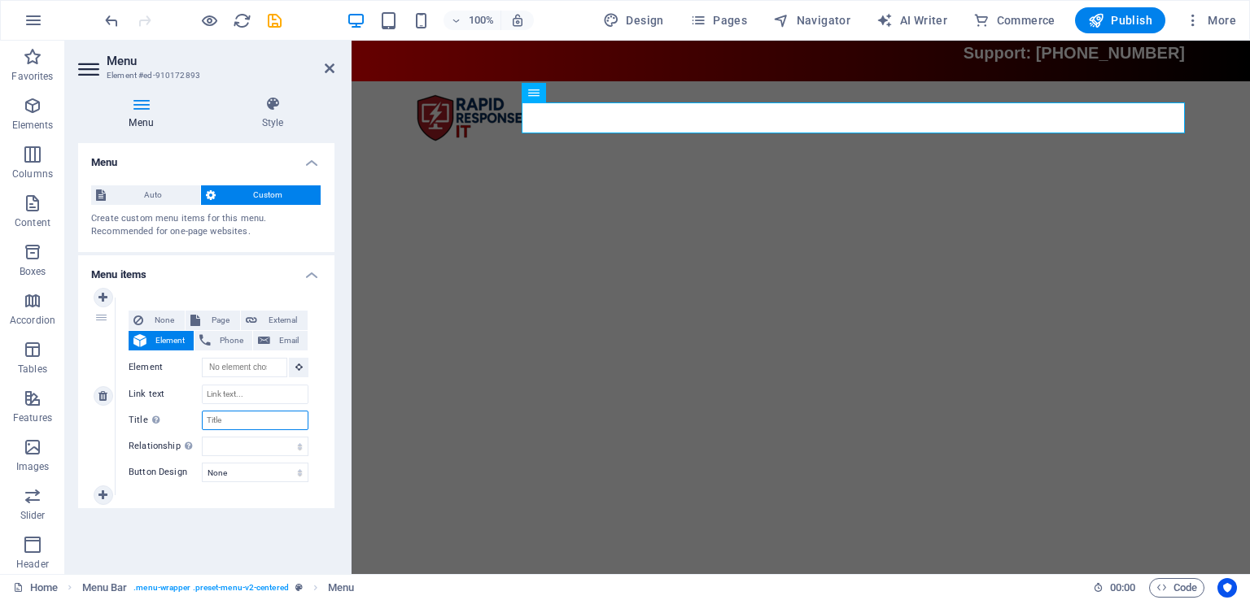
click at [230, 423] on input "Title Additional link description, should not be the same as the link text. The…" at bounding box center [255, 421] width 107 height 20
type input "Home"
select select
type input "Home"
click at [234, 492] on div "None Page External Element Phone Email Page Home Legal Notice Privacy Element U…" at bounding box center [219, 397] width 206 height 198
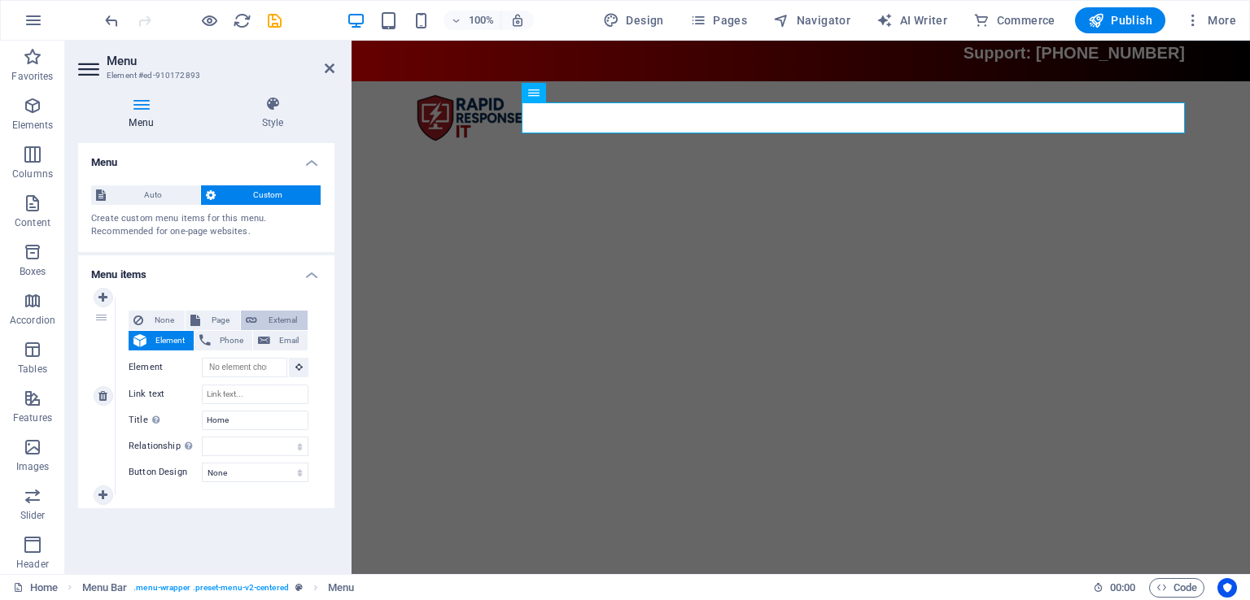
click at [280, 326] on span "External" at bounding box center [282, 321] width 41 height 20
select select "blank"
select select
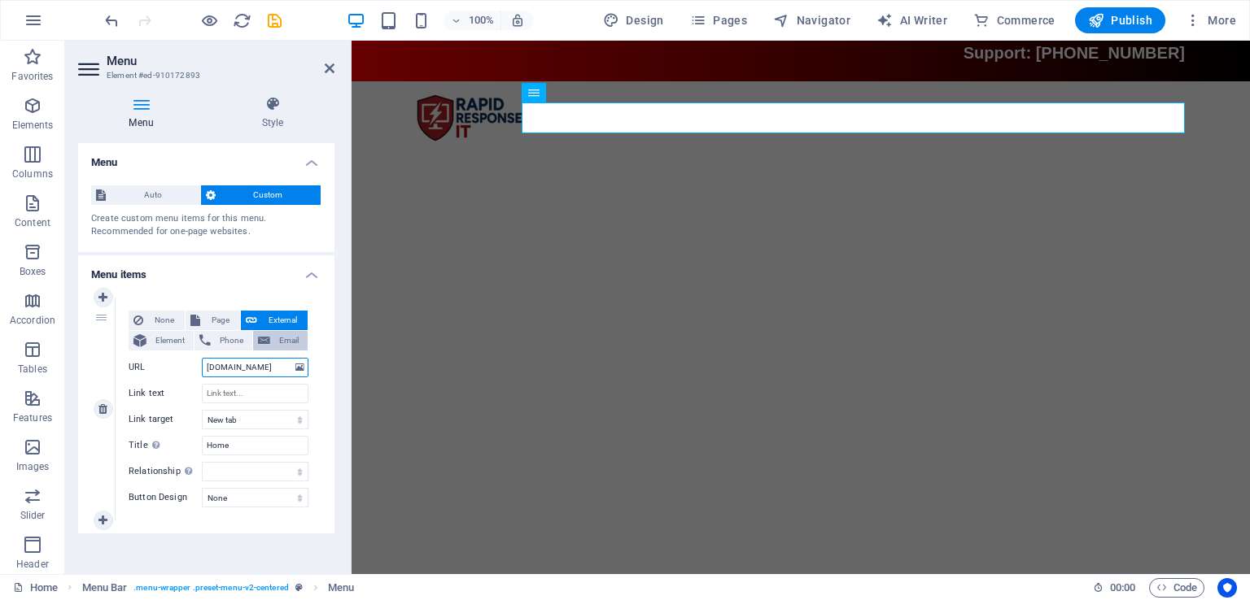
type input "www.rritjax.net"
select select
type input "www.rritjax.net"
click at [254, 393] on input "Link text" at bounding box center [255, 394] width 107 height 20
type input "Home"
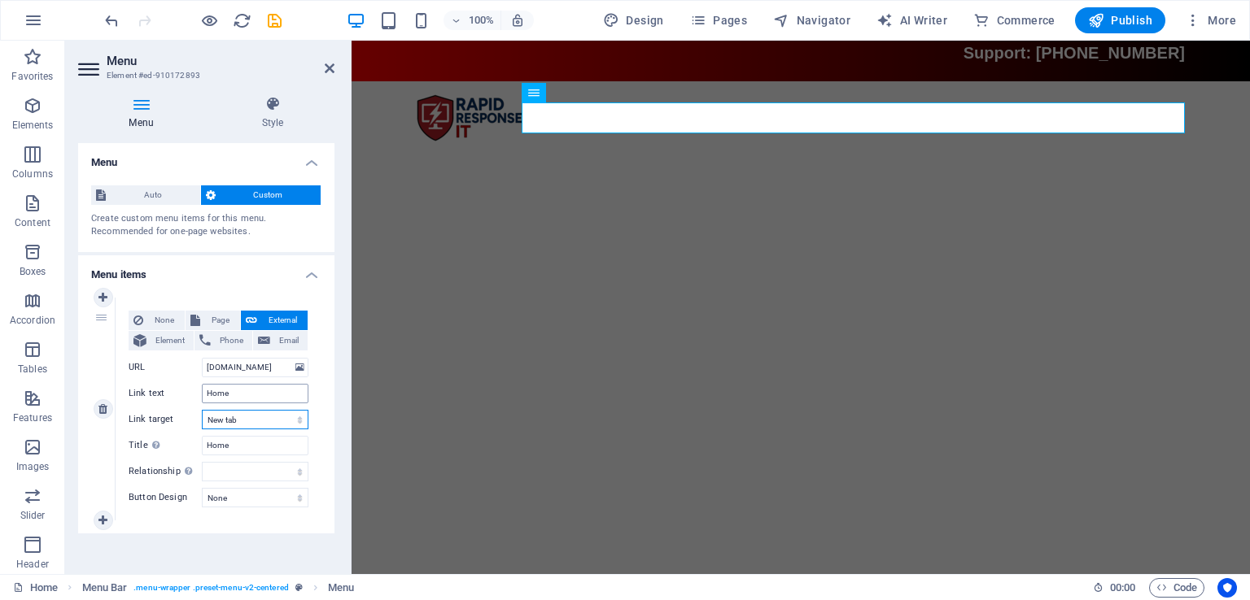
select select
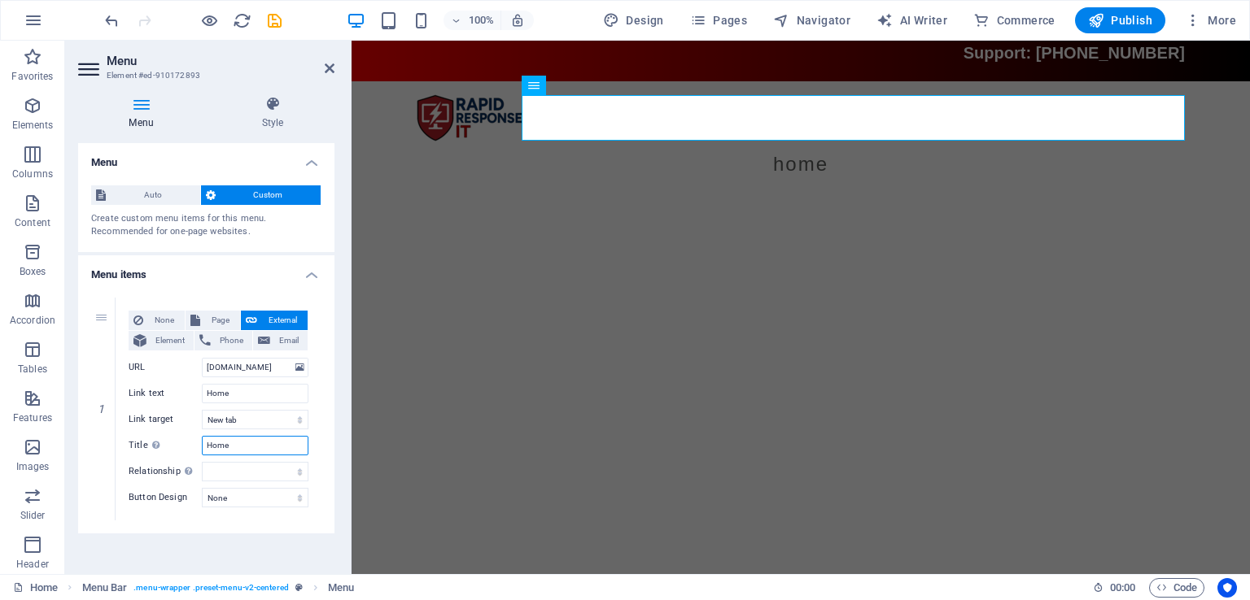
scroll to position [5, 0]
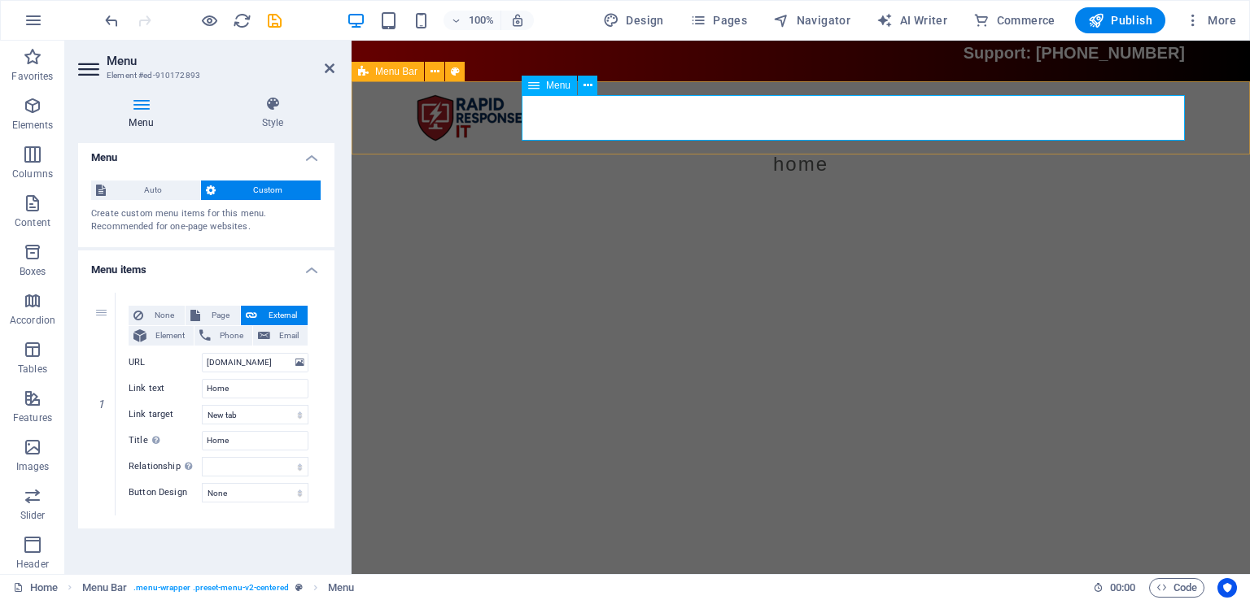
click at [856, 142] on nav "Home" at bounding box center [801, 165] width 768 height 46
click at [275, 116] on h4 "Style" at bounding box center [273, 113] width 124 height 34
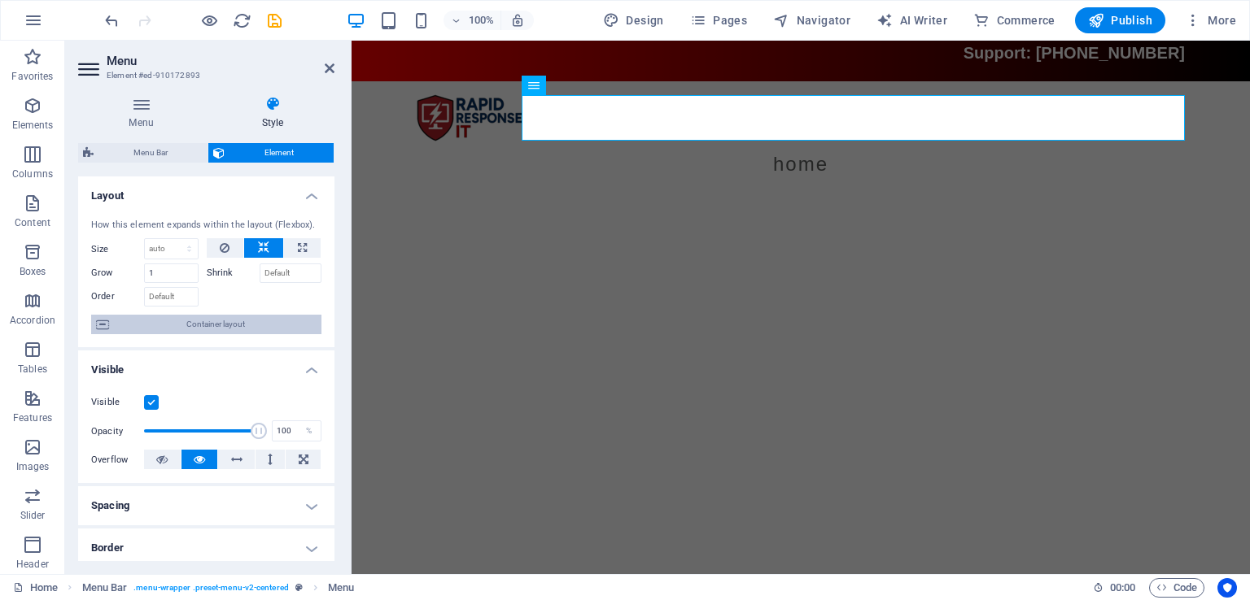
click at [176, 331] on span "Container layout" at bounding box center [215, 325] width 203 height 20
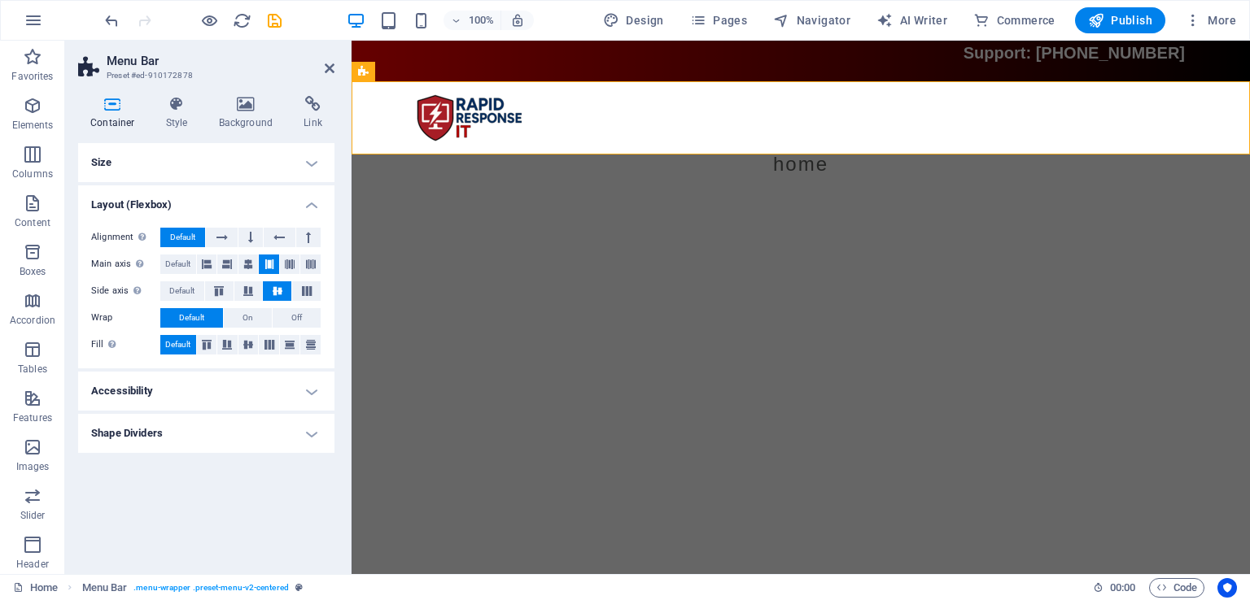
click at [278, 164] on h4 "Size" at bounding box center [206, 162] width 256 height 39
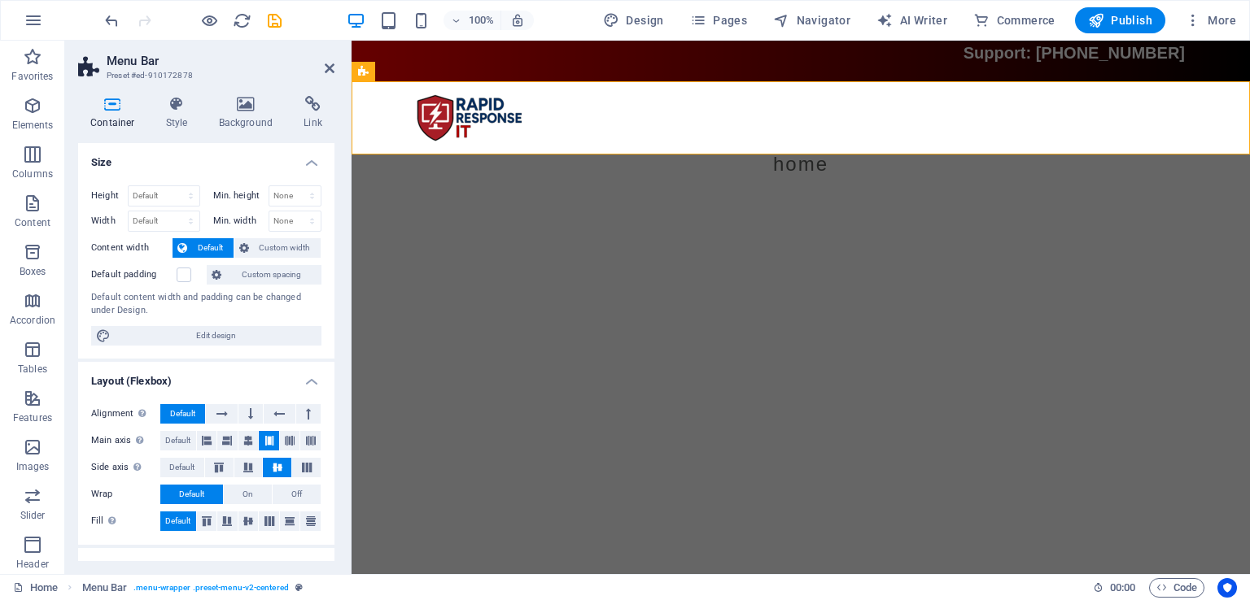
click at [278, 164] on h4 "Size" at bounding box center [206, 157] width 256 height 29
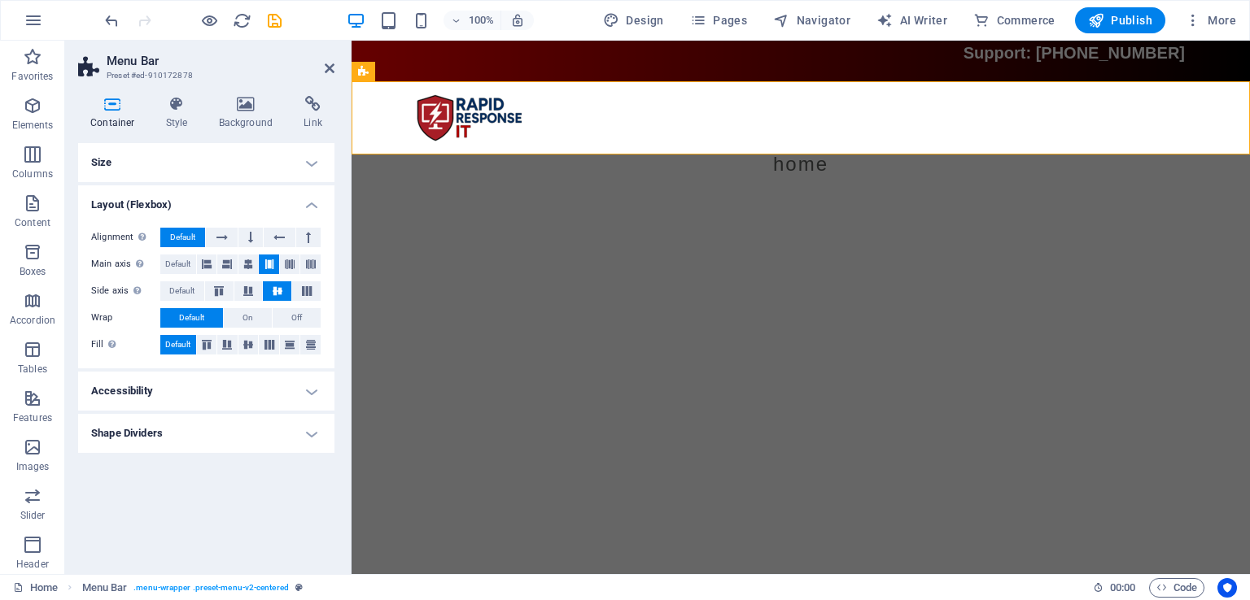
click at [290, 378] on h4 "Accessibility" at bounding box center [206, 391] width 256 height 39
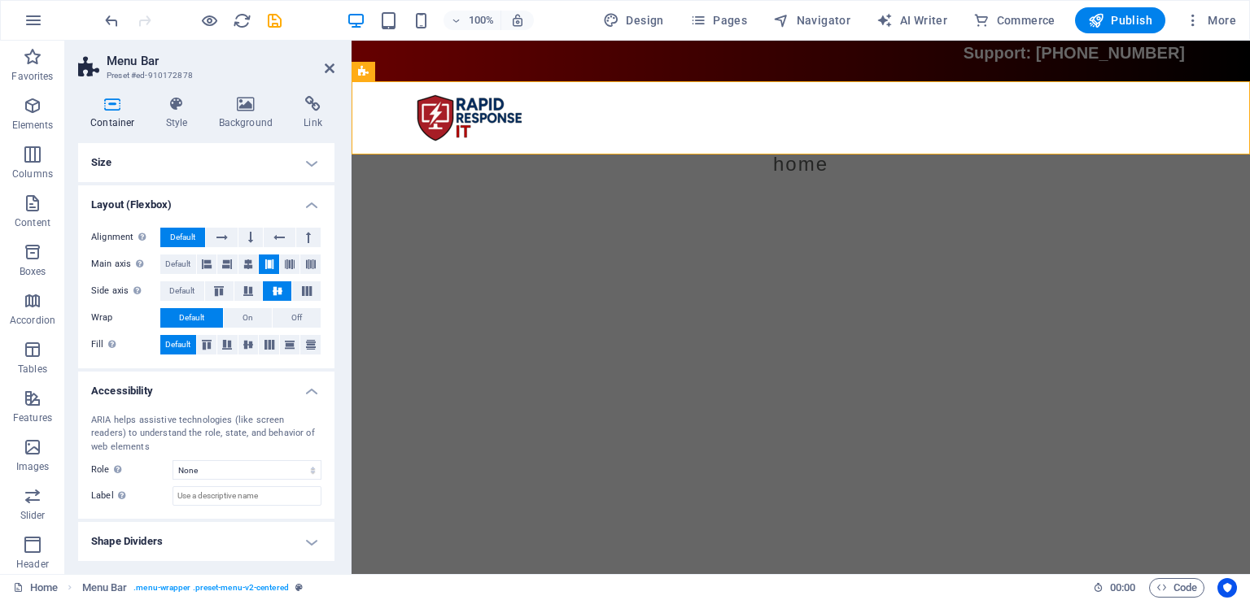
click at [284, 392] on h4 "Accessibility" at bounding box center [206, 386] width 256 height 29
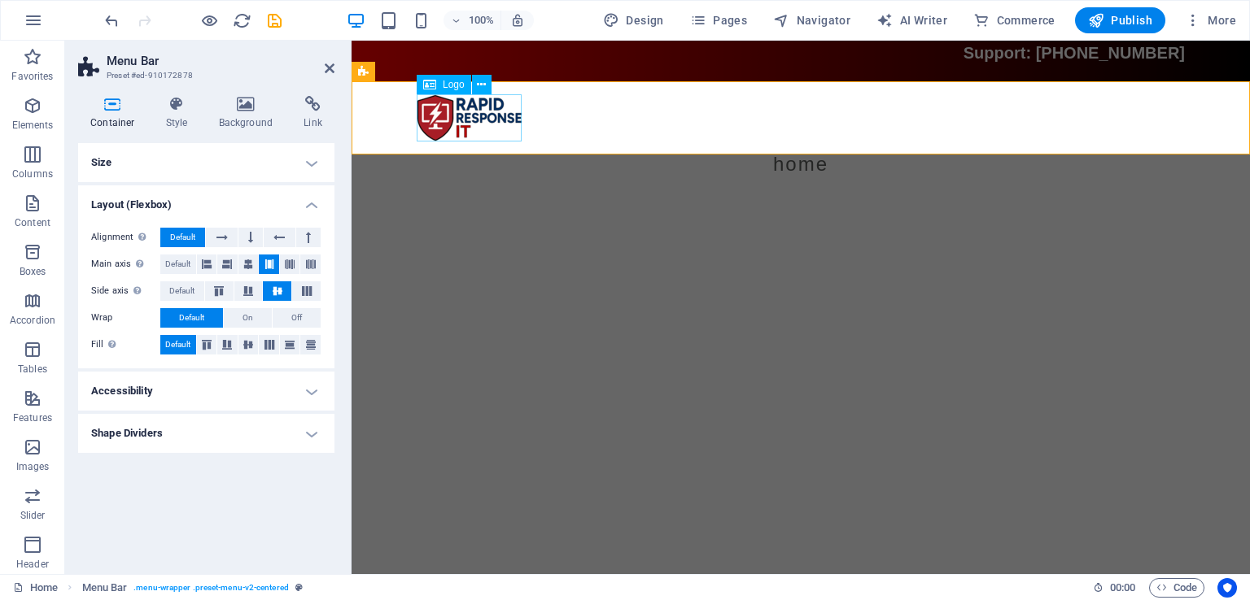
click at [506, 111] on div at bounding box center [801, 117] width 768 height 47
select select "px"
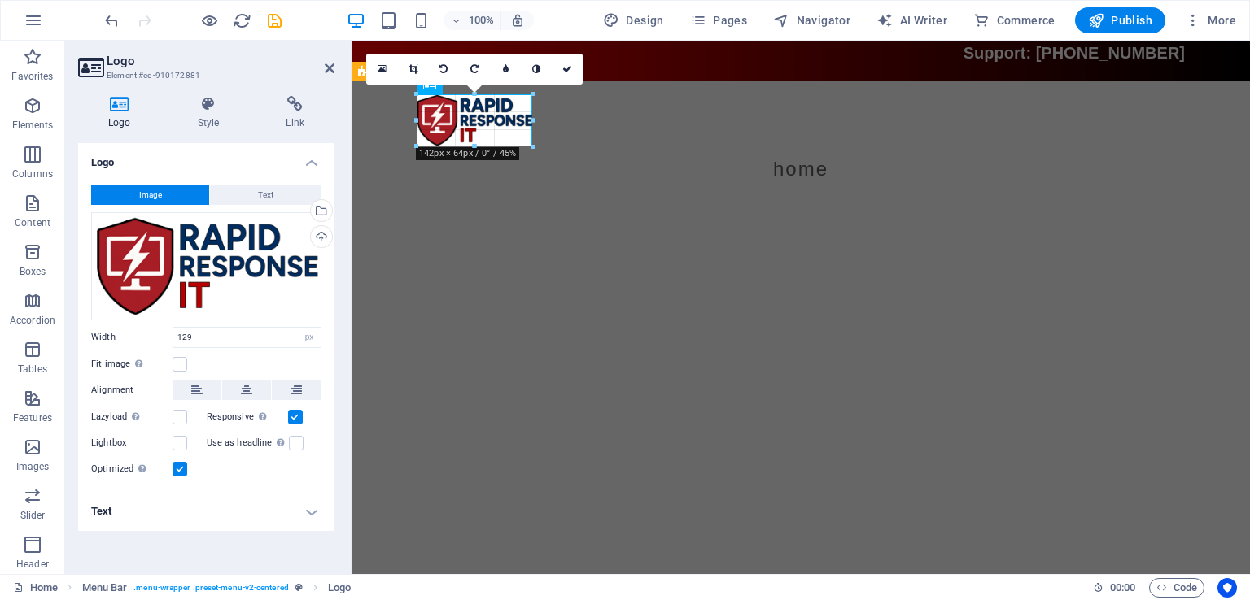
drag, startPoint x: 523, startPoint y: 118, endPoint x: 539, endPoint y: 121, distance: 16.6
type input "142"
click at [617, 205] on html "Skip to main content Support: (904) 580-0763 Menu Home" at bounding box center [800, 123] width 898 height 164
click at [566, 65] on icon at bounding box center [567, 69] width 10 height 10
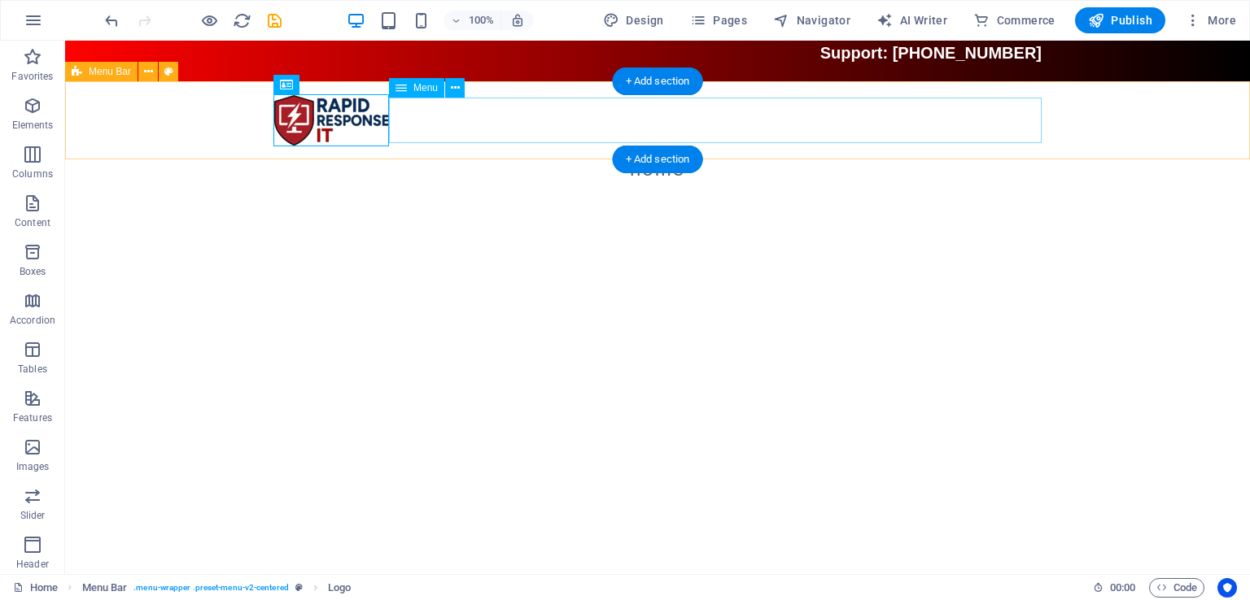
click at [669, 146] on nav "Home" at bounding box center [657, 169] width 768 height 46
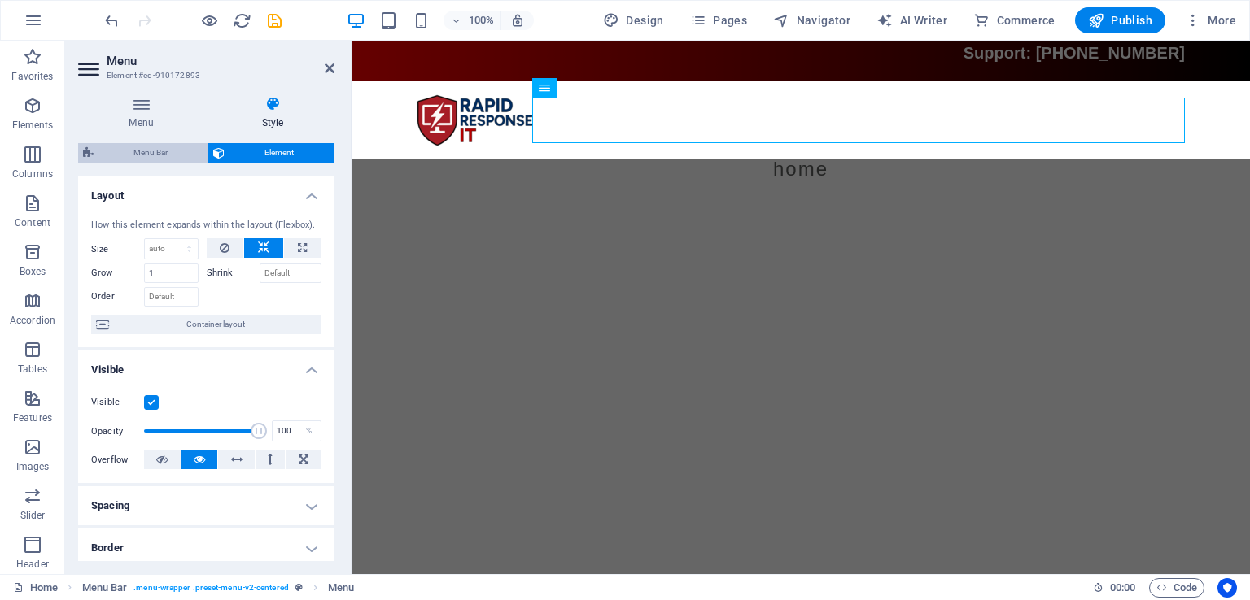
click at [162, 147] on span "Menu Bar" at bounding box center [150, 153] width 104 height 20
select select "rem"
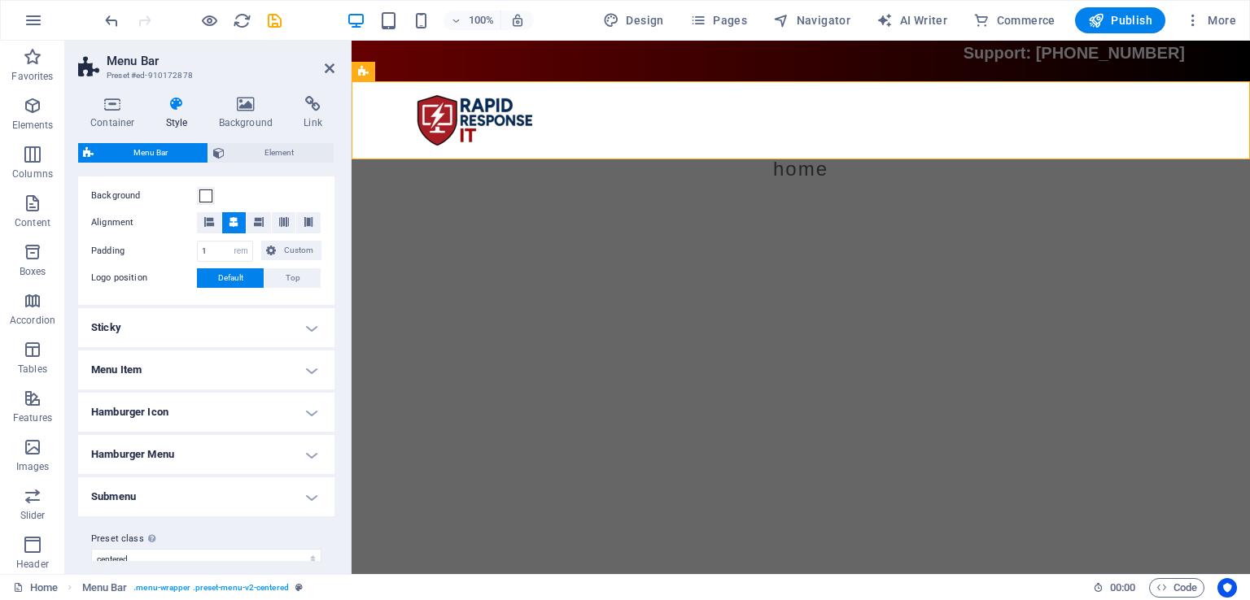
scroll to position [332, 0]
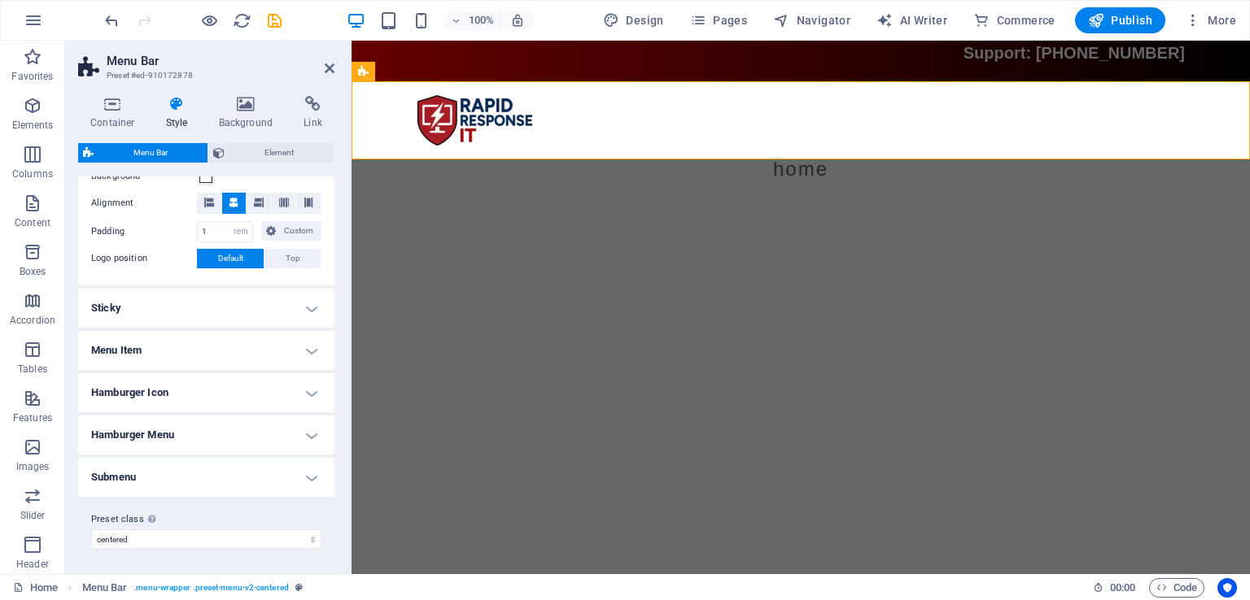
click at [290, 342] on h4 "Menu Item" at bounding box center [206, 350] width 256 height 39
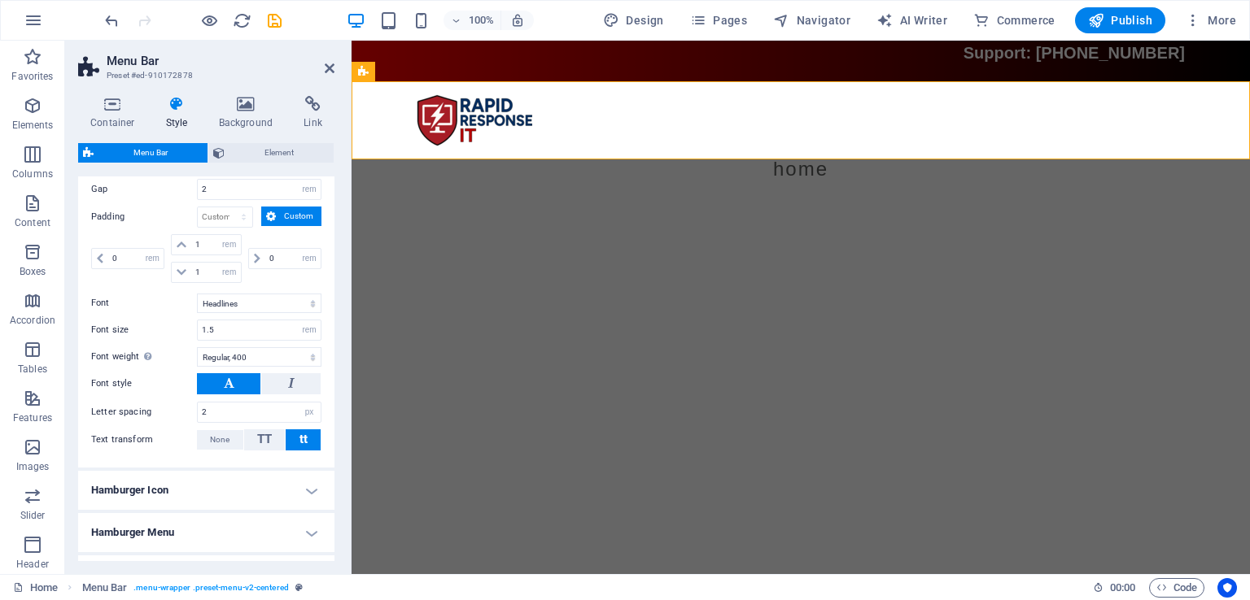
scroll to position [722, 0]
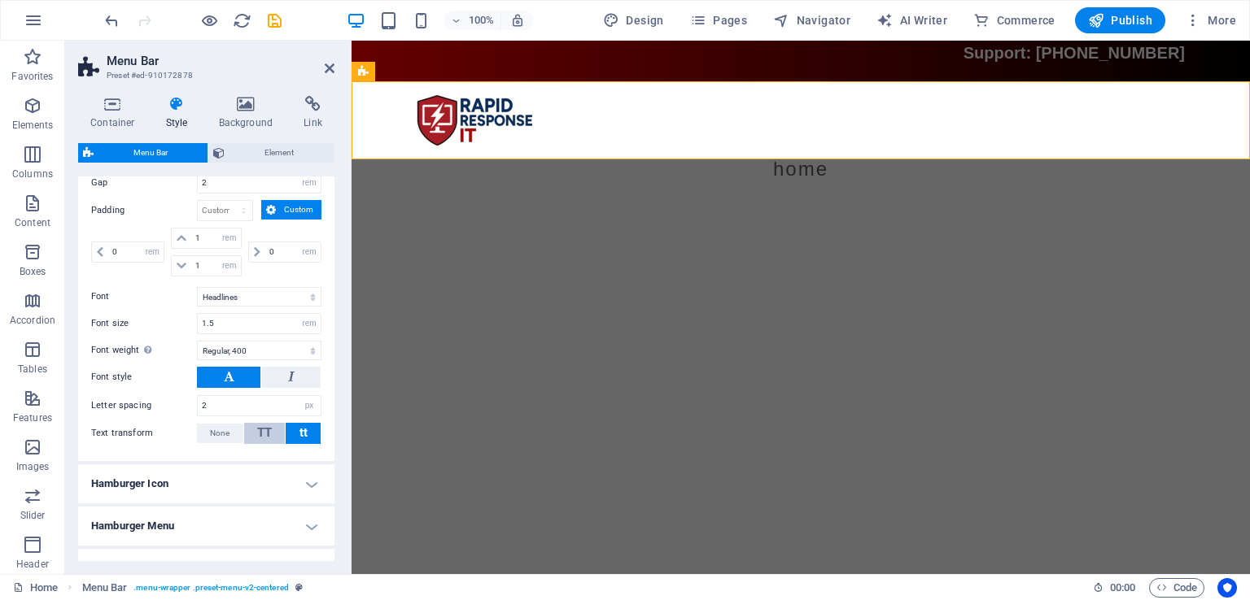
click at [276, 432] on button "TT" at bounding box center [264, 433] width 41 height 21
click at [216, 425] on span "None" at bounding box center [220, 434] width 20 height 20
click at [329, 65] on icon at bounding box center [330, 68] width 10 height 13
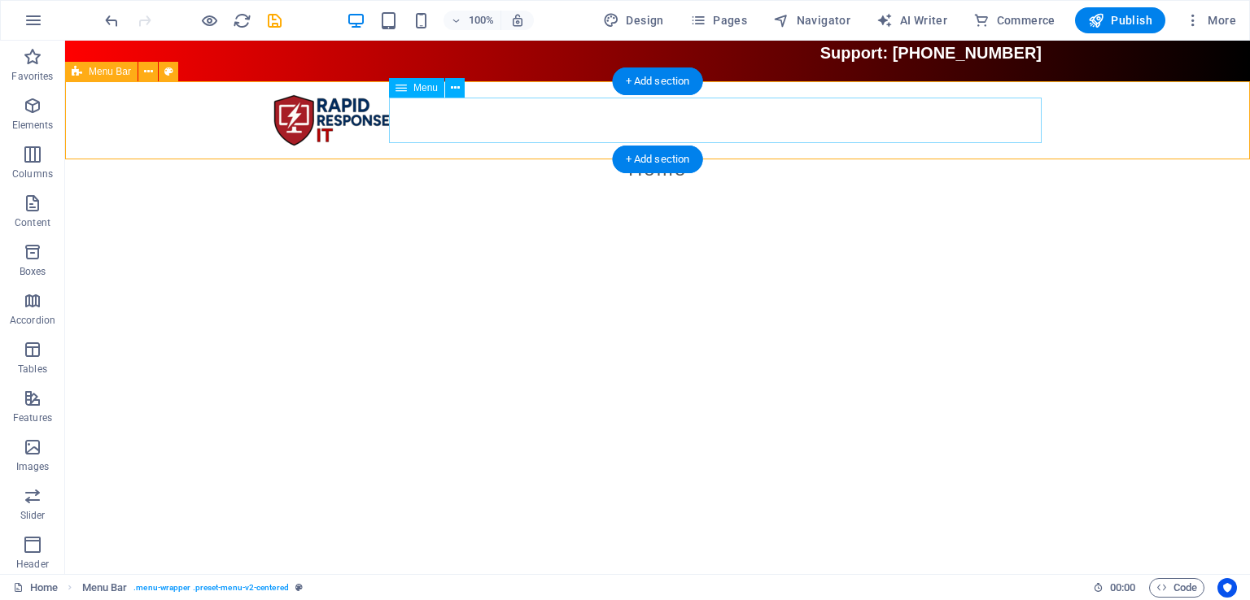
click at [746, 146] on nav "Home" at bounding box center [657, 169] width 768 height 46
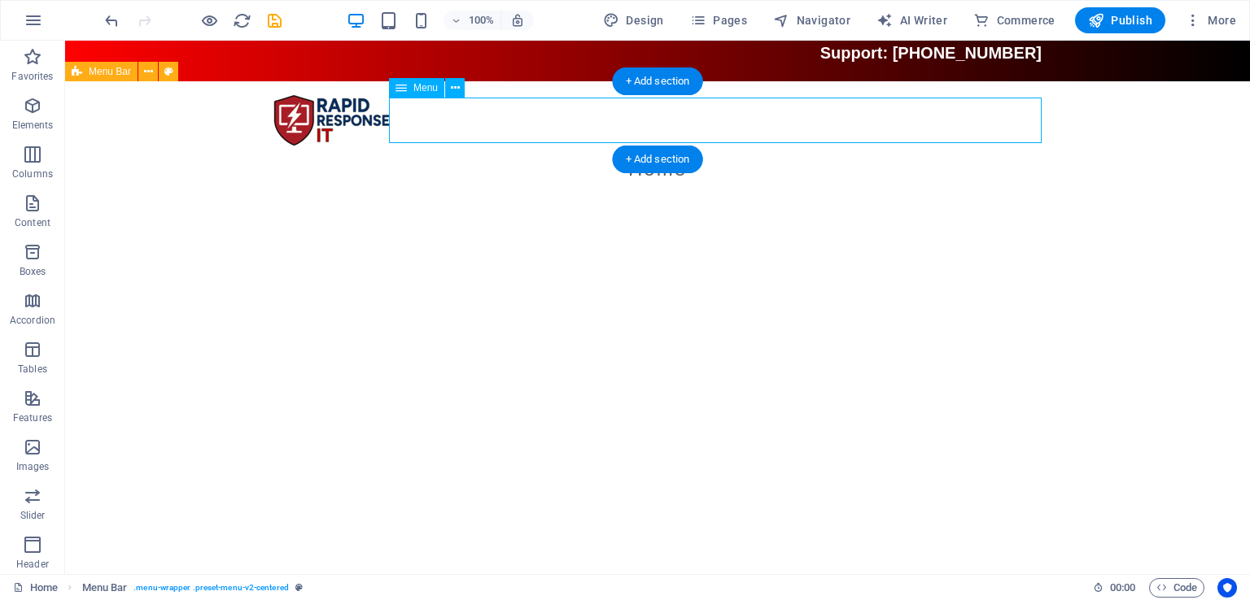
click at [746, 146] on nav "Home" at bounding box center [657, 169] width 768 height 46
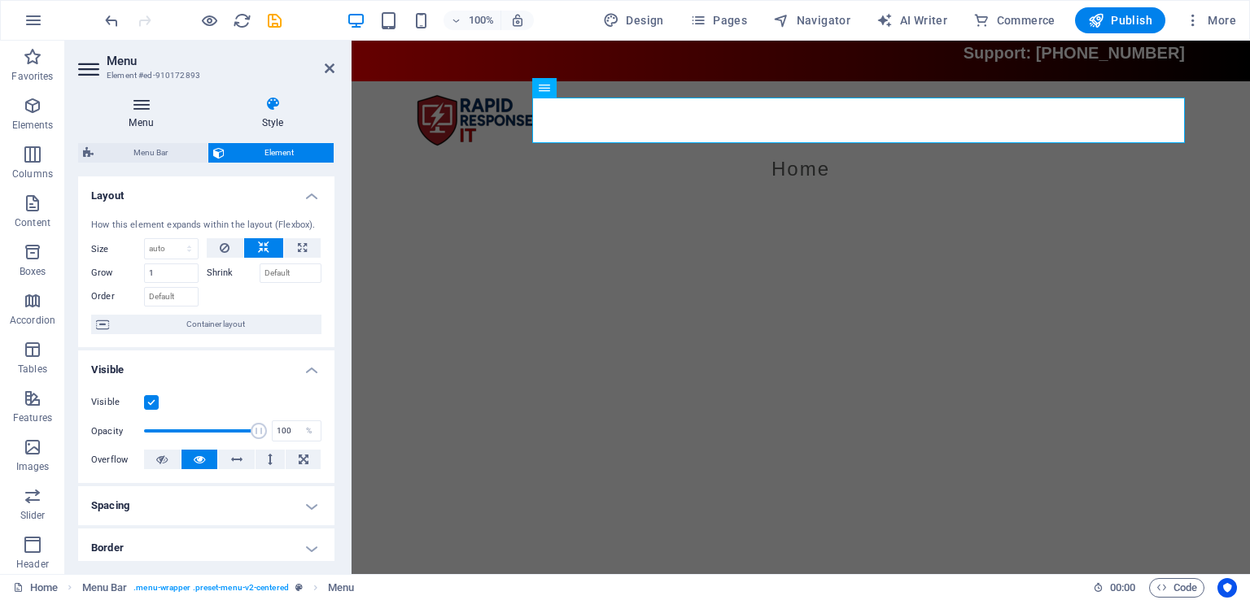
click at [148, 115] on h4 "Menu" at bounding box center [144, 113] width 133 height 34
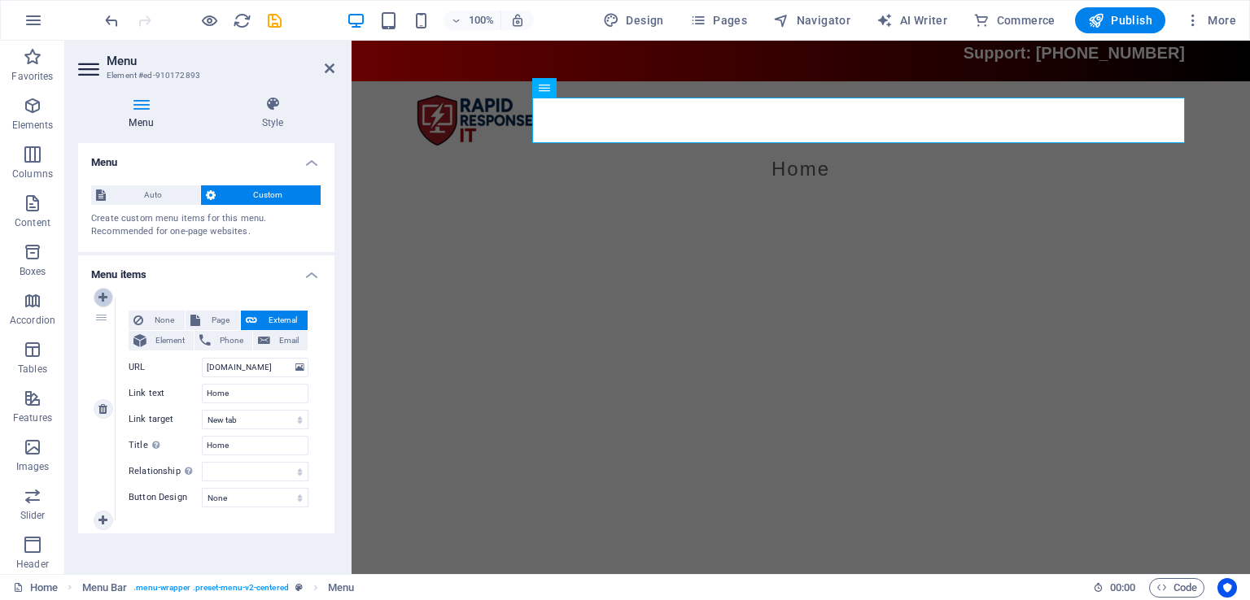
click at [101, 299] on icon at bounding box center [102, 297] width 9 height 11
select select
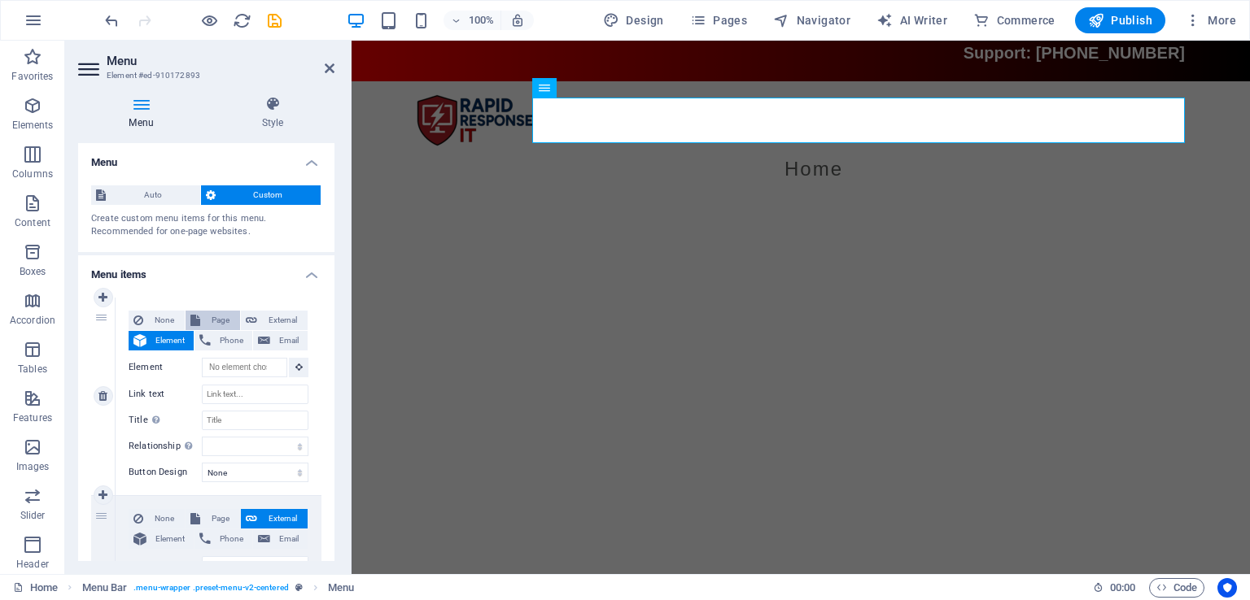
click at [214, 320] on span "Page" at bounding box center [220, 321] width 30 height 20
select select
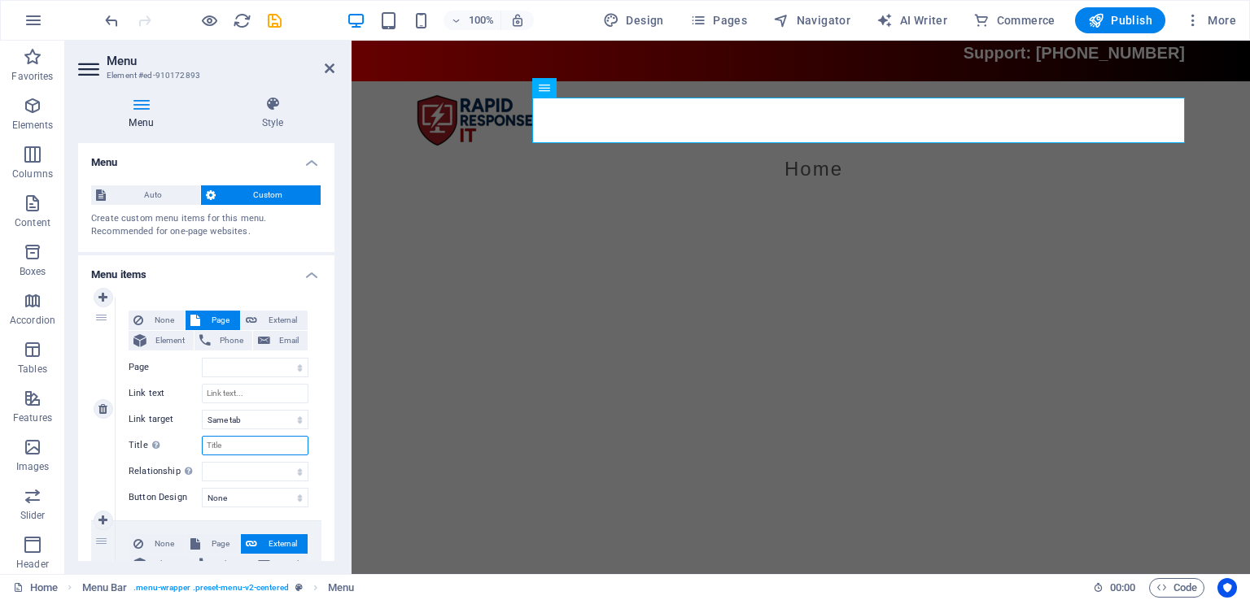
click at [267, 447] on input "Title Additional link description, should not be the same as the link text. The…" at bounding box center [255, 446] width 107 height 20
select select
drag, startPoint x: 330, startPoint y: 323, endPoint x: 334, endPoint y: 373, distance: 49.8
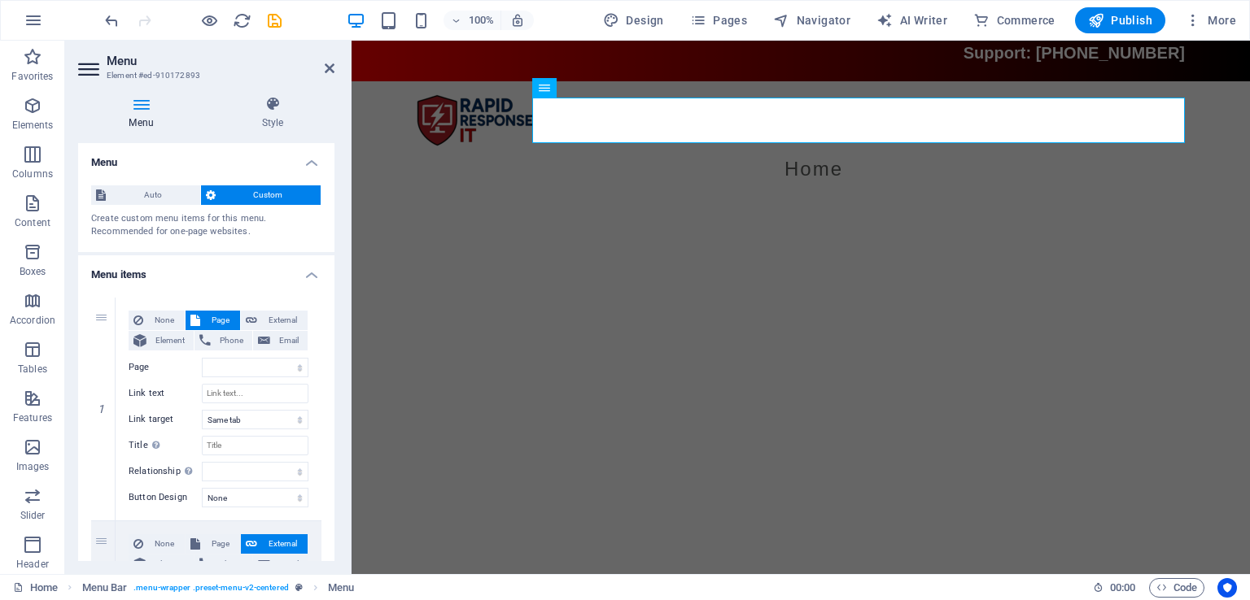
click at [334, 373] on div "Menu Style Menu Auto Custom Create custom menu items for this menu. Recommended…" at bounding box center [206, 328] width 282 height 491
click at [225, 438] on input "Title Additional link description, should not be the same as the link text. The…" at bounding box center [255, 446] width 107 height 20
type input "Hosting"
select select
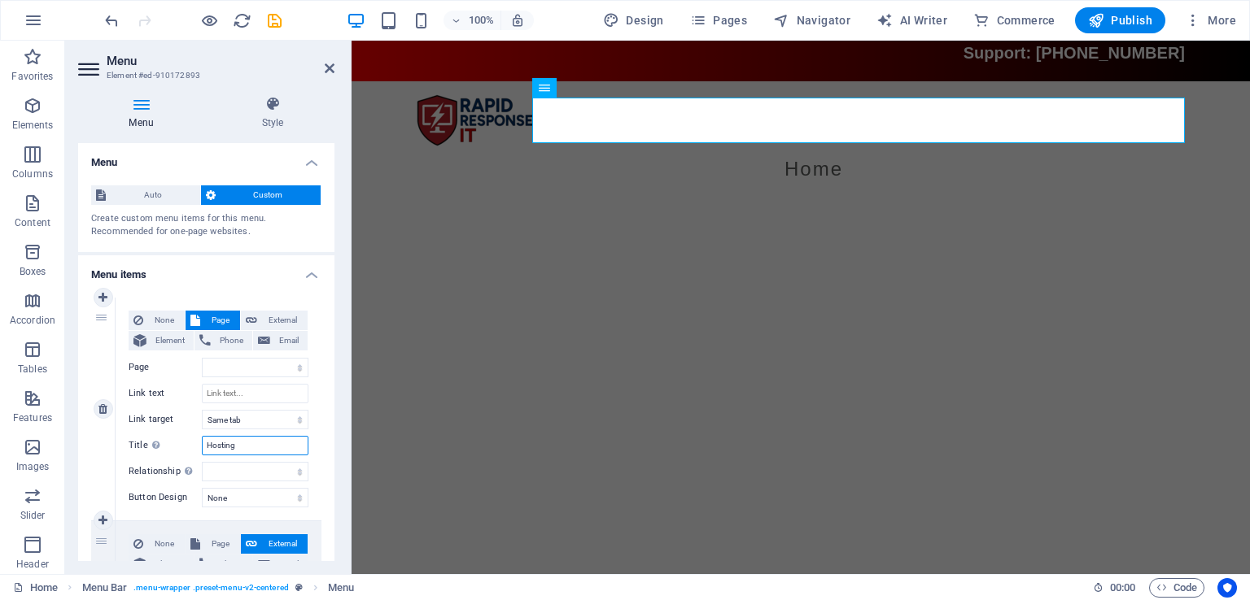
select select
type input "Hosting"
click at [92, 520] on div "1" at bounding box center [103, 409] width 24 height 223
click at [99, 520] on icon at bounding box center [102, 520] width 9 height 11
select select
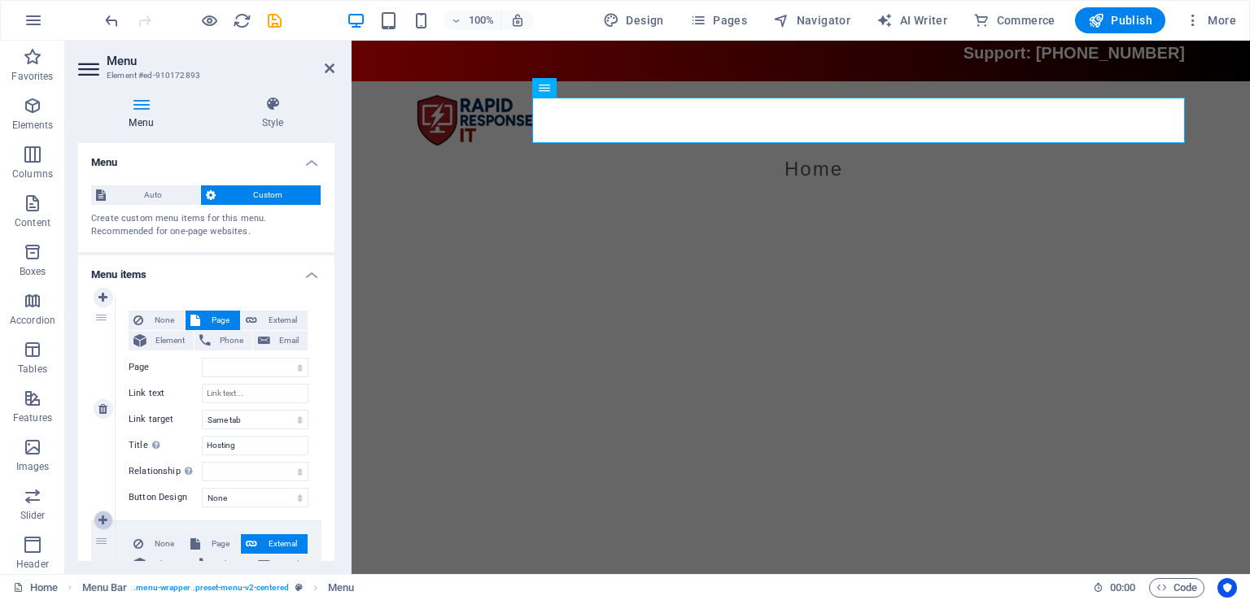
select select
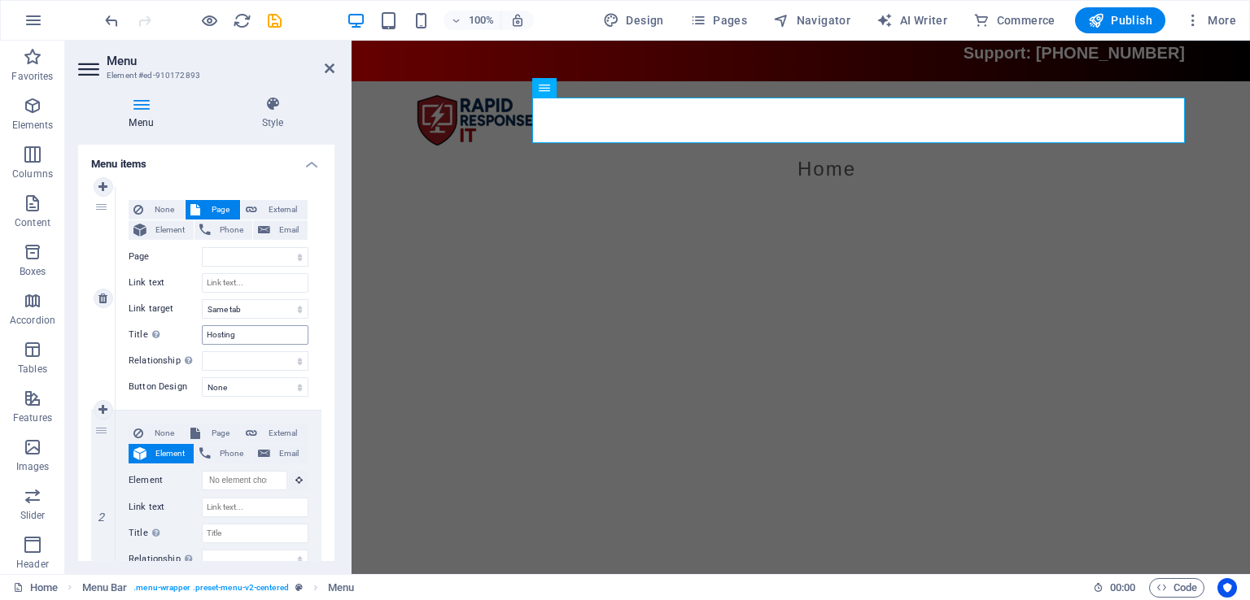
scroll to position [112, 0]
click at [251, 286] on input "Link text" at bounding box center [255, 282] width 107 height 20
type input "Hosting"
select select
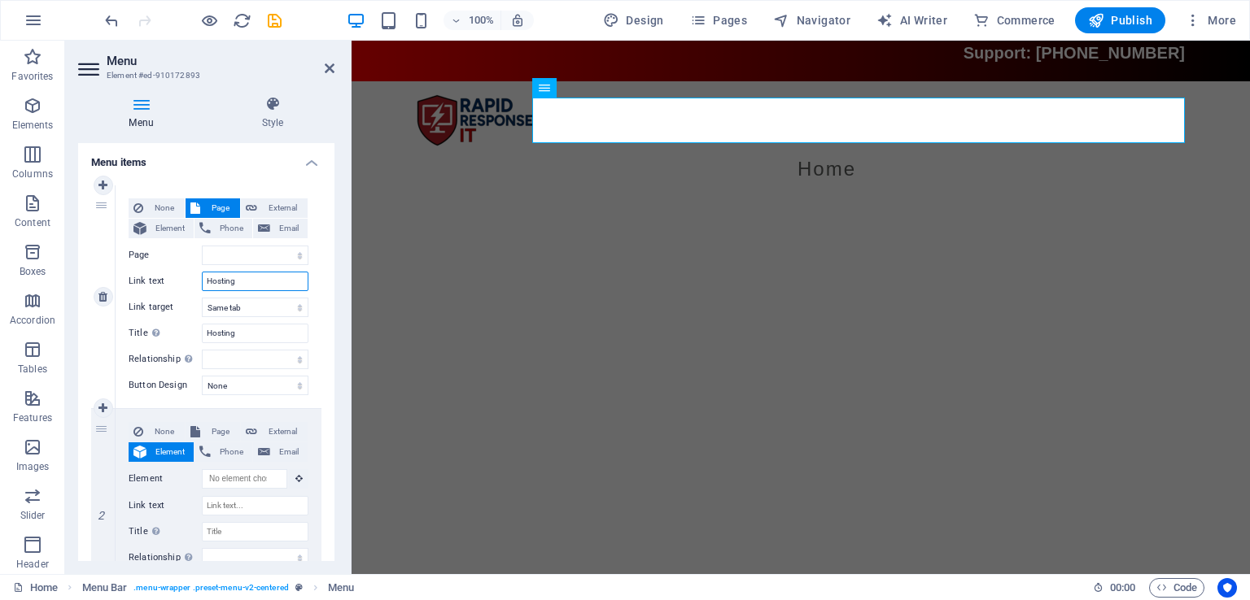
select select
type input "Hosting"
drag, startPoint x: 98, startPoint y: 428, endPoint x: 188, endPoint y: 387, distance: 98.3
click at [188, 387] on div "1 None Page External Element Phone Email Page Home Legal Notice Privacy Element…" at bounding box center [206, 508] width 230 height 646
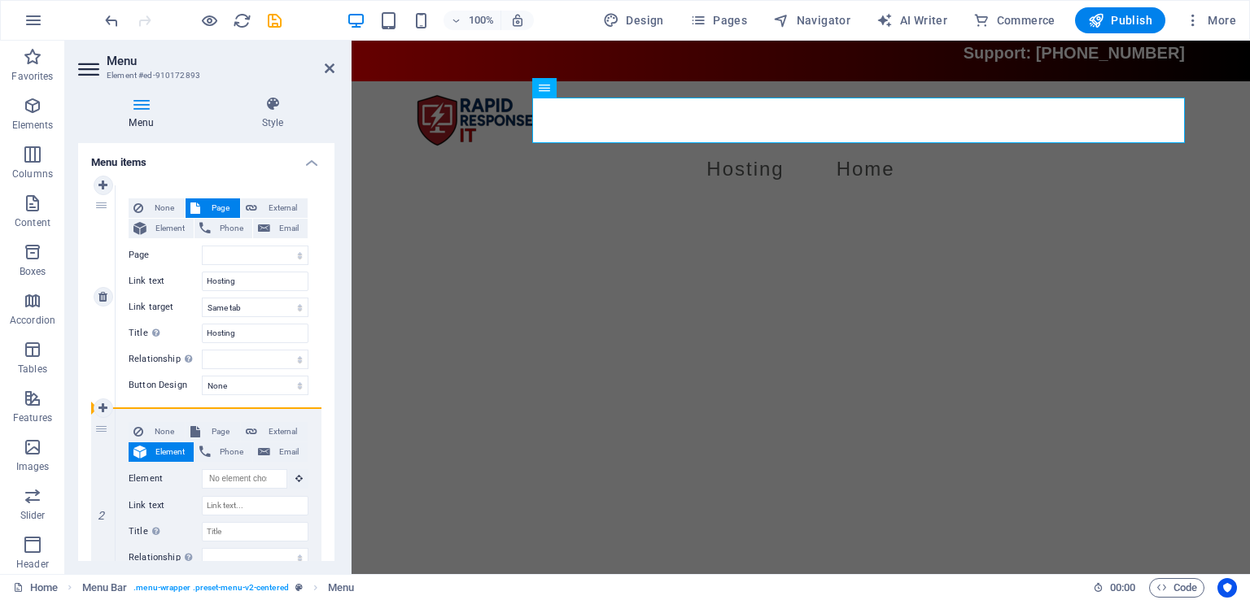
select select
click at [104, 511] on icon at bounding box center [102, 507] width 9 height 11
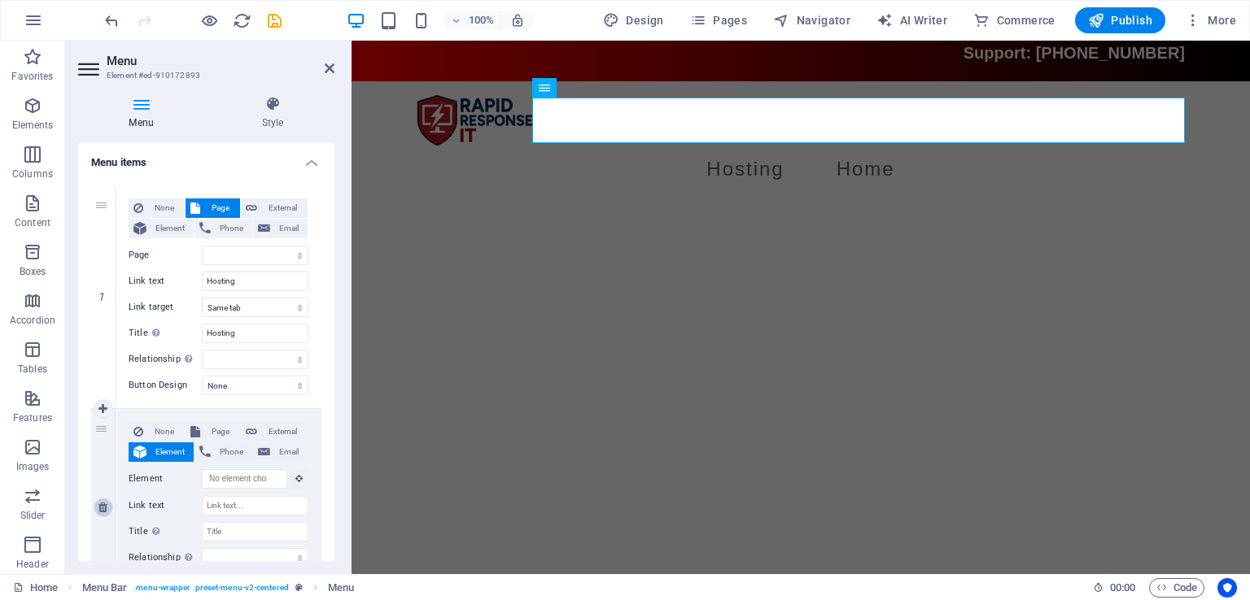
select select
type input "www.rritjax.net"
type input "Home"
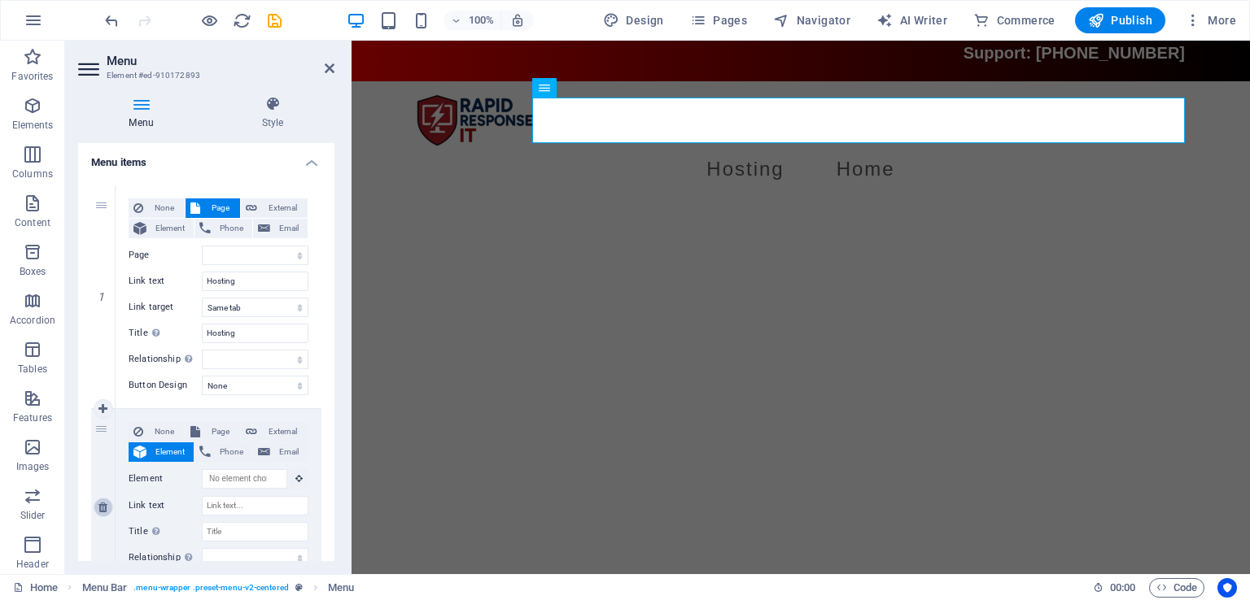
select select "blank"
type input "Home"
select select
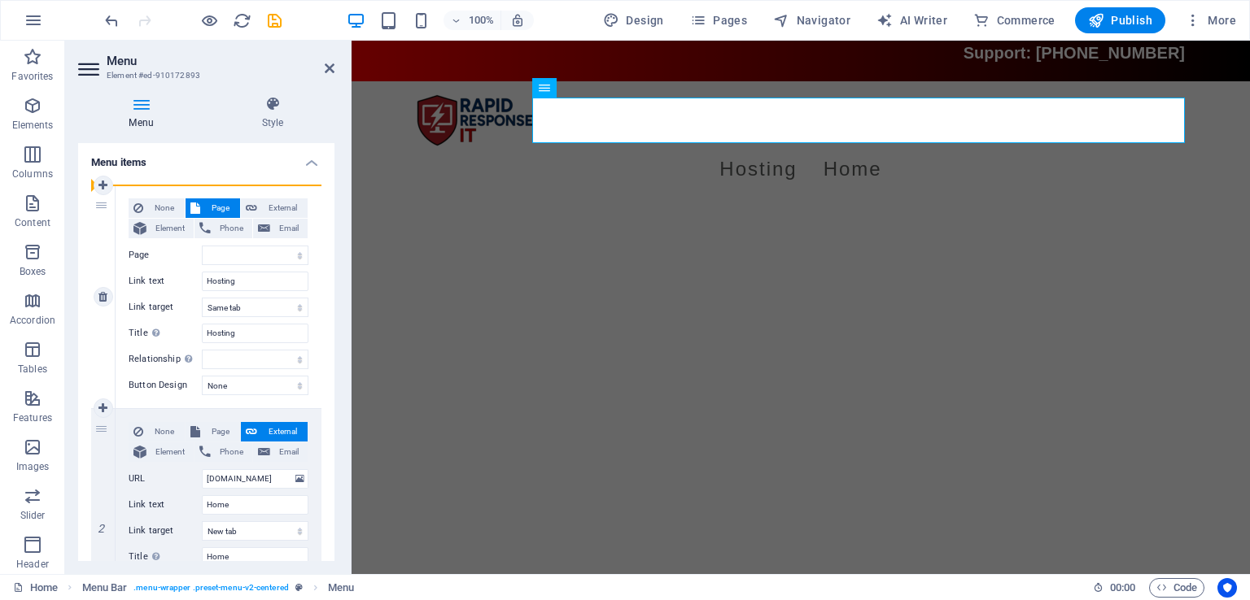
drag, startPoint x: 103, startPoint y: 427, endPoint x: 116, endPoint y: 244, distance: 183.4
click at [116, 244] on div "1 None Page External Element Phone Email Page Home Legal Notice Privacy Element…" at bounding box center [206, 408] width 230 height 447
type input "www.rritjax.net"
type input "Home"
select select "blank"
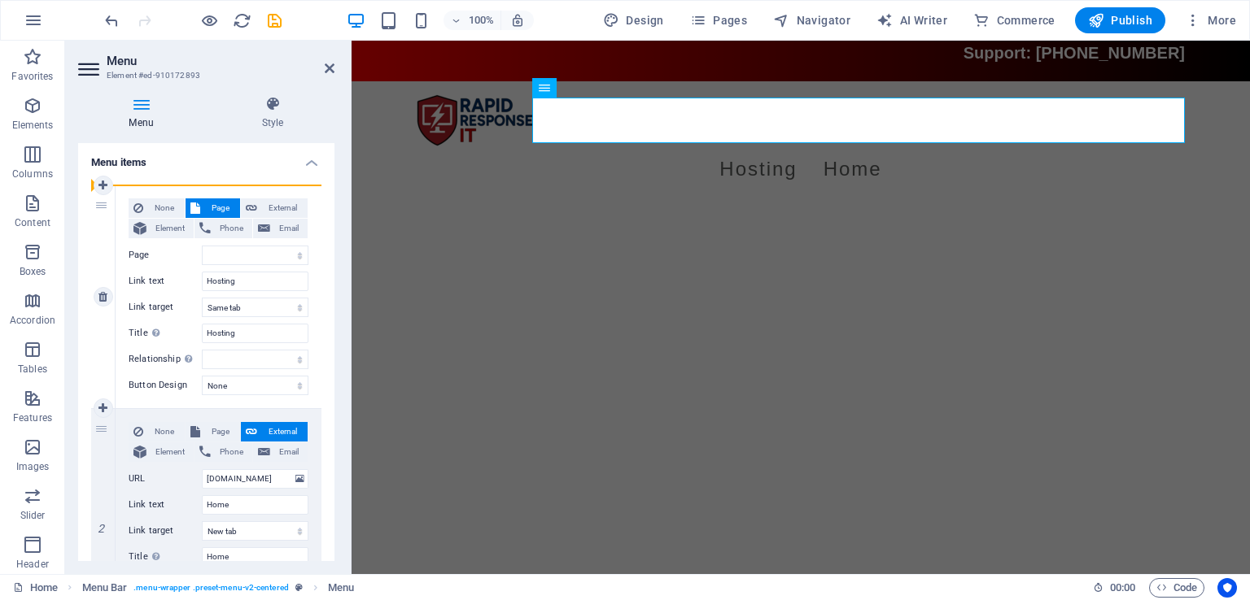
type input "Home"
select select
type input "Hosting"
select select
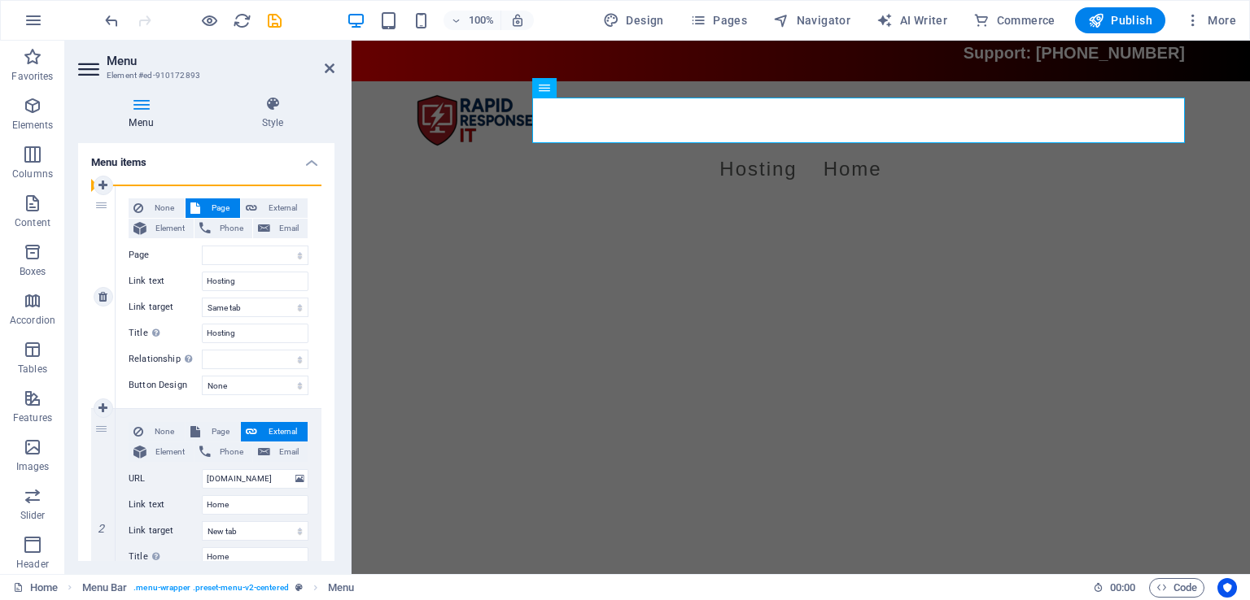
type input "Hosting"
select select
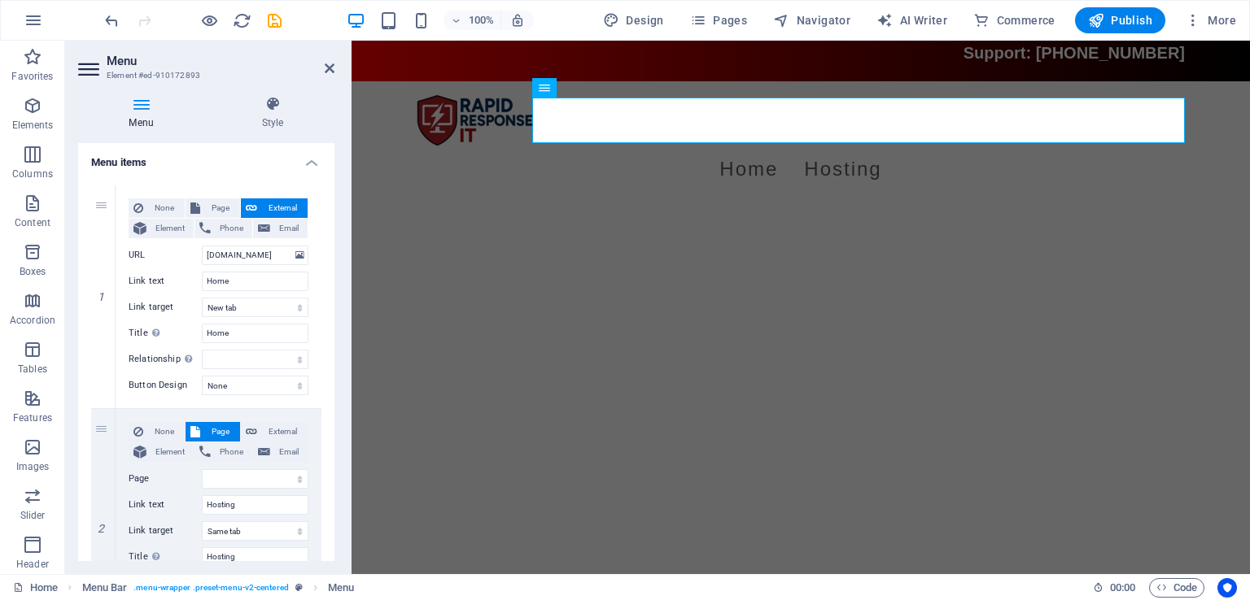
scroll to position [228, 0]
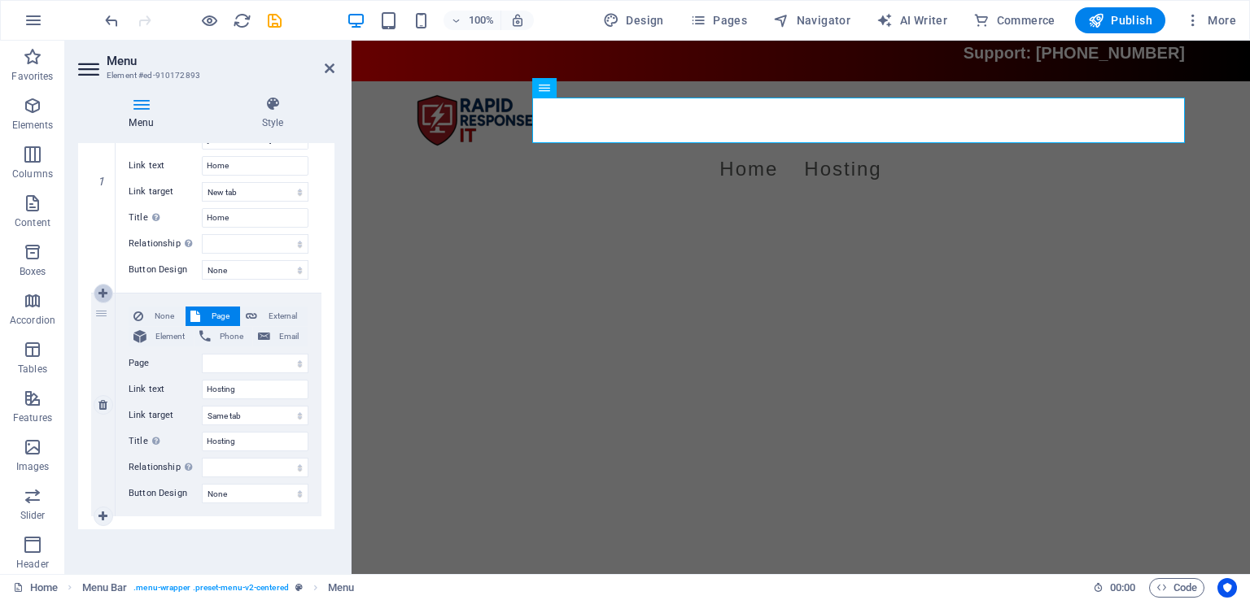
click at [104, 294] on icon at bounding box center [102, 293] width 9 height 11
select select
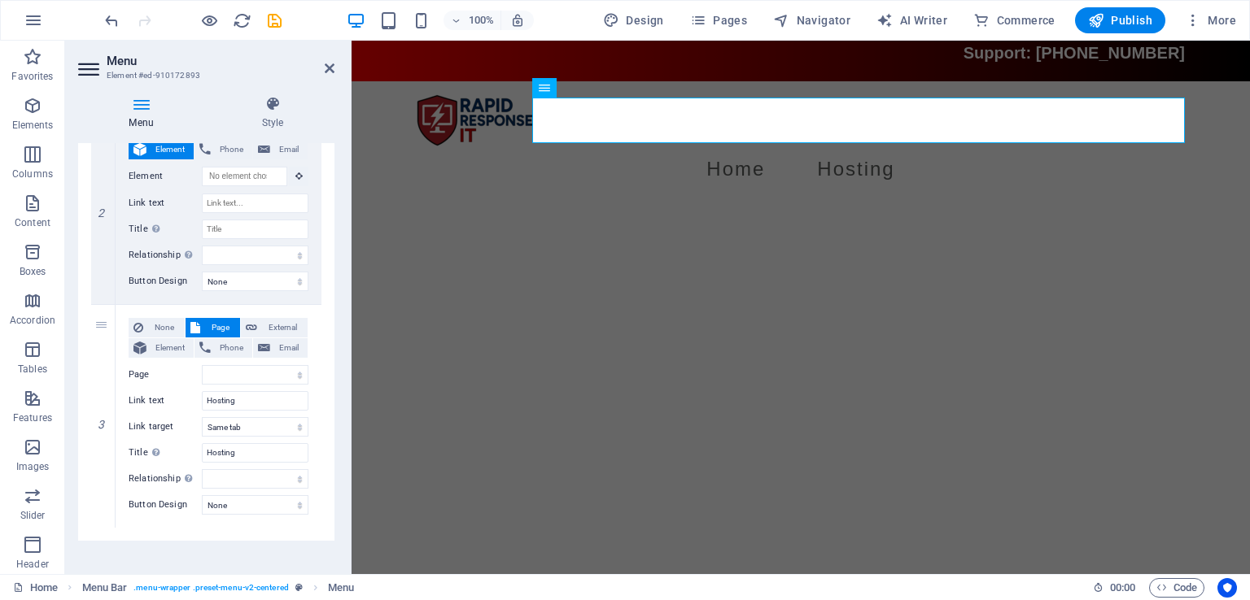
scroll to position [426, 0]
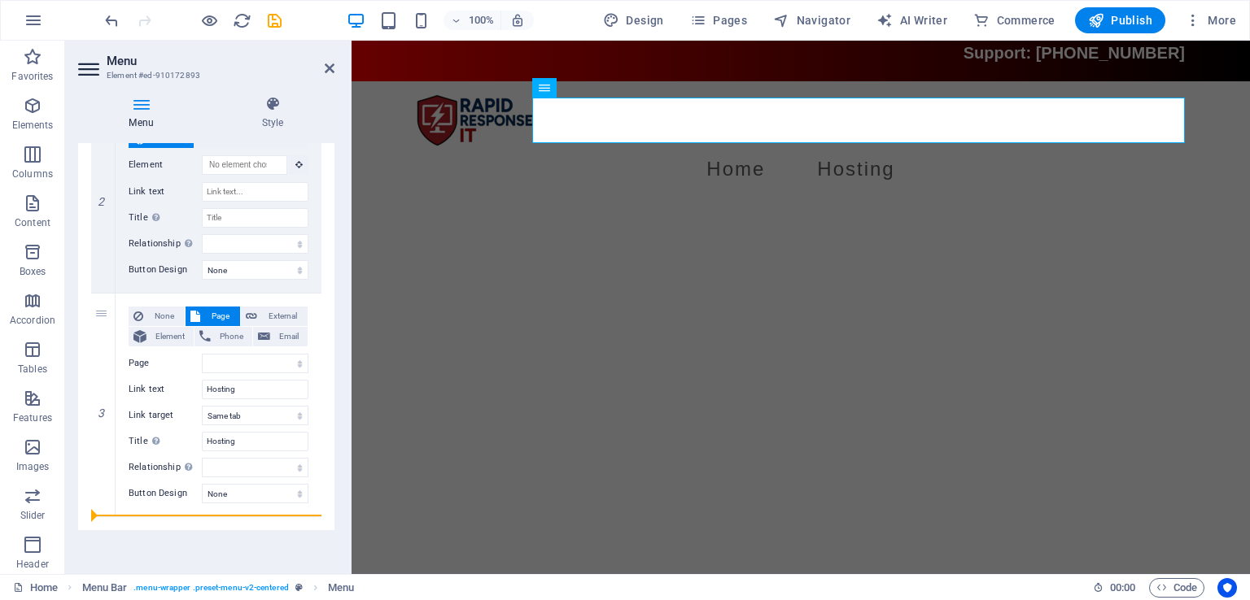
drag, startPoint x: 100, startPoint y: 426, endPoint x: 319, endPoint y: 307, distance: 249.4
click at [319, 307] on div "1 None Page External Element Phone Email Page Home Legal Notice Privacy Element…" at bounding box center [206, 194] width 256 height 672
select select
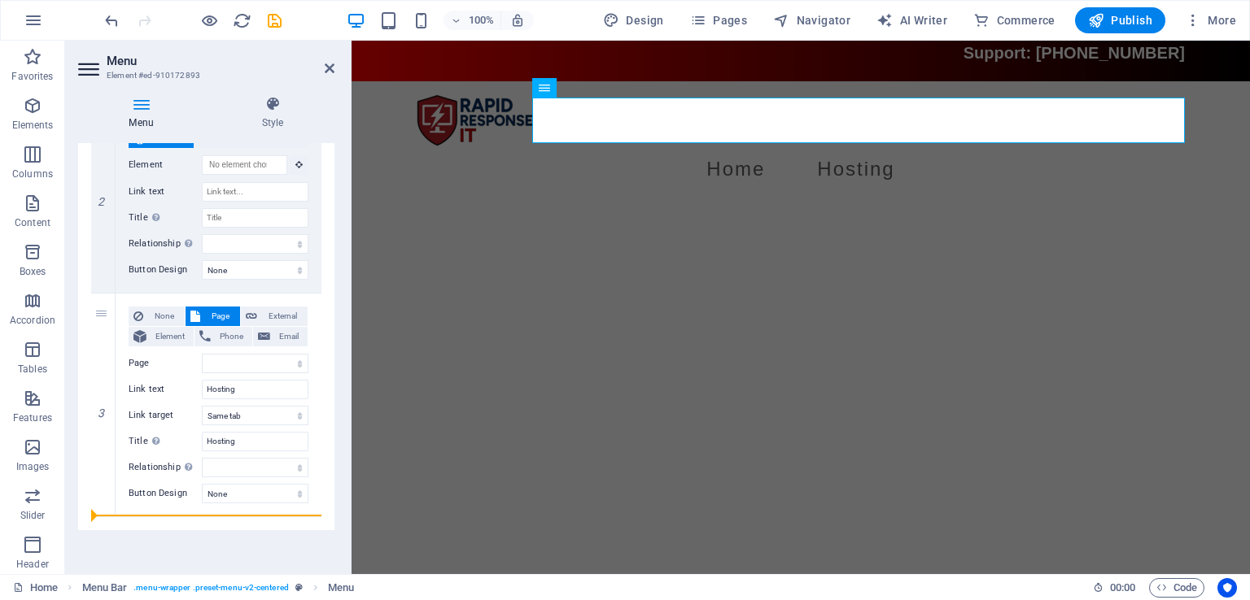
select select
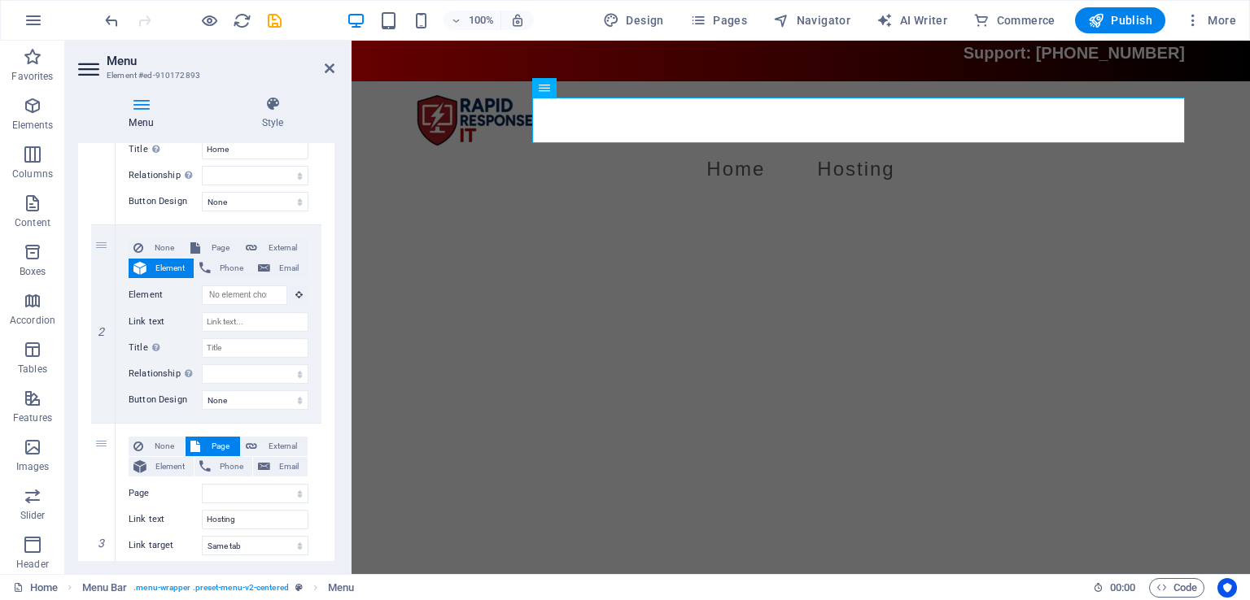
scroll to position [302, 0]
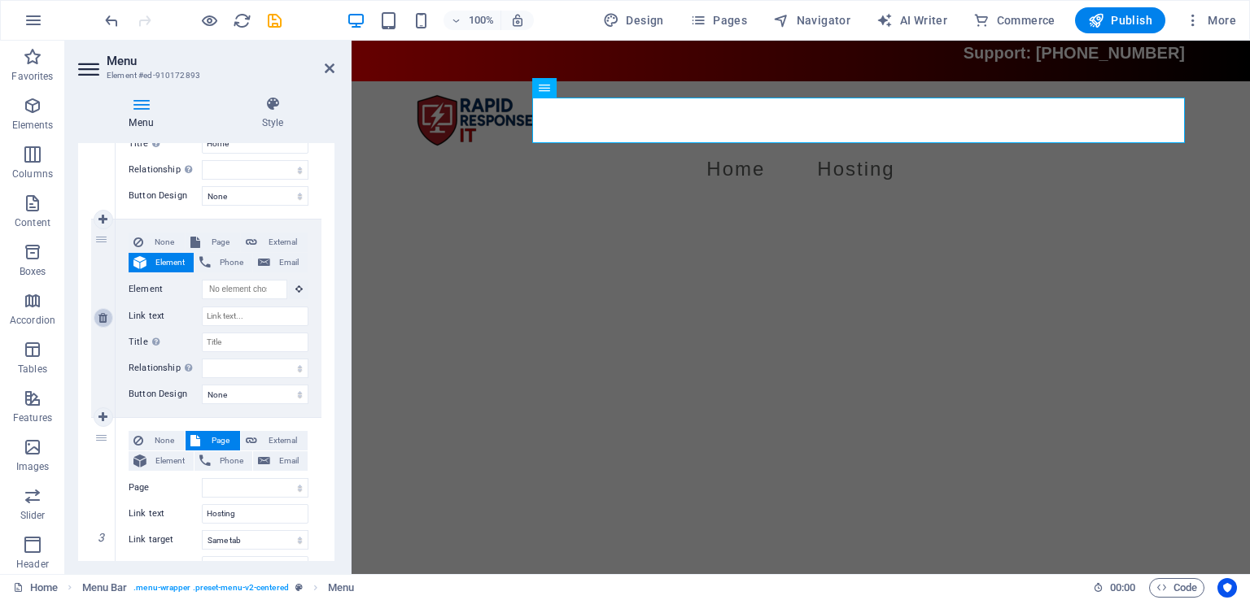
click at [103, 316] on icon at bounding box center [102, 317] width 9 height 11
select select
type input "Hosting"
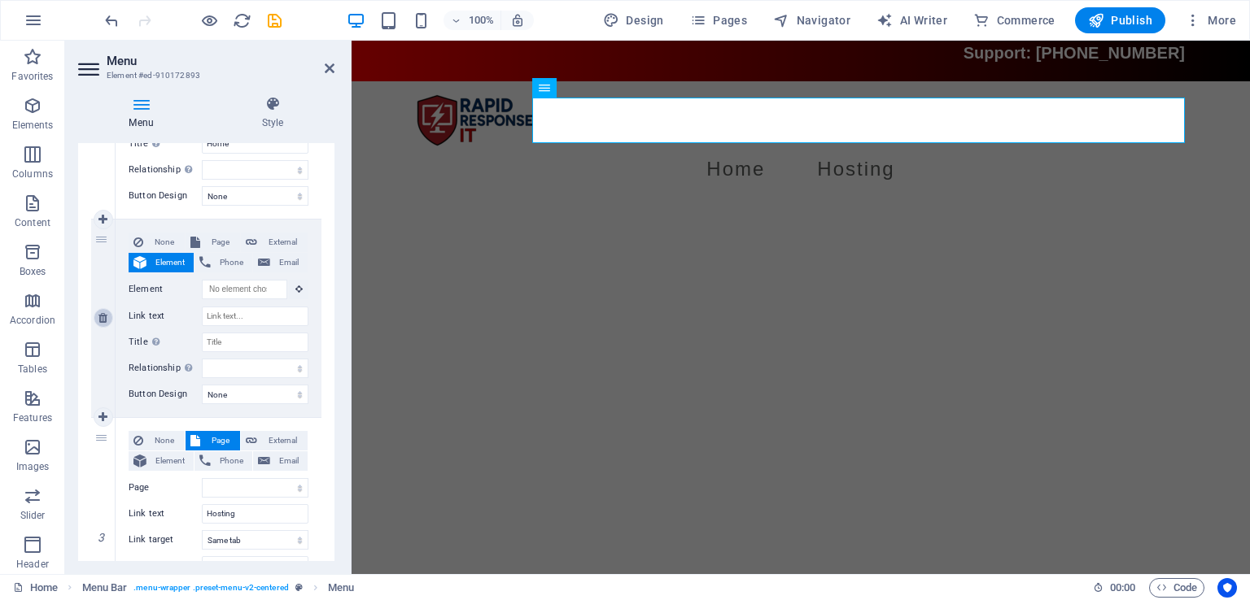
select select
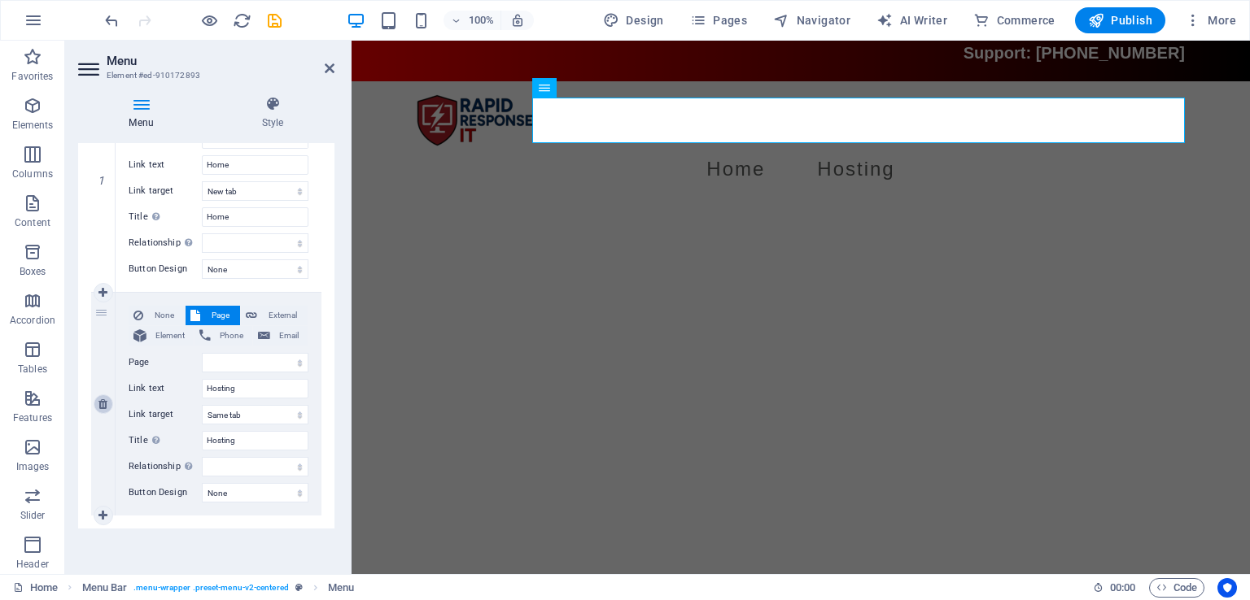
scroll to position [228, 0]
click at [260, 385] on input "Hosting" at bounding box center [255, 390] width 107 height 20
click at [113, 364] on div "2 None Page External Element Phone Email Page Home Legal Notice Privacy Element…" at bounding box center [206, 405] width 230 height 223
type input "Game"
select select
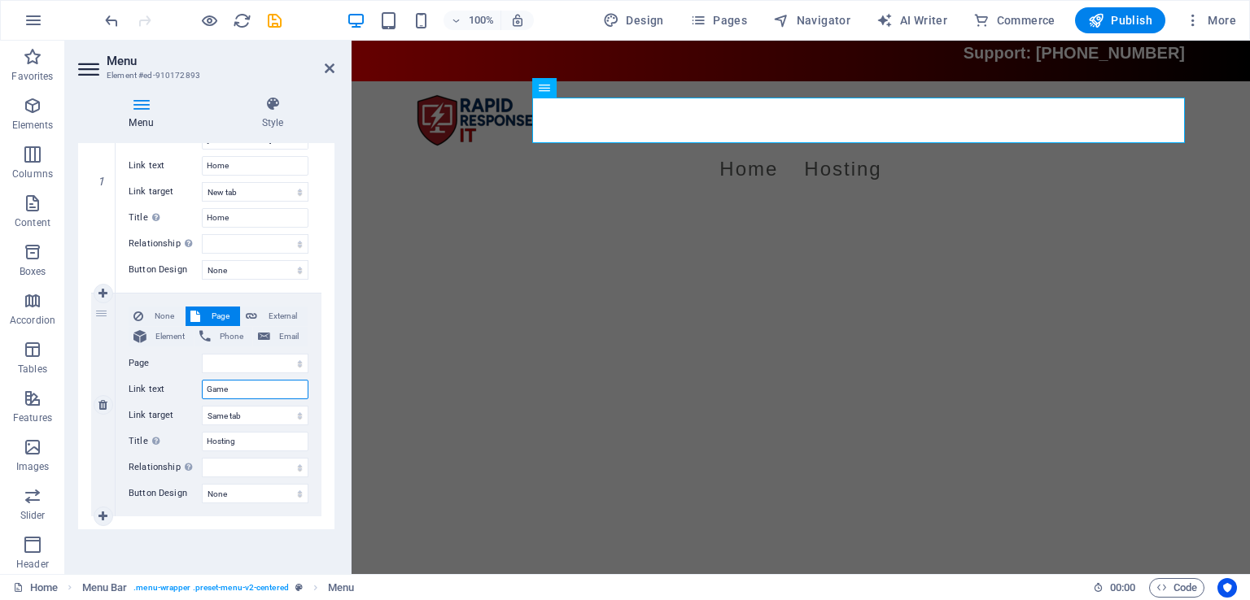
select select
type input "Game Servers"
select select
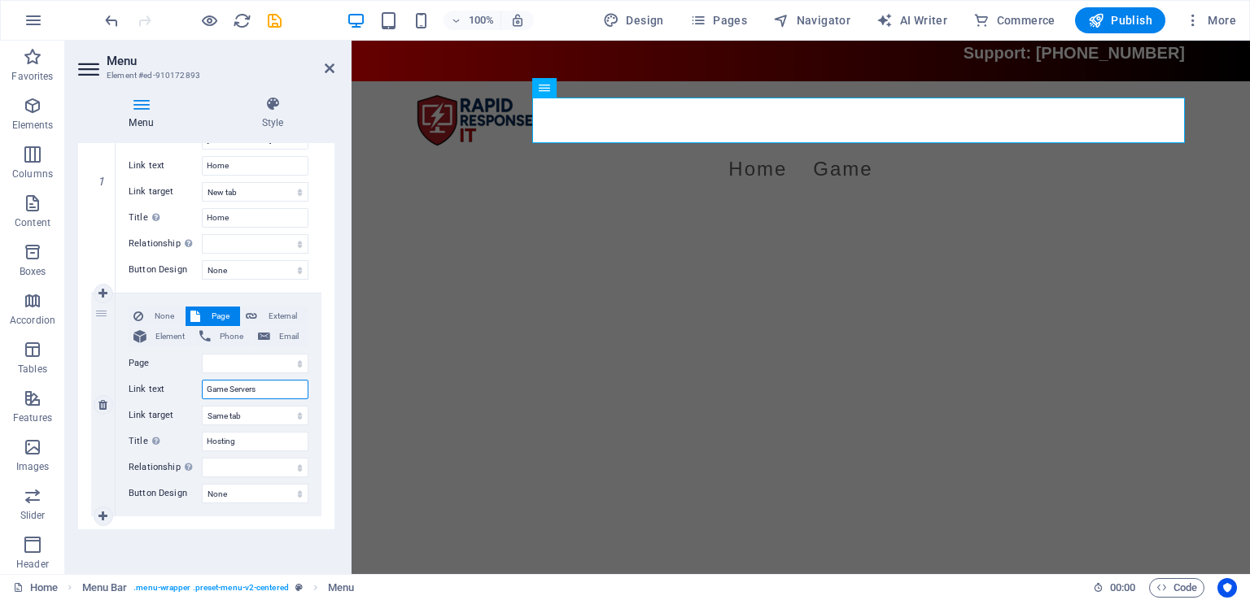
select select
type input "Game Servers"
click at [104, 512] on icon at bounding box center [102, 516] width 9 height 11
select select
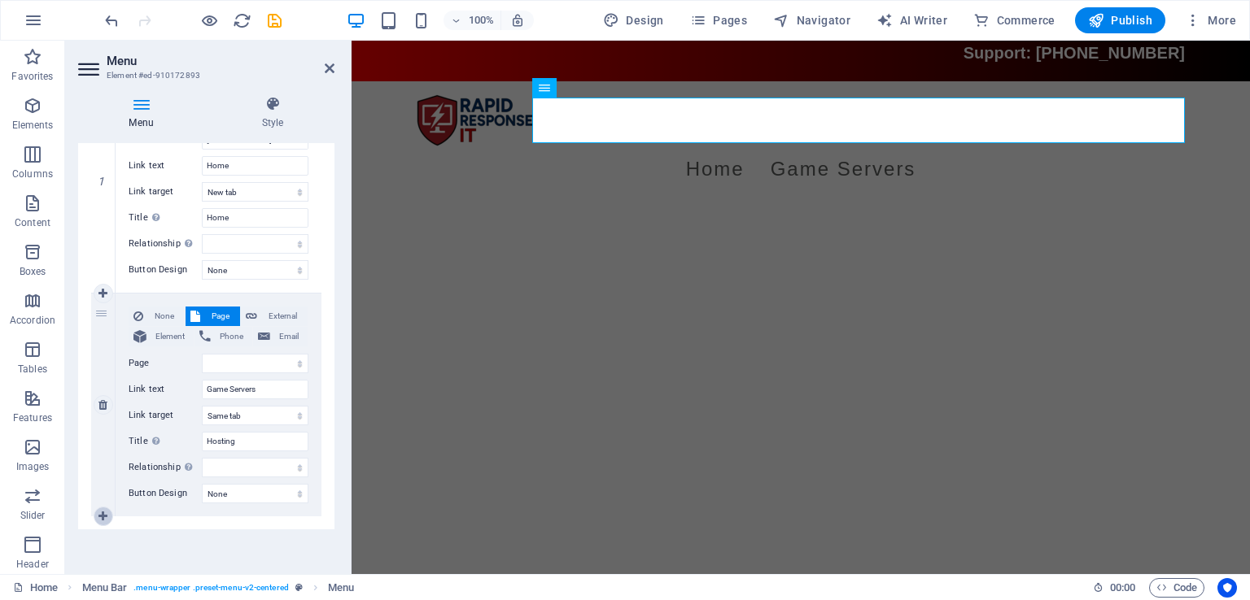
select select
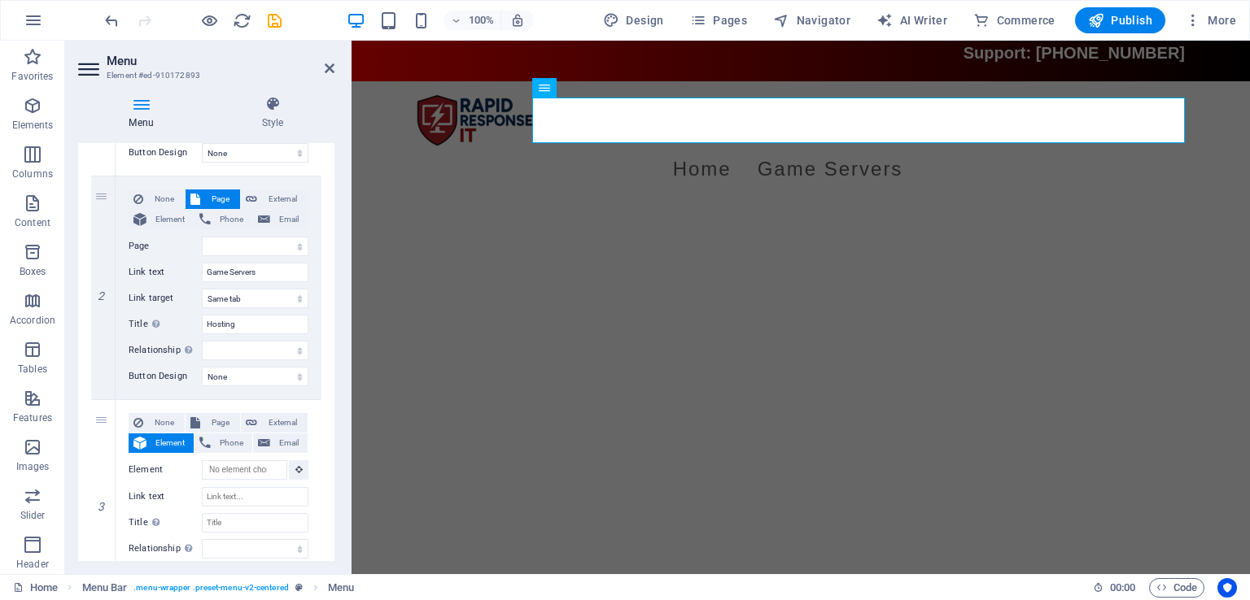
scroll to position [426, 0]
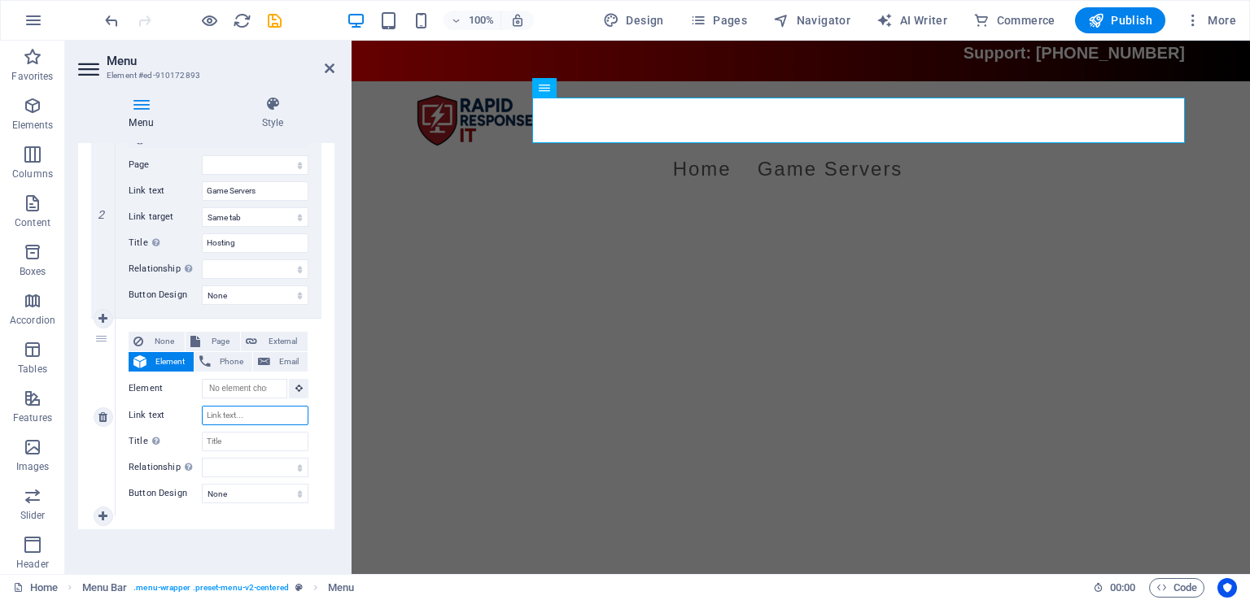
click at [264, 412] on input "Link text" at bounding box center [255, 416] width 107 height 20
type input "Website Hosting"
select select
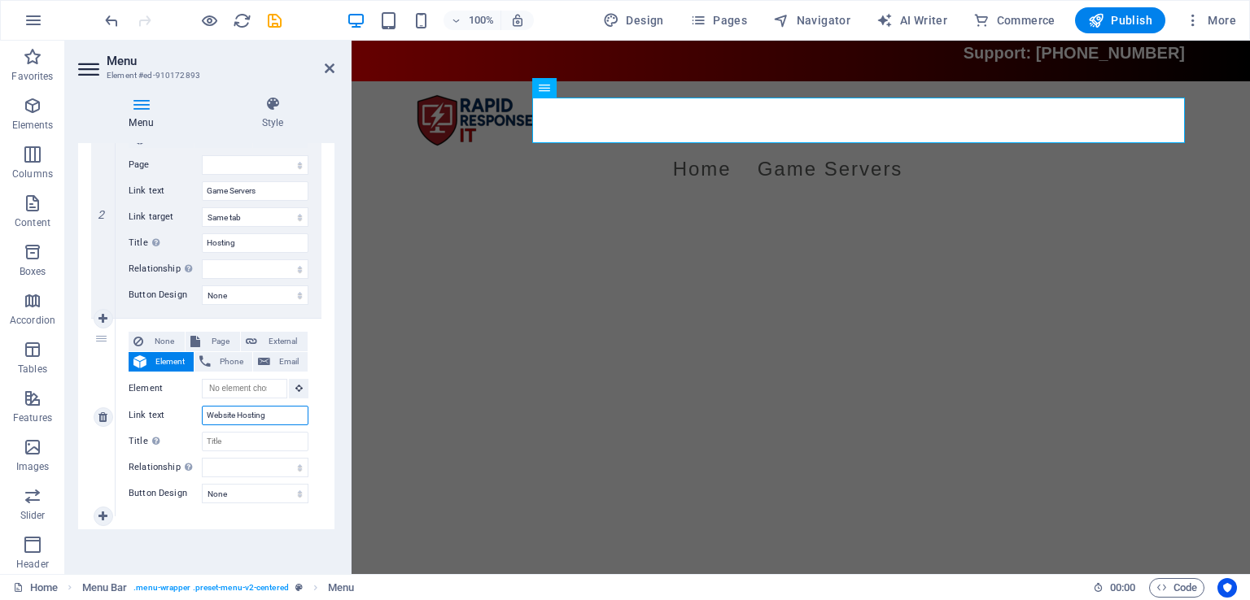
select select
type input "Website Hosting"
click at [104, 515] on icon at bounding box center [102, 516] width 9 height 11
select select
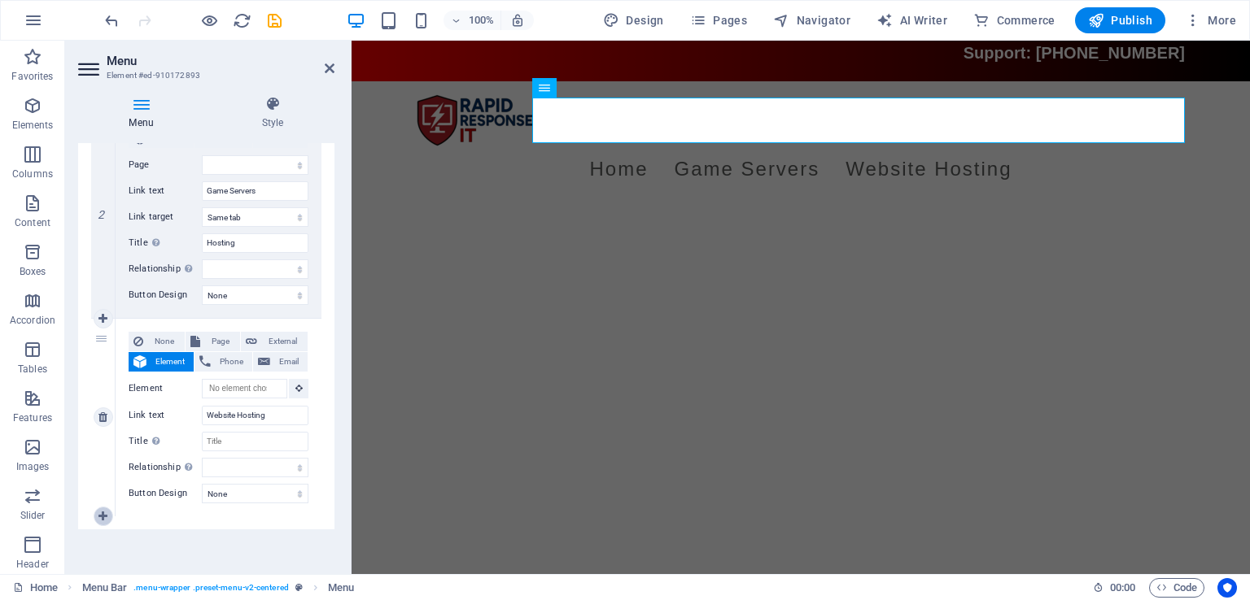
select select
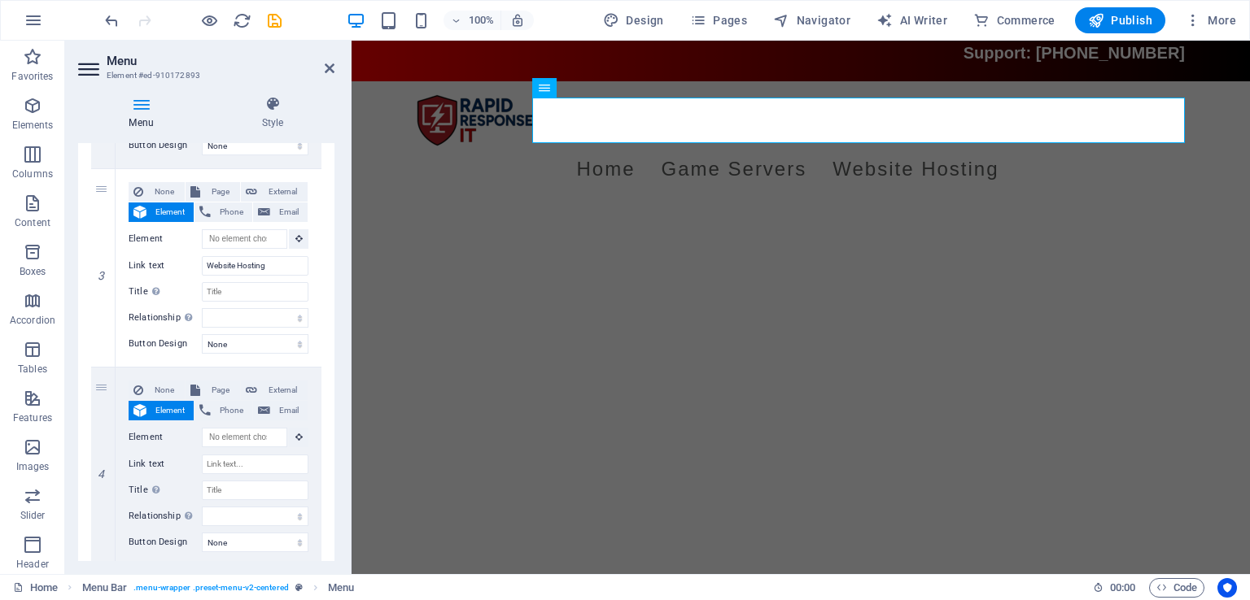
scroll to position [625, 0]
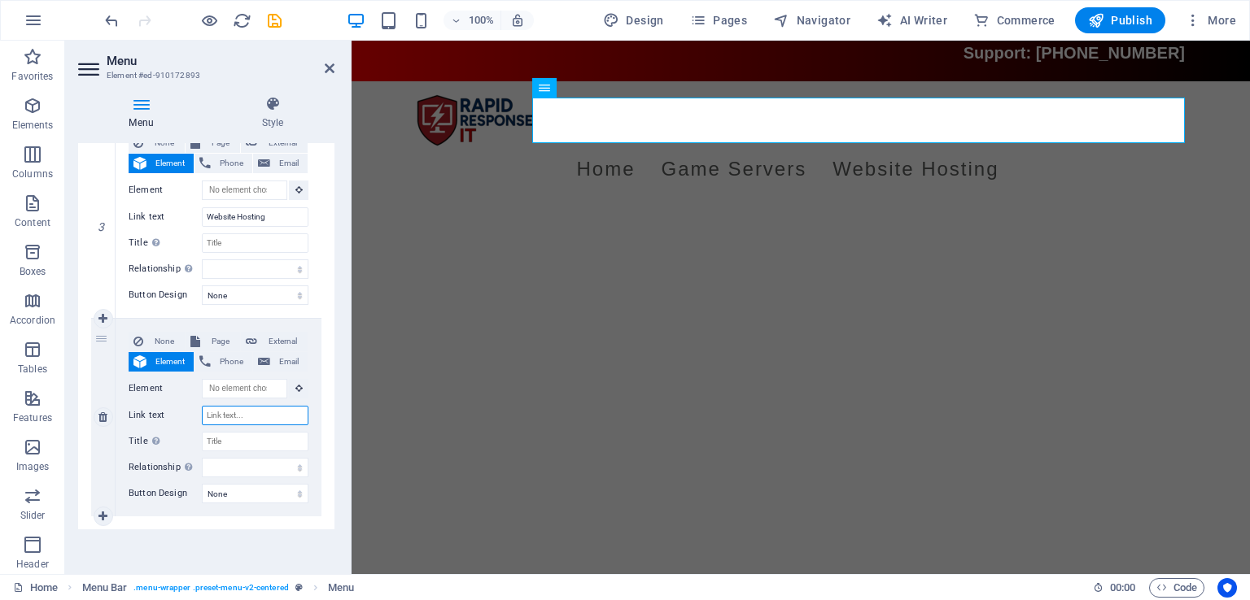
click at [254, 411] on input "Link text" at bounding box center [255, 416] width 107 height 20
type input "VPN"
select select
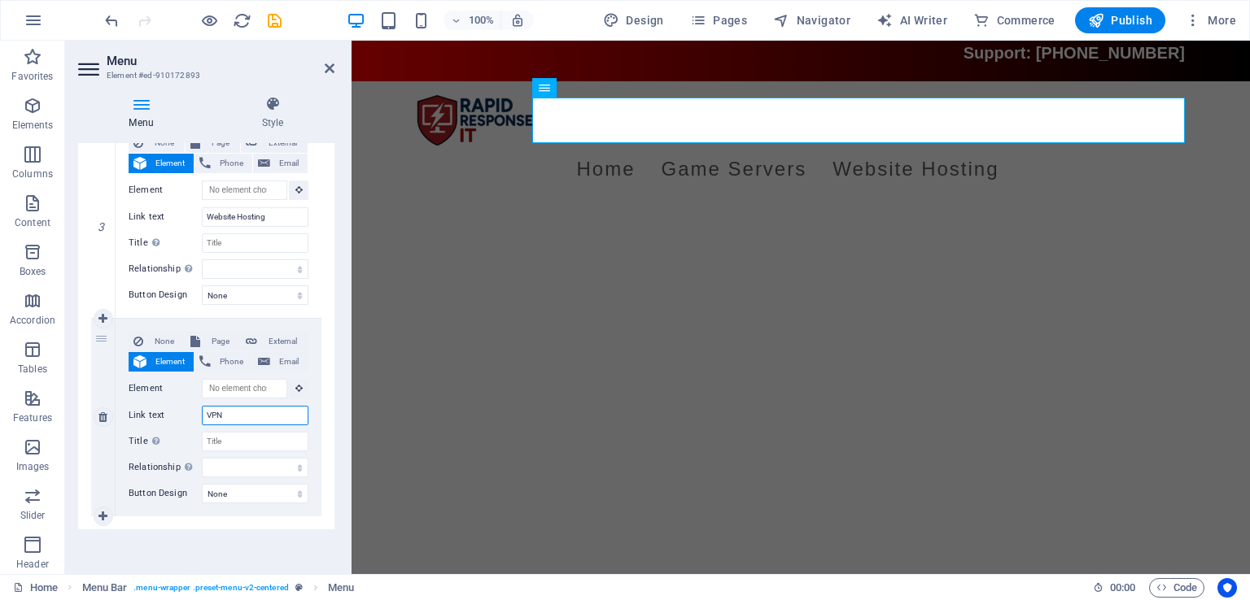
select select
type input "VPN Servers"
select select
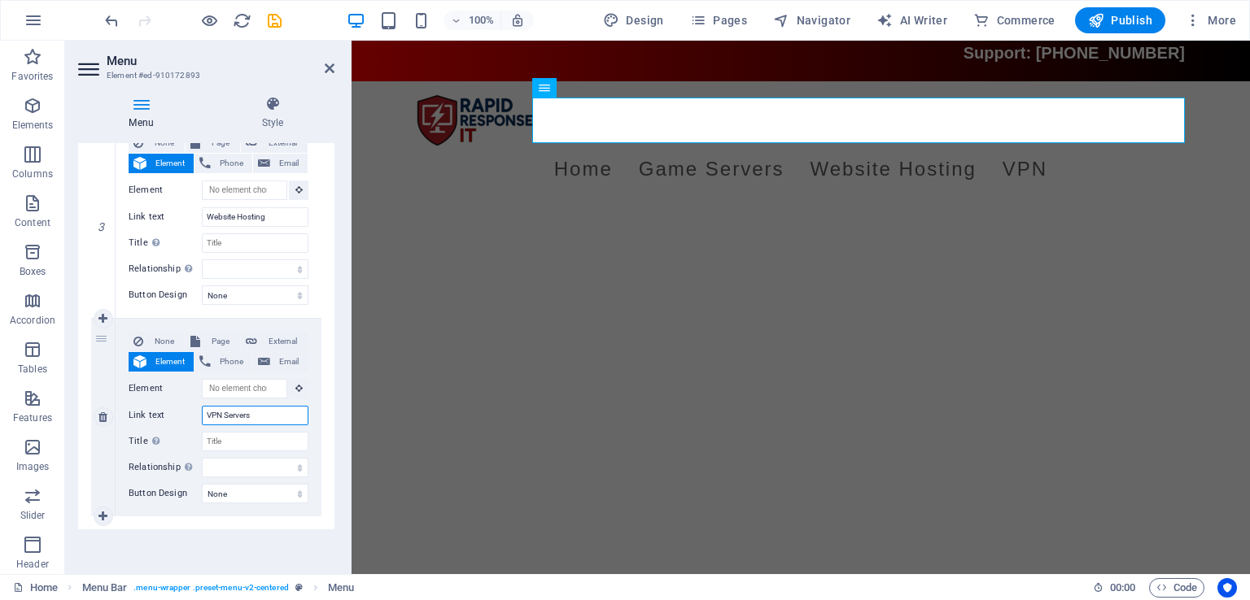
select select
type input "VPN Servers"
click at [256, 443] on input "Title Additional link description, should not be the same as the link text. The…" at bounding box center [255, 442] width 107 height 20
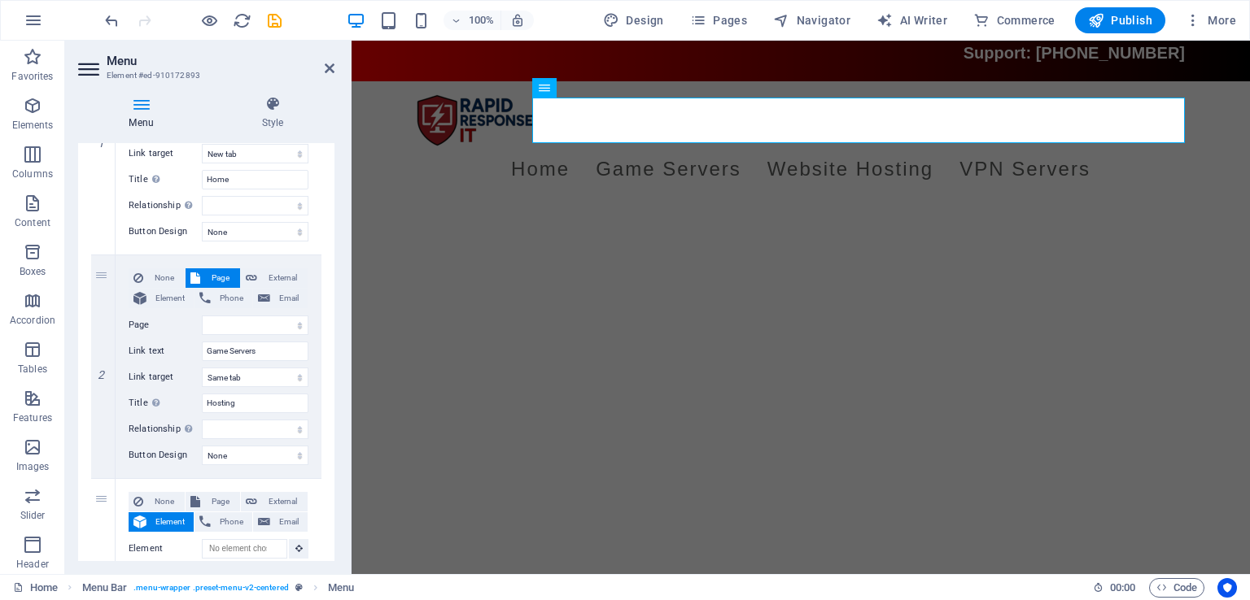
scroll to position [295, 0]
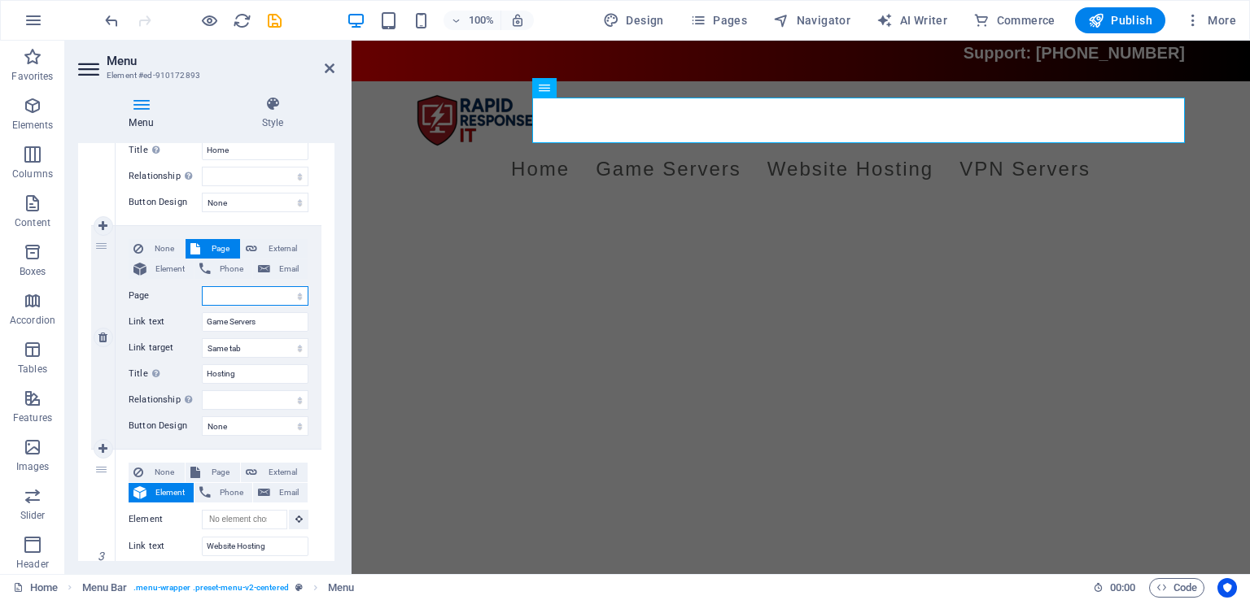
click at [261, 296] on select "Home Legal Notice Privacy" at bounding box center [255, 296] width 107 height 20
drag, startPoint x: 270, startPoint y: 324, endPoint x: 167, endPoint y: 320, distance: 103.4
click at [167, 320] on div "Link text Game Servers" at bounding box center [219, 322] width 180 height 20
type input "All Hosting"
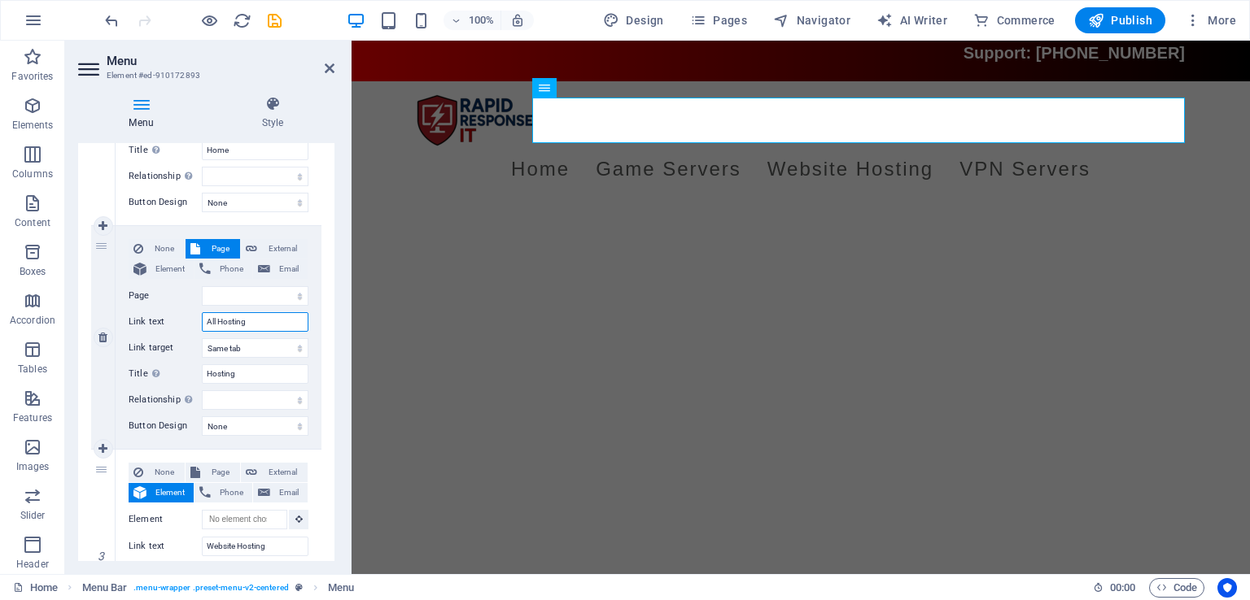
select select
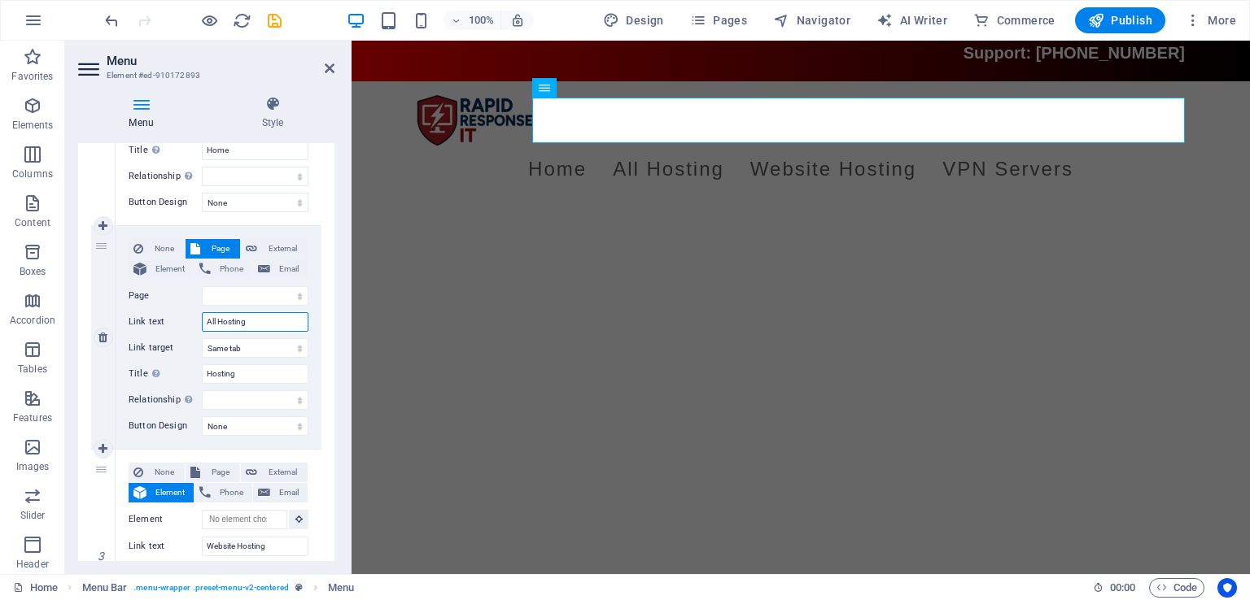
drag, startPoint x: 298, startPoint y: 320, endPoint x: 207, endPoint y: 327, distance: 91.4
click at [206, 327] on input "All Hosting" at bounding box center [255, 322] width 107 height 20
type input "Game Hosting"
select select
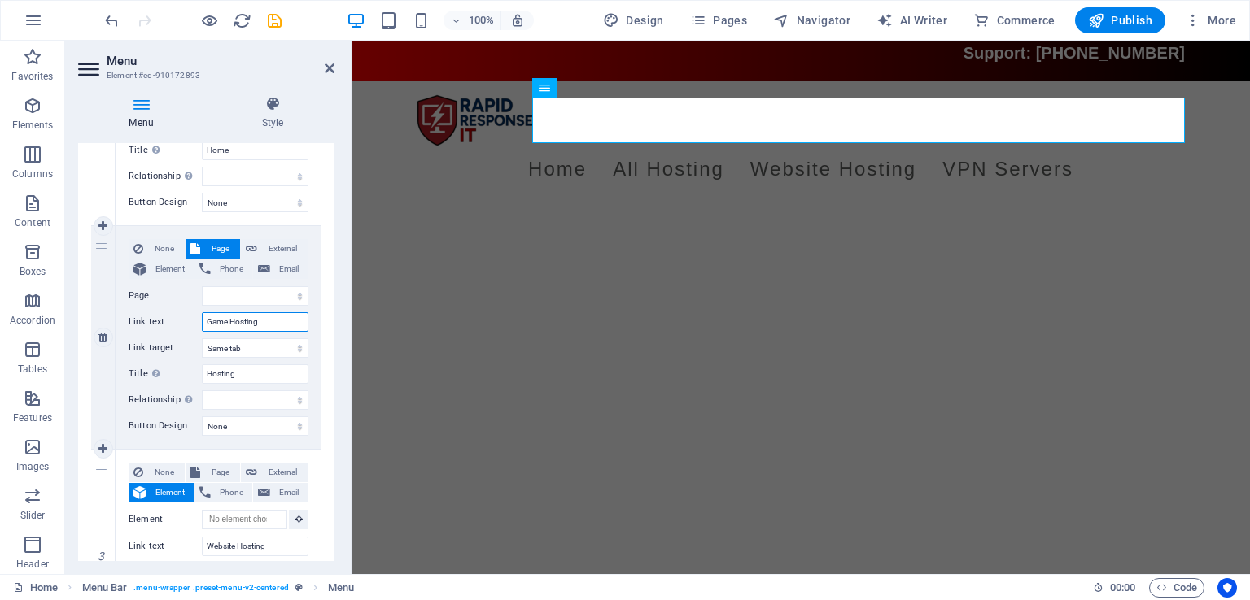
select select
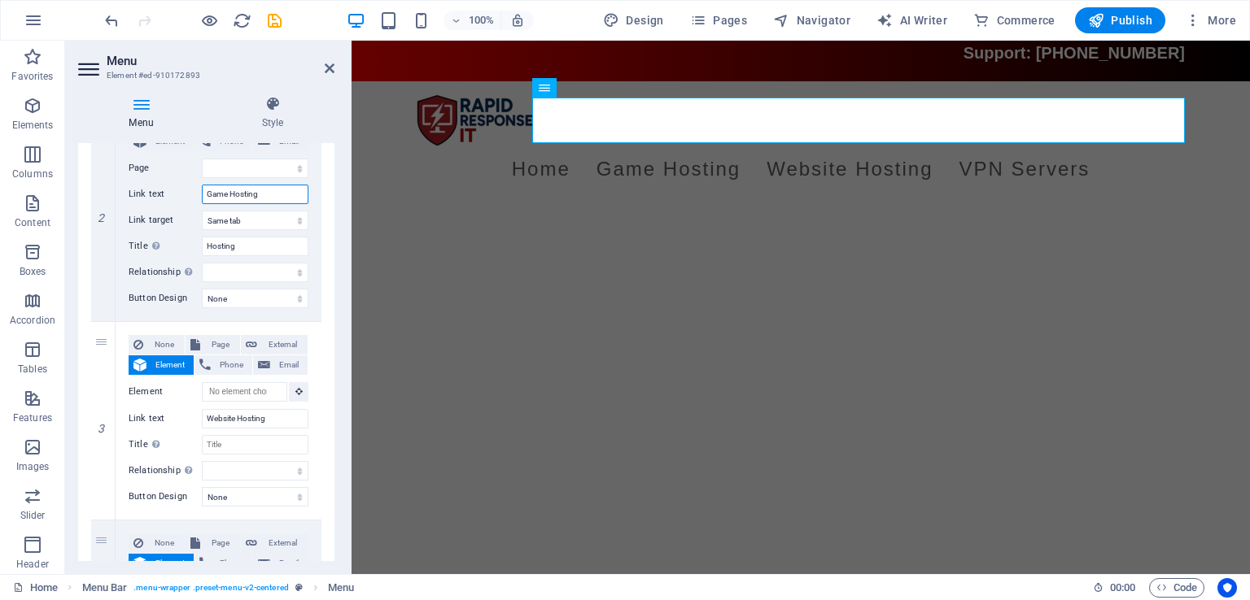
scroll to position [435, 0]
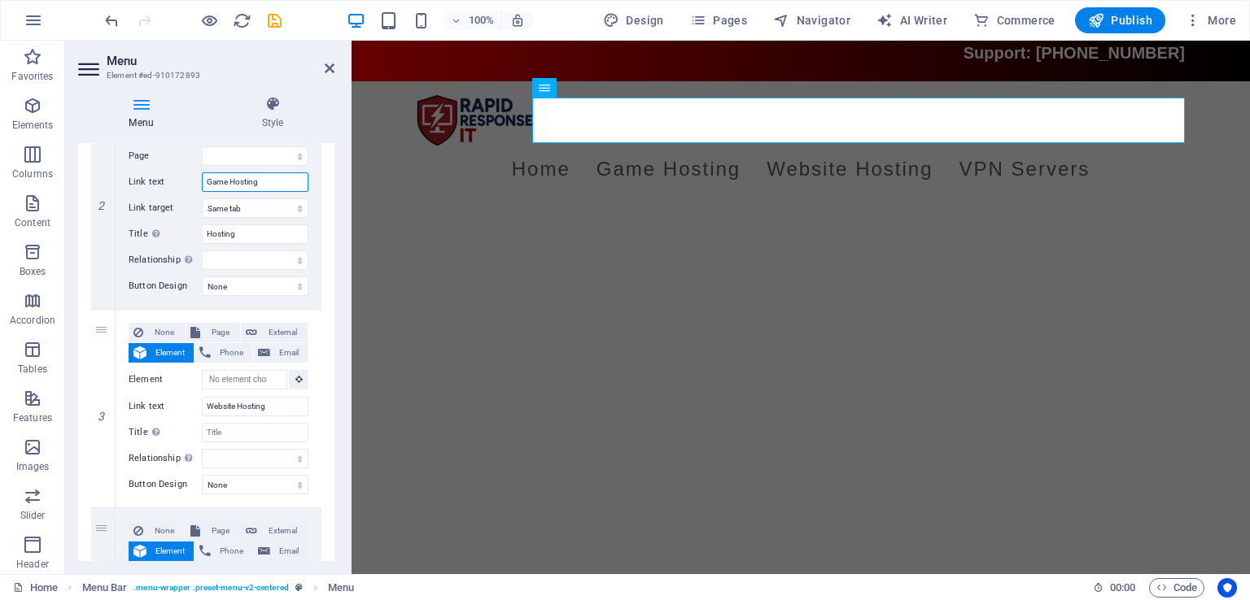
type input "Game Hosting"
drag, startPoint x: 682, startPoint y: 377, endPoint x: 355, endPoint y: 229, distance: 358.7
click at [142, 335] on icon at bounding box center [138, 333] width 10 height 20
select select
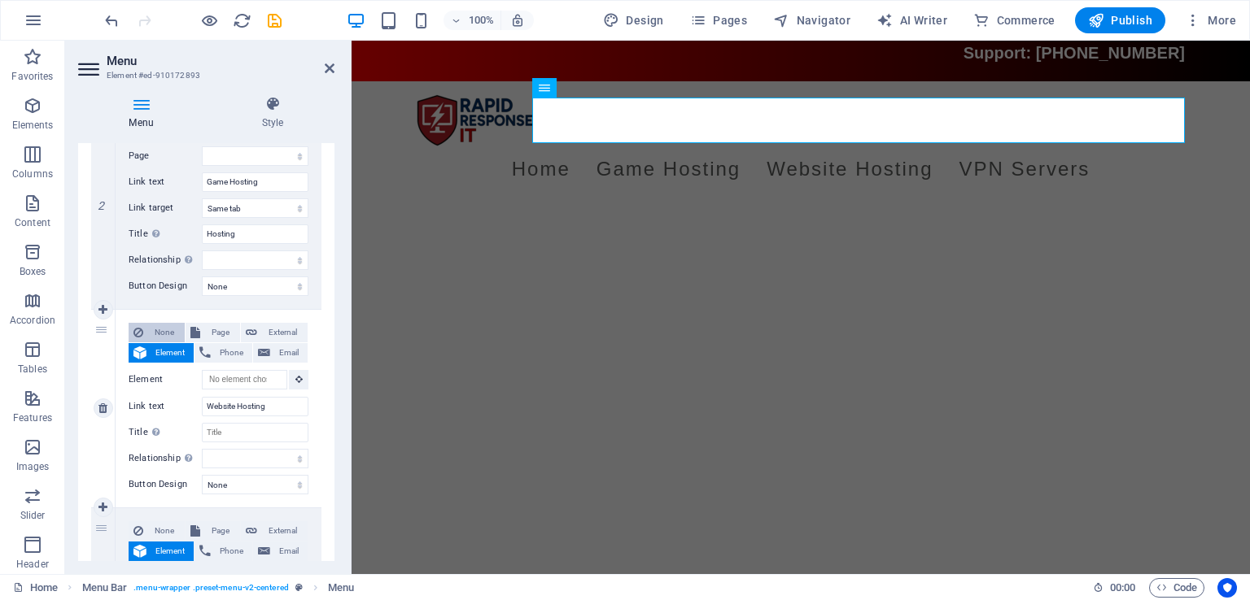
select select
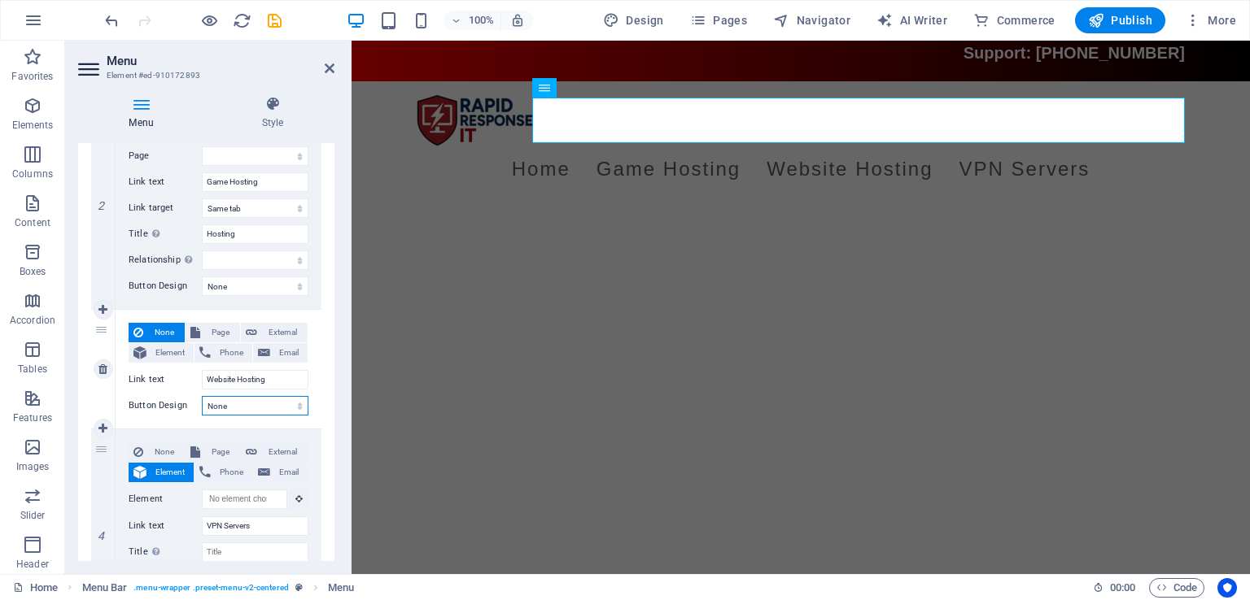
click at [234, 404] on select "None Default Primary Secondary" at bounding box center [255, 406] width 107 height 20
select select "primary"
click at [202, 396] on select "None Default Primary Secondary" at bounding box center [255, 406] width 107 height 20
select select
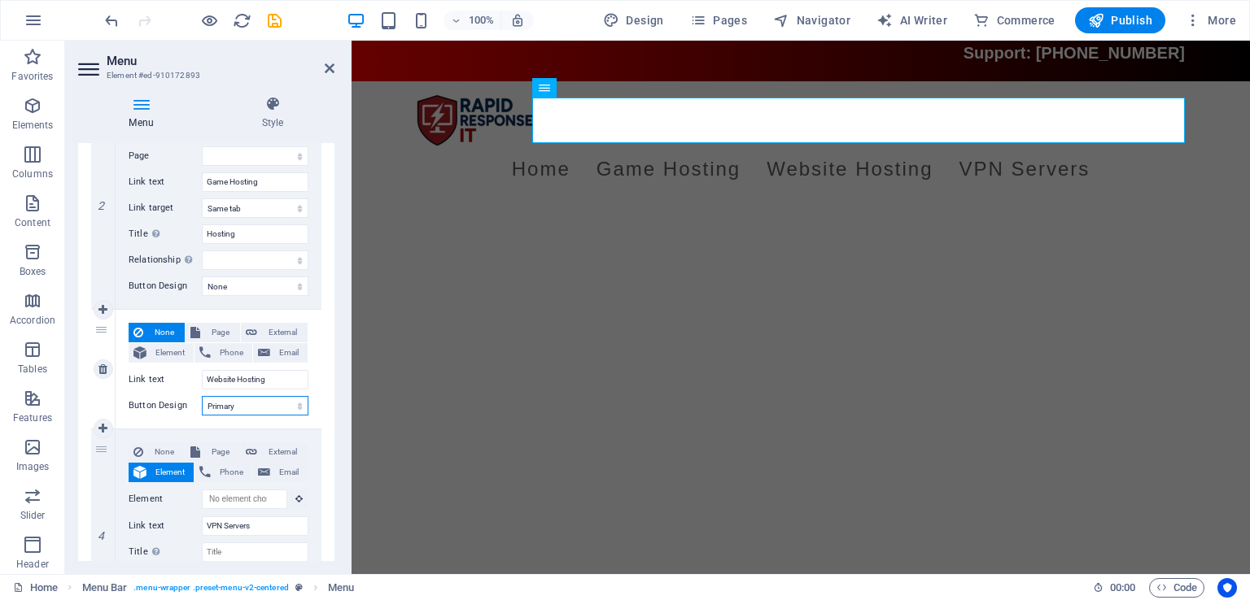
select select
click at [283, 404] on select "None Default Primary Secondary" at bounding box center [255, 406] width 107 height 20
select select "default"
click at [202, 396] on select "None Default Primary Secondary" at bounding box center [255, 406] width 107 height 20
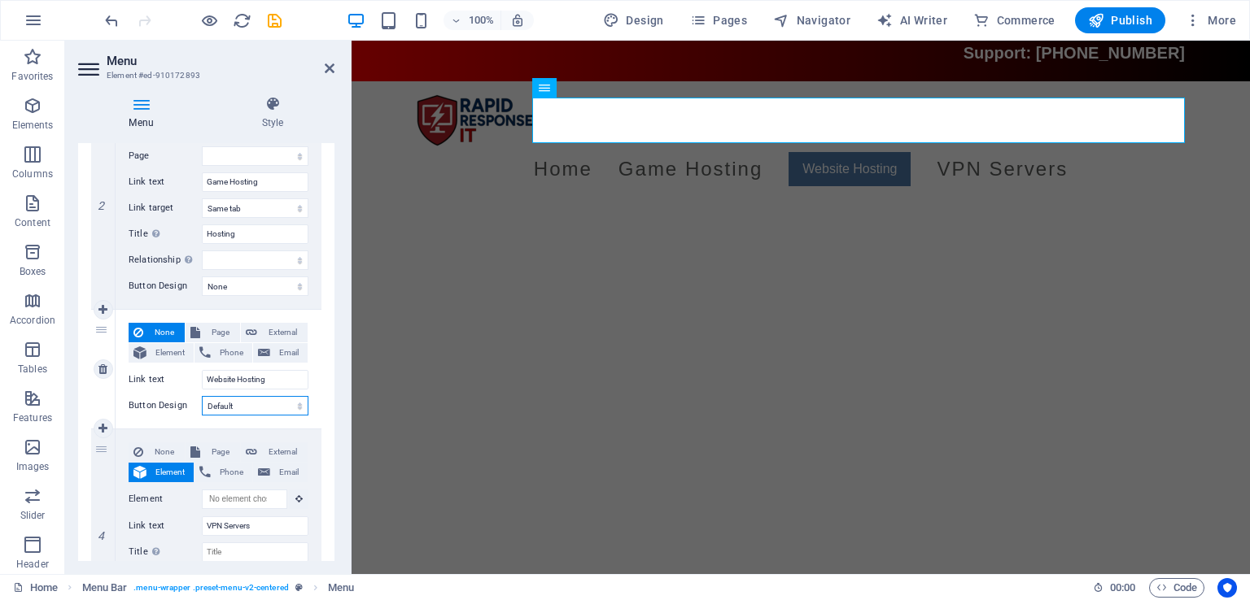
select select
click at [275, 406] on select "None Default Primary Secondary" at bounding box center [255, 406] width 107 height 20
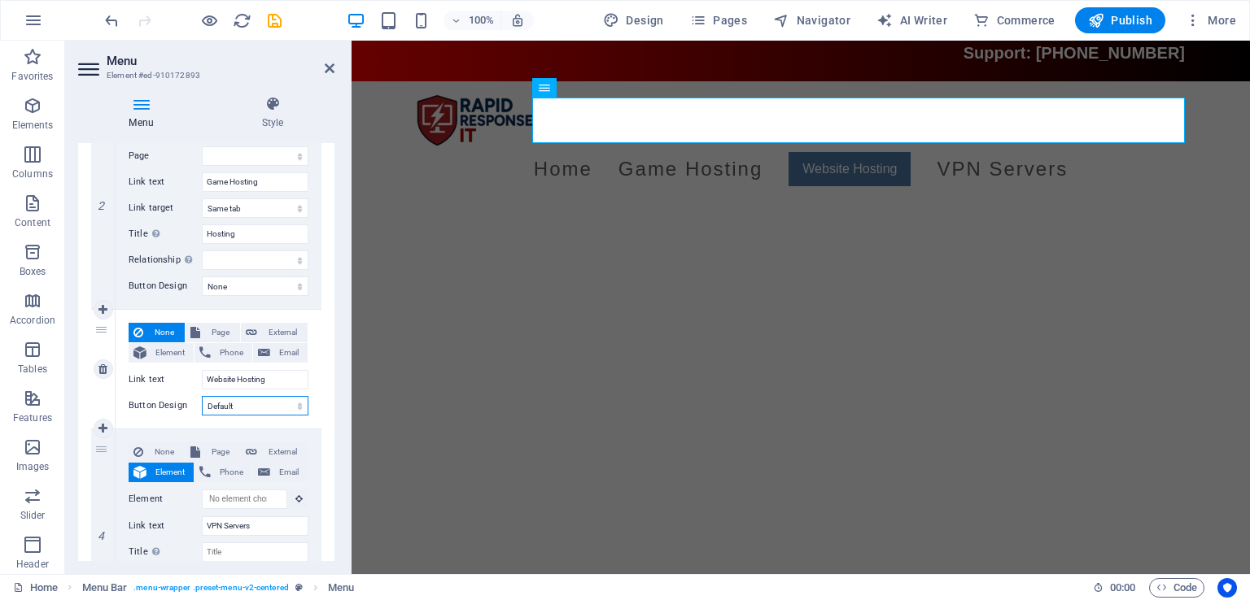
select select
click at [202, 396] on select "None Default Primary Secondary" at bounding box center [255, 406] width 107 height 20
select select
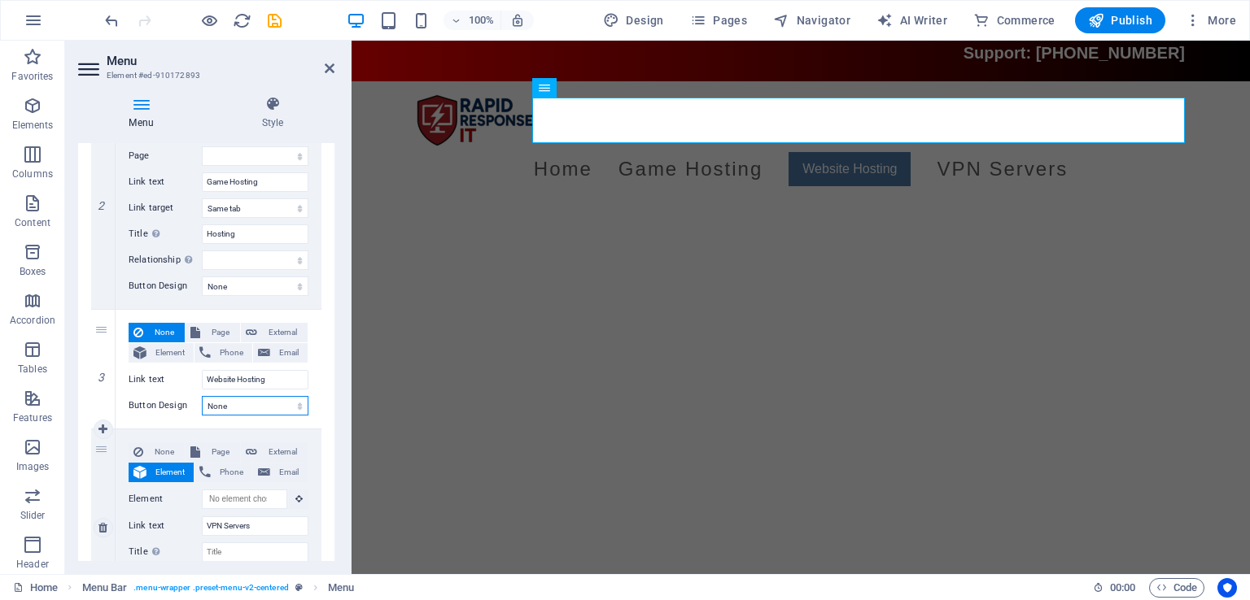
select select
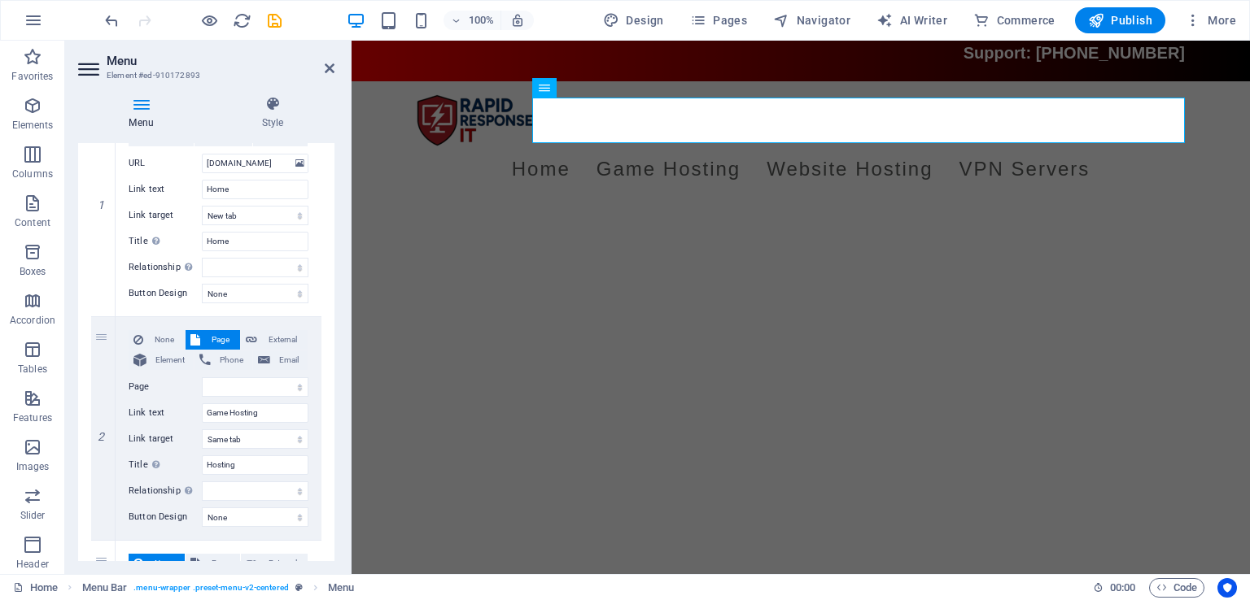
scroll to position [205, 0]
drag, startPoint x: 272, startPoint y: 415, endPoint x: 166, endPoint y: 412, distance: 105.8
click at [166, 412] on div "Link text Game Hosting" at bounding box center [219, 413] width 180 height 20
type input "All Hosting"
select select
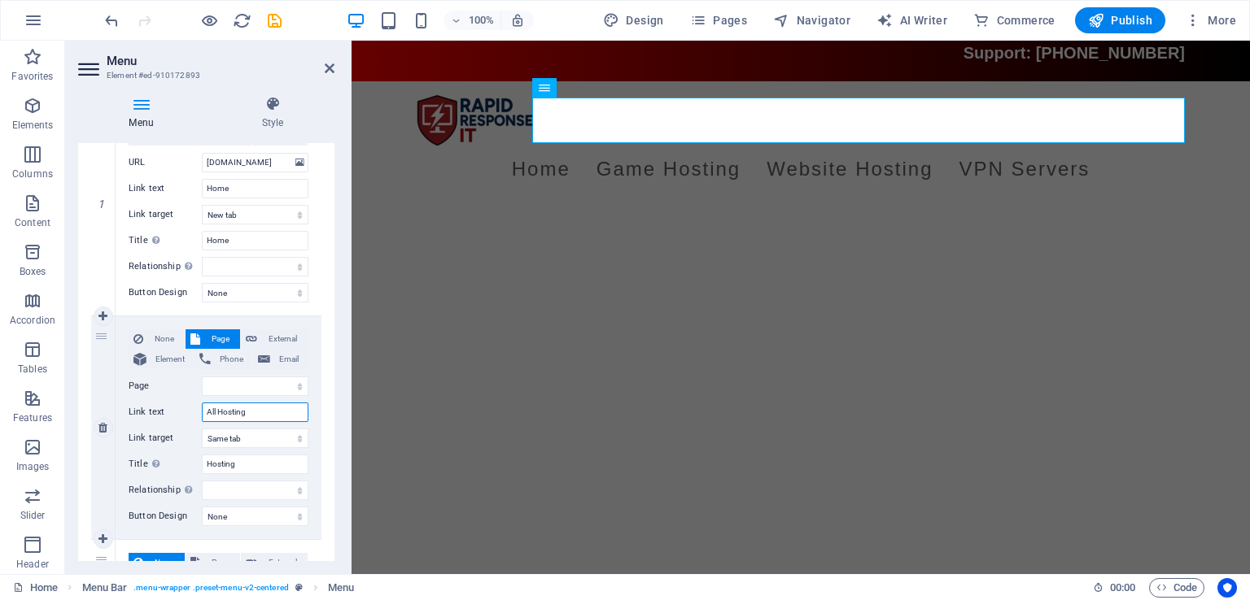
select select
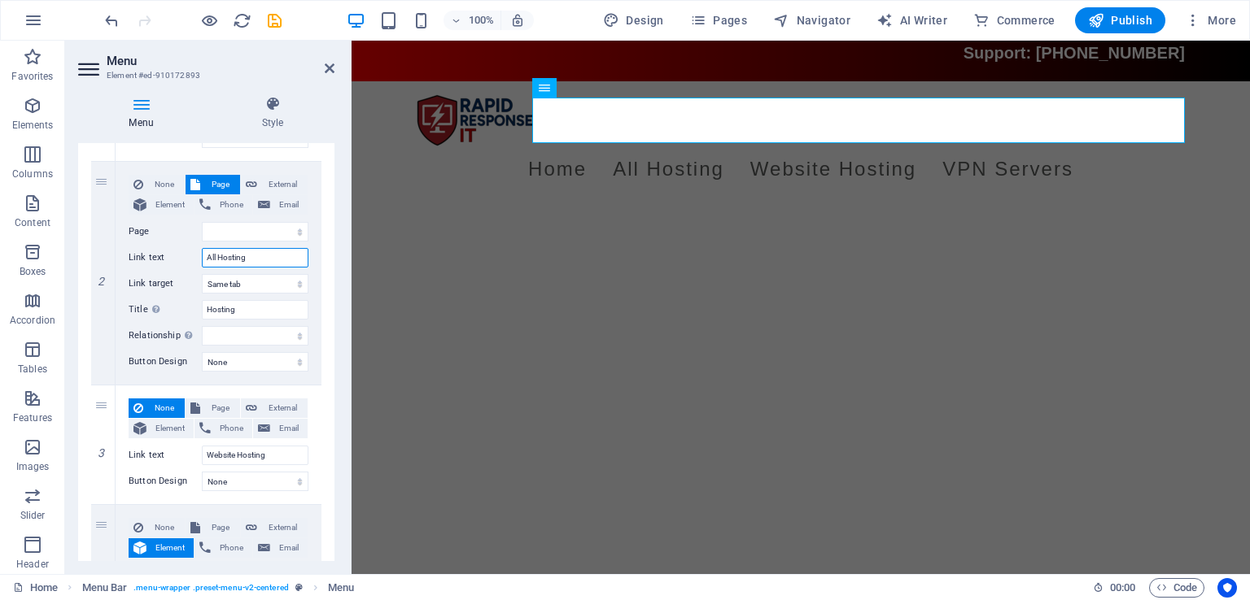
scroll to position [394, 0]
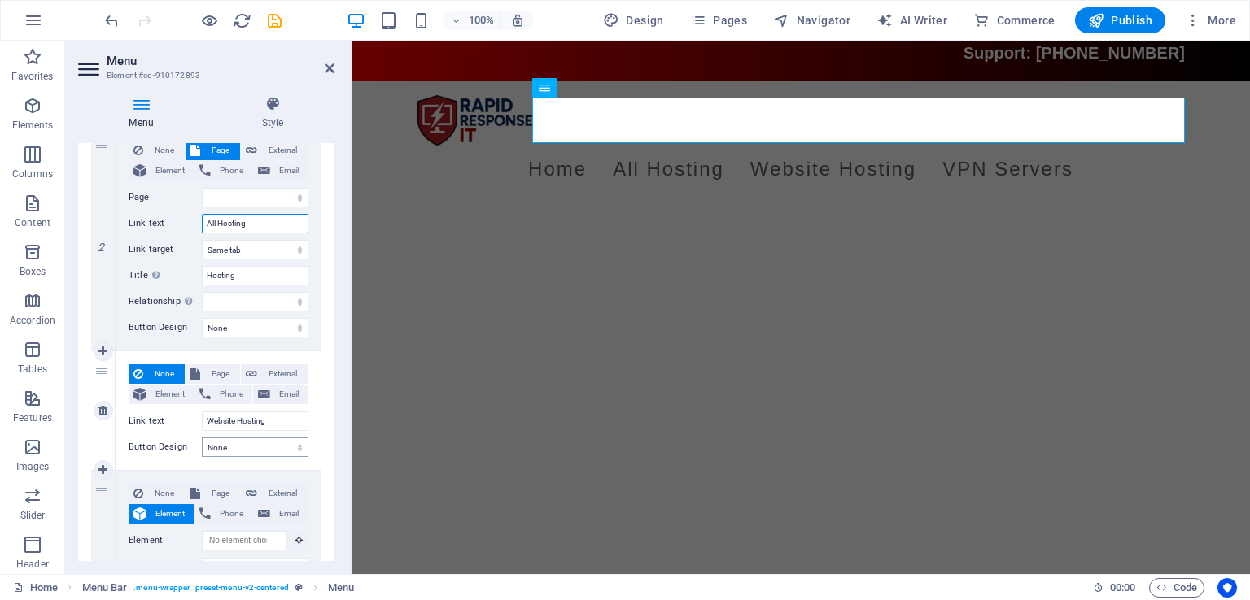
type input "All Hosting"
click at [256, 438] on select "None Default Primary Secondary" at bounding box center [255, 448] width 107 height 20
click at [217, 372] on span "Page" at bounding box center [220, 374] width 30 height 20
select select
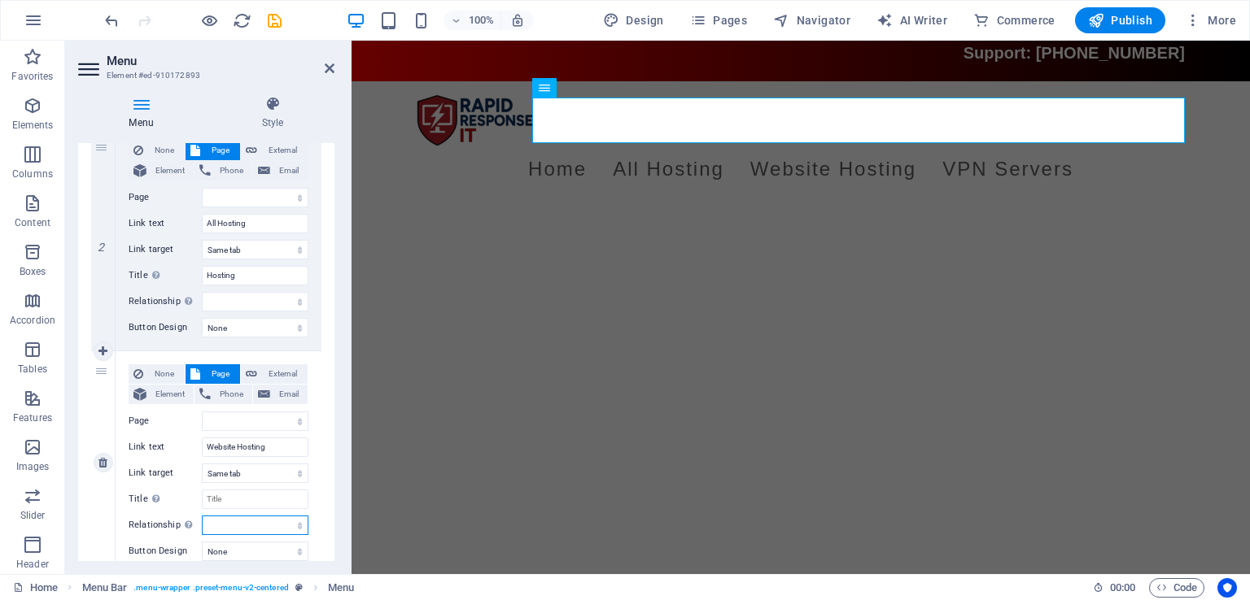
click at [263, 521] on select "alternate author bookmark external help license next nofollow noreferrer noopen…" at bounding box center [255, 526] width 107 height 20
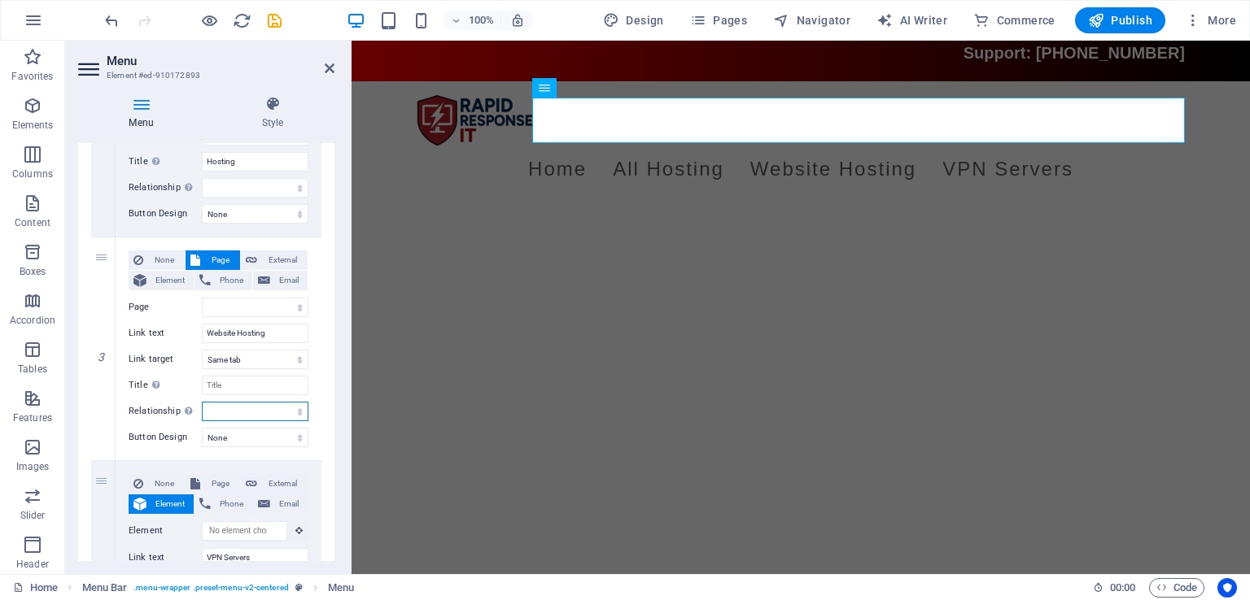
scroll to position [528, 0]
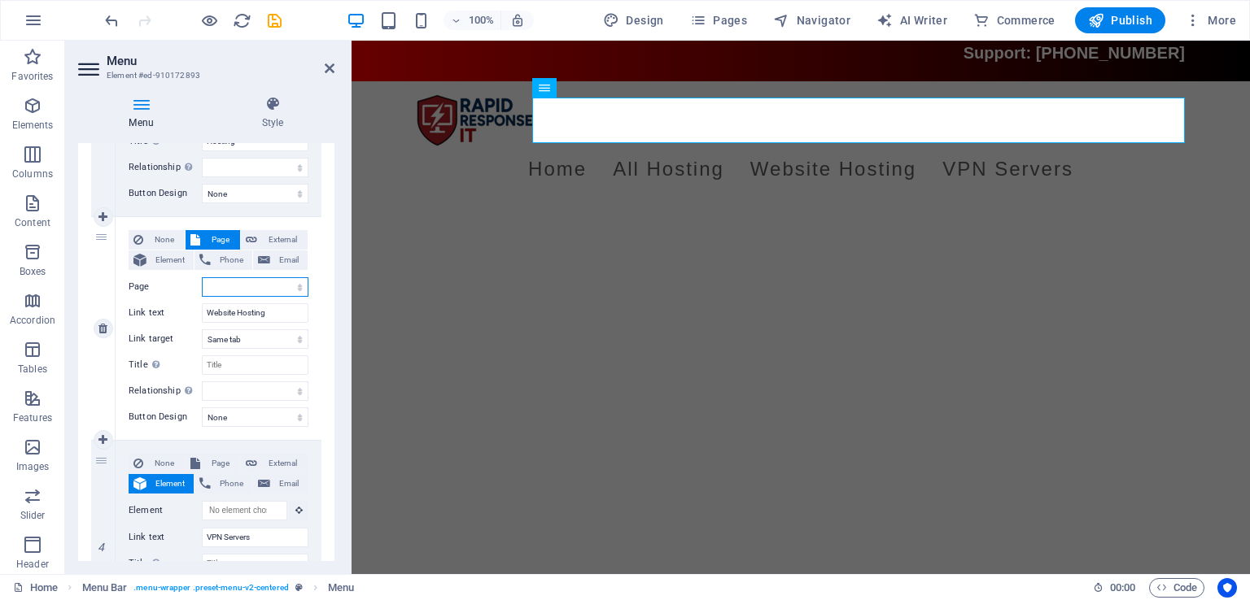
click at [254, 284] on select "Home Legal Notice Privacy" at bounding box center [255, 287] width 107 height 20
drag, startPoint x: 101, startPoint y: 233, endPoint x: 312, endPoint y: 261, distance: 213.3
click at [312, 261] on div "3 None Page External Element Phone Email Page Home Legal Notice Privacy Element…" at bounding box center [206, 329] width 230 height 224
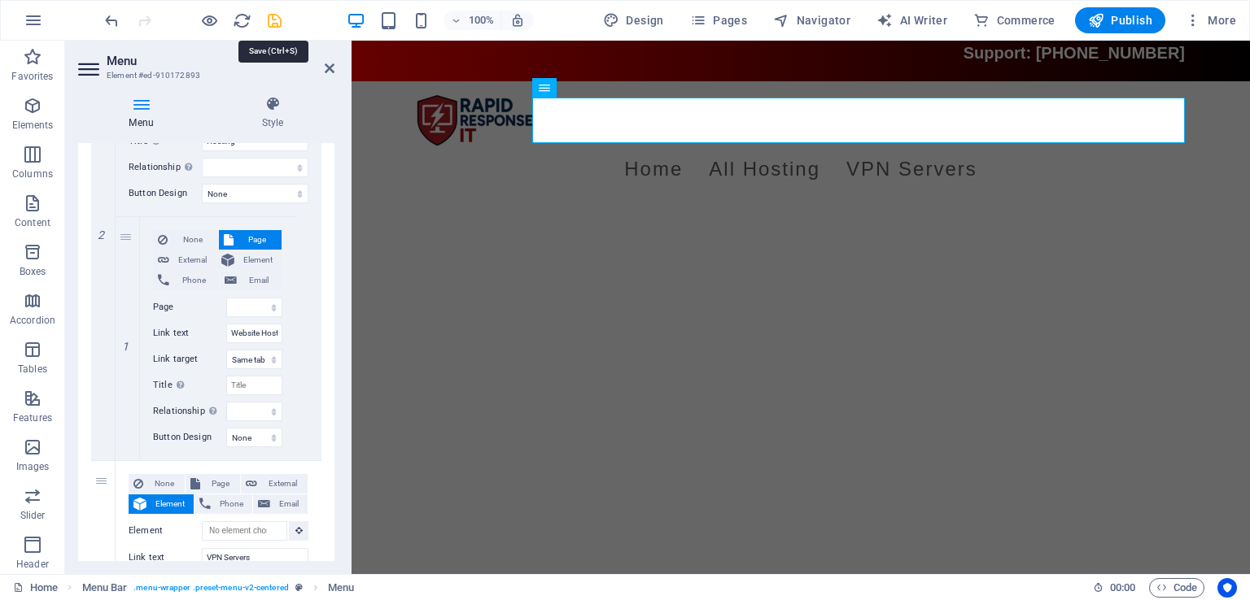
click at [282, 24] on icon "save" at bounding box center [274, 20] width 19 height 19
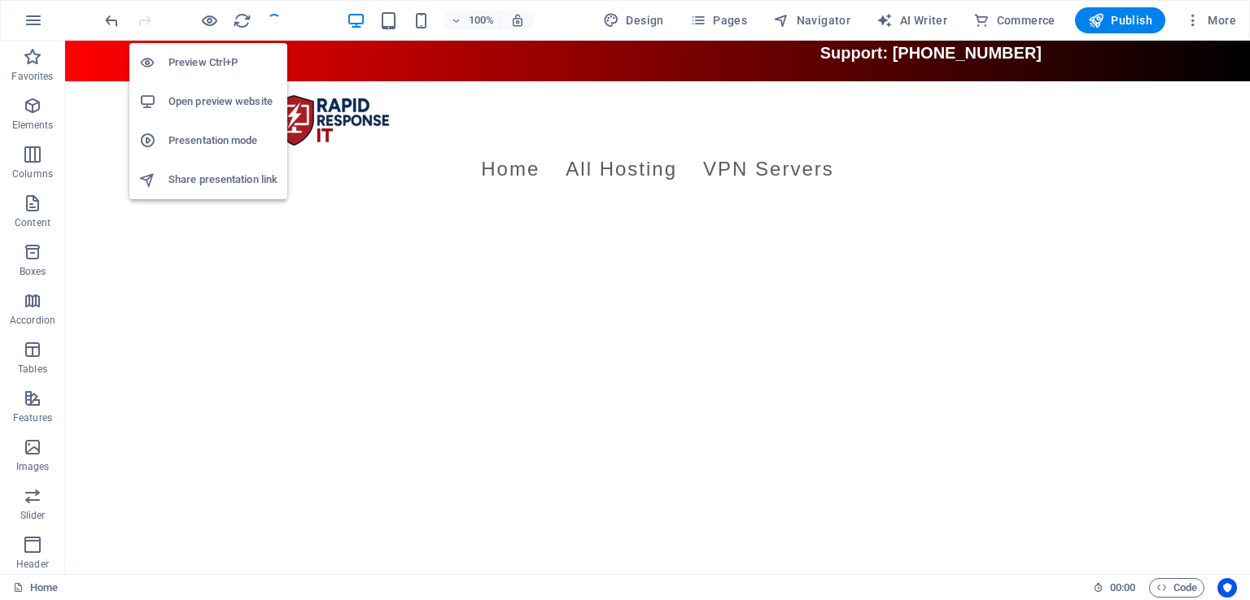
click at [205, 98] on h6 "Open preview website" at bounding box center [222, 102] width 109 height 20
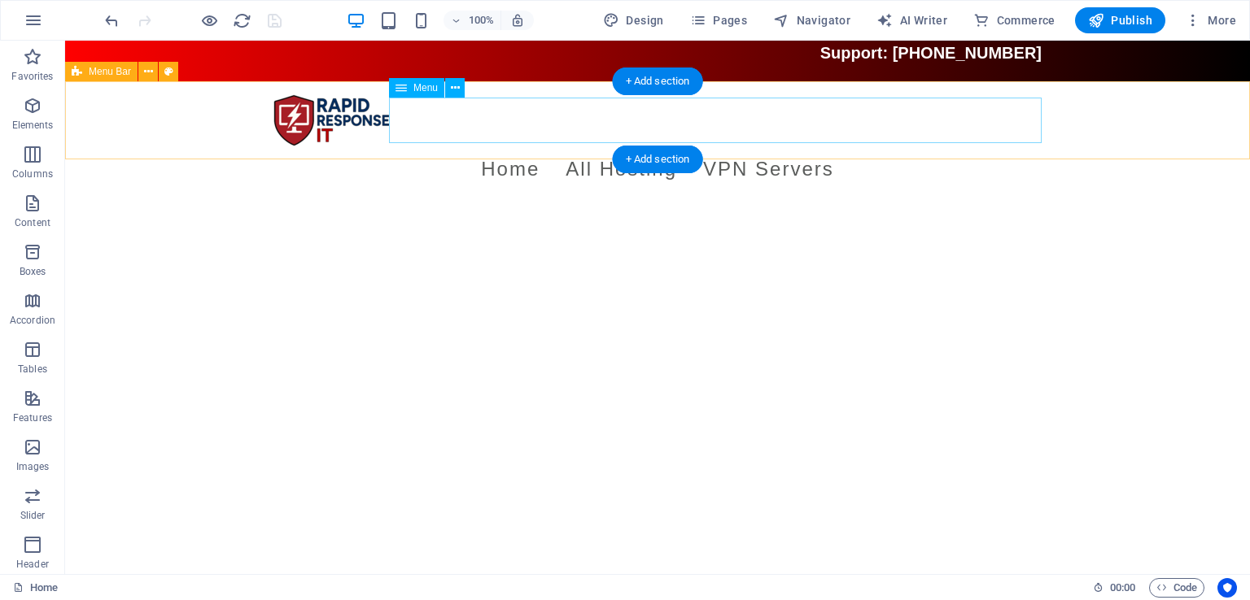
click at [647, 146] on nav "Home All Hosting Website Hosting VPN Servers" at bounding box center [657, 169] width 768 height 46
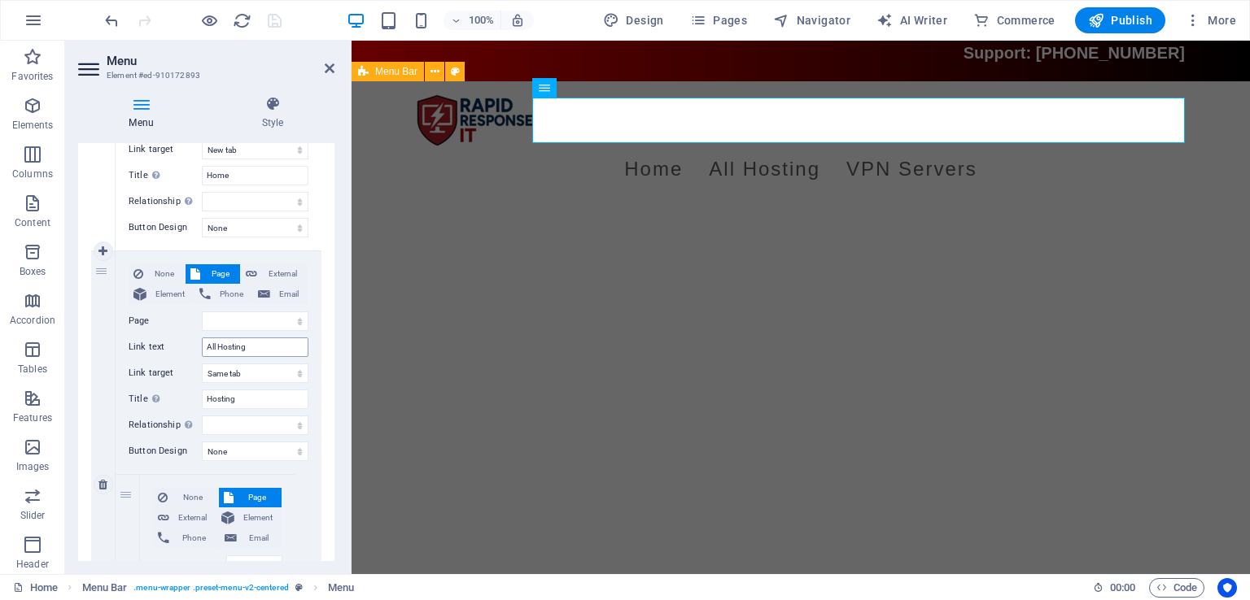
scroll to position [261, 0]
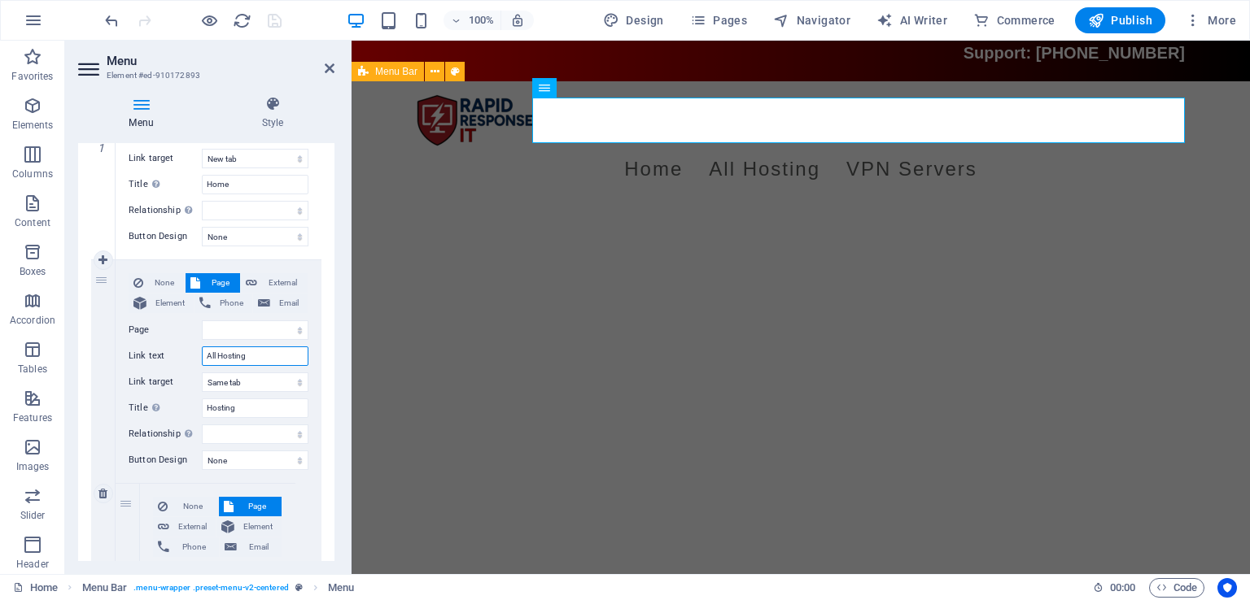
click at [273, 356] on input "All Hosting" at bounding box center [255, 357] width 107 height 20
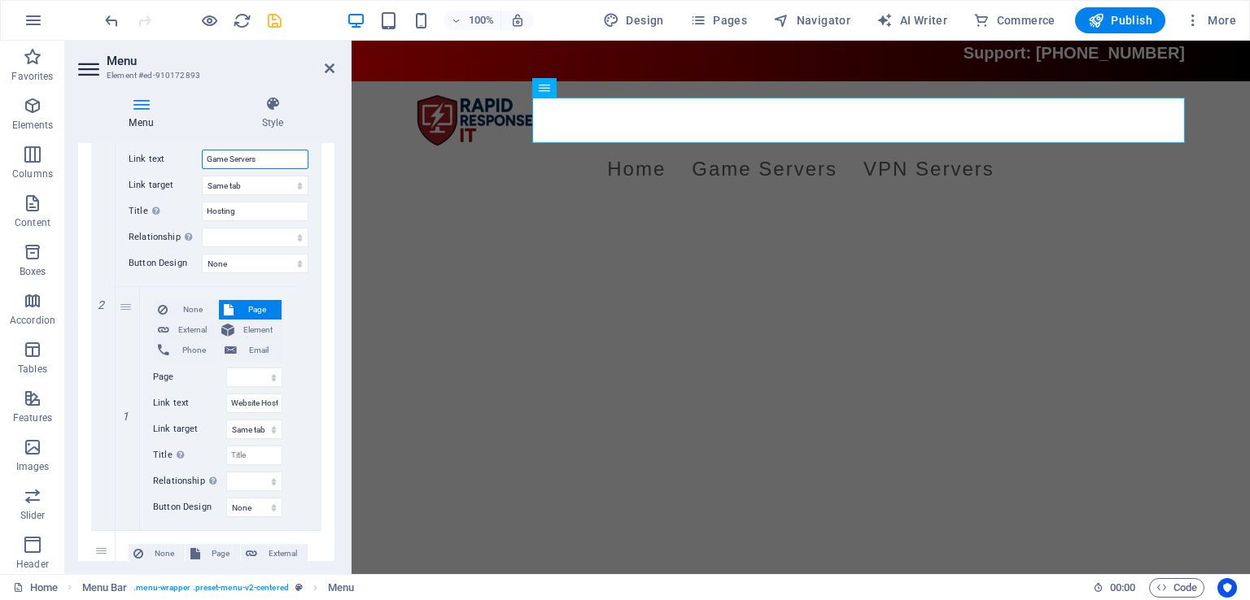
scroll to position [451, 0]
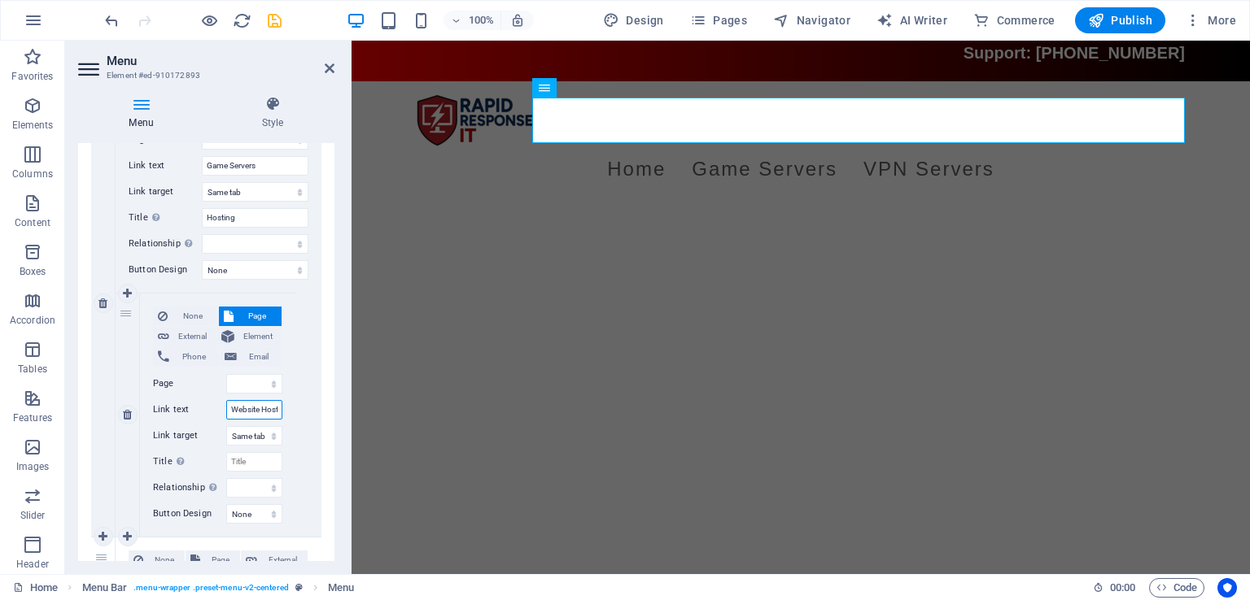
click at [265, 409] on input "Website Hosting" at bounding box center [254, 410] width 56 height 20
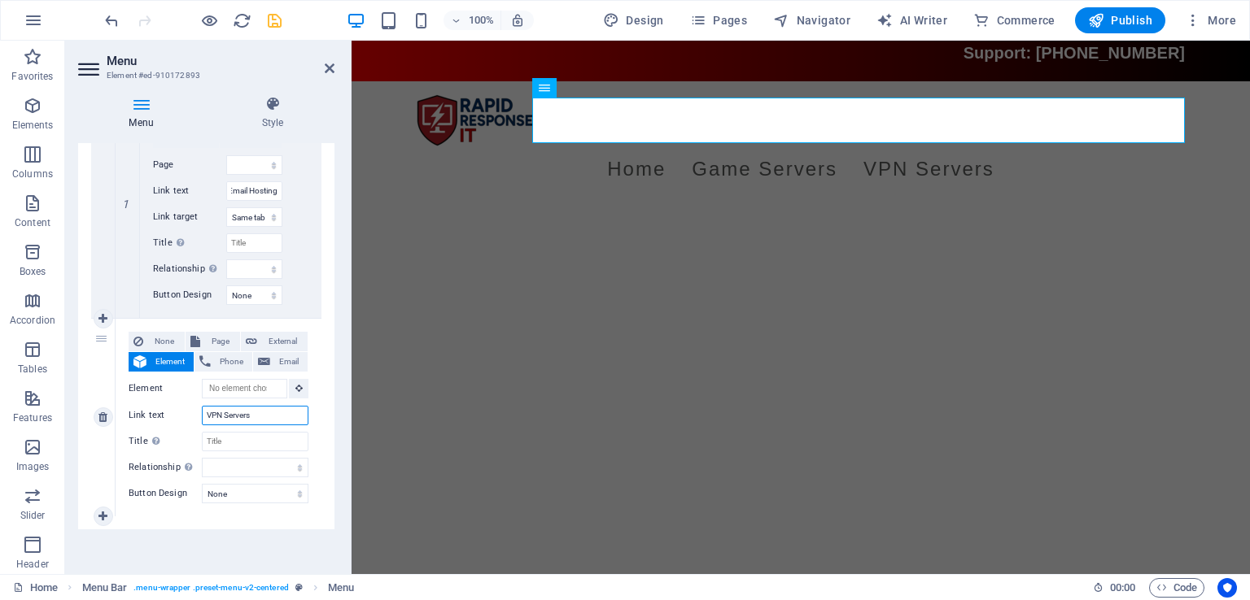
scroll to position [0, 0]
drag, startPoint x: 280, startPoint y: 412, endPoint x: 171, endPoint y: 399, distance: 109.8
click at [171, 399] on div "None Page External Element Phone Email Page Home Legal Notice Privacy Element U…" at bounding box center [219, 405] width 180 height 146
click at [259, 187] on input "Web/Email Hosting" at bounding box center [254, 191] width 56 height 20
drag, startPoint x: 259, startPoint y: 417, endPoint x: 139, endPoint y: 427, distance: 120.0
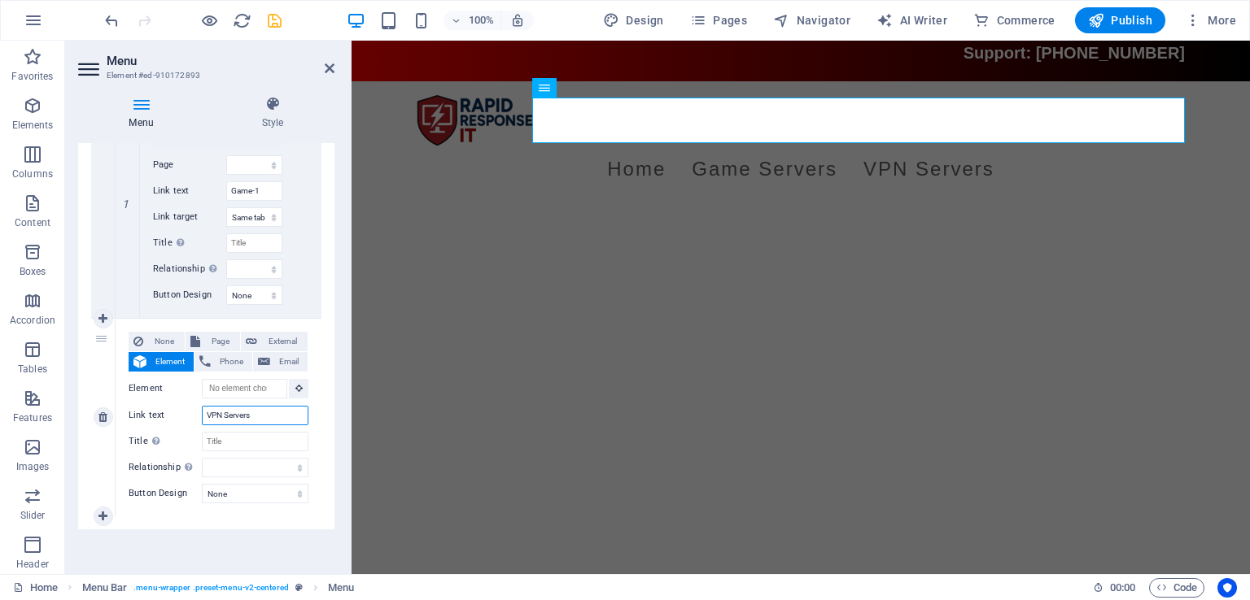
click at [139, 427] on div "None Page External Element Phone Email Page Home Legal Notice Privacy Element U…" at bounding box center [219, 405] width 180 height 146
click at [99, 513] on icon at bounding box center [102, 516] width 9 height 11
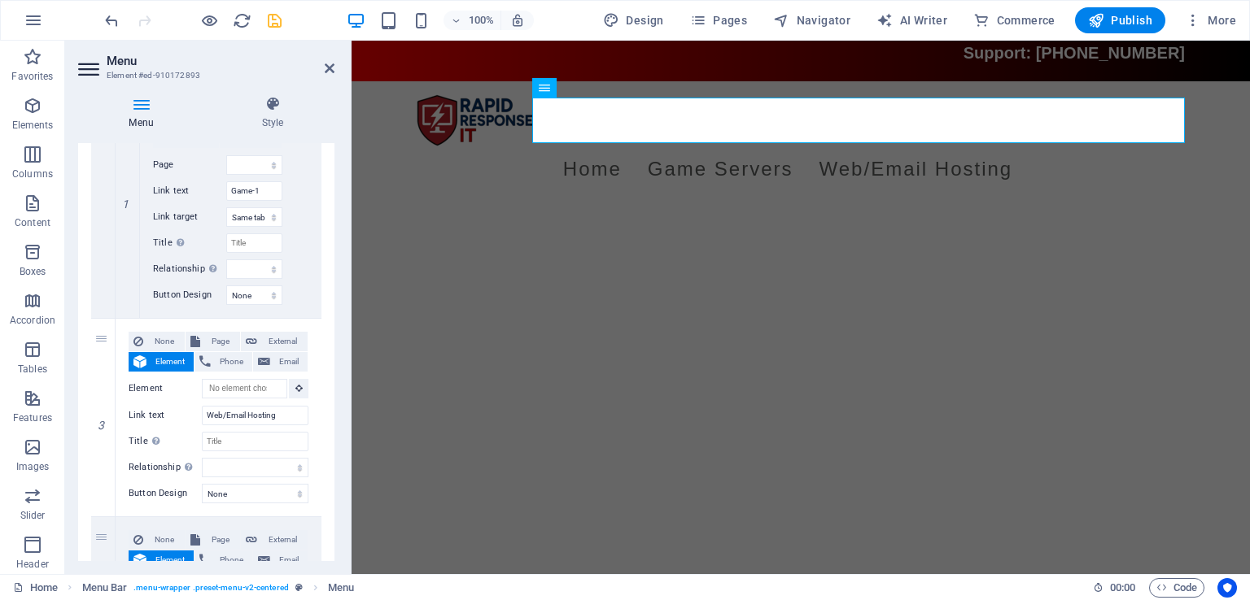
scroll to position [869, 0]
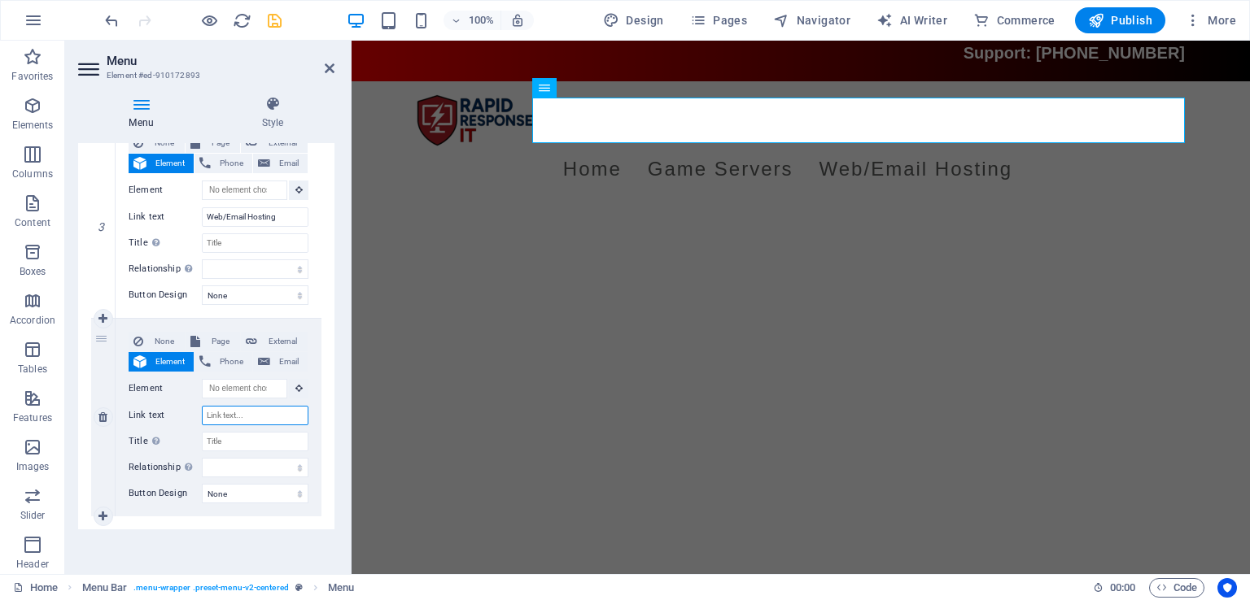
click at [264, 407] on input "Link text" at bounding box center [255, 416] width 107 height 20
click at [264, 407] on input "VPN" at bounding box center [255, 416] width 107 height 20
click at [590, 205] on html "Skip to main content Support: (904) 580-0763 Menu Home Game Servers Game-1 Web/…" at bounding box center [800, 123] width 898 height 164
click at [881, 205] on html "Skip to main content Support: (904) 580-0763 Menu Home Game Servers Game-1 Web/…" at bounding box center [800, 123] width 898 height 164
click at [263, 295] on select "None Default Primary Secondary" at bounding box center [255, 296] width 107 height 20
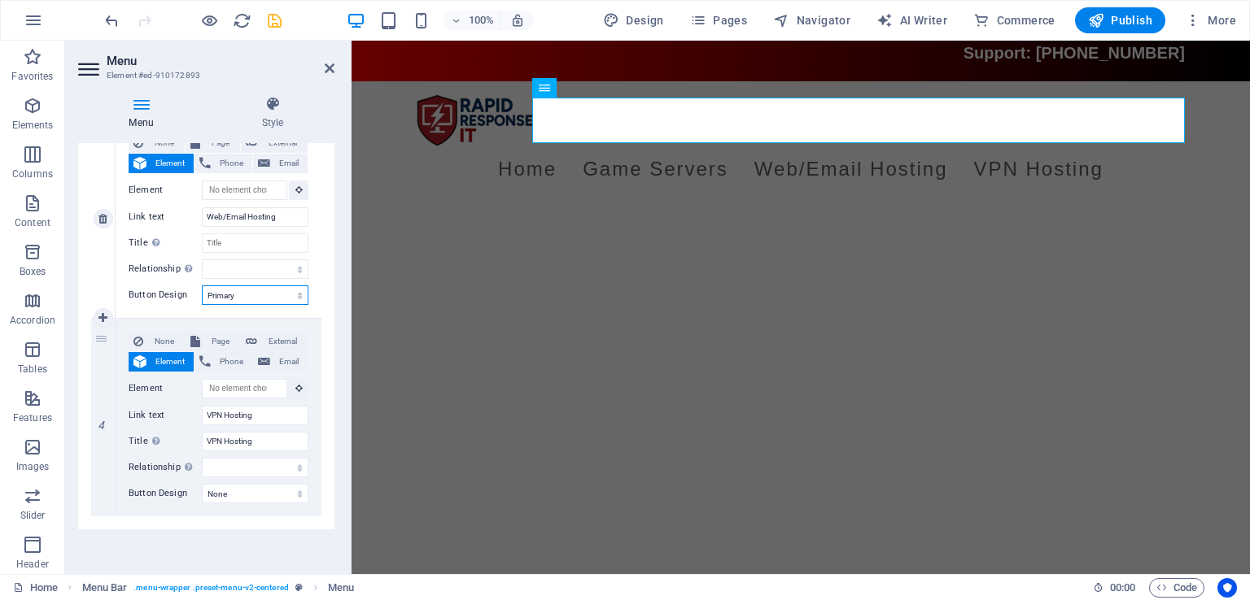
click at [202, 286] on select "None Default Primary Secondary" at bounding box center [255, 296] width 107 height 20
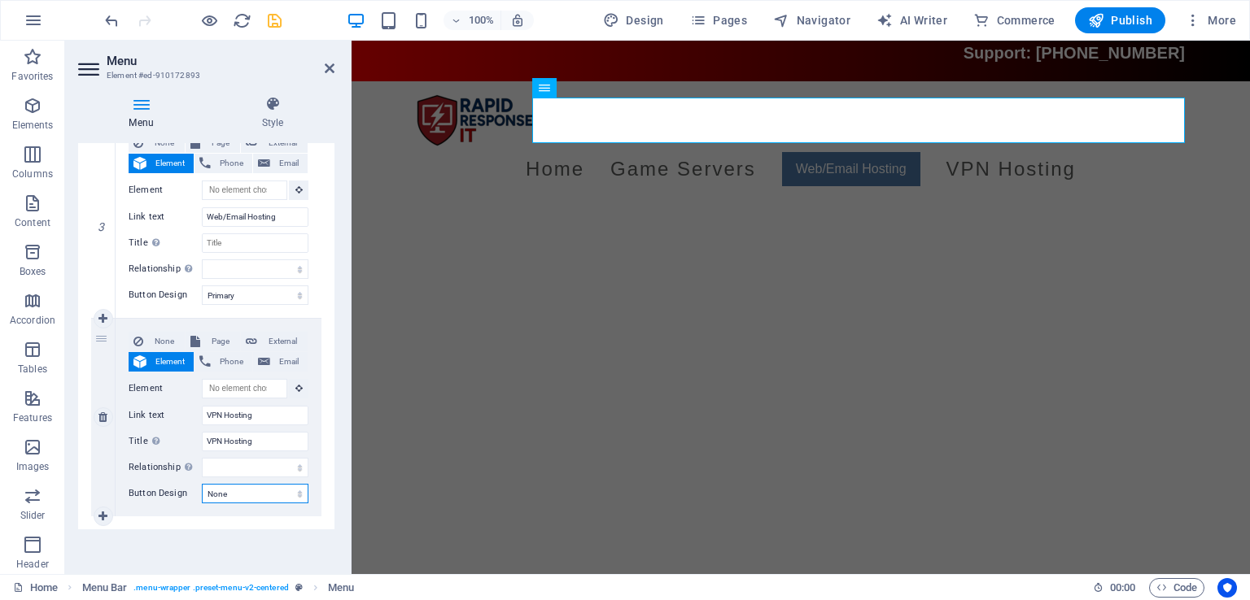
click at [277, 494] on select "None Default Primary Secondary" at bounding box center [255, 494] width 107 height 20
click at [202, 484] on select "None Default Primary Secondary" at bounding box center [255, 494] width 107 height 20
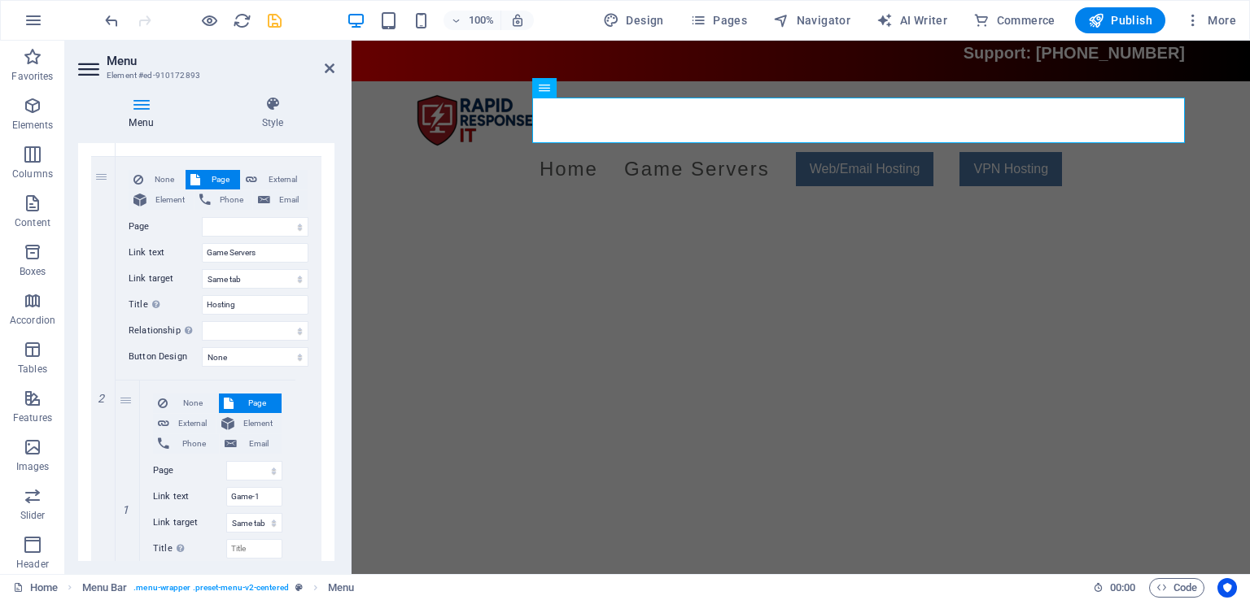
scroll to position [319, 0]
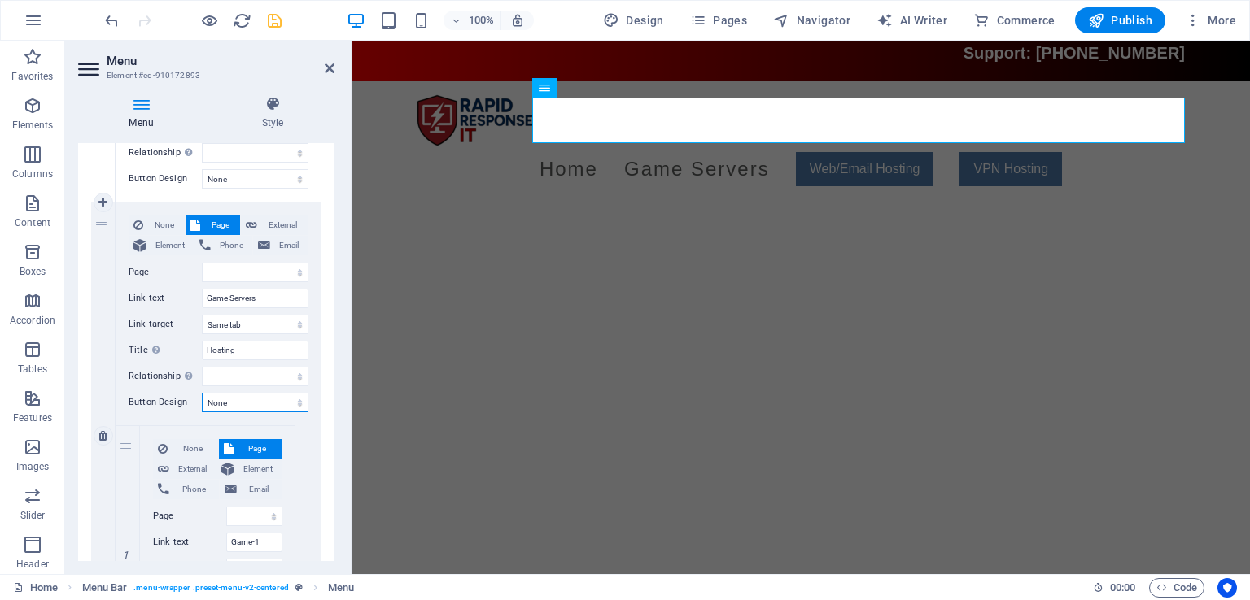
click at [277, 404] on select "None Default Primary Secondary" at bounding box center [255, 403] width 107 height 20
click at [202, 393] on select "None Default Primary Secondary" at bounding box center [255, 403] width 107 height 20
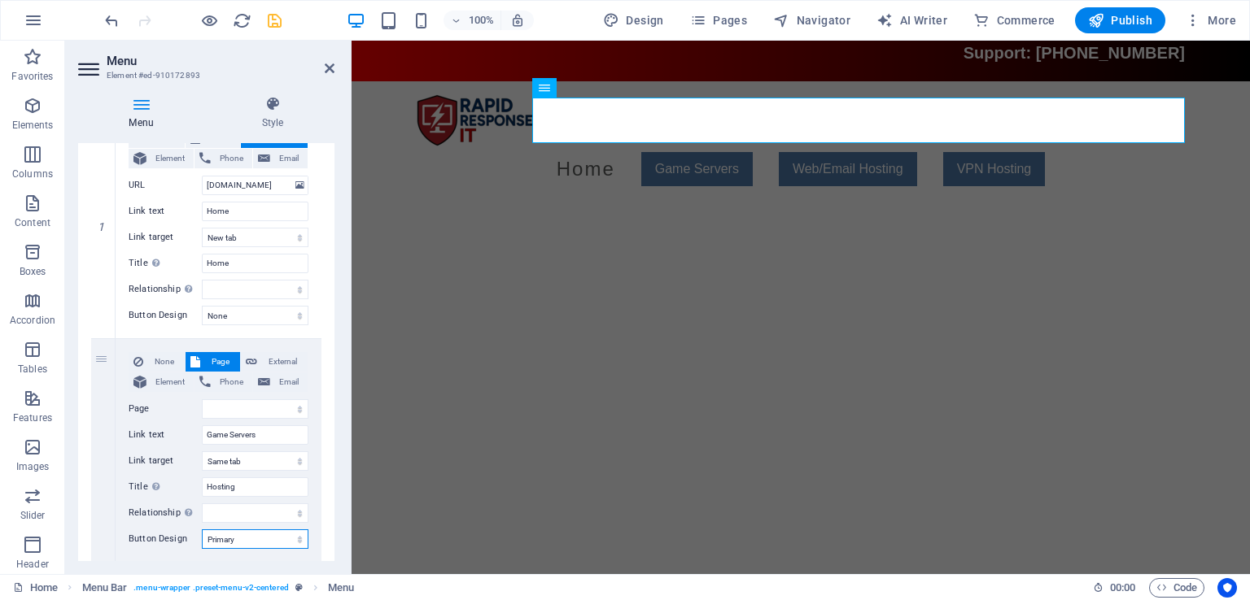
scroll to position [174, 0]
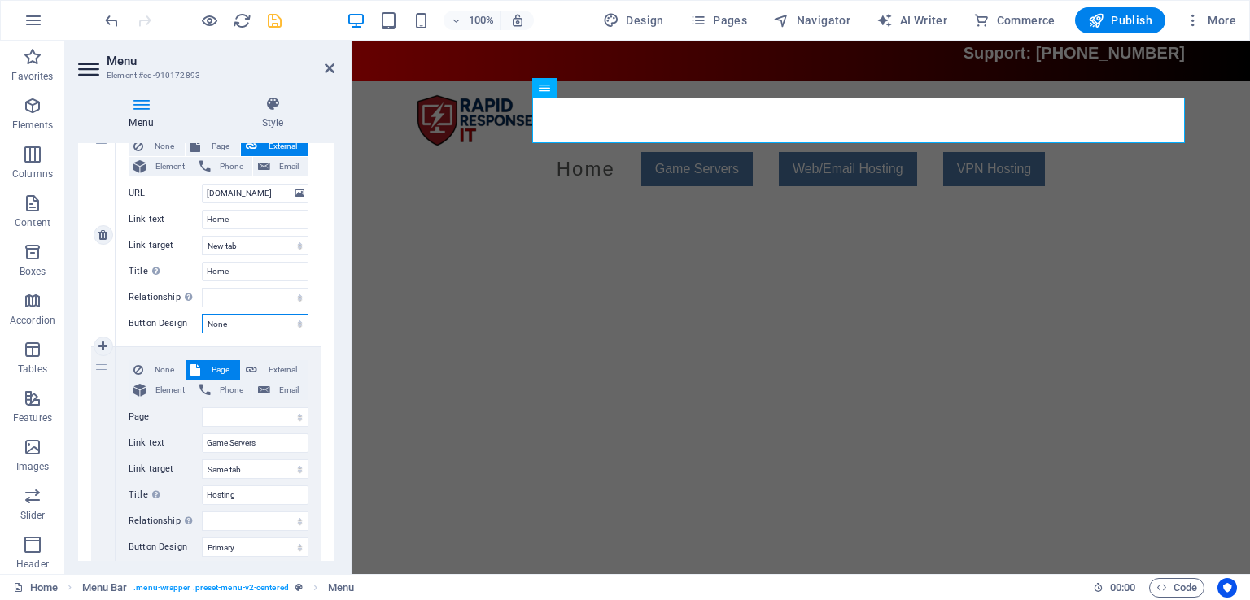
click at [261, 324] on select "None Default Primary Secondary" at bounding box center [255, 324] width 107 height 20
click at [202, 314] on select "None Default Primary Secondary" at bounding box center [255, 324] width 107 height 20
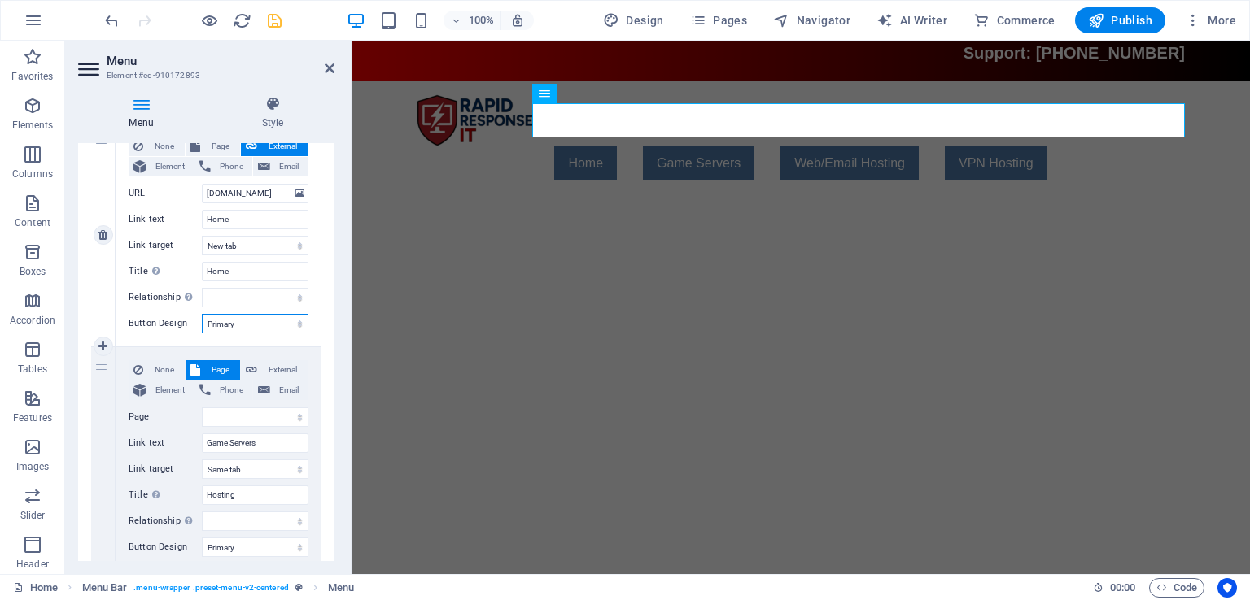
drag, startPoint x: 270, startPoint y: 320, endPoint x: 268, endPoint y: 329, distance: 9.3
click at [270, 320] on select "None Default Primary Secondary" at bounding box center [255, 324] width 107 height 20
click at [202, 314] on select "None Default Primary Secondary" at bounding box center [255, 324] width 107 height 20
click at [278, 323] on select "None Default Primary Secondary" at bounding box center [255, 324] width 107 height 20
click at [202, 314] on select "None Default Primary Secondary" at bounding box center [255, 324] width 107 height 20
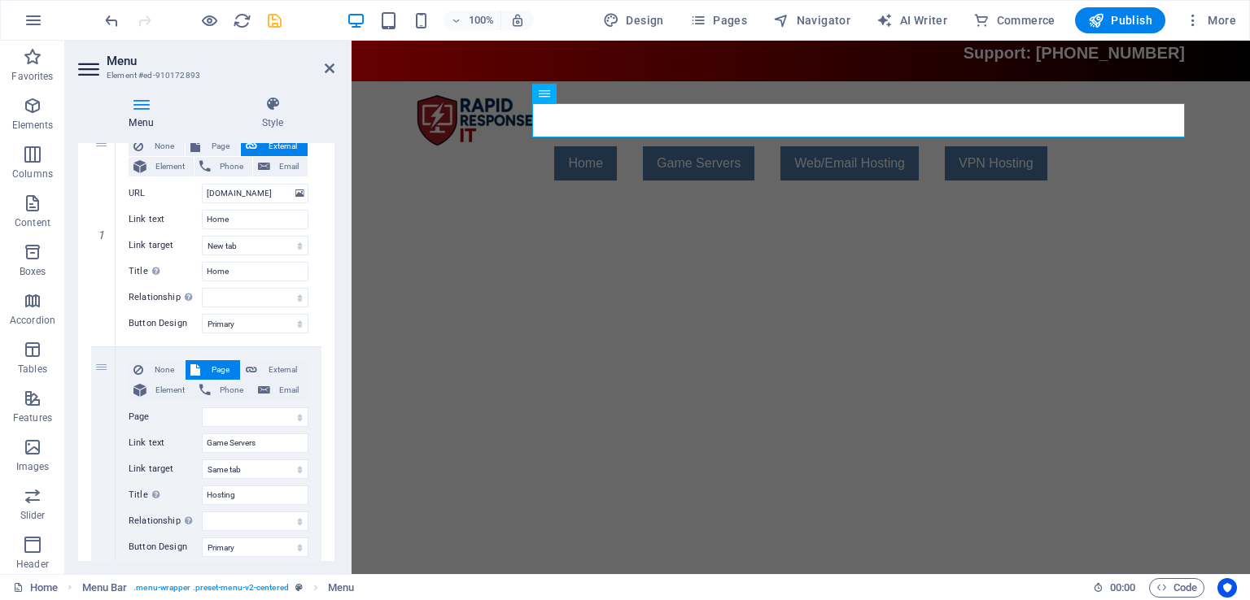
click at [674, 194] on html "Skip to main content Support: (904) 580-0763 Menu Home Game Servers Game-1 Web/…" at bounding box center [800, 117] width 898 height 153
click at [329, 55] on h2 "Menu" at bounding box center [221, 61] width 228 height 15
click at [329, 75] on header "Menu Element #ed-910172893" at bounding box center [206, 62] width 256 height 42
click at [329, 69] on icon at bounding box center [330, 68] width 10 height 13
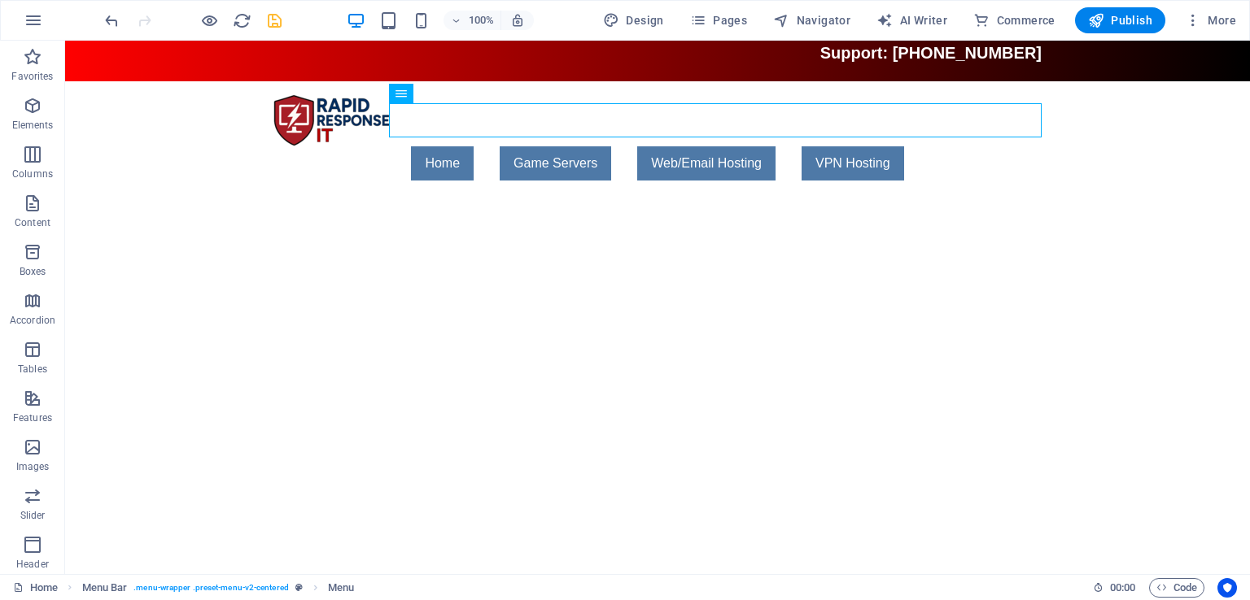
click at [783, 194] on html "Skip to main content Support: (904) 580-0763 Menu Home Game Servers Game-1 Web/…" at bounding box center [657, 117] width 1184 height 153
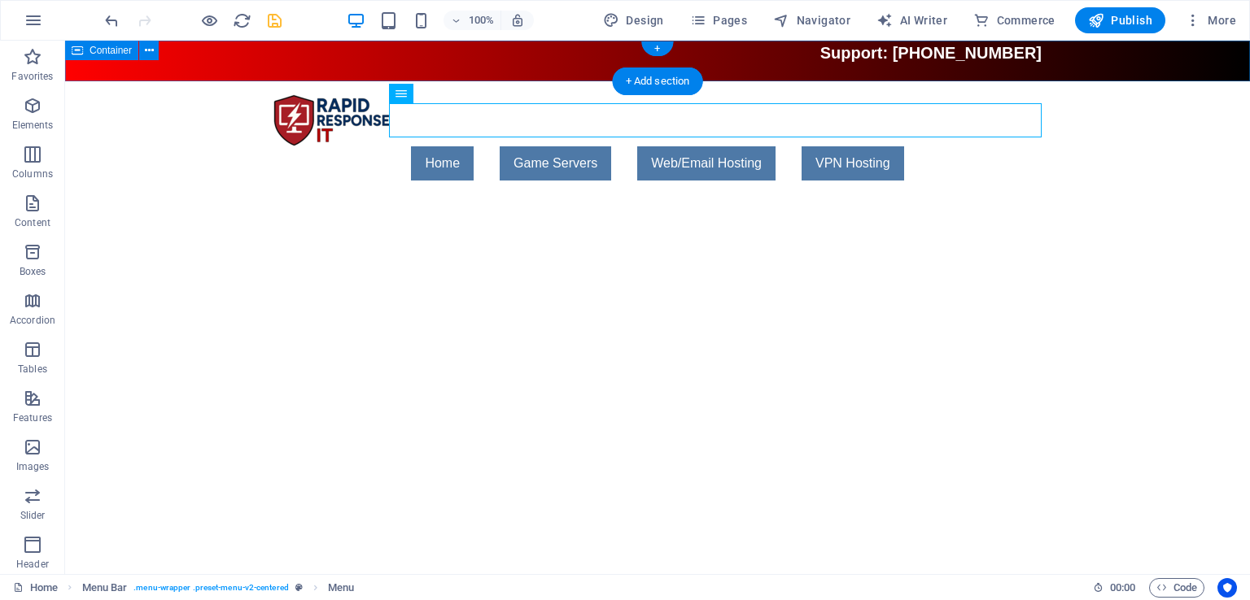
click at [447, 41] on div "Support: [PHONE_NUMBER]" at bounding box center [657, 61] width 1184 height 41
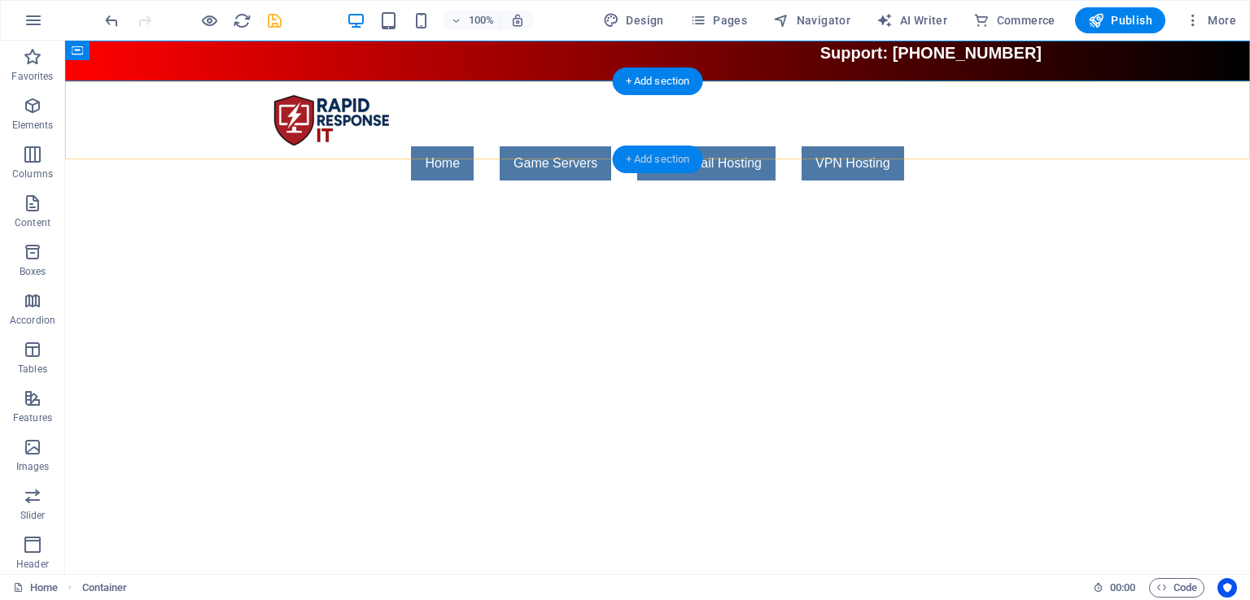
click at [650, 154] on div "+ Add section" at bounding box center [658, 160] width 90 height 28
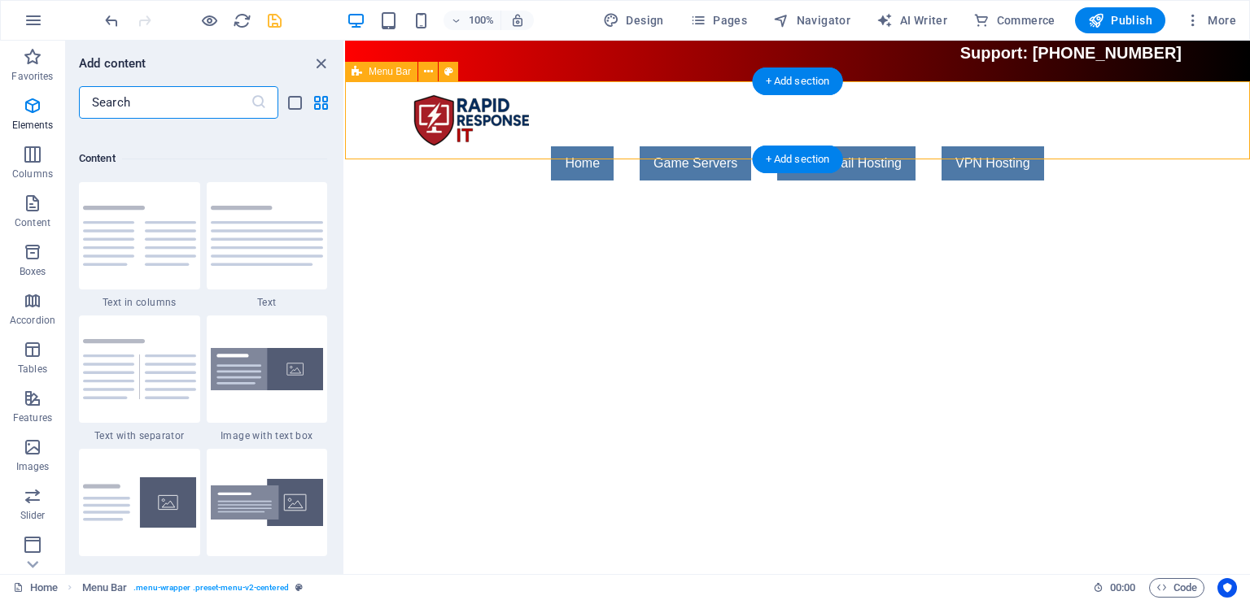
scroll to position [2846, 0]
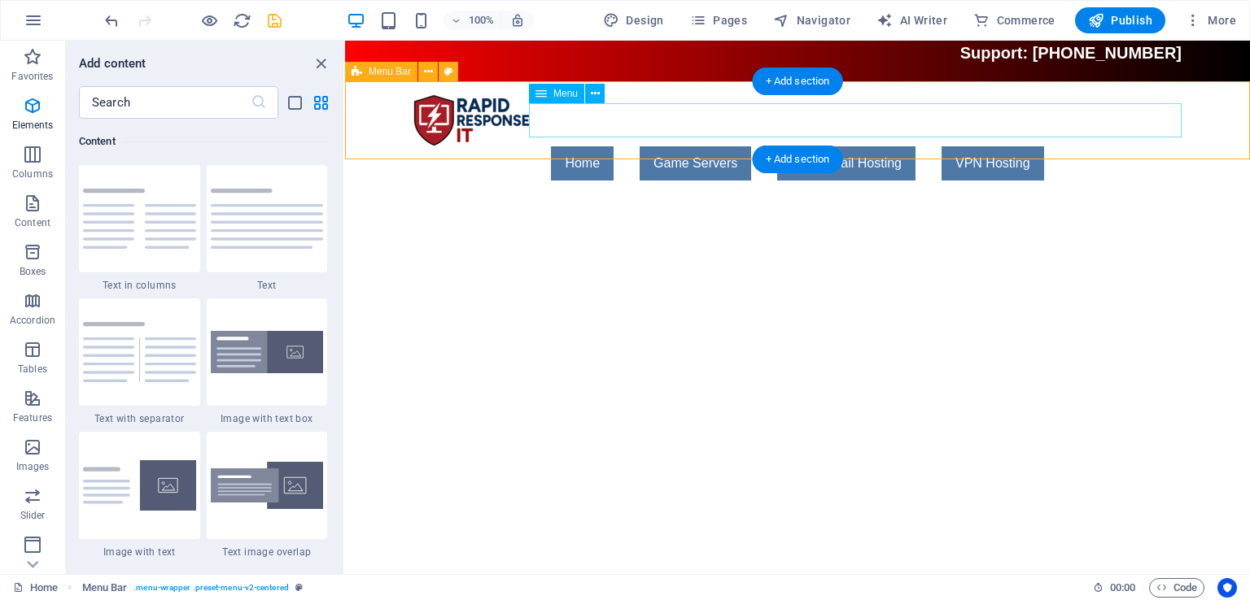
click at [539, 146] on nav "Home Game Servers Game-1 Web/Email Hosting VPN Hosting" at bounding box center [797, 163] width 768 height 34
click at [527, 146] on div at bounding box center [797, 120] width 768 height 52
click at [540, 147] on div "Menu Home Game Servers Game-1 Web/Email Hosting VPN Hosting" at bounding box center [797, 137] width 905 height 112
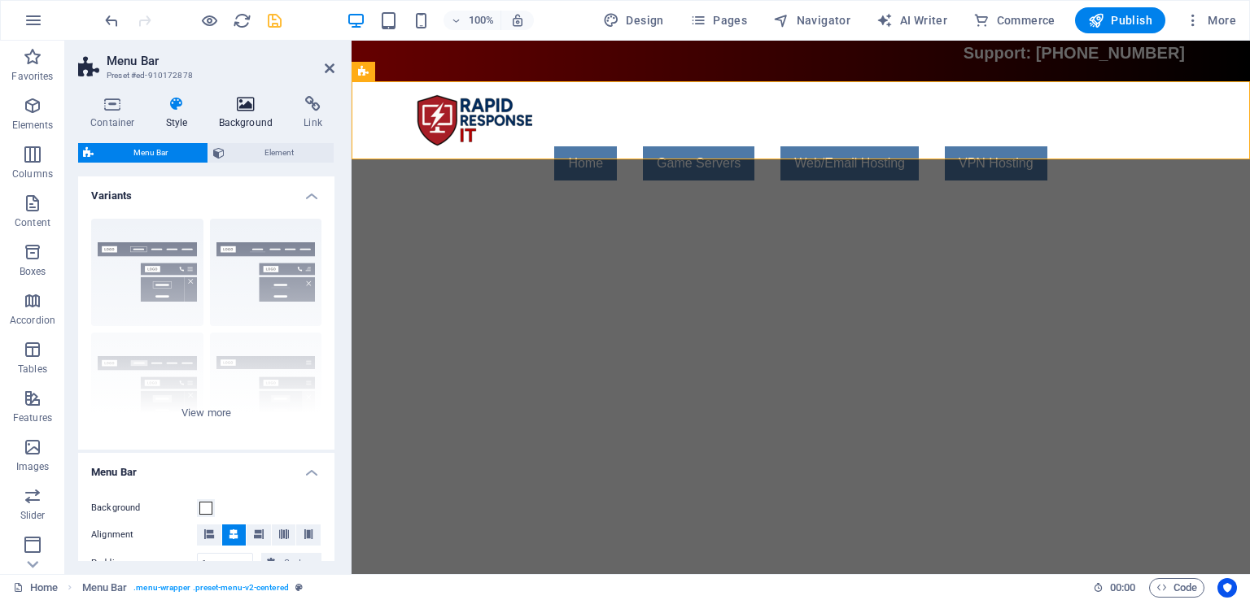
click at [244, 97] on icon at bounding box center [246, 104] width 79 height 16
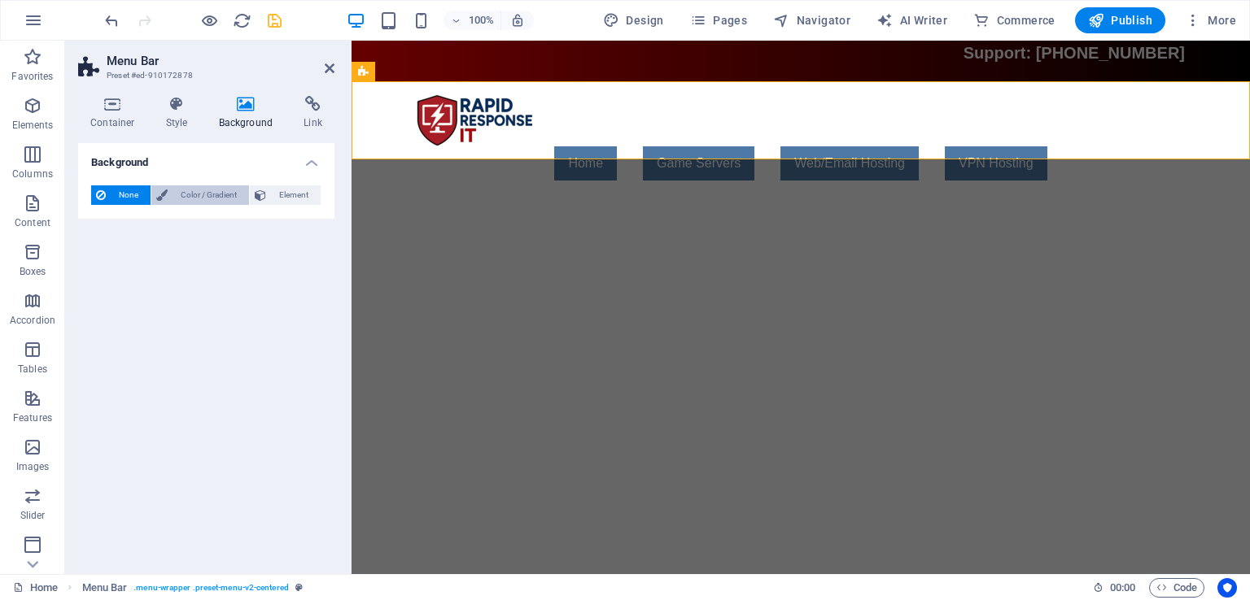
click at [179, 190] on span "Color / Gradient" at bounding box center [208, 195] width 72 height 20
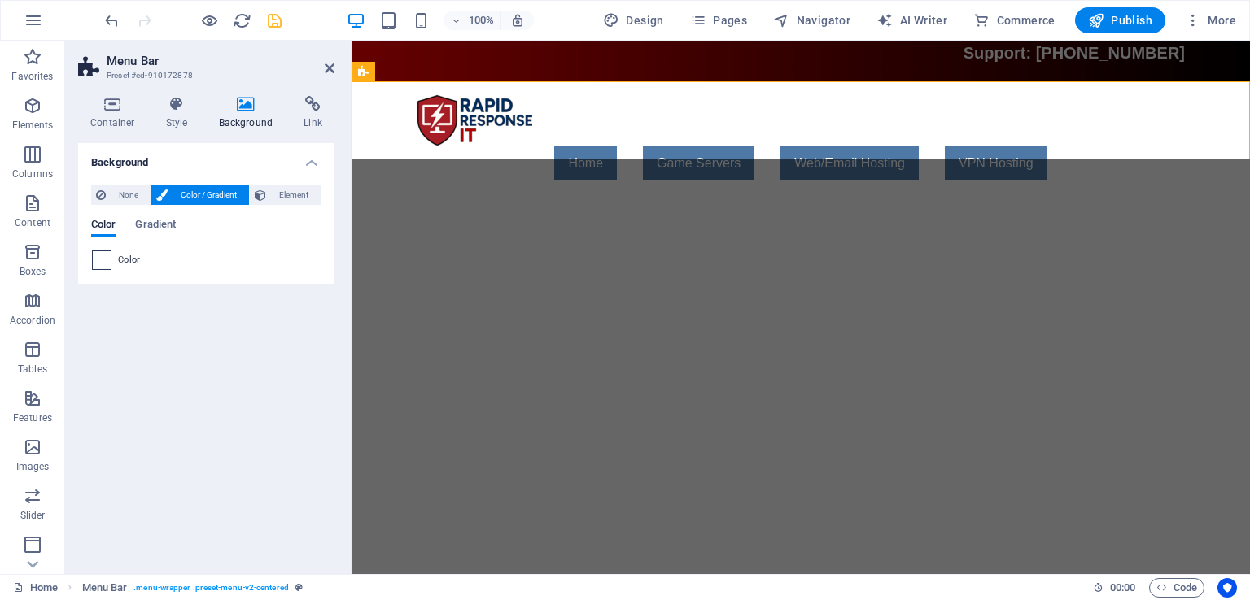
click at [104, 254] on span at bounding box center [102, 260] width 18 height 18
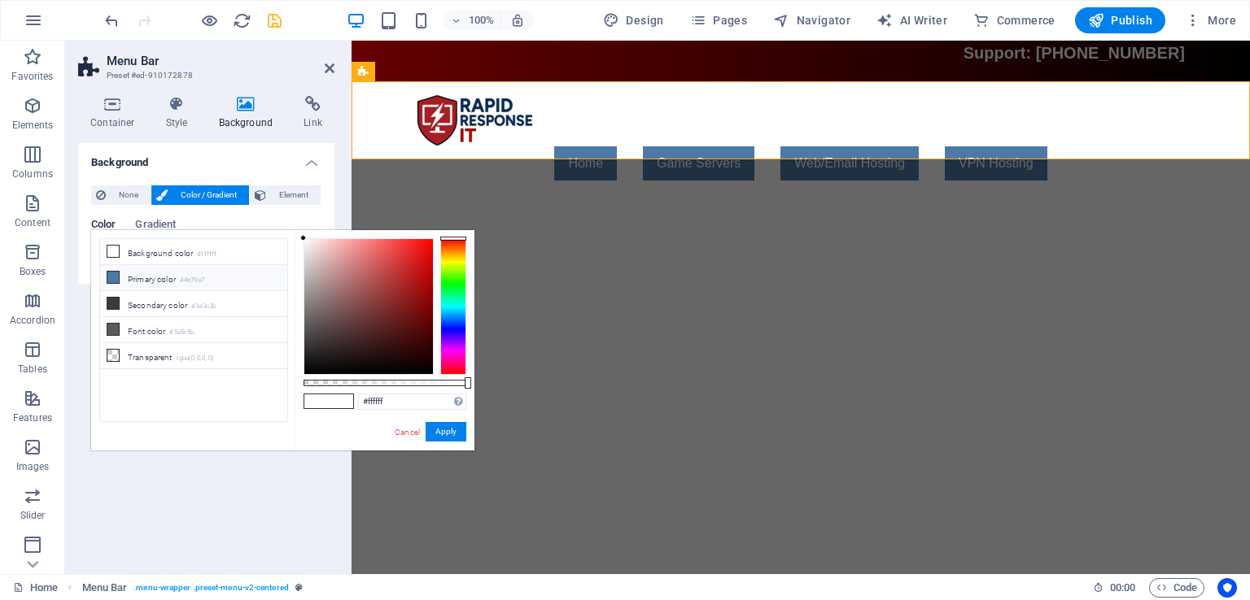
click at [199, 278] on small "#4e79a7" at bounding box center [192, 280] width 24 height 11
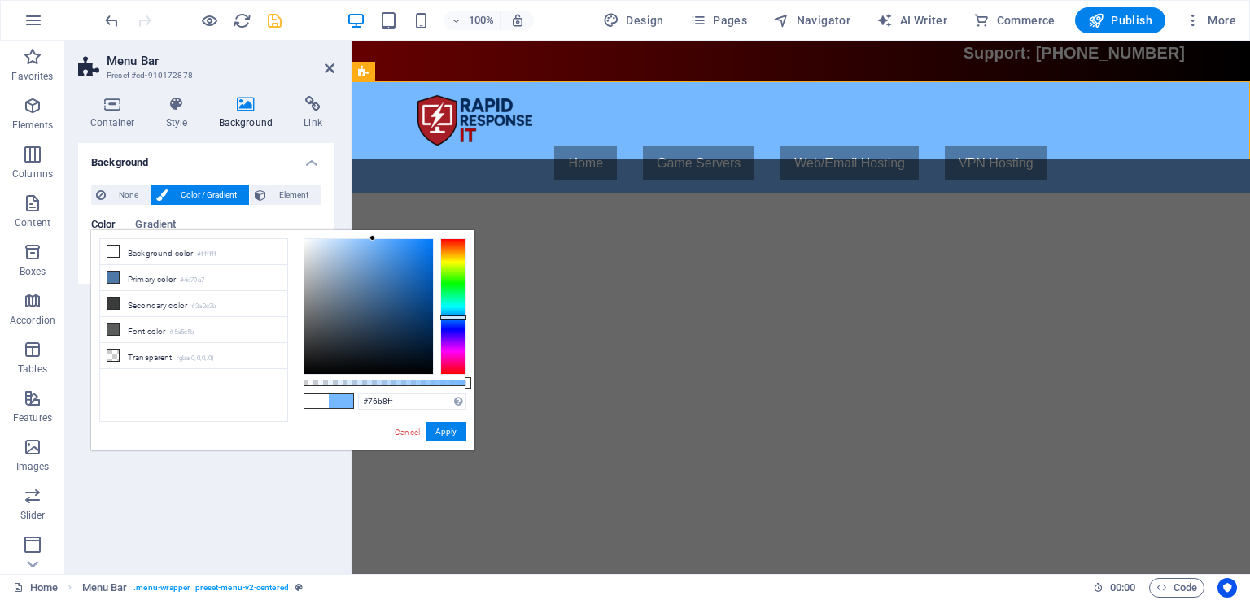
drag, startPoint x: 378, startPoint y: 276, endPoint x: 373, endPoint y: 231, distance: 45.1
click at [373, 231] on div "#76b8ff Supported formats #0852ed rgb(8, 82, 237) rgba(8, 82, 237, 90%) hsv(221…" at bounding box center [384, 458] width 180 height 456
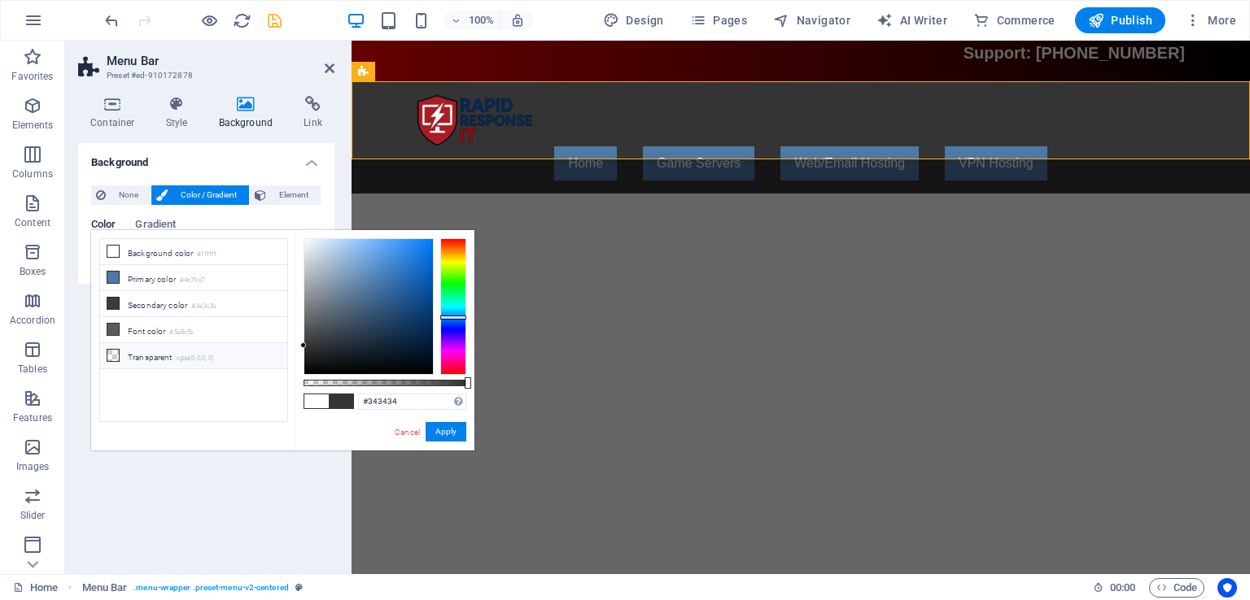
drag, startPoint x: 329, startPoint y: 286, endPoint x: 241, endPoint y: 346, distance: 106.5
click at [241, 346] on div "less Background color #ffffff Primary color #4e79a7 Secondary color #3a3c3b Fon…" at bounding box center [282, 340] width 383 height 220
click at [442, 430] on button "Apply" at bounding box center [445, 432] width 41 height 20
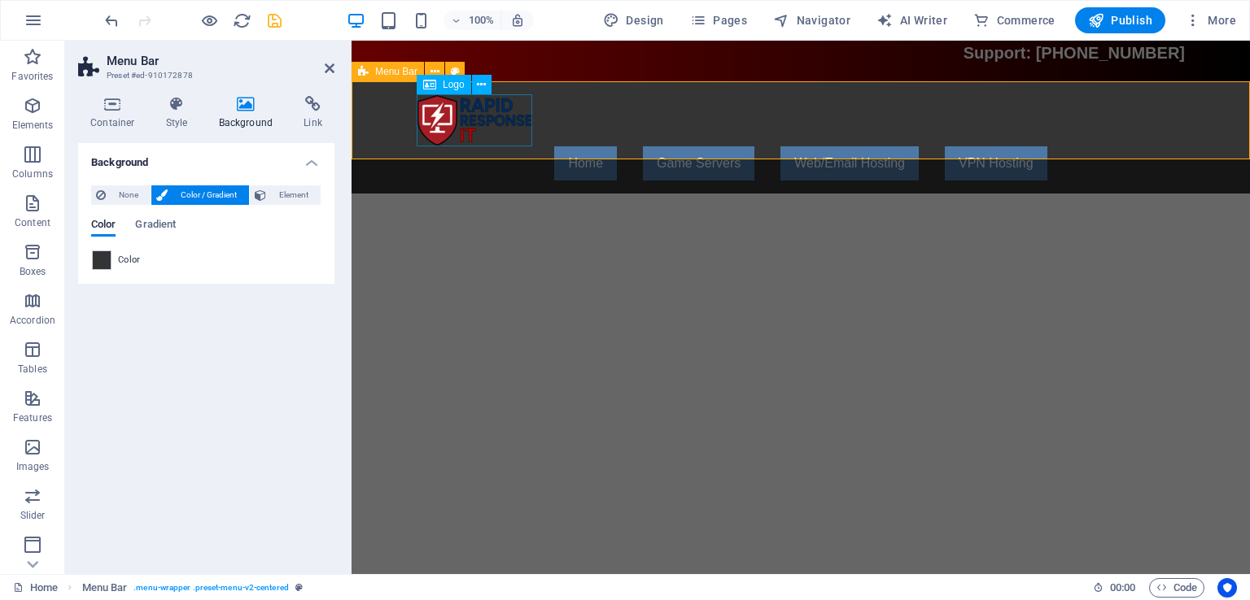
click at [469, 123] on div at bounding box center [801, 120] width 768 height 52
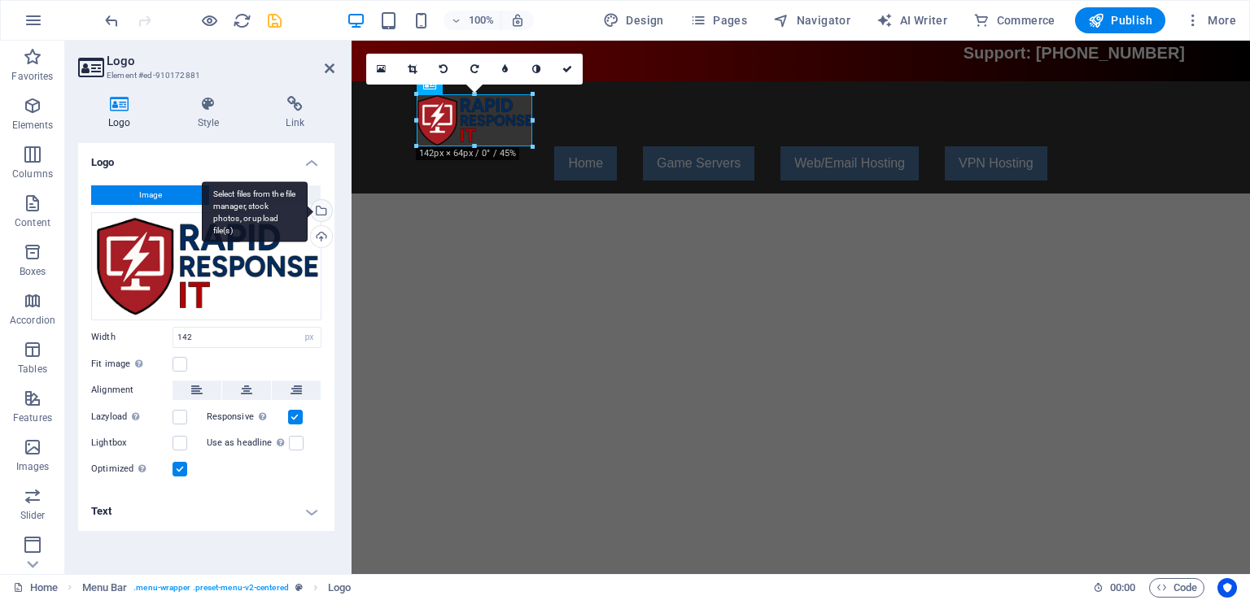
click at [328, 212] on div "Select files from the file manager, stock photos, or upload file(s)" at bounding box center [320, 212] width 24 height 24
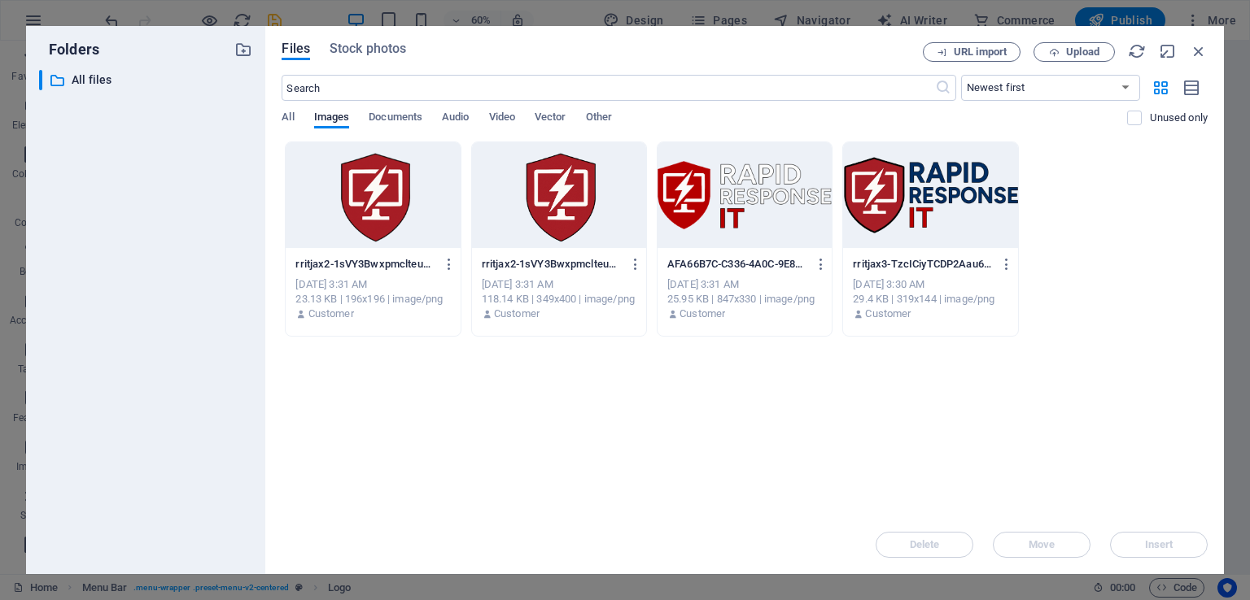
click at [742, 215] on div at bounding box center [744, 195] width 174 height 106
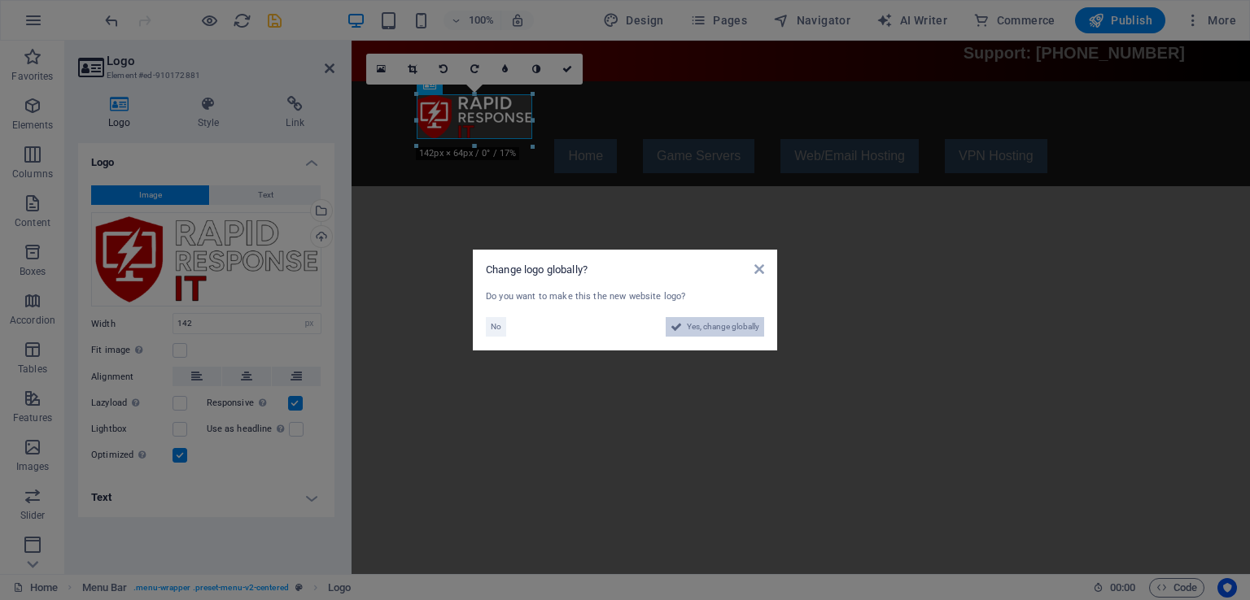
click at [727, 333] on span "Yes, change globally" at bounding box center [723, 327] width 72 height 20
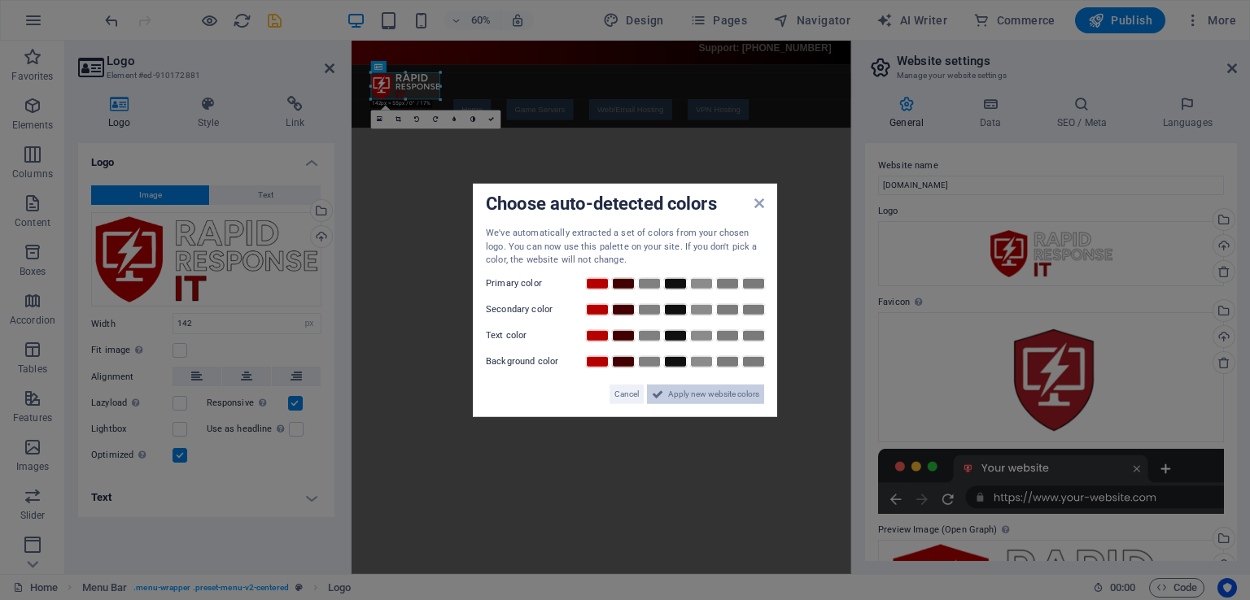
click at [674, 398] on span "Apply new website colors" at bounding box center [713, 394] width 91 height 20
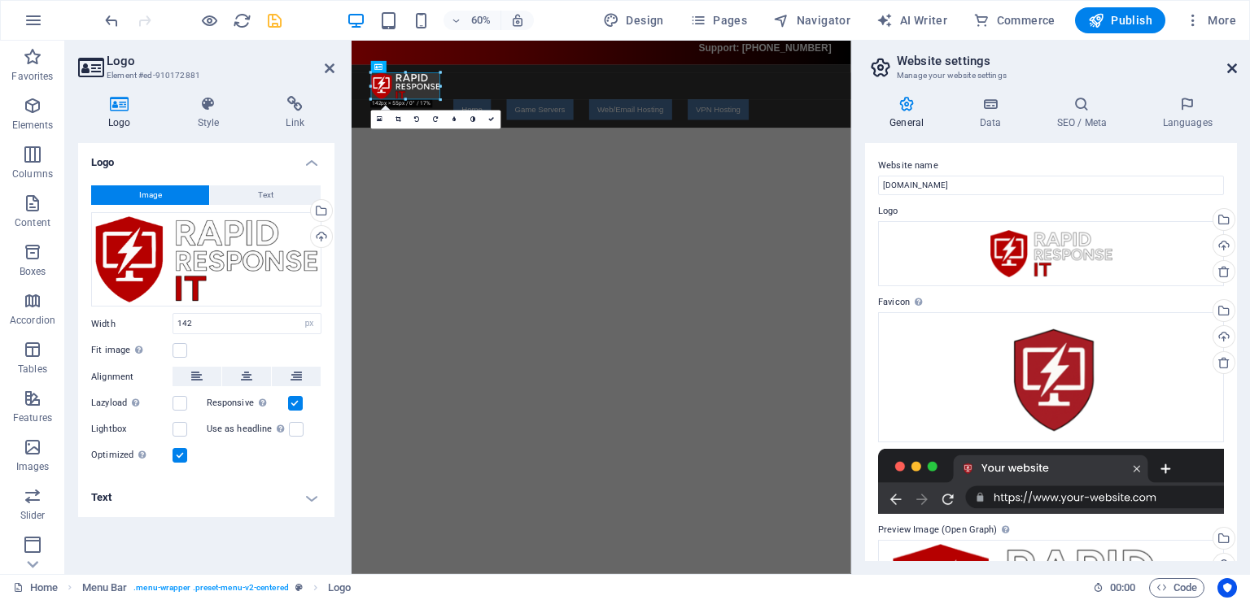
click at [1228, 68] on icon at bounding box center [1232, 68] width 10 height 13
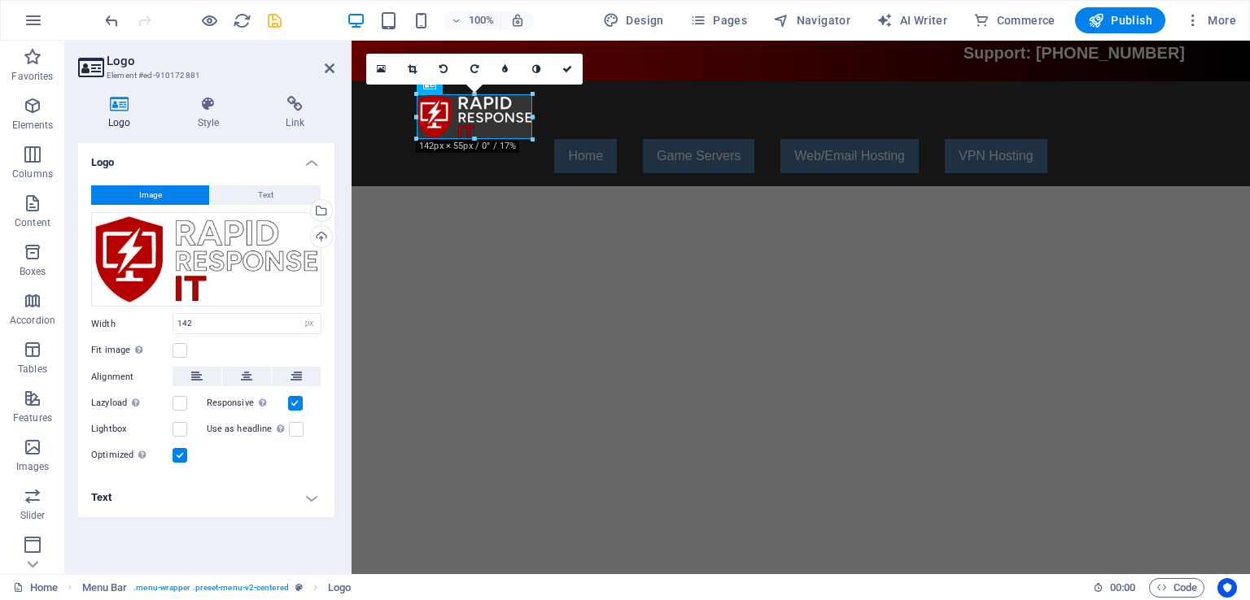
click at [612, 186] on html "Skip to main content Support: (904) 580-0763 Menu Home Game Servers Game-1 Web/…" at bounding box center [800, 114] width 898 height 146
click at [574, 69] on link at bounding box center [567, 69] width 31 height 31
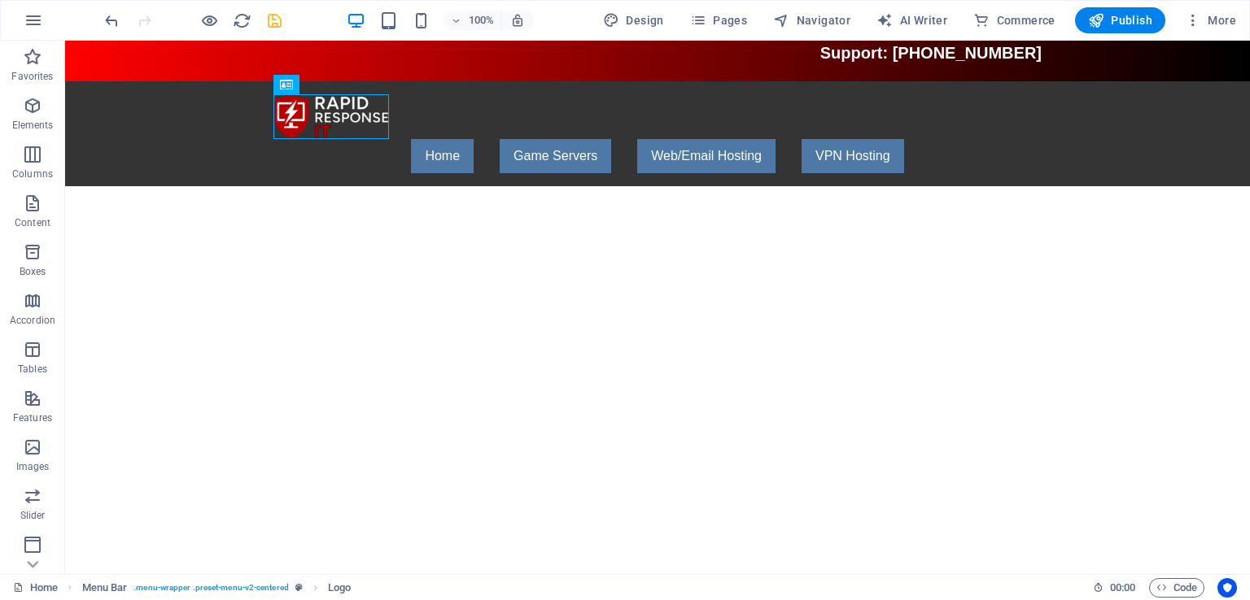
click at [478, 186] on html "Skip to main content Support: (904) 580-0763 Menu Home Game Servers Game-1 Web/…" at bounding box center [657, 114] width 1184 height 146
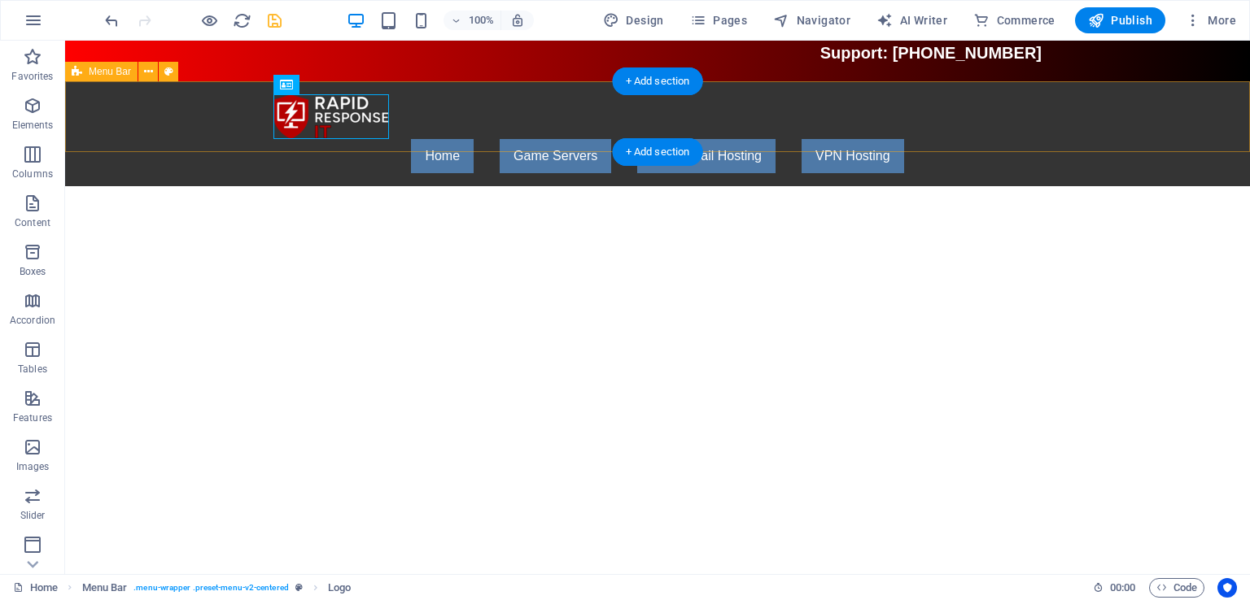
click at [443, 137] on div "Menu Home Game Servers Game-1 Web/Email Hosting VPN Hosting" at bounding box center [657, 133] width 1184 height 105
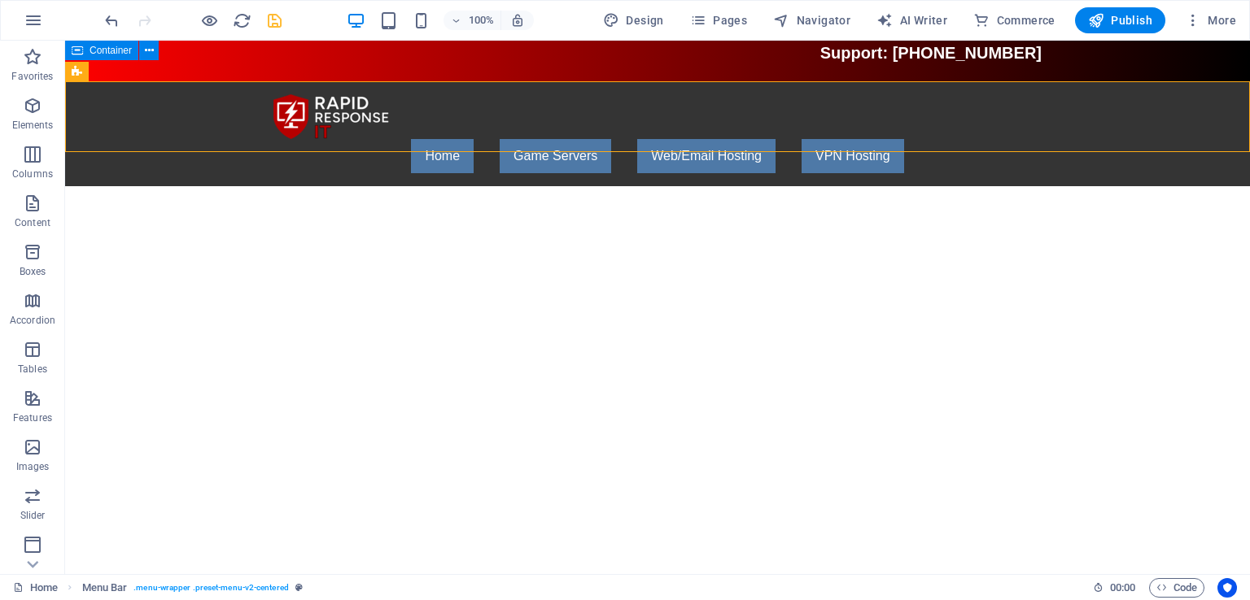
click at [281, 20] on icon "save" at bounding box center [274, 20] width 19 height 19
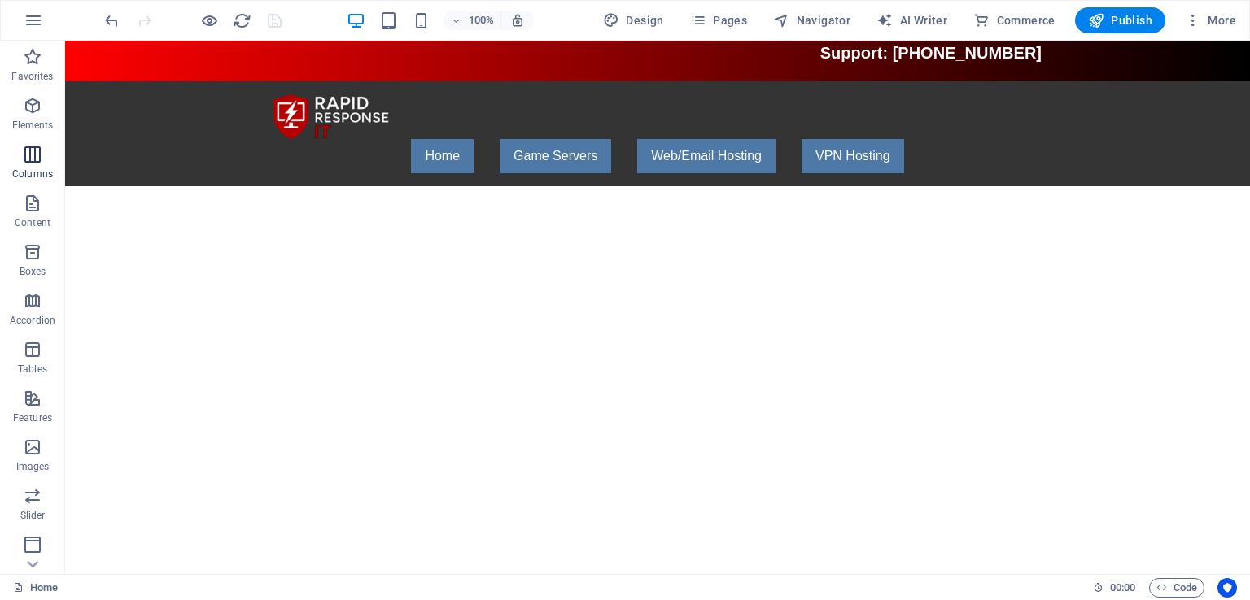
click at [29, 161] on icon "button" at bounding box center [33, 155] width 20 height 20
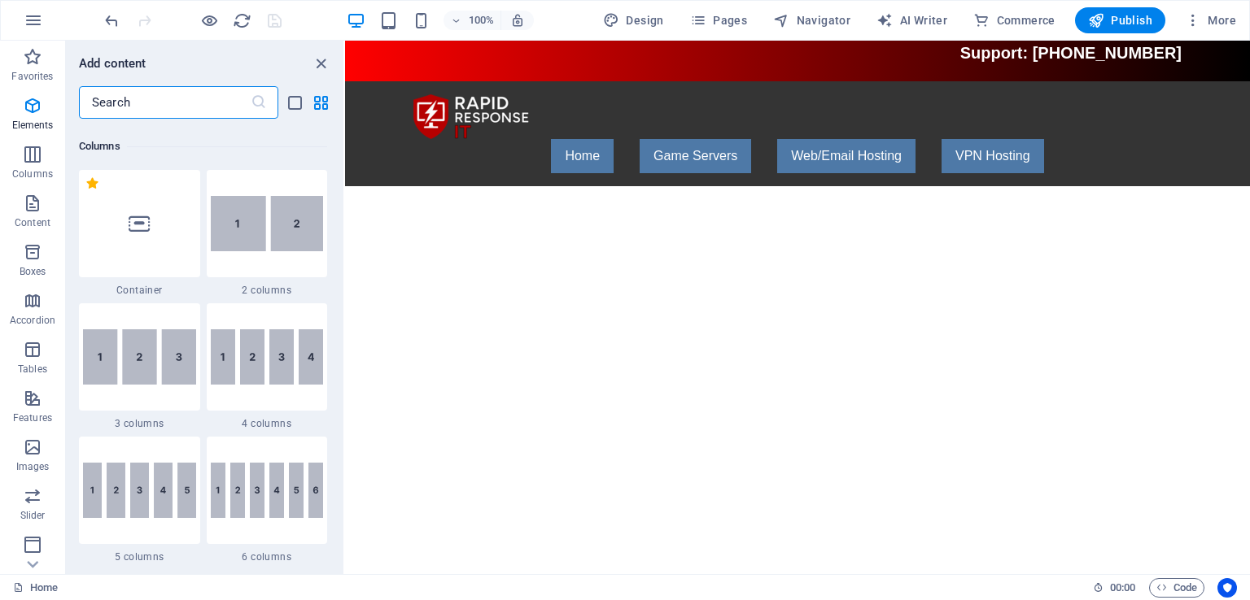
scroll to position [805, 0]
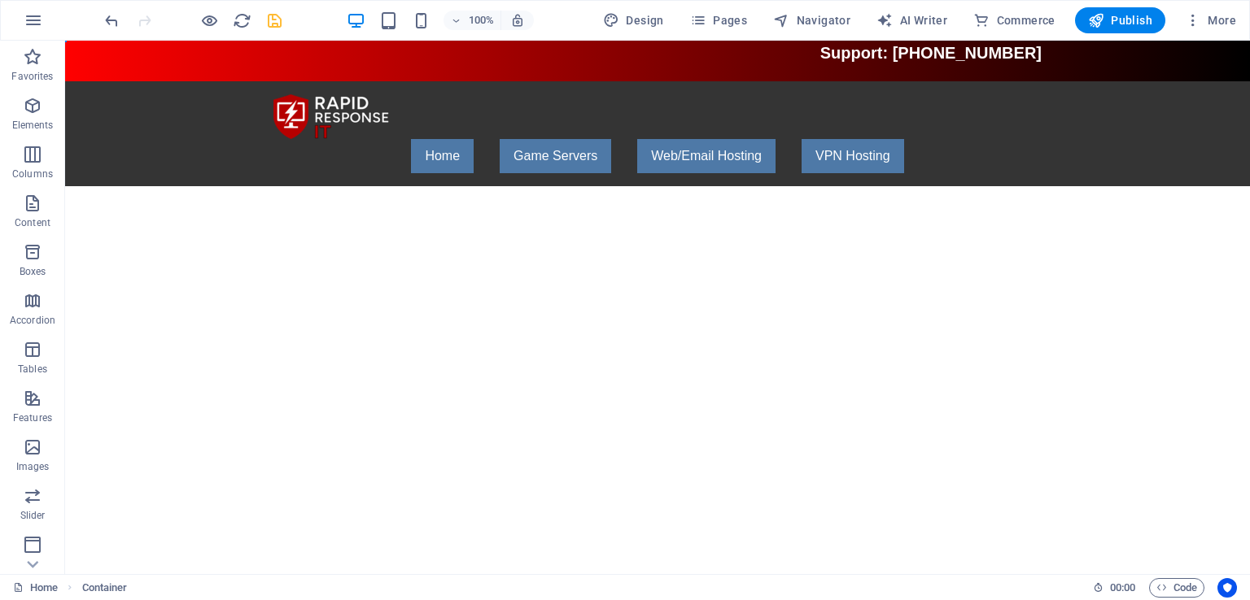
click at [804, 33] on div "100% Design Pages Navigator AI Writer Commerce Publish More" at bounding box center [625, 20] width 1248 height 39
click at [810, 20] on span "Navigator" at bounding box center [811, 20] width 77 height 16
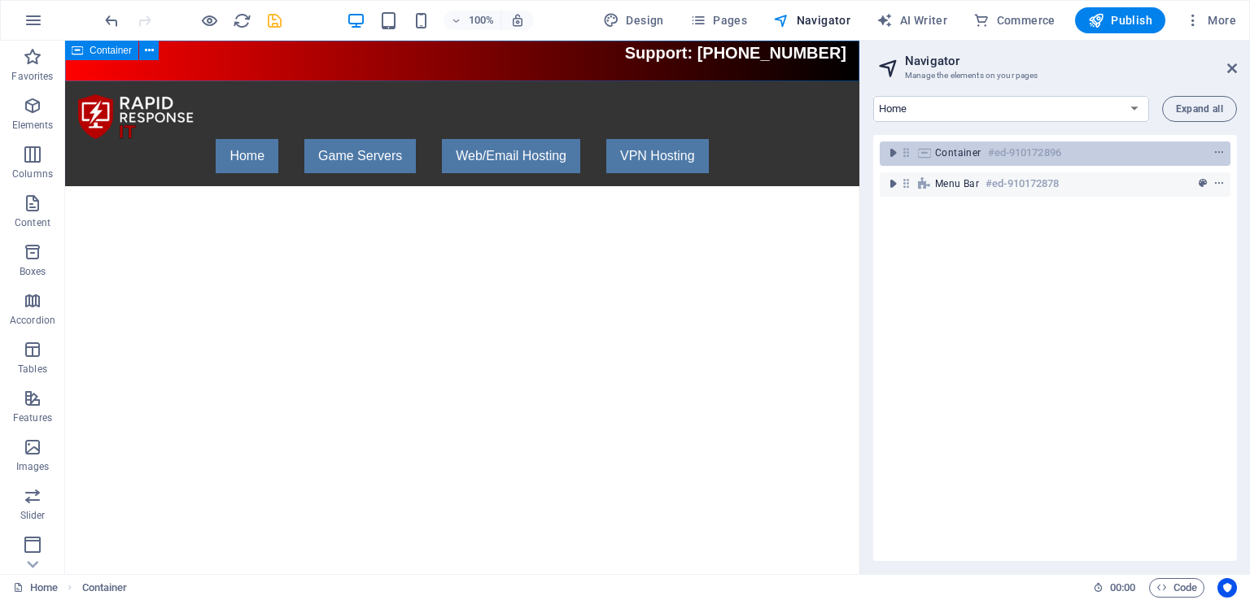
click at [1119, 158] on div "Container #ed-910172896" at bounding box center [1042, 153] width 214 height 20
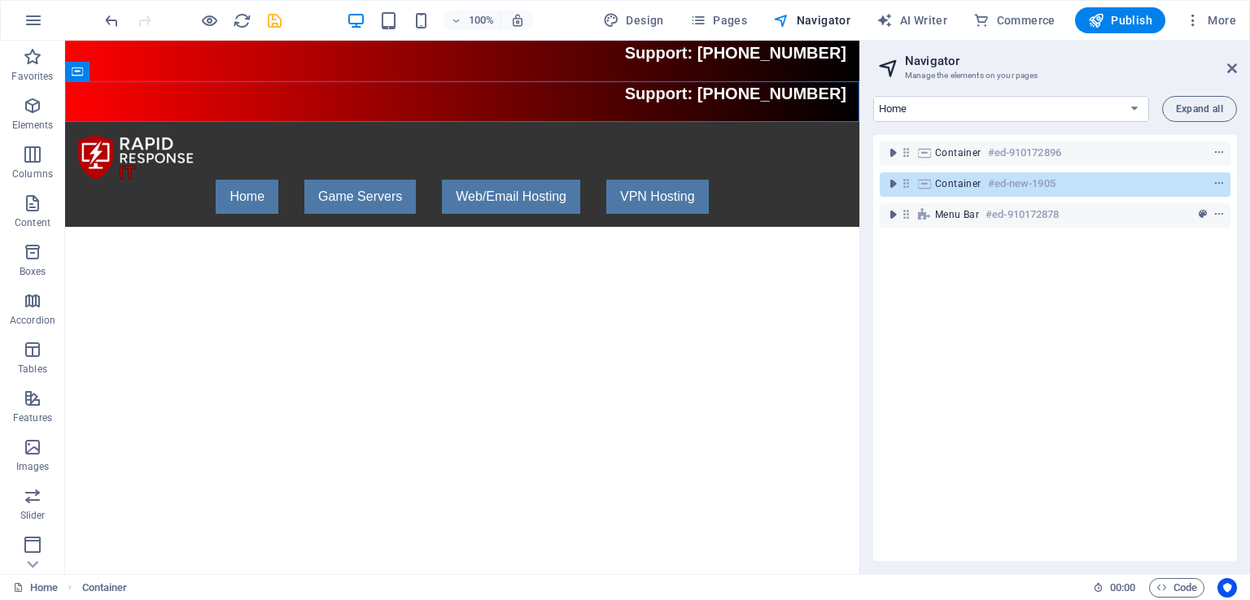
drag, startPoint x: 1106, startPoint y: 158, endPoint x: 1092, endPoint y: 233, distance: 77.1
click at [1092, 233] on div "Container #ed-910172896 Container #ed-new-1905 Menu Bar #ed-910172878" at bounding box center [1055, 348] width 364 height 426
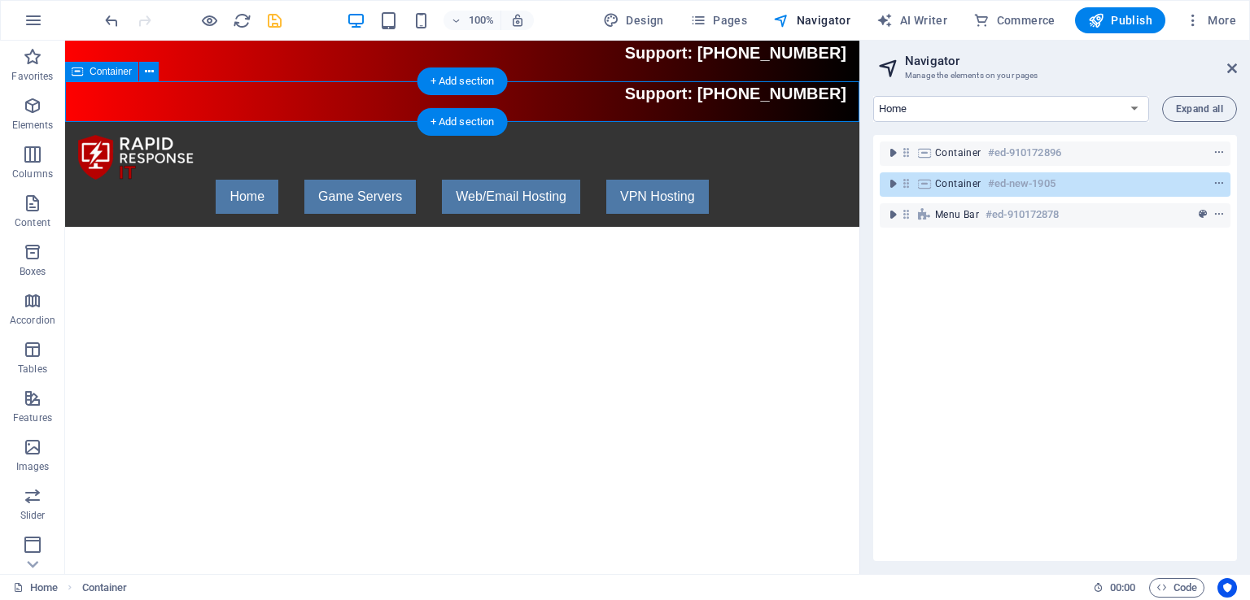
click at [550, 117] on div "Support: [PHONE_NUMBER]" at bounding box center [462, 101] width 794 height 41
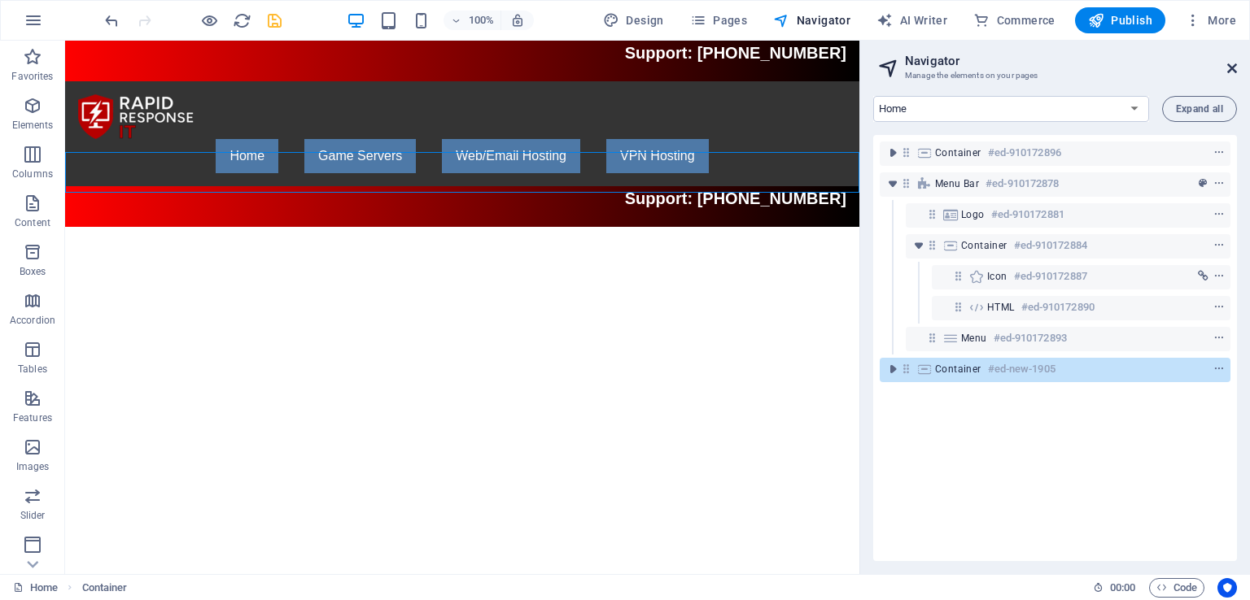
click at [1227, 71] on icon at bounding box center [1232, 68] width 10 height 13
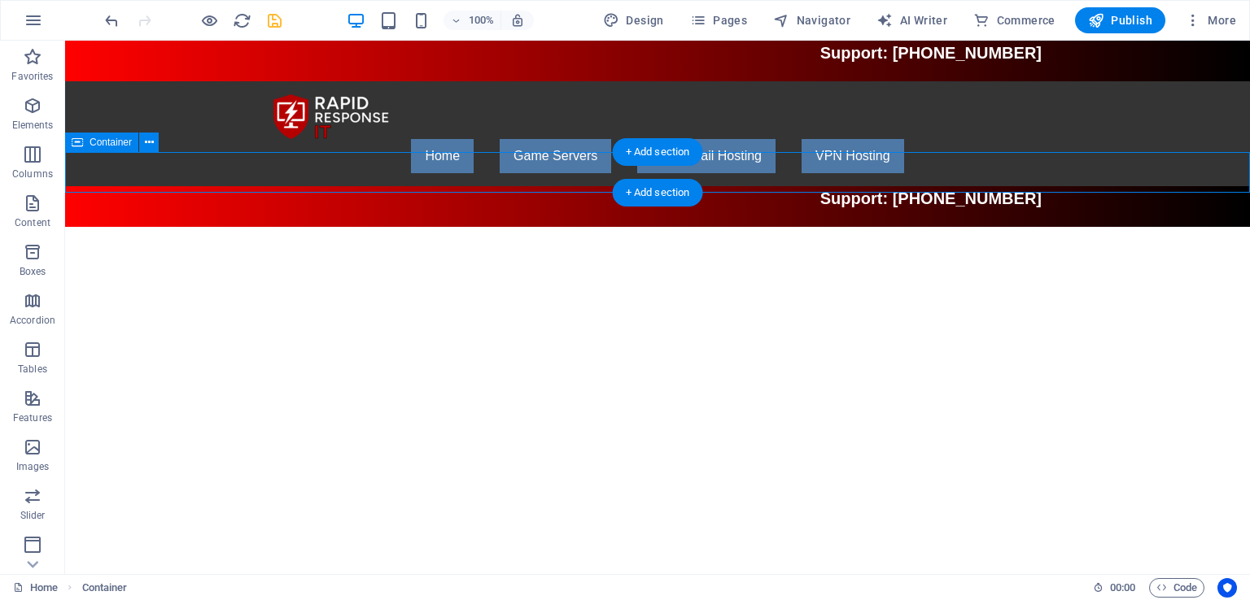
click at [707, 186] on div "Support: [PHONE_NUMBER]" at bounding box center [657, 206] width 1184 height 41
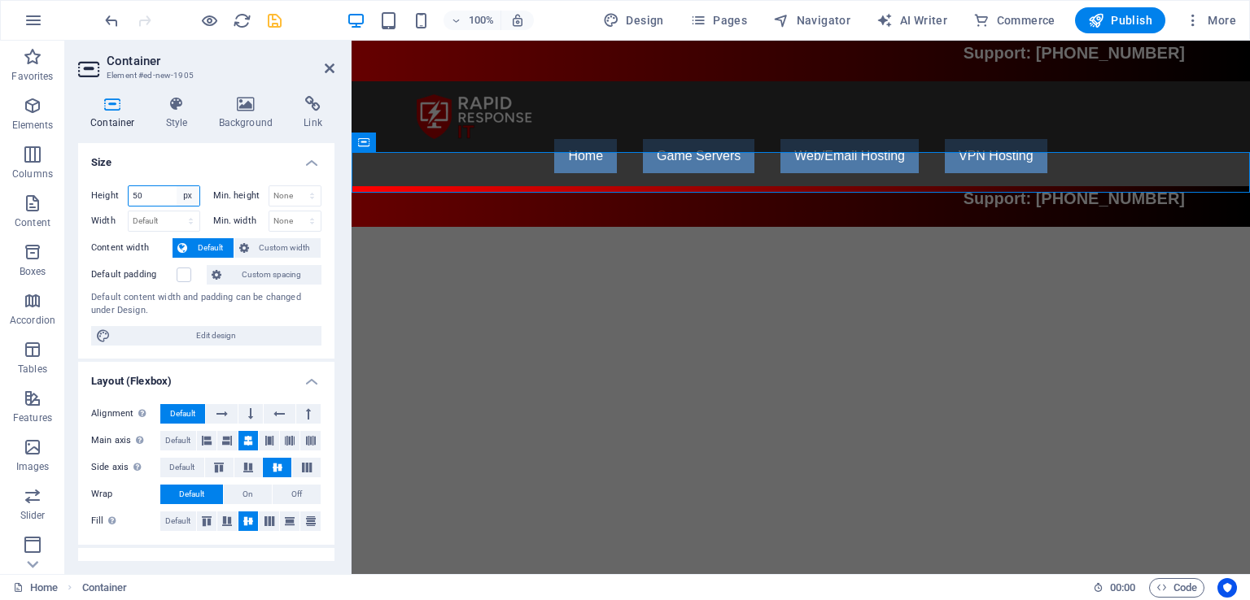
drag, startPoint x: 185, startPoint y: 196, endPoint x: 181, endPoint y: 187, distance: 10.2
click at [181, 187] on select "Default px rem % vh vw" at bounding box center [188, 196] width 23 height 20
click at [177, 186] on select "Default px rem % vh vw" at bounding box center [188, 196] width 23 height 20
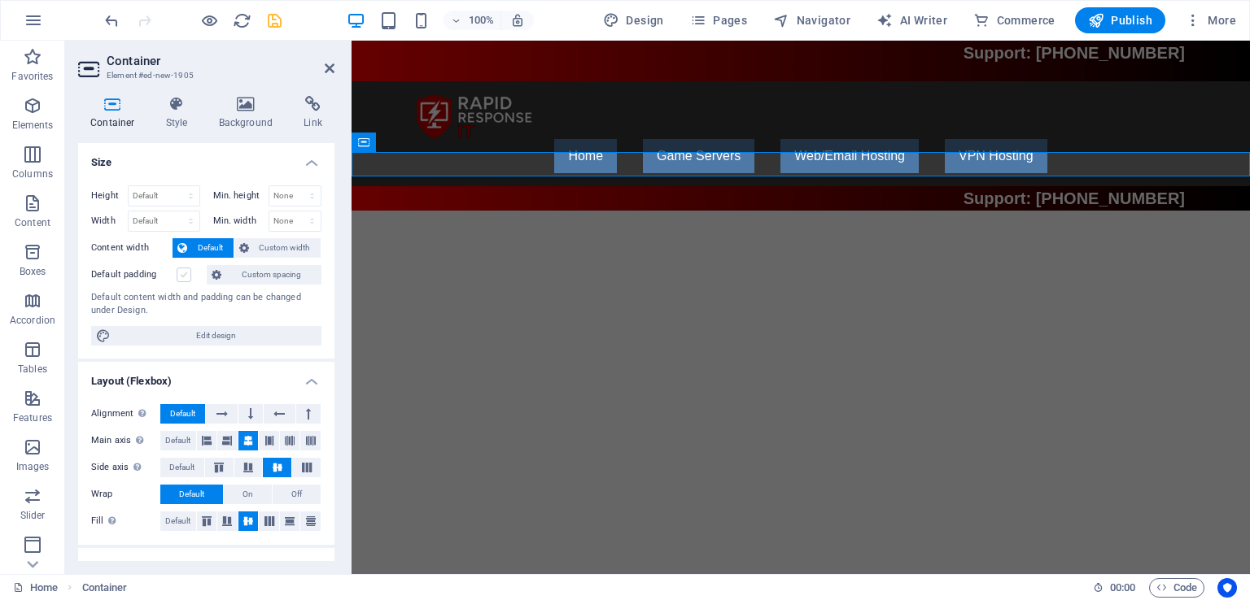
click at [184, 274] on label at bounding box center [184, 275] width 15 height 15
click at [0, 0] on input "Default padding" at bounding box center [0, 0] width 0 height 0
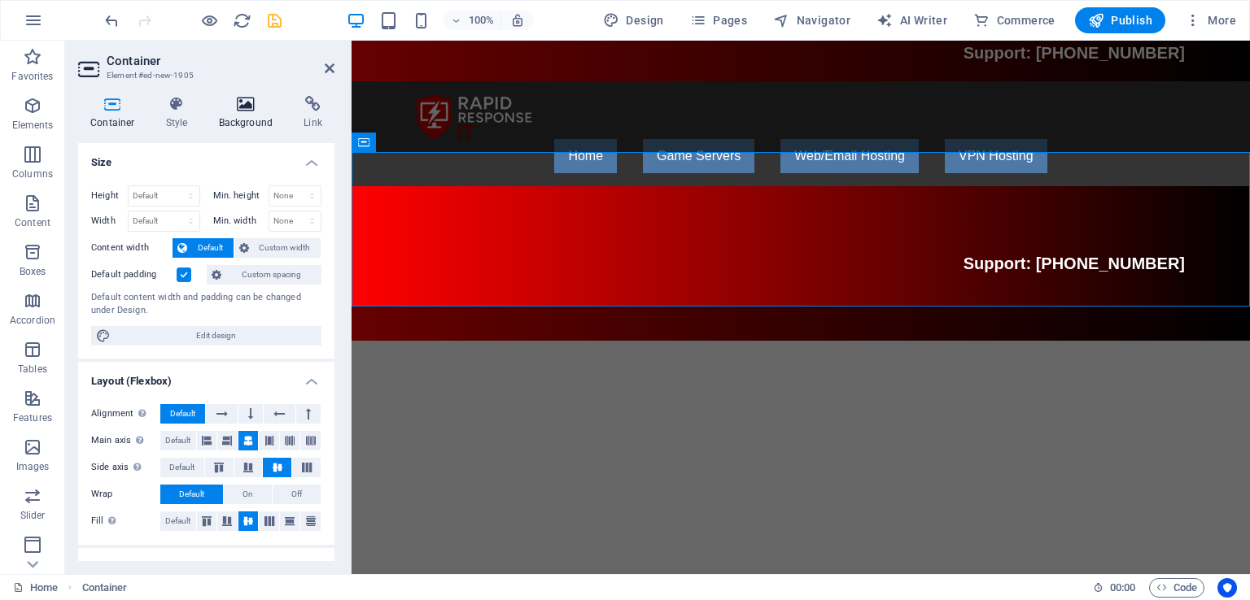
click at [236, 111] on icon at bounding box center [246, 104] width 79 height 16
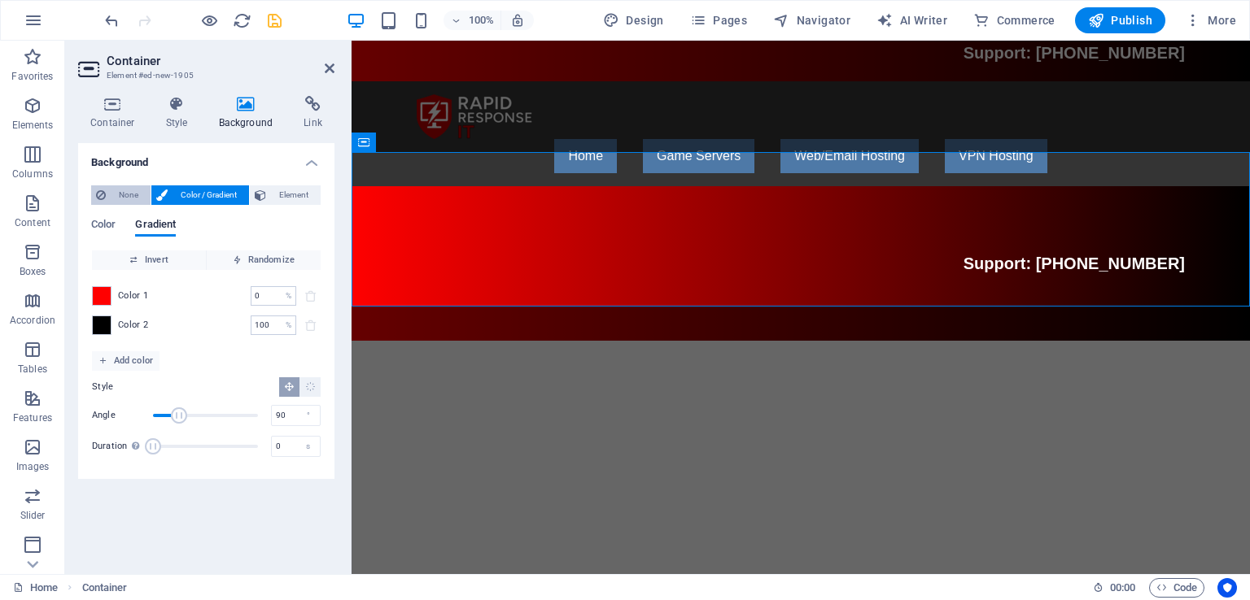
click at [124, 194] on span "None" at bounding box center [128, 195] width 35 height 20
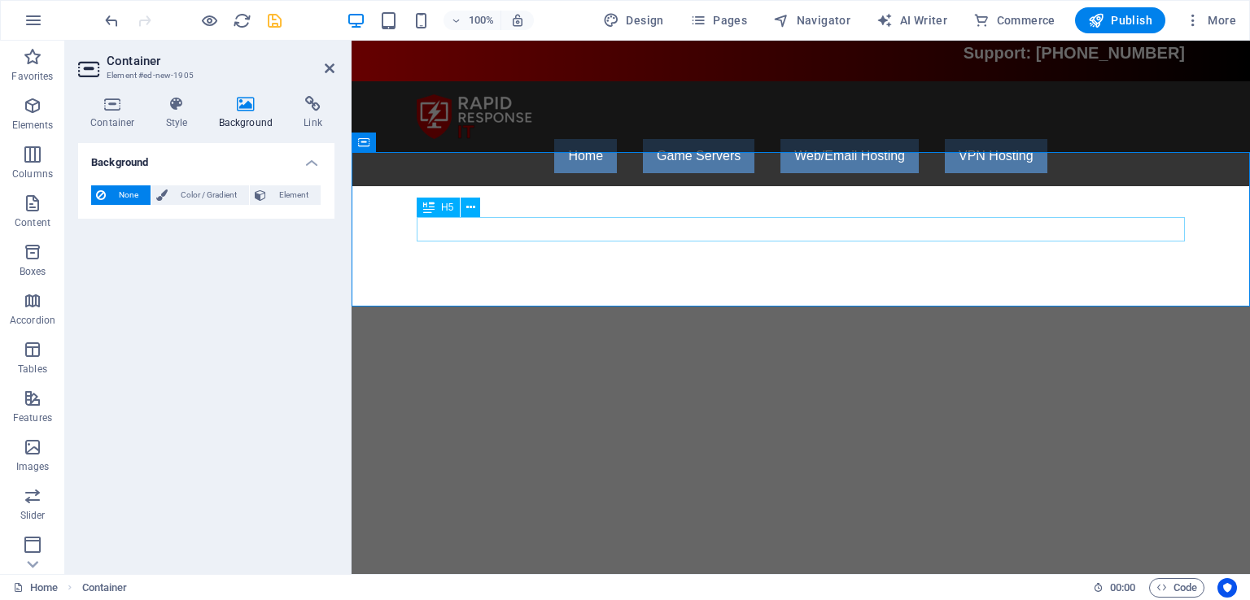
click at [1071, 251] on div "Support: [PHONE_NUMBER]" at bounding box center [801, 263] width 768 height 24
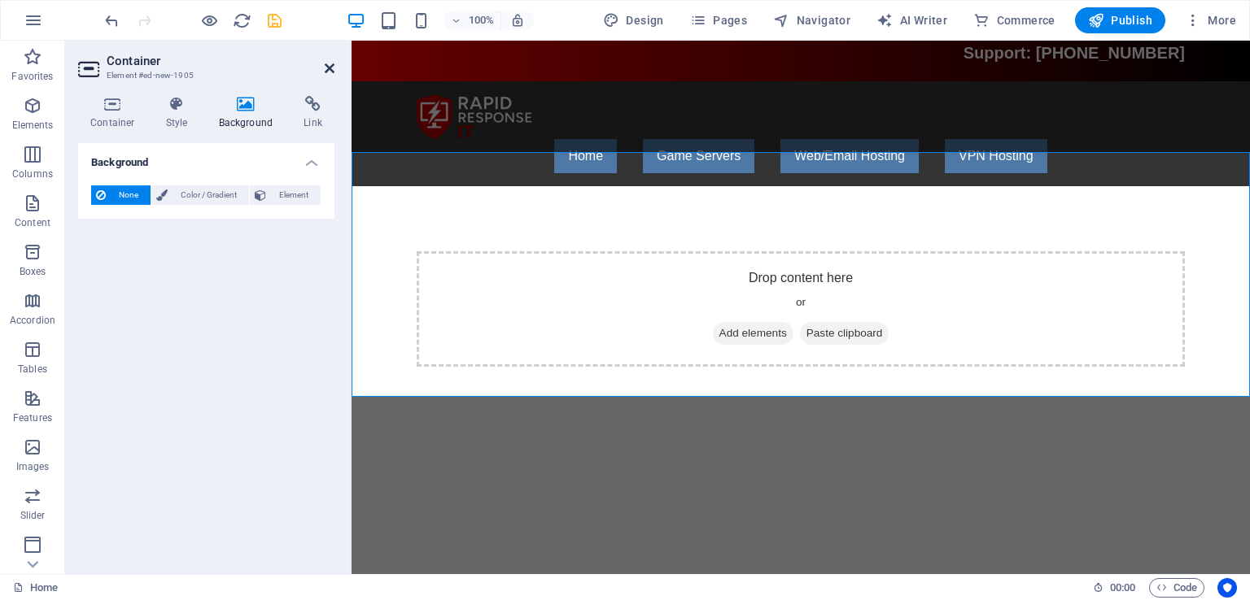
click at [328, 69] on icon at bounding box center [330, 68] width 10 height 13
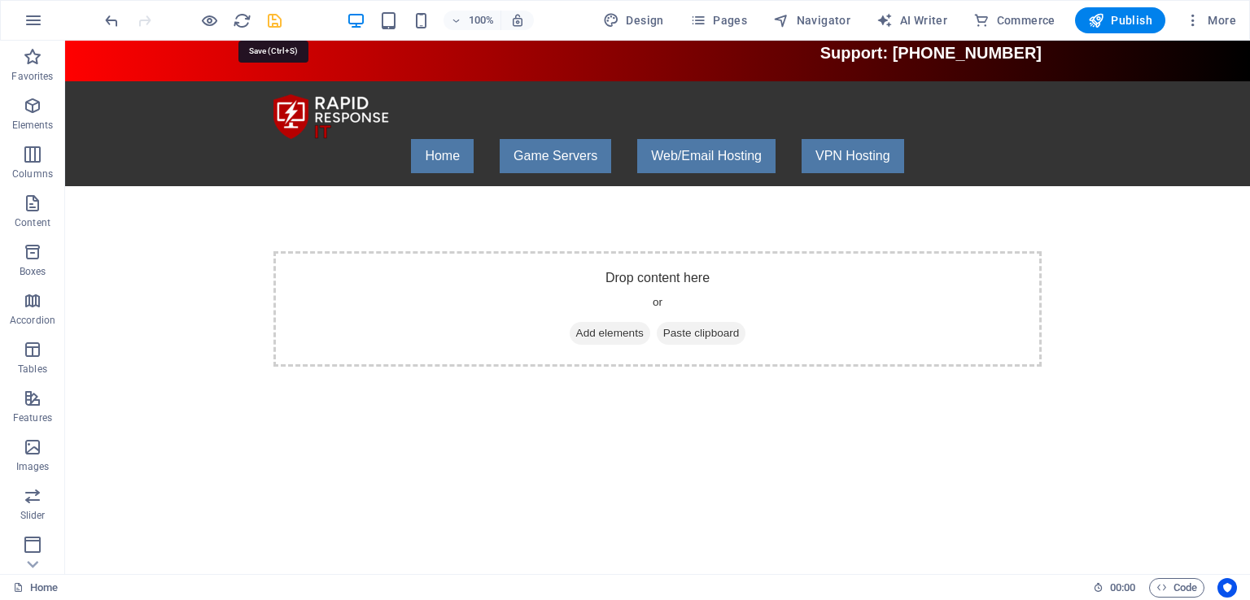
click at [270, 22] on icon "save" at bounding box center [274, 20] width 19 height 19
click at [34, 107] on icon "button" at bounding box center [33, 106] width 20 height 20
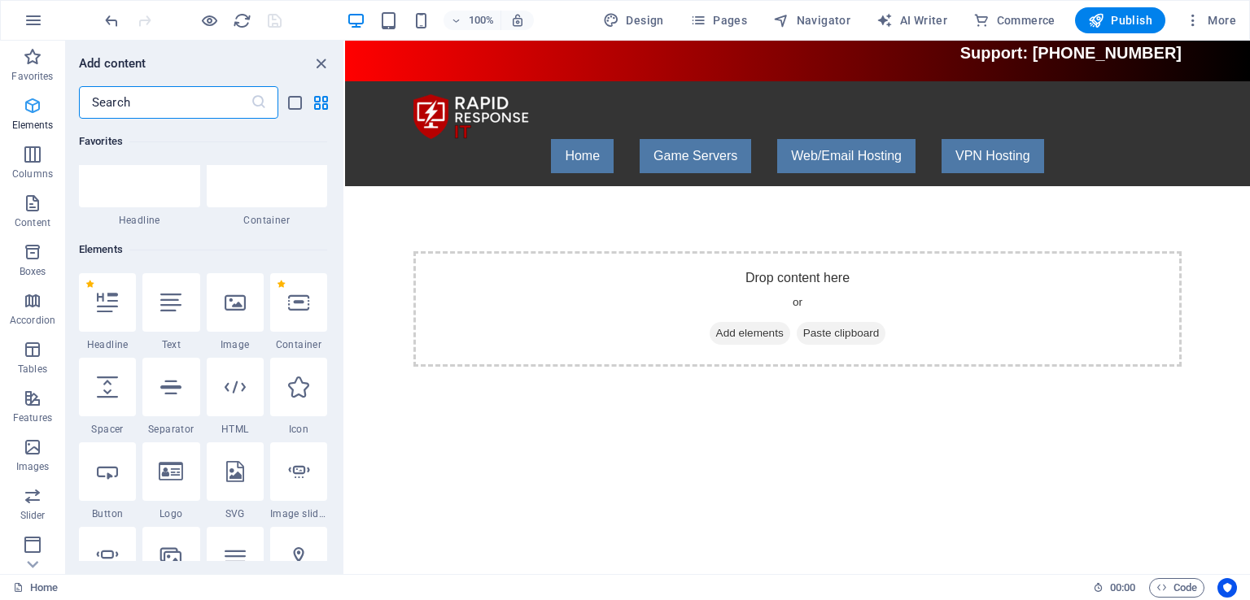
scroll to position [172, 0]
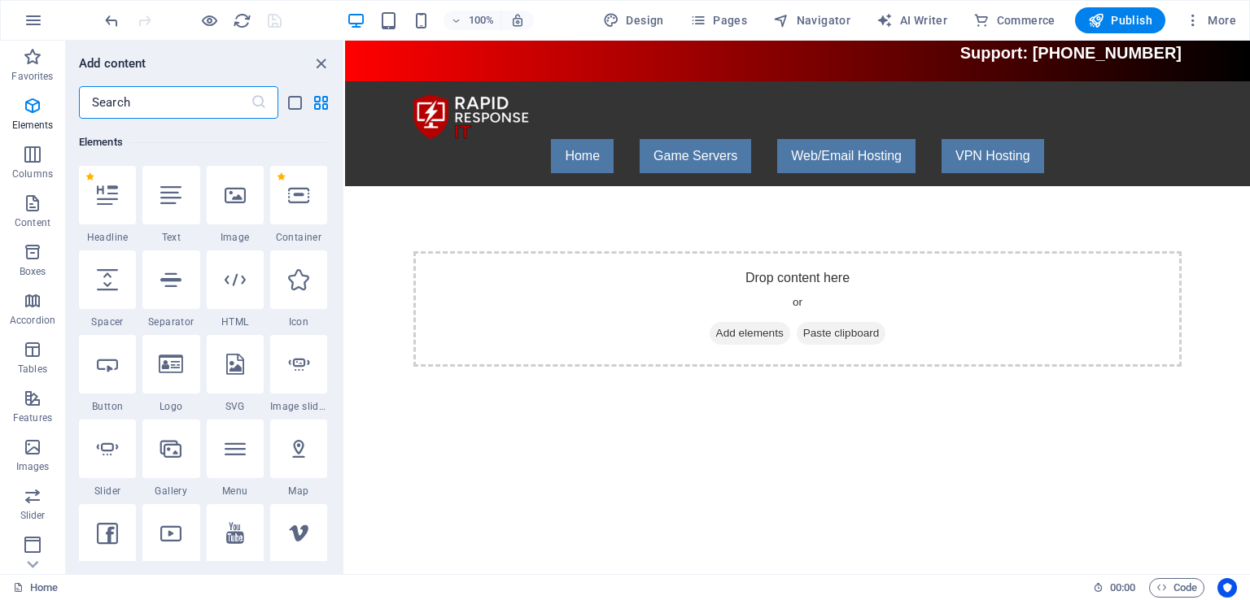
click at [202, 95] on input "text" at bounding box center [165, 102] width 172 height 33
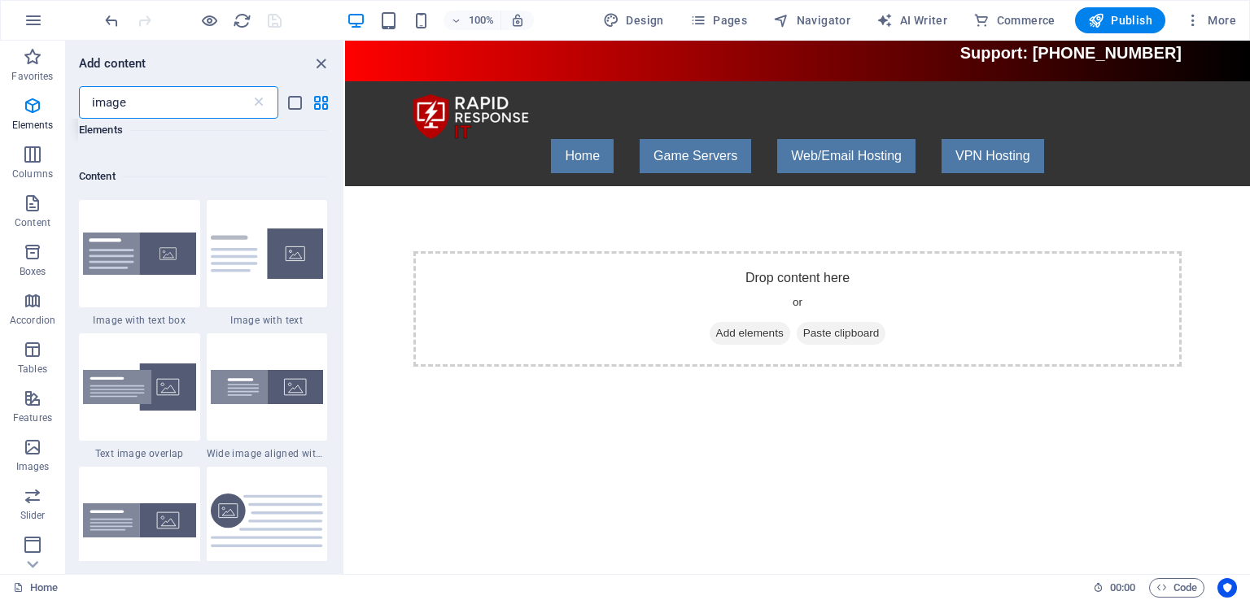
scroll to position [79, 0]
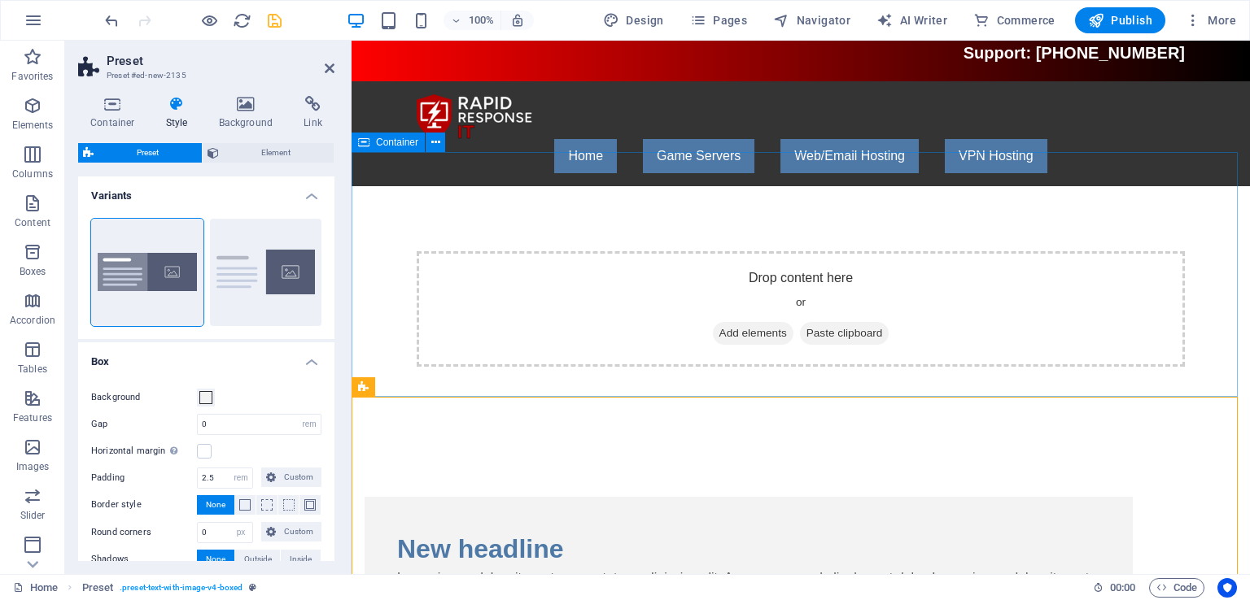
click at [1094, 325] on div "Drop content here or Add elements Paste clipboard" at bounding box center [801, 309] width 768 height 116
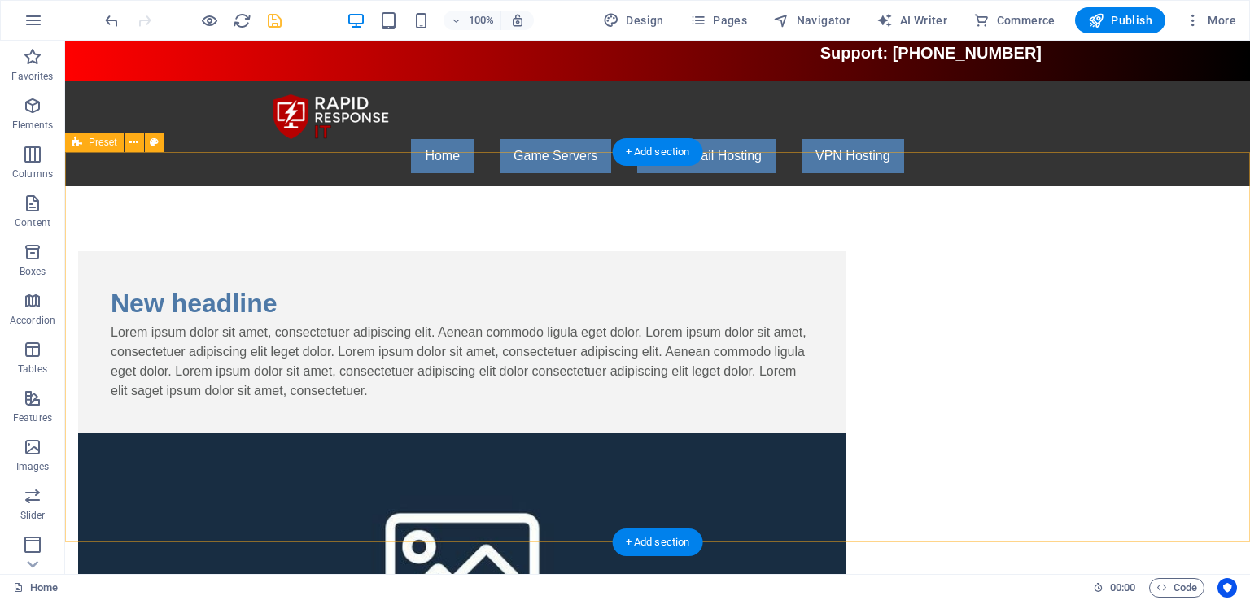
click at [206, 306] on div "New headline Lorem ipsum dolor sit amet, consectetuer adipiscing elit. Aenean c…" at bounding box center [657, 530] width 1184 height 688
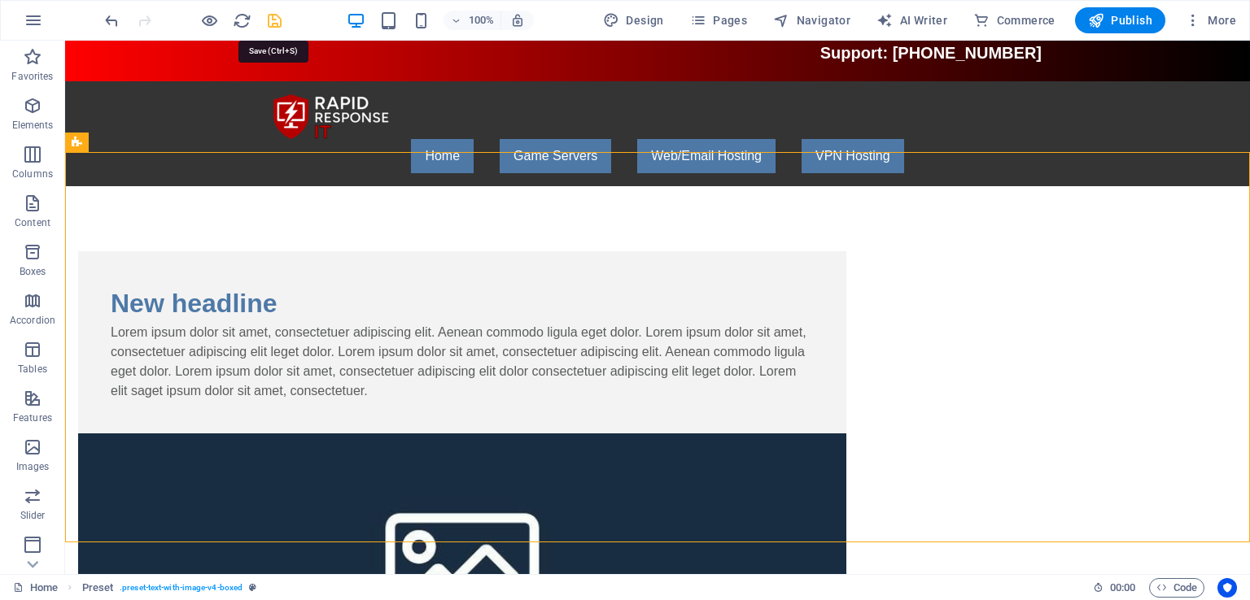
click at [276, 23] on icon "save" at bounding box center [274, 20] width 19 height 19
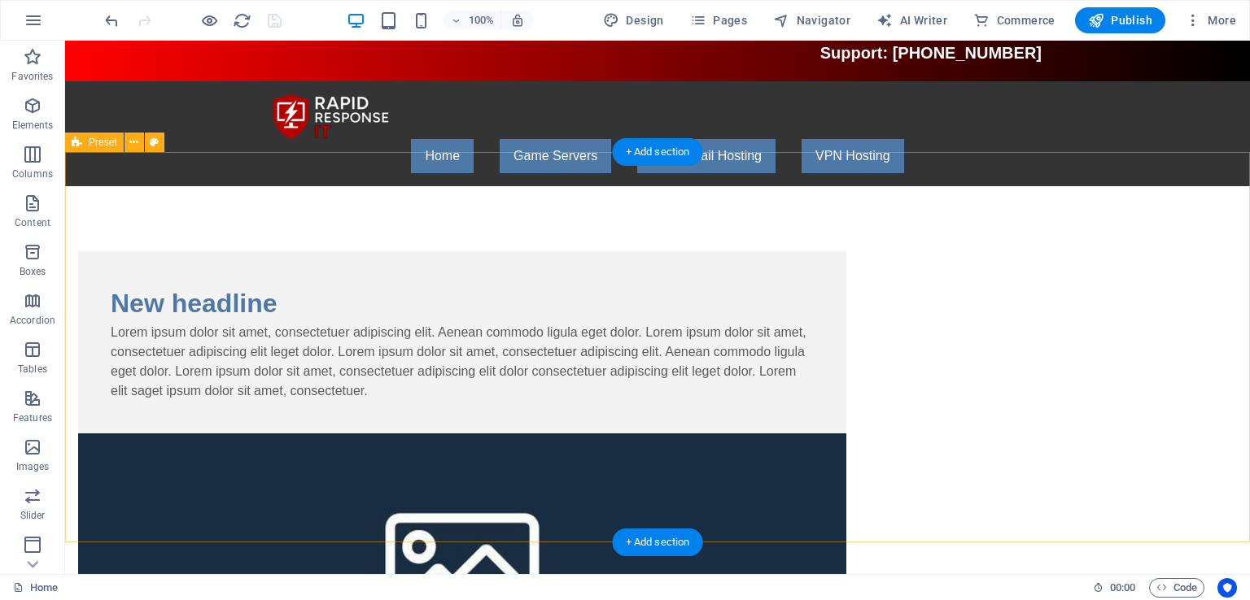
click at [220, 316] on div "New headline Lorem ipsum dolor sit amet, consectetuer adipiscing elit. Aenean c…" at bounding box center [657, 530] width 1184 height 688
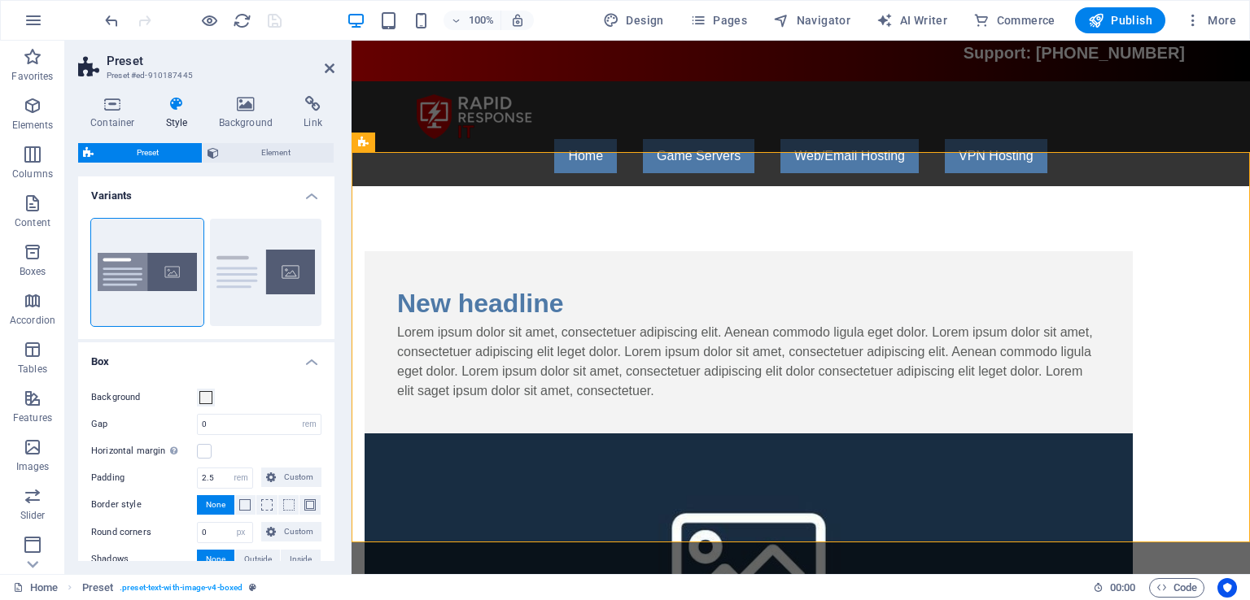
drag, startPoint x: 330, startPoint y: 362, endPoint x: 329, endPoint y: 373, distance: 10.6
click at [329, 373] on li "Box Background Gap 0 rem px % vh vw Horizontal margin Only if the containers "C…" at bounding box center [206, 464] width 256 height 244
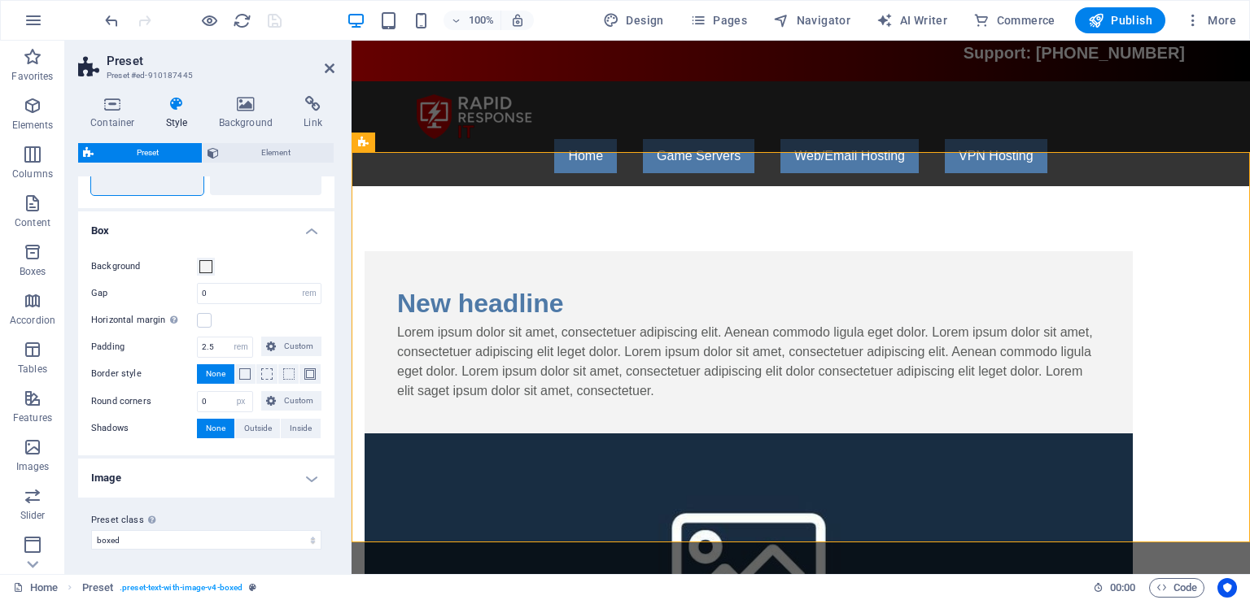
scroll to position [0, 0]
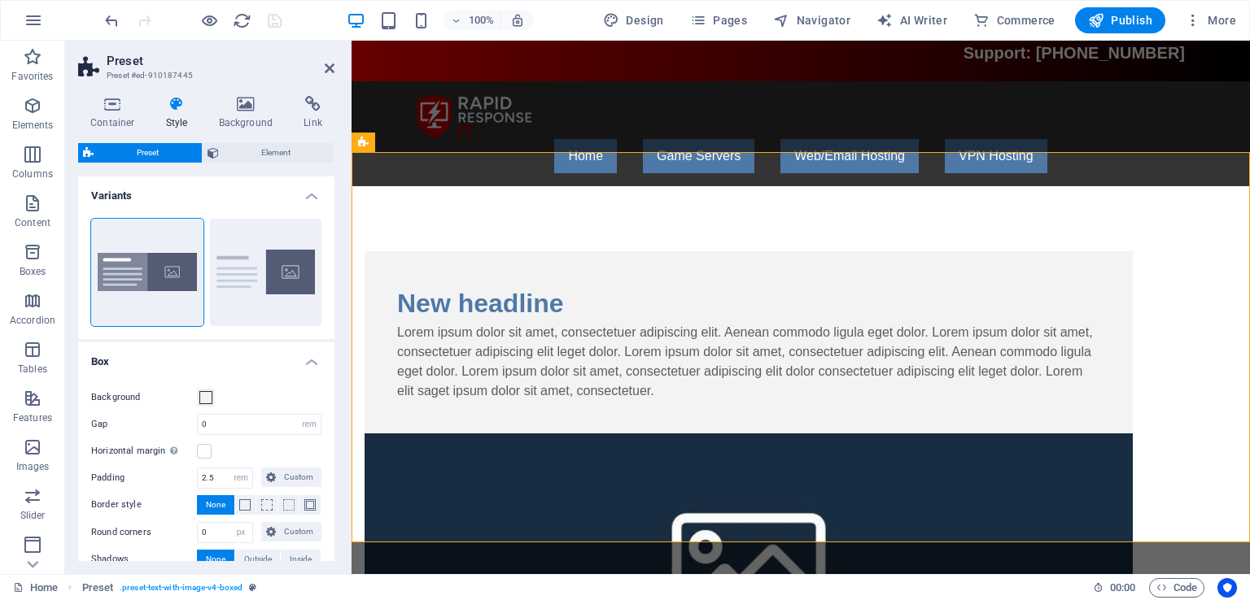
drag, startPoint x: 332, startPoint y: 364, endPoint x: 122, endPoint y: 188, distance: 274.3
click at [600, 251] on div "New headline Lorem ipsum dolor sit amet, consectetuer adipiscing elit. Aenean c…" at bounding box center [748, 342] width 768 height 182
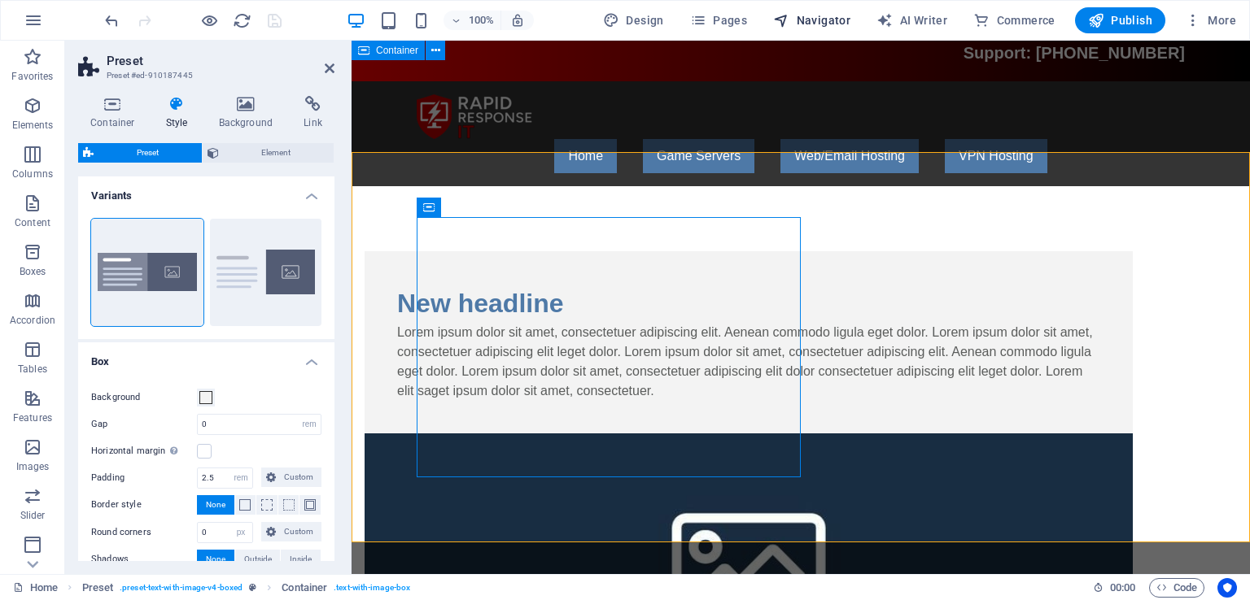
click at [809, 17] on span "Navigator" at bounding box center [811, 20] width 77 height 16
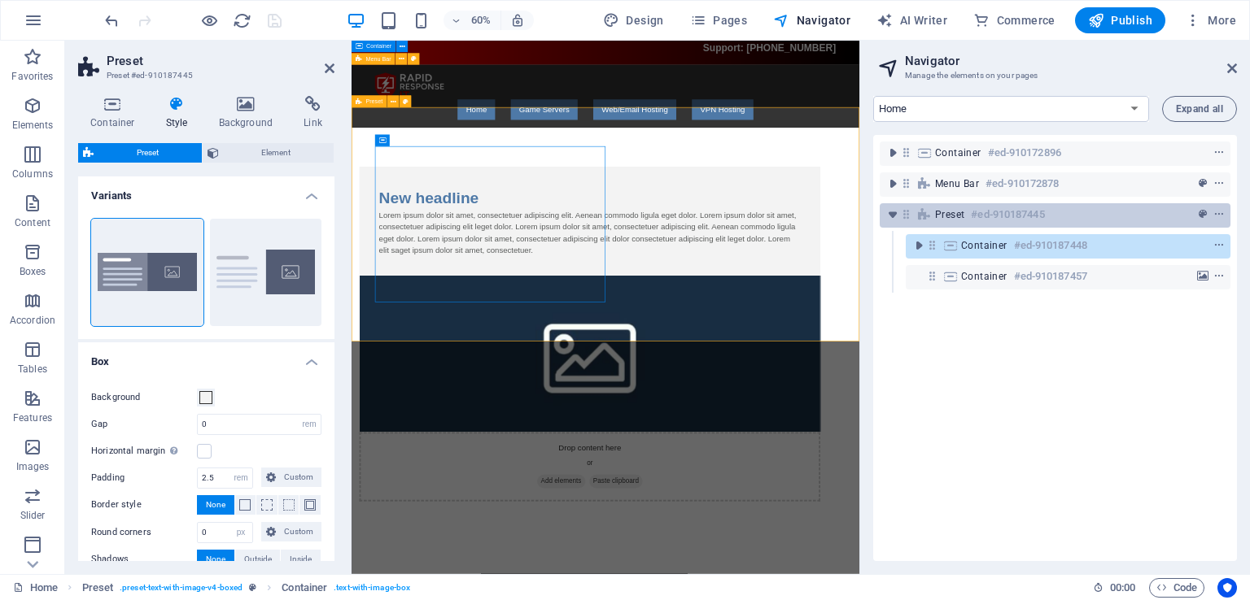
click at [1077, 212] on div "Preset #ed-910187445" at bounding box center [1042, 215] width 214 height 20
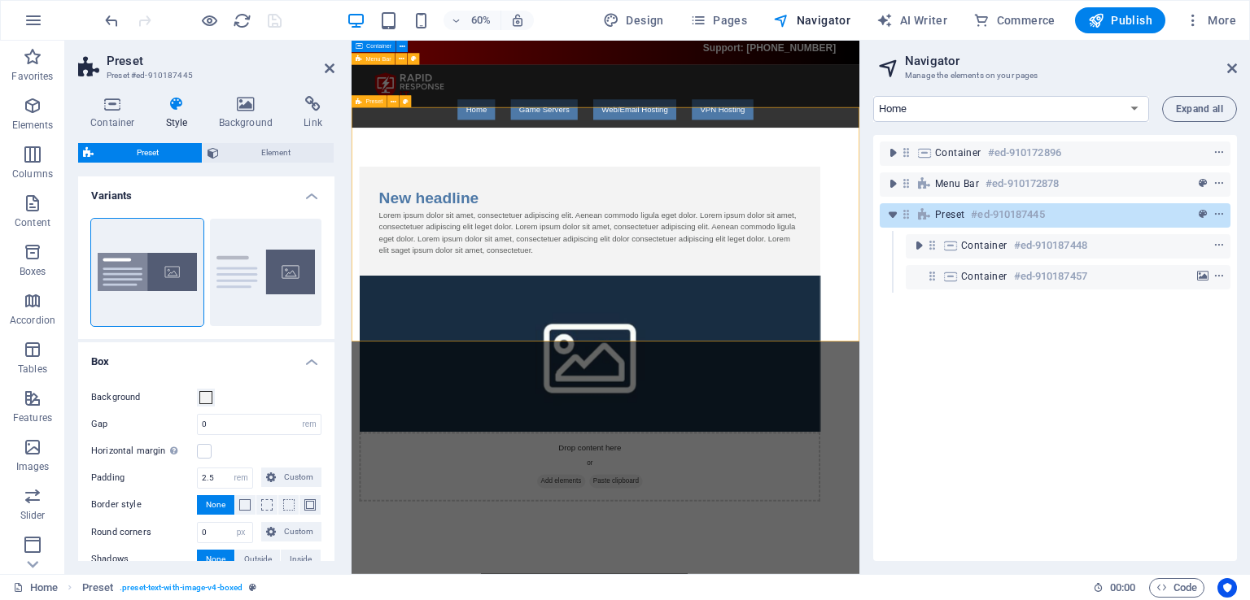
click at [1077, 212] on div "Preset #ed-910187445" at bounding box center [1042, 215] width 214 height 20
click at [236, 154] on span "Element" at bounding box center [277, 153] width 106 height 20
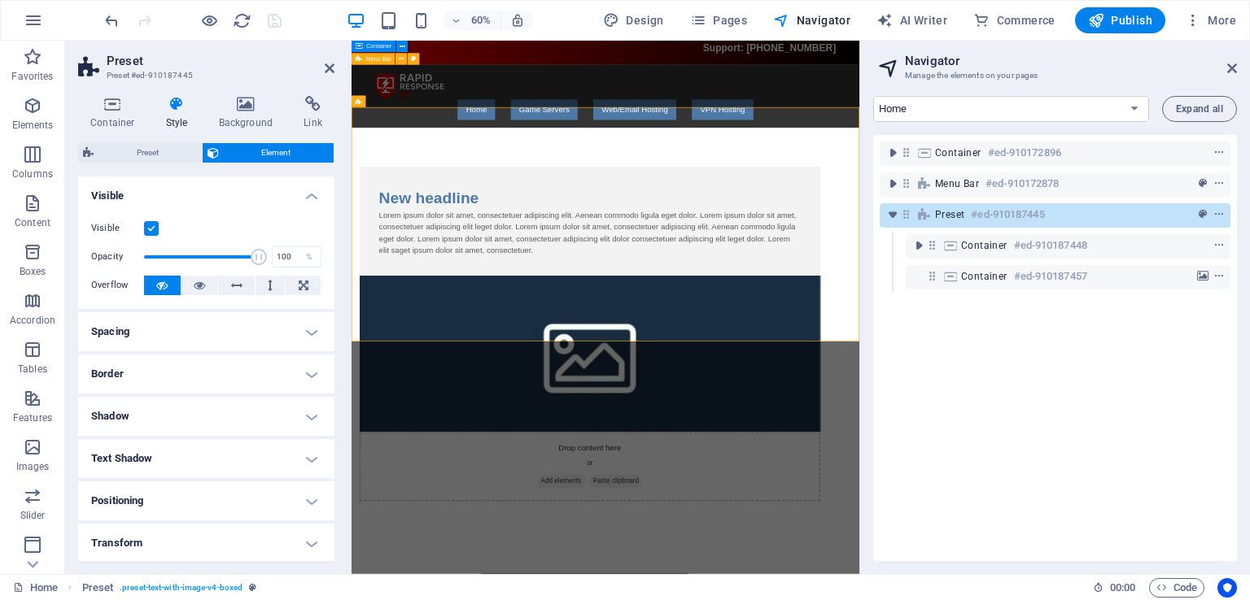
click at [309, 369] on h4 "Border" at bounding box center [206, 374] width 256 height 39
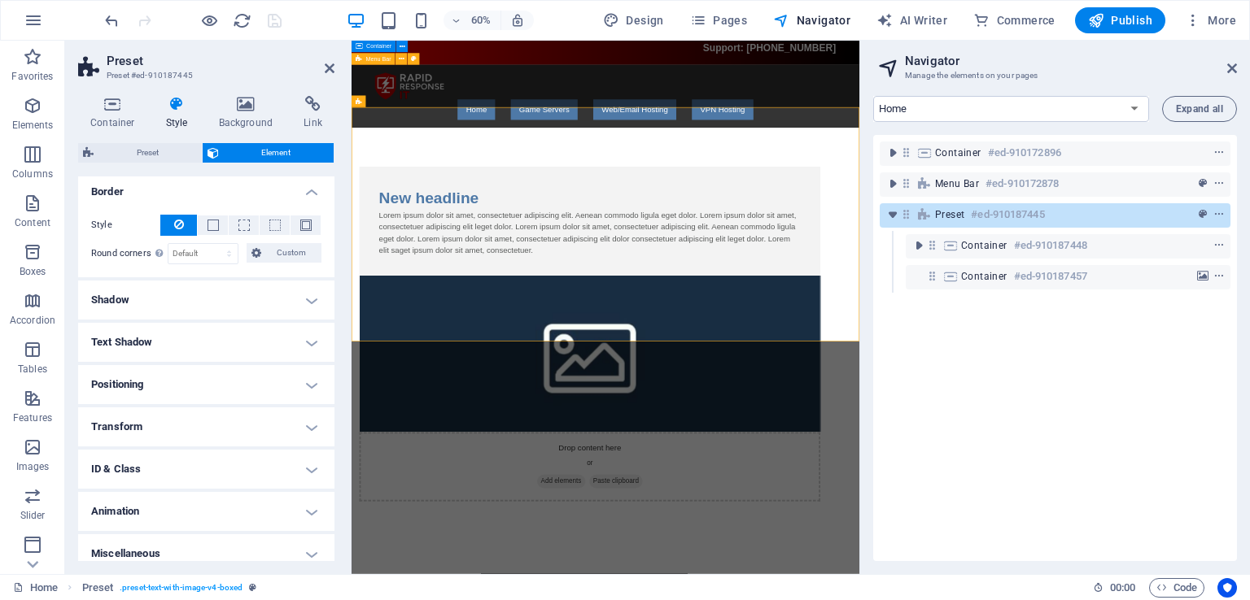
scroll to position [194, 0]
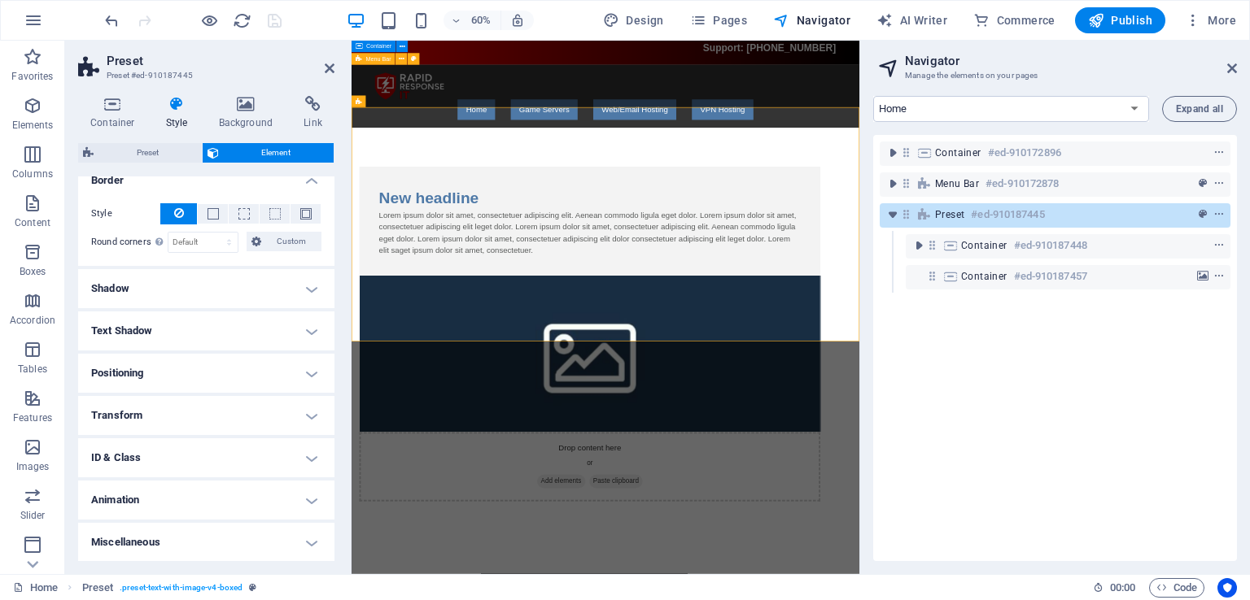
click at [303, 369] on h4 "Positioning" at bounding box center [206, 373] width 256 height 39
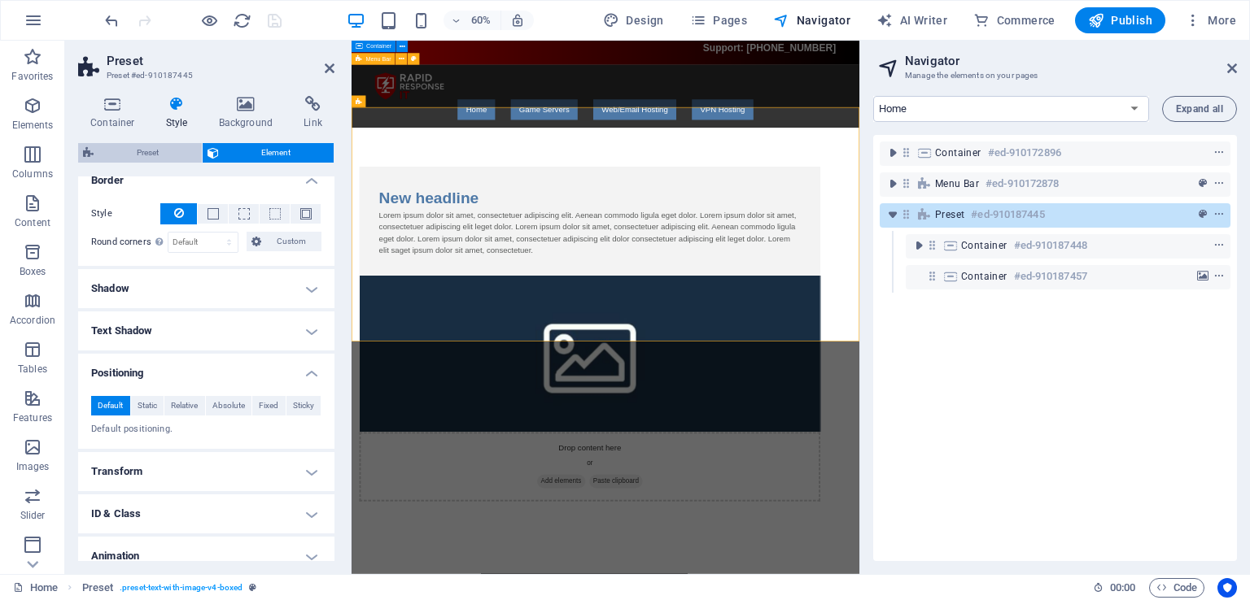
click at [156, 154] on span "Preset" at bounding box center [147, 153] width 98 height 20
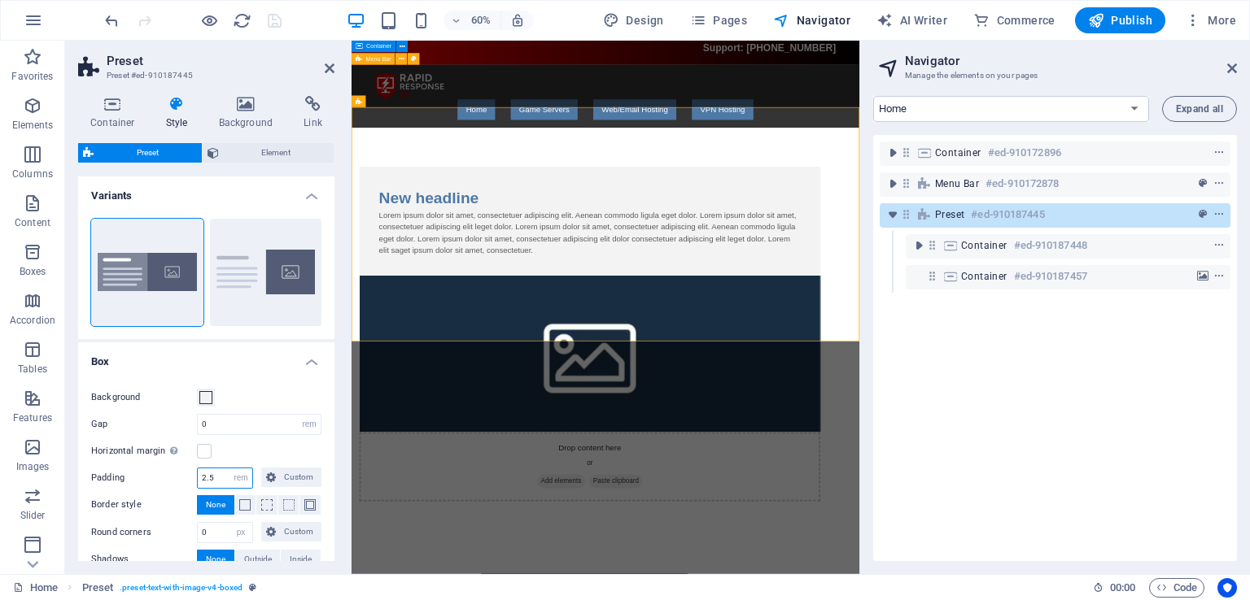
click at [220, 481] on input "2.5" at bounding box center [225, 479] width 55 height 20
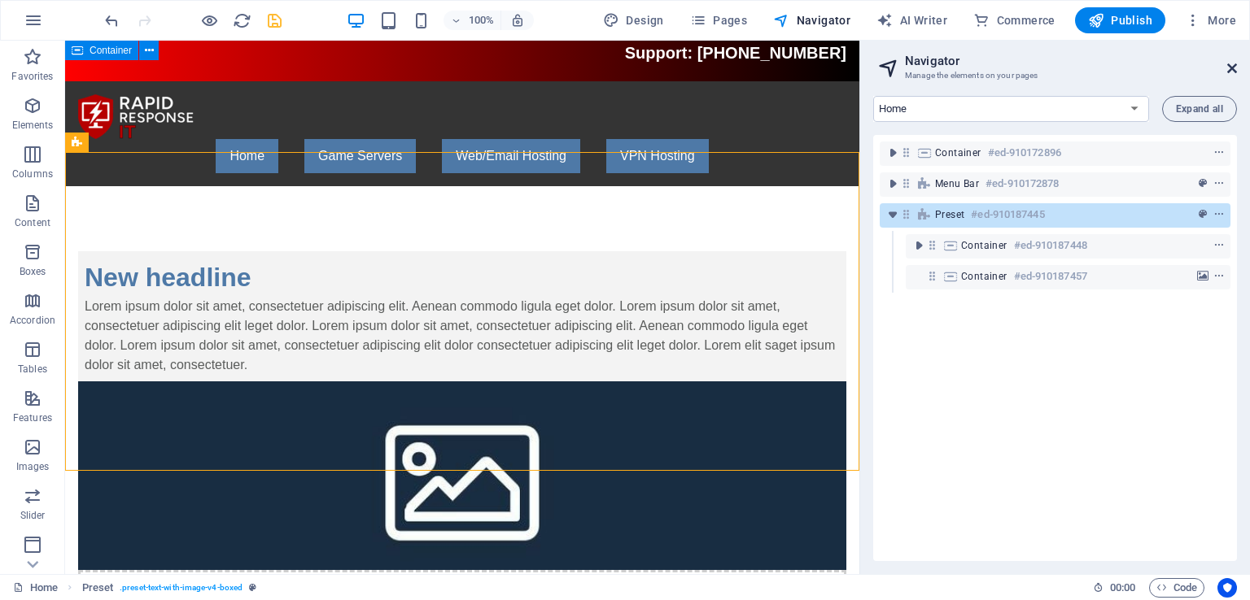
click at [1232, 67] on icon at bounding box center [1232, 68] width 10 height 13
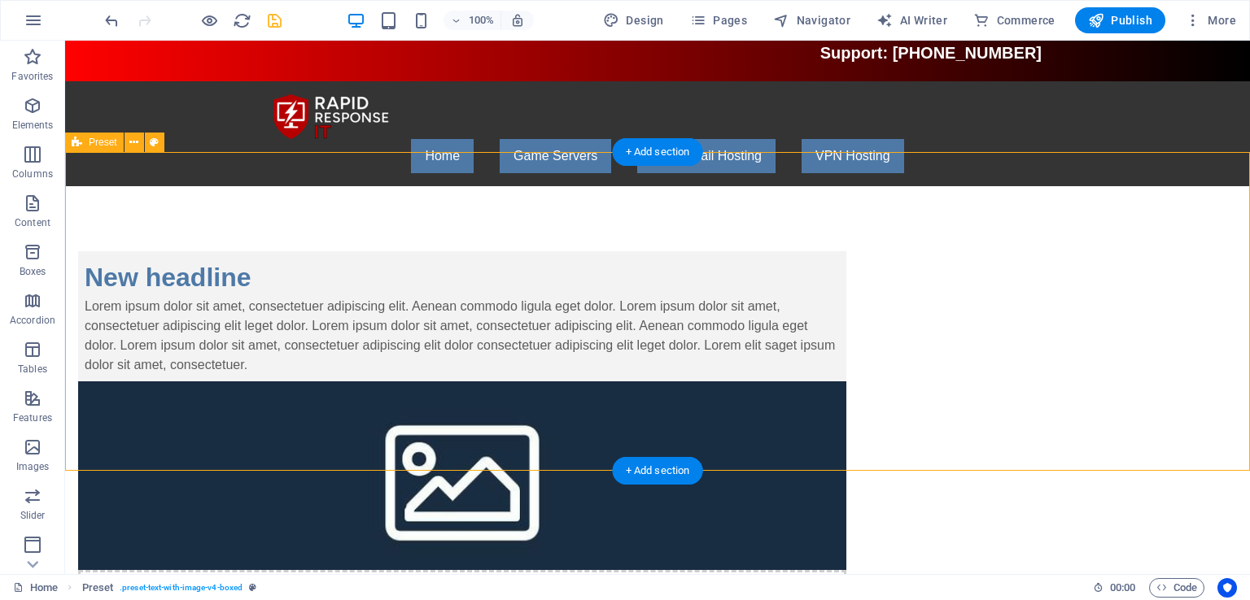
click at [1136, 253] on div "New headline Lorem ipsum dolor sit amet, consectetuer adipiscing elit. Aenean c…" at bounding box center [657, 468] width 1184 height 565
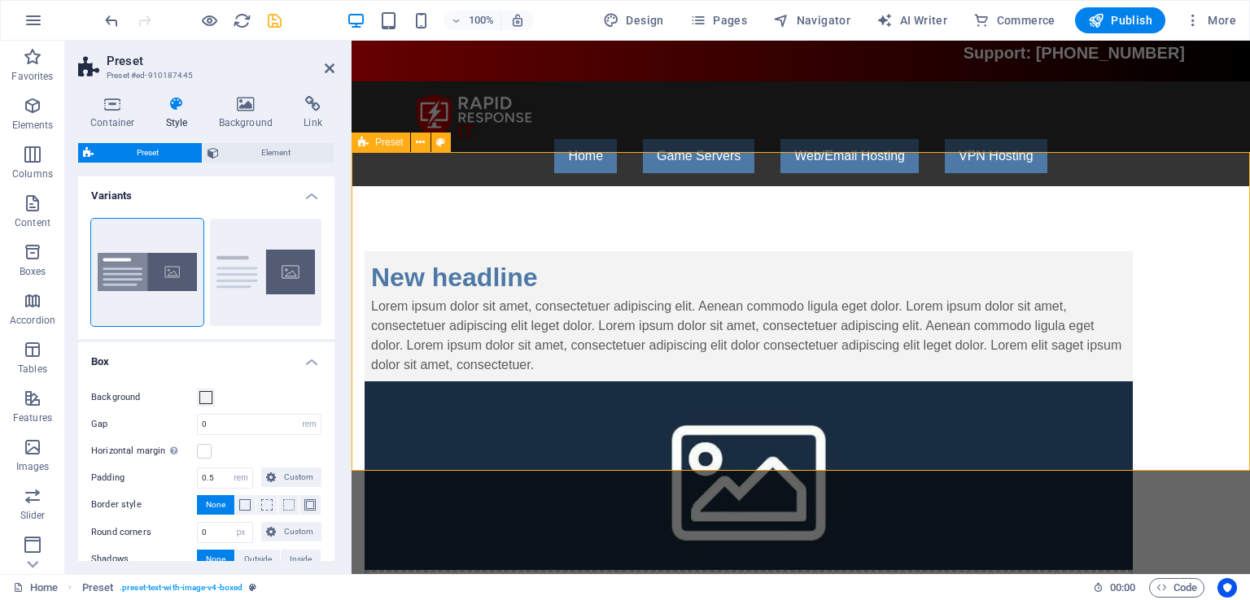
click at [386, 196] on div "New headline Lorem ipsum dolor sit amet, consectetuer adipiscing elit. Aenean c…" at bounding box center [800, 468] width 898 height 565
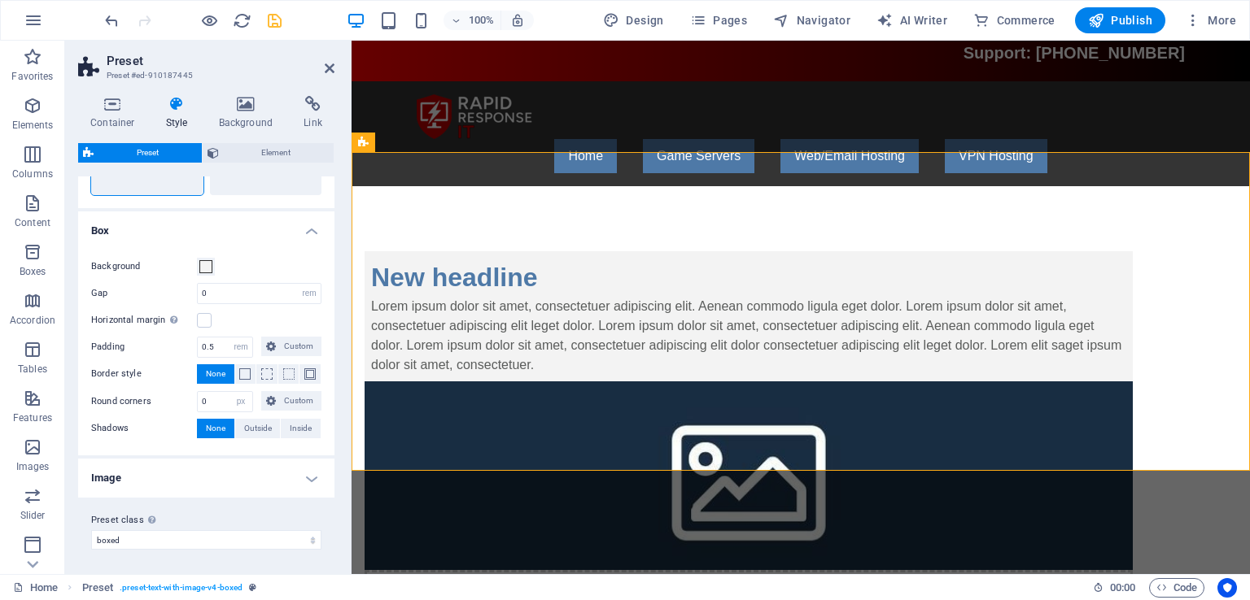
scroll to position [0, 0]
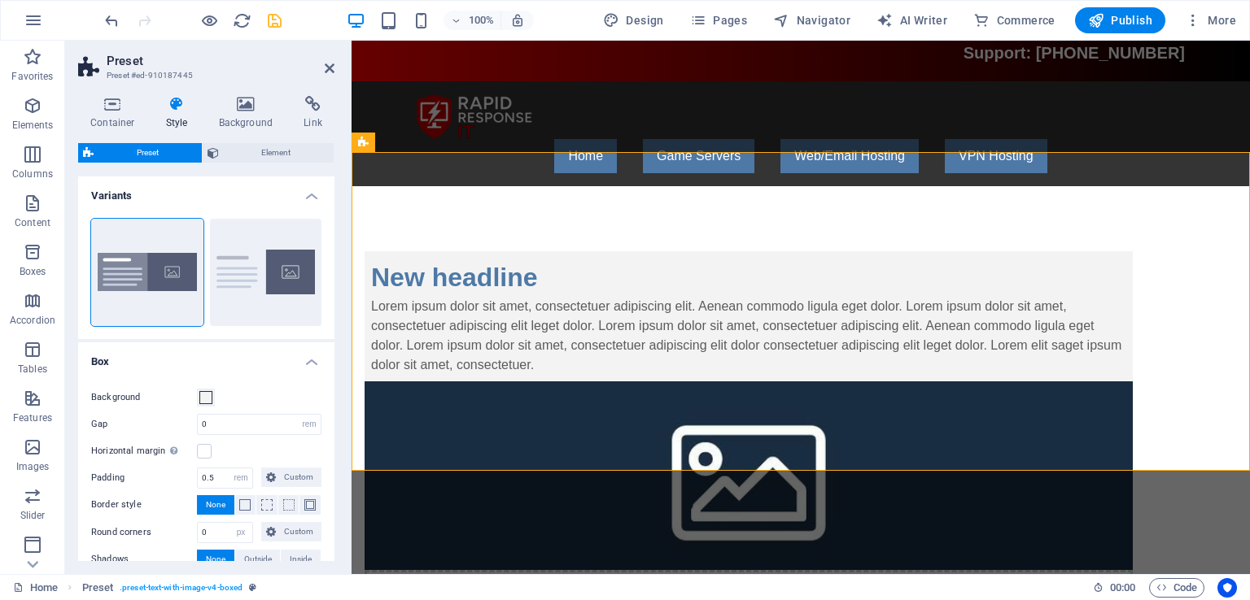
drag, startPoint x: 120, startPoint y: 116, endPoint x: 154, endPoint y: 120, distance: 33.6
click at [154, 120] on h4 "Style" at bounding box center [180, 113] width 53 height 34
click at [117, 115] on h4 "Container" at bounding box center [116, 113] width 76 height 34
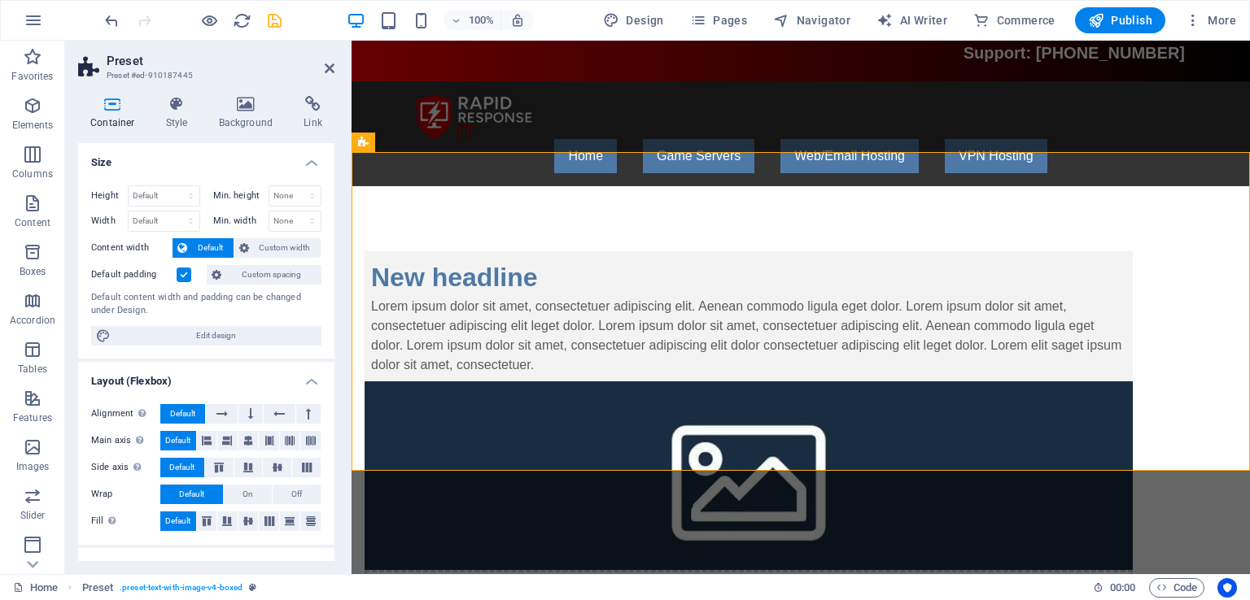
click at [183, 276] on label at bounding box center [184, 275] width 15 height 15
click at [0, 0] on input "Default padding" at bounding box center [0, 0] width 0 height 0
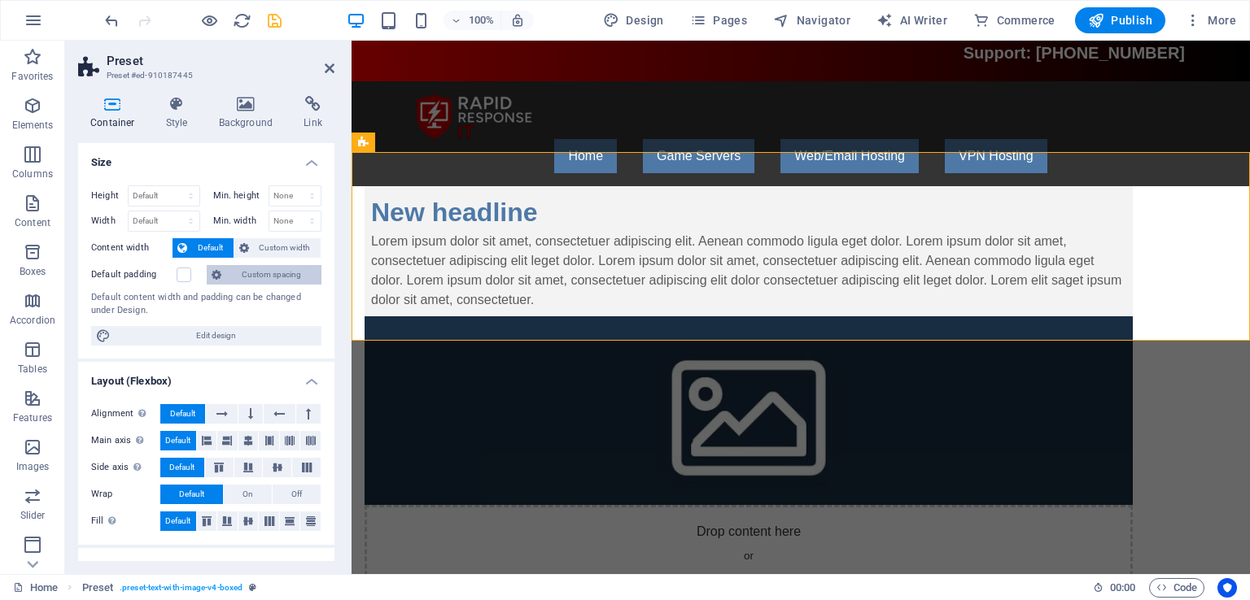
click at [242, 273] on span "Custom spacing" at bounding box center [271, 275] width 90 height 20
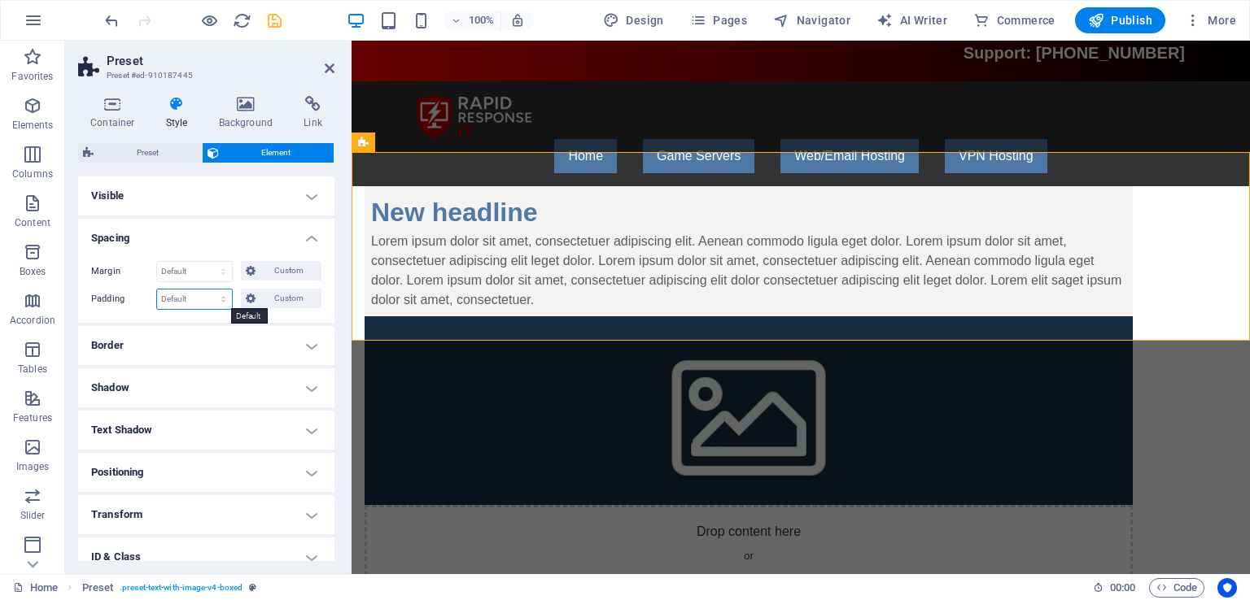
click at [182, 302] on select "Default px rem % vh vw Custom" at bounding box center [194, 300] width 75 height 20
click at [207, 290] on select "Default px rem % vh vw Custom" at bounding box center [194, 300] width 75 height 20
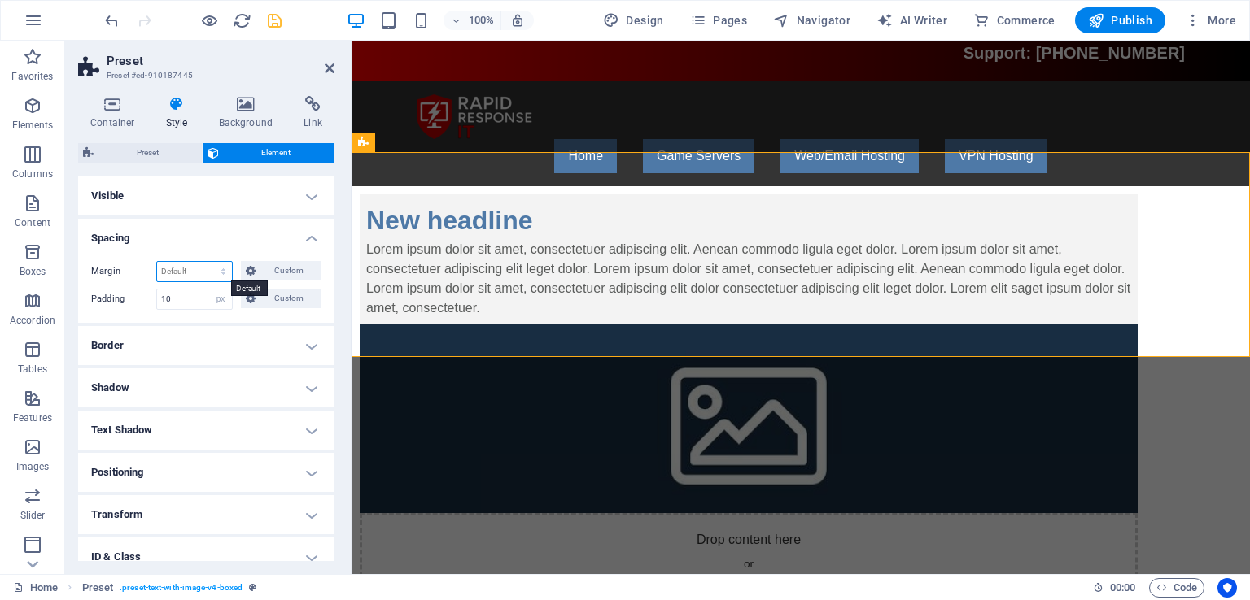
click at [210, 264] on select "Default auto px % rem vw vh Custom" at bounding box center [194, 272] width 75 height 20
click at [207, 262] on select "Default auto px % rem vw vh Custom" at bounding box center [194, 272] width 75 height 20
click at [275, 16] on icon "save" at bounding box center [274, 20] width 19 height 19
